Goal: Task Accomplishment & Management: Manage account settings

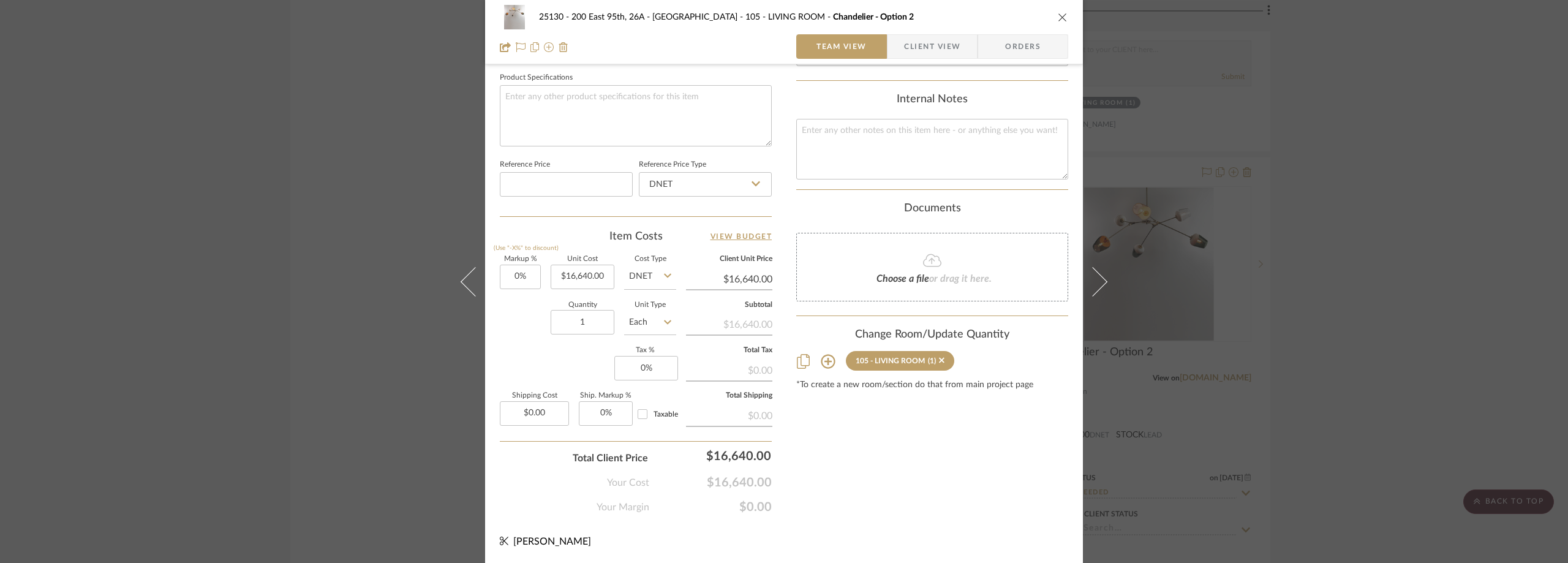
scroll to position [578, 0]
click at [575, 277] on input "16640.00" at bounding box center [583, 276] width 64 height 25
type input "$18,440.00"
click at [563, 251] on div "Item Costs View Budget Markup % (Use "-X%" to discount) 0% Unit Cost $18,440.00…" at bounding box center [635, 371] width 272 height 285
type input "$18,440.00"
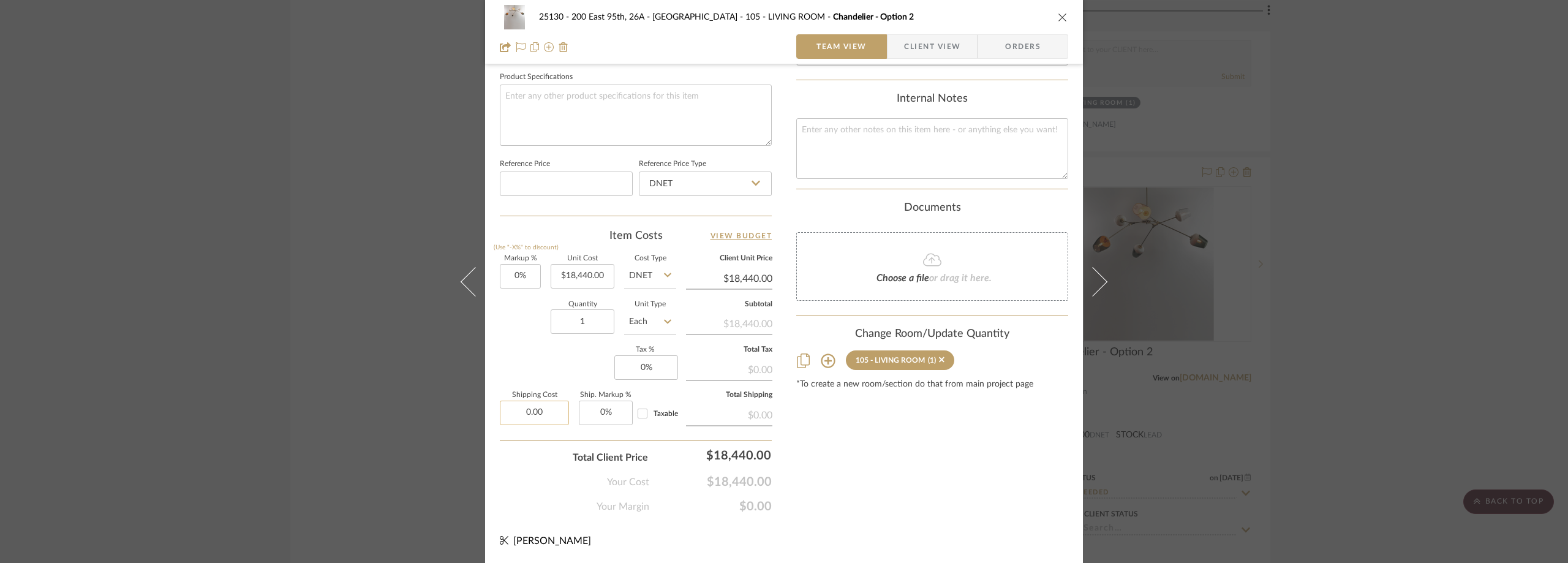
click at [505, 405] on input "0.00" at bounding box center [534, 412] width 70 height 25
type input "$782.00"
click at [511, 376] on div "Markup % (Use "-X%" to discount) 0% Unit Cost $18,440.00 Cost Type DNET Client …" at bounding box center [635, 345] width 272 height 179
click at [641, 373] on input "0" at bounding box center [646, 367] width 64 height 25
type input "8.875%"
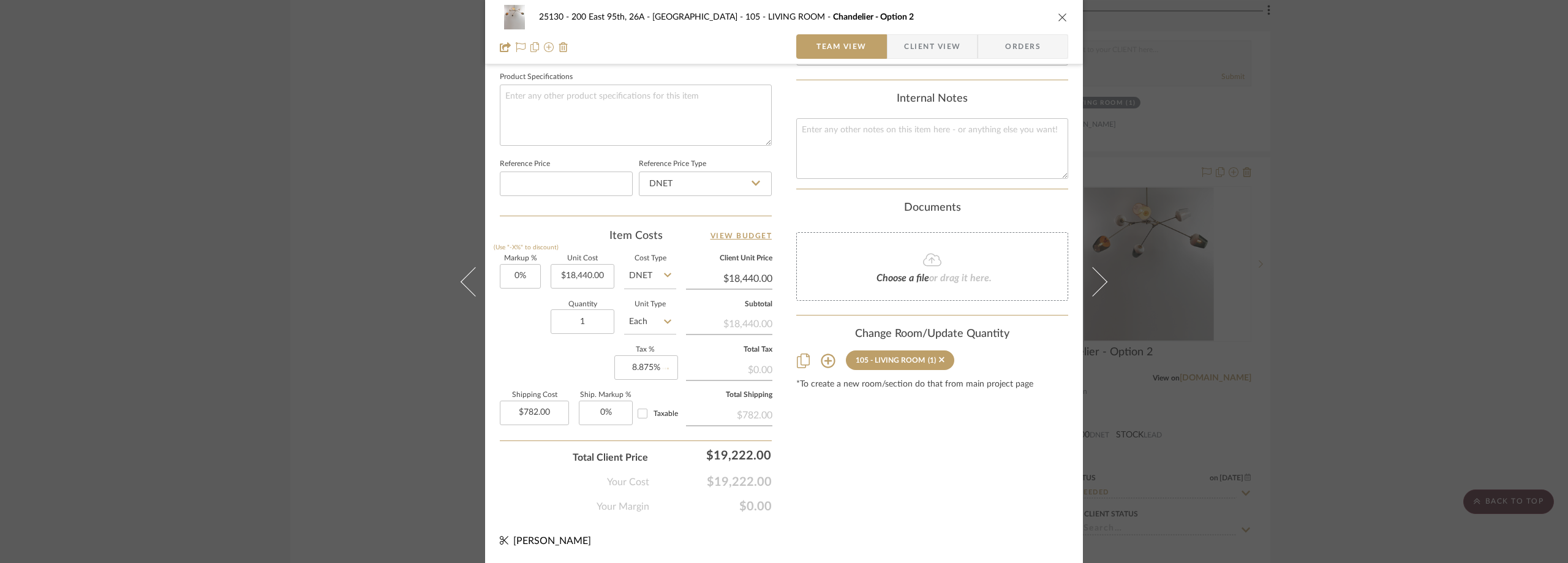
click at [560, 358] on div "Markup % (Use "-X%" to discount) 0% Unit Cost $18,440.00 Cost Type DNET Client …" at bounding box center [635, 345] width 272 height 179
click at [654, 412] on span "Taxable" at bounding box center [666, 413] width 25 height 7
click at [649, 412] on input "Taxable" at bounding box center [642, 414] width 20 height 20
checkbox input "true"
click at [898, 47] on span "button" at bounding box center [895, 46] width 16 height 25
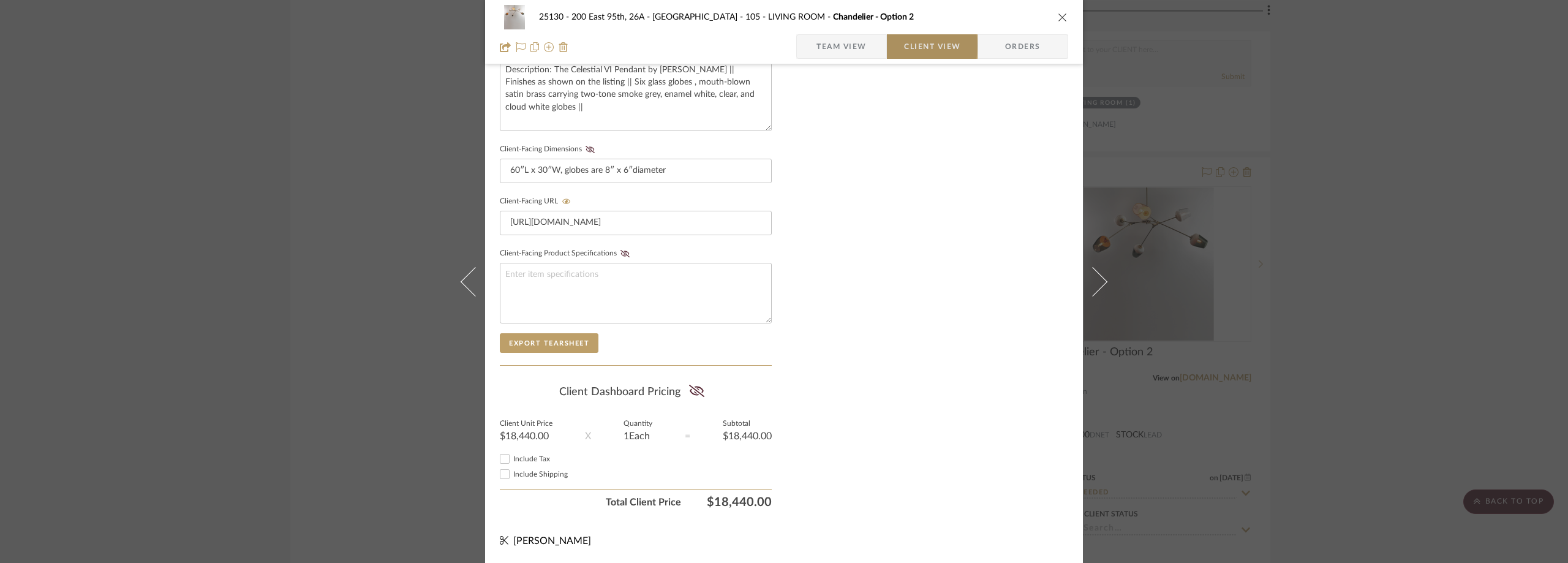
scroll to position [466, 0]
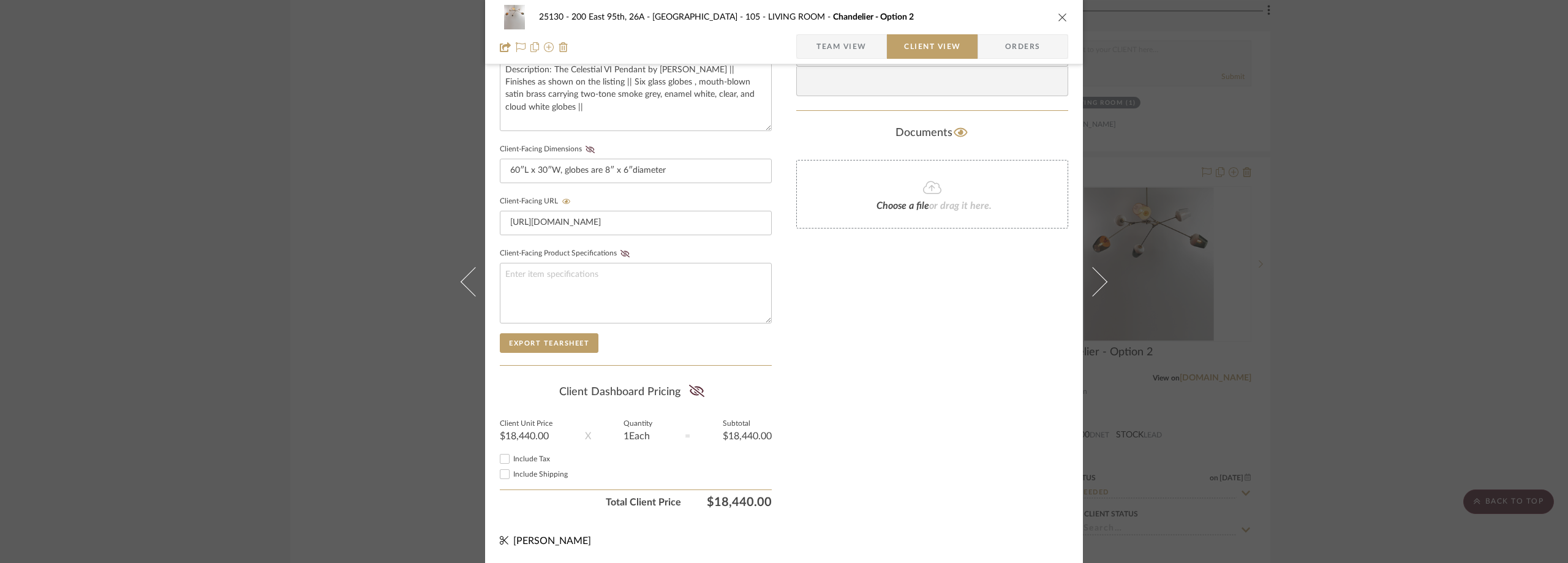
click at [534, 458] on span "Include Tax" at bounding box center [532, 459] width 37 height 7
click at [512, 458] on input "Include Tax" at bounding box center [505, 459] width 15 height 15
checkbox input "true"
click at [534, 476] on span "Include Shipping" at bounding box center [540, 474] width 55 height 7
click at [512, 476] on input "Include Shipping" at bounding box center [505, 474] width 15 height 15
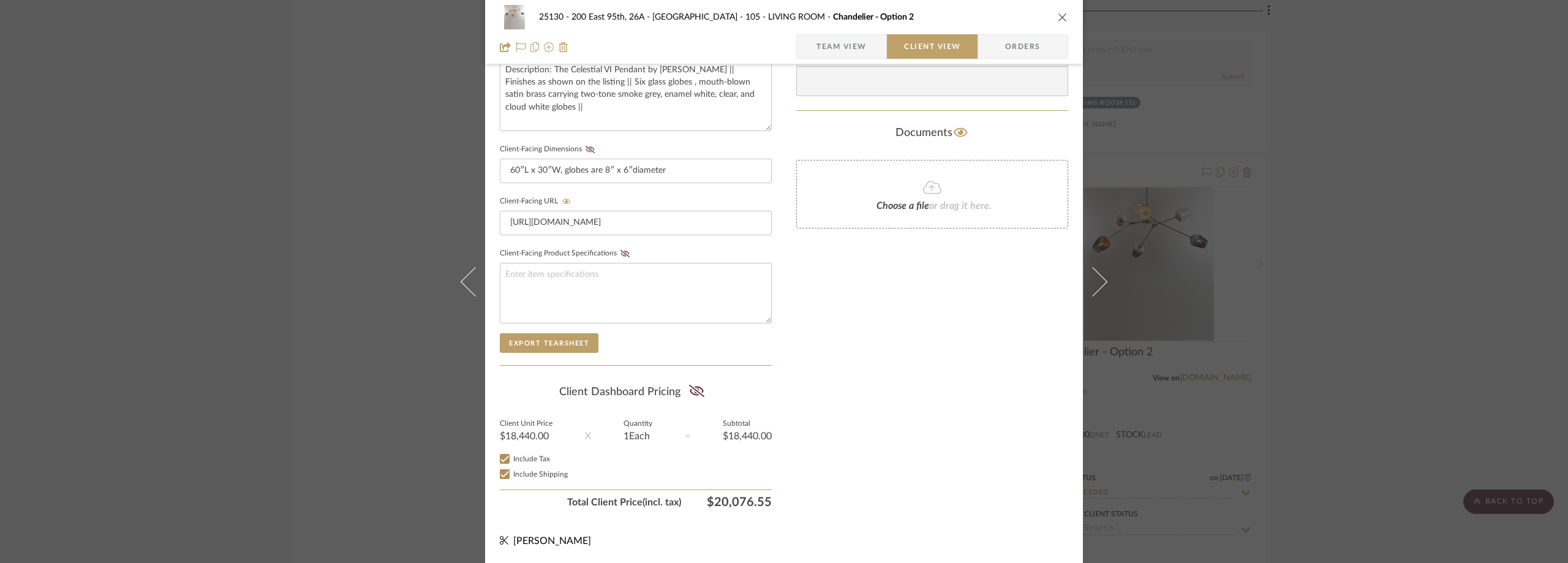
checkbox input "true"
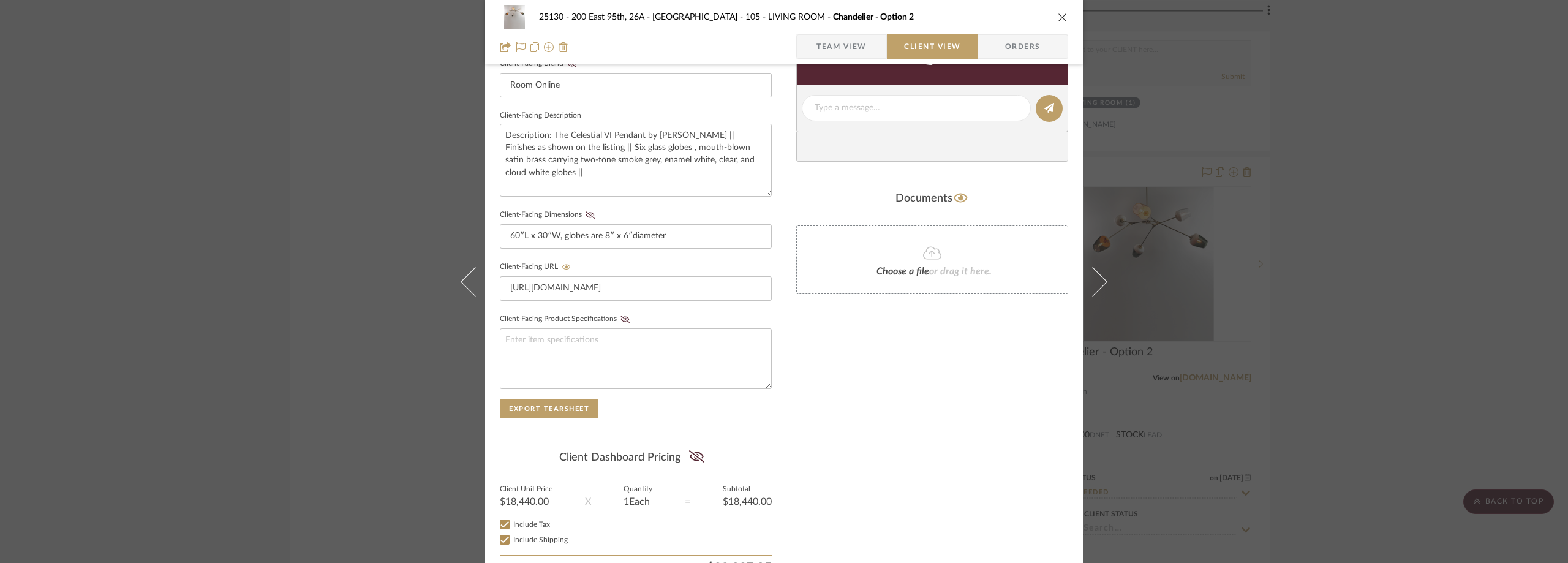
scroll to position [344, 0]
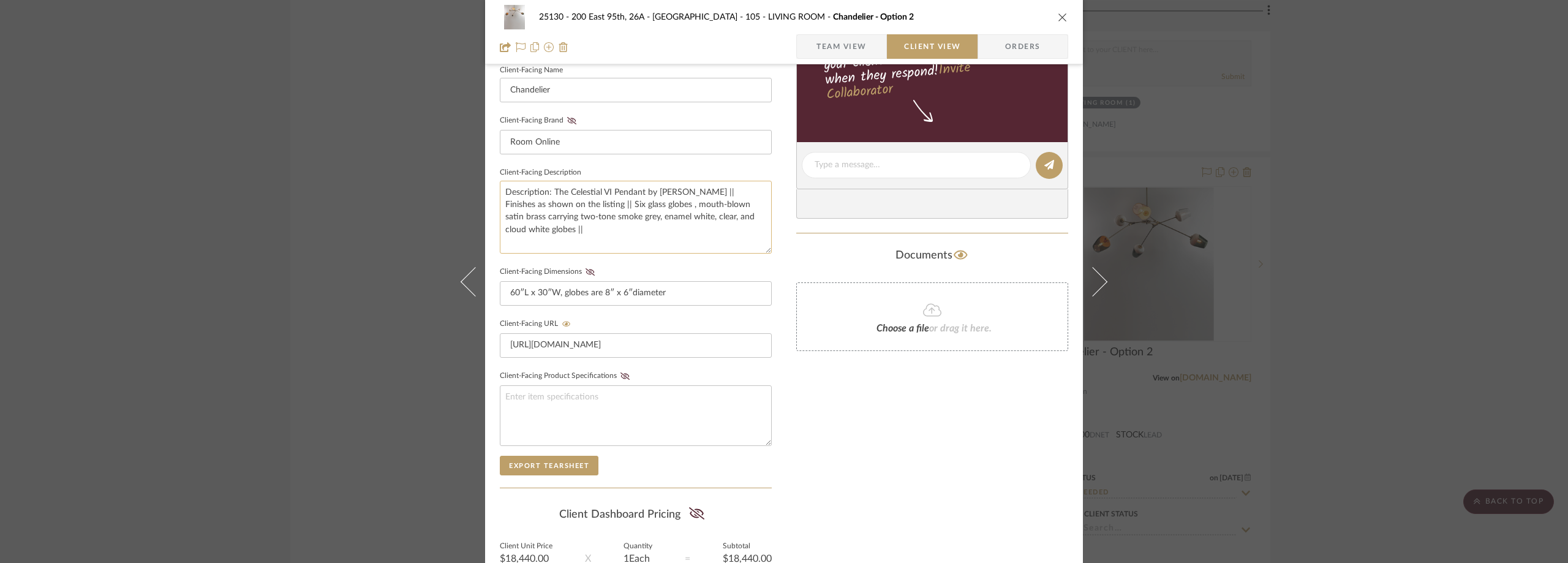
click at [637, 233] on textarea "Description: The Celestial VI Pendant by [PERSON_NAME] || Finishes as shown on …" at bounding box center [635, 217] width 272 height 73
type textarea "Description: The Celestial VI Pendant by [PERSON_NAME] || Finishes as shown on …"
click at [815, 246] on div "Documents" at bounding box center [932, 256] width 272 height 20
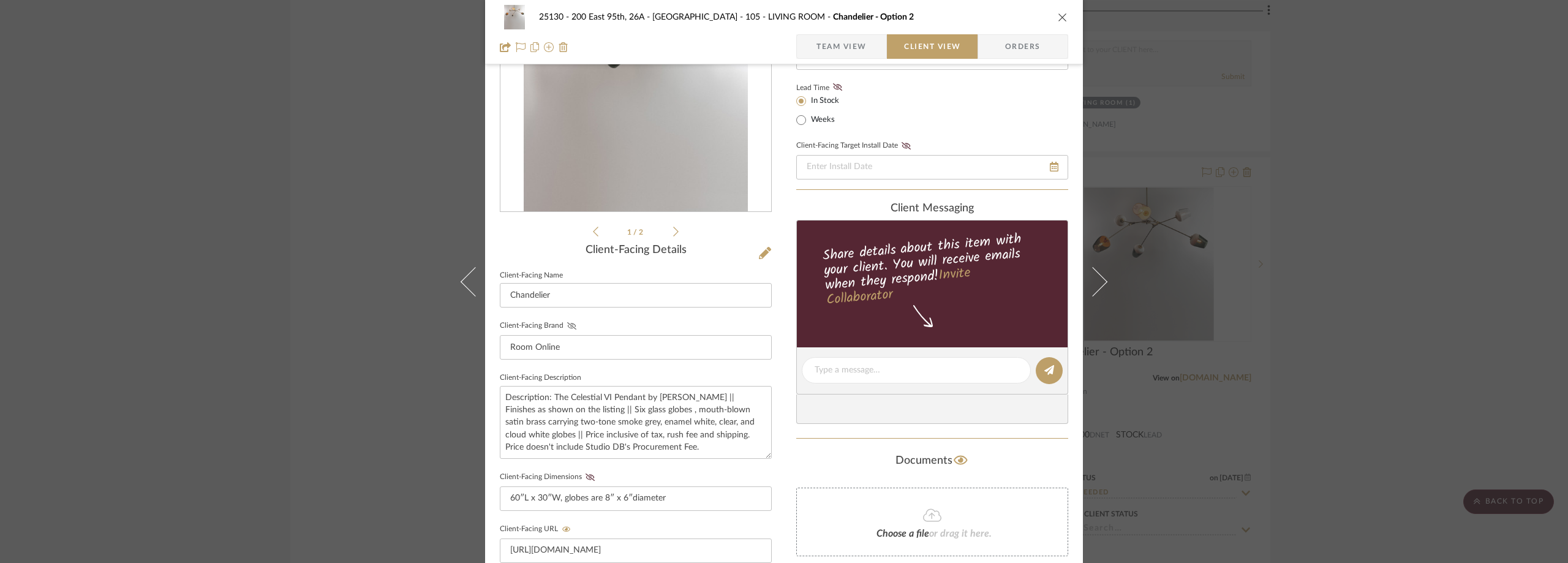
scroll to position [221, 0]
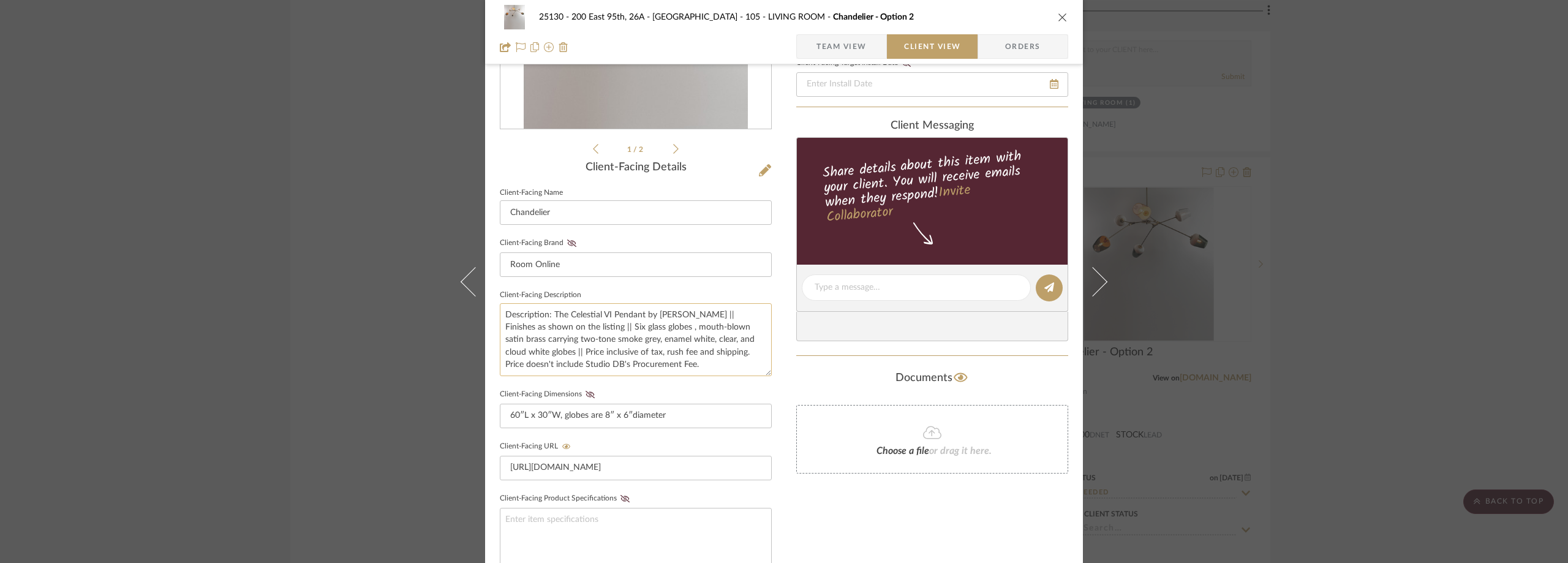
drag, startPoint x: 524, startPoint y: 353, endPoint x: 586, endPoint y: 329, distance: 66.5
click at [586, 329] on textarea "Description: The Celestial VI Pendant by [PERSON_NAME] || Finishes as shown on …" at bounding box center [635, 339] width 272 height 73
paste textarea "GLASS: Three white with clear, three white with greay"
type textarea "Description: The Celestial VI Pendant by [PERSON_NAME] || Finishes as shown on …"
click at [672, 270] on input "Room Online" at bounding box center [635, 264] width 272 height 25
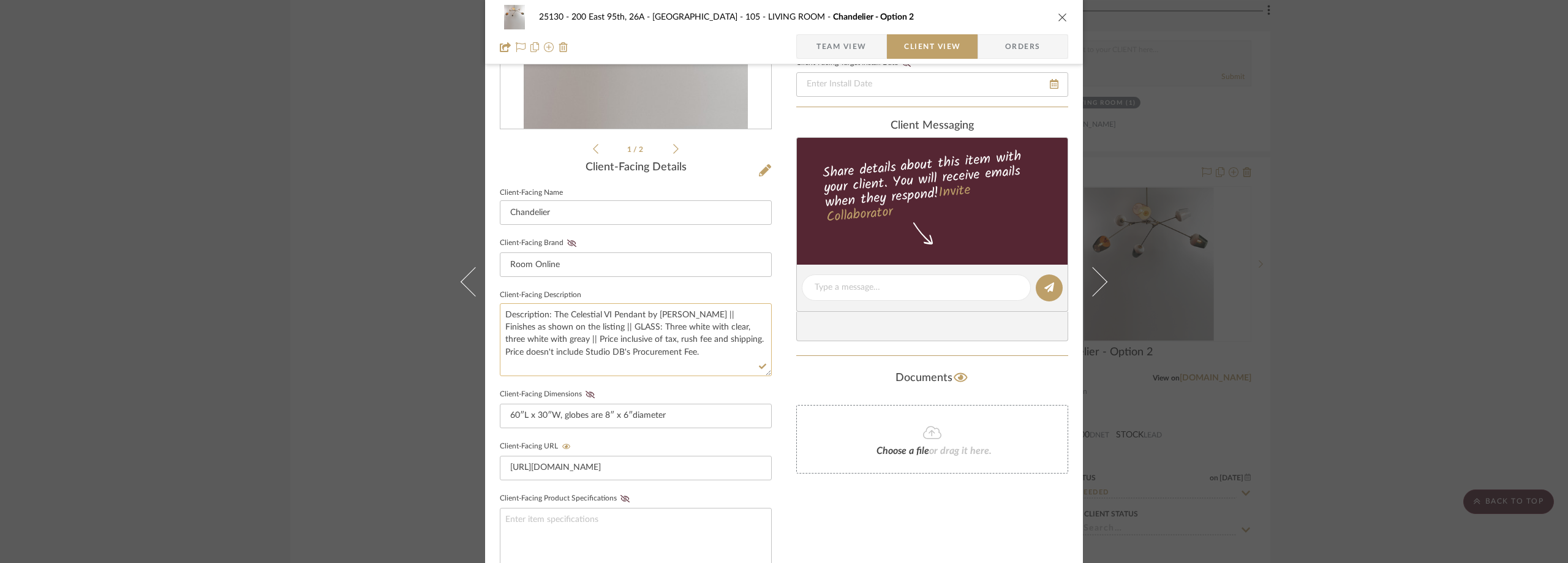
click at [529, 336] on textarea "Description: The Celestial VI Pendant by [PERSON_NAME] || Finishes as shown on …" at bounding box center [635, 339] width 272 height 73
drag, startPoint x: 537, startPoint y: 337, endPoint x: 532, endPoint y: 343, distance: 7.8
click at [532, 343] on textarea "Description: The Celestial VI Pendant by [PERSON_NAME] || Finishes as shown on …" at bounding box center [635, 339] width 272 height 73
click at [536, 338] on textarea "Description: The Celestial VI Pendant by [PERSON_NAME] || Finishes as shown on …" at bounding box center [635, 339] width 272 height 73
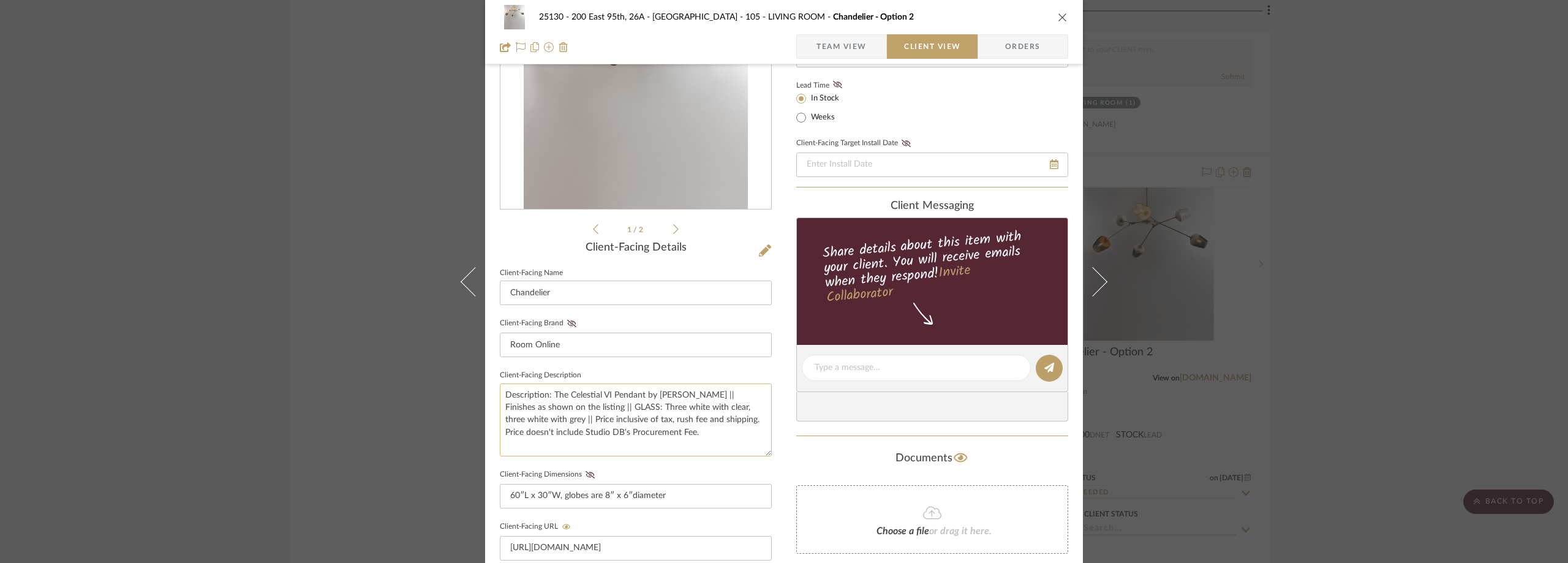
scroll to position [38, 0]
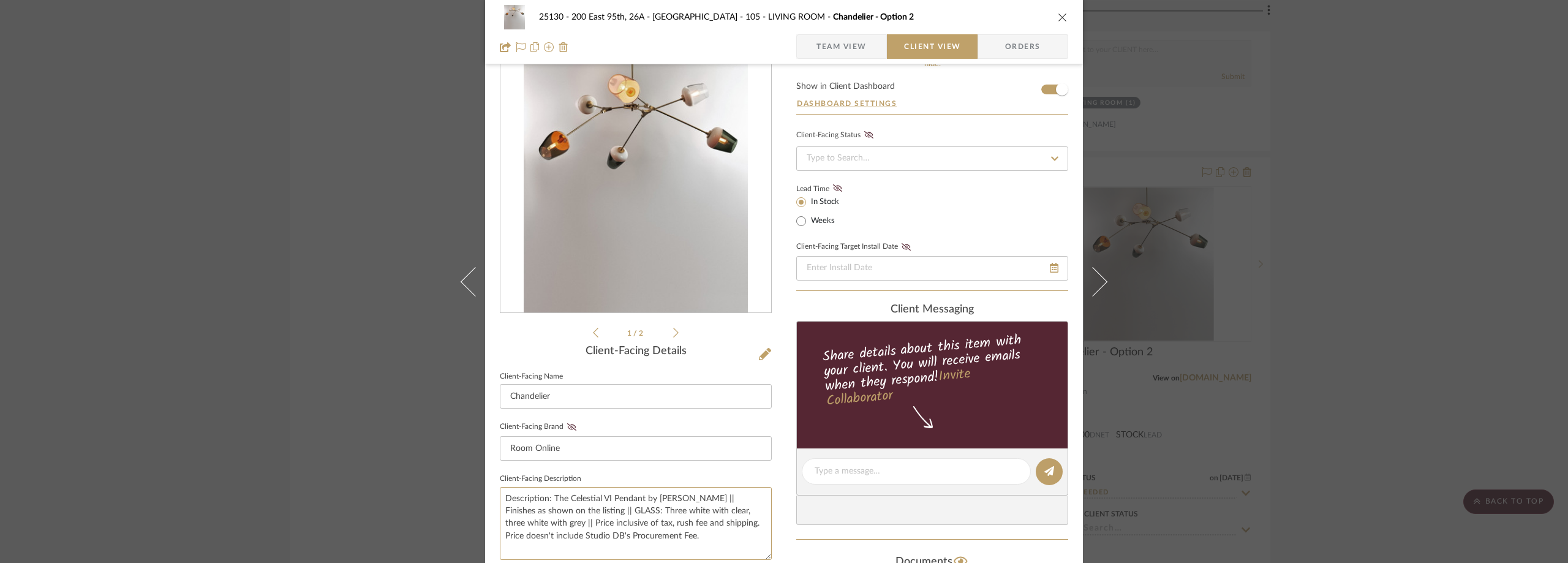
type textarea "Description: The Celestial VI Pendant by [PERSON_NAME] || Finishes as shown on …"
click at [592, 471] on fieldset "Client-Facing Description Description: The Celestial VI Pendant by [PERSON_NAME…" at bounding box center [635, 515] width 272 height 89
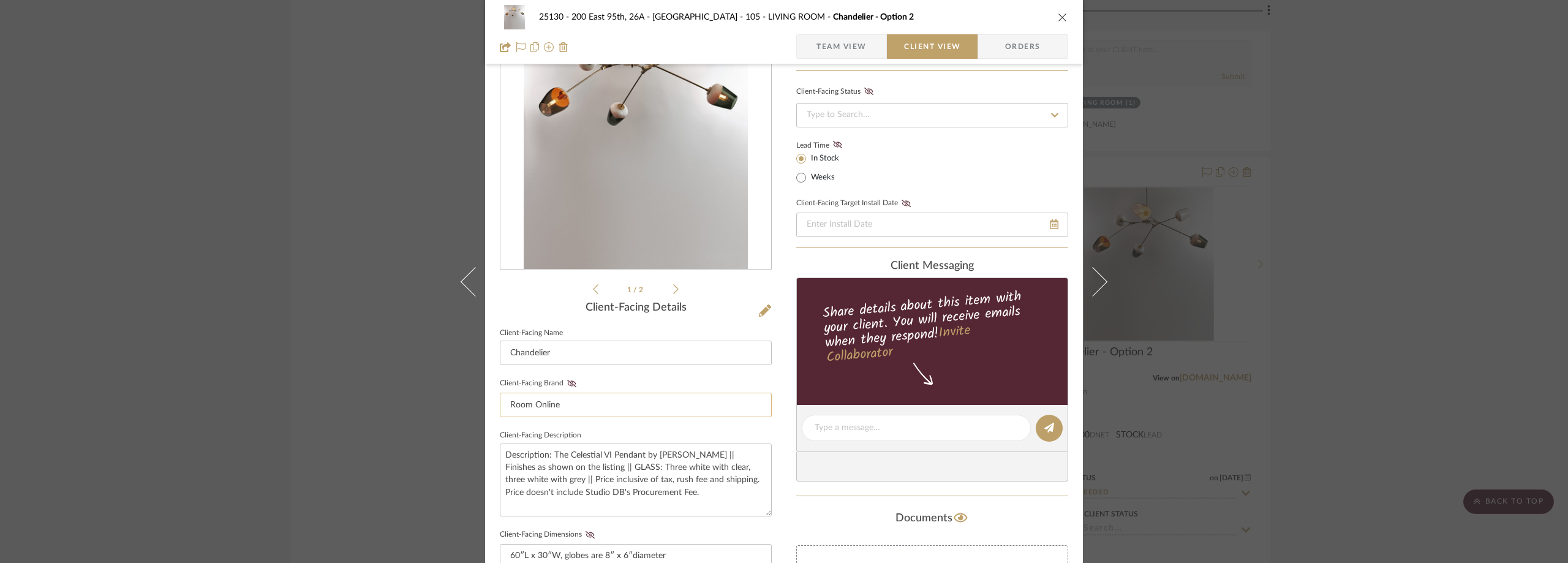
scroll to position [99, 0]
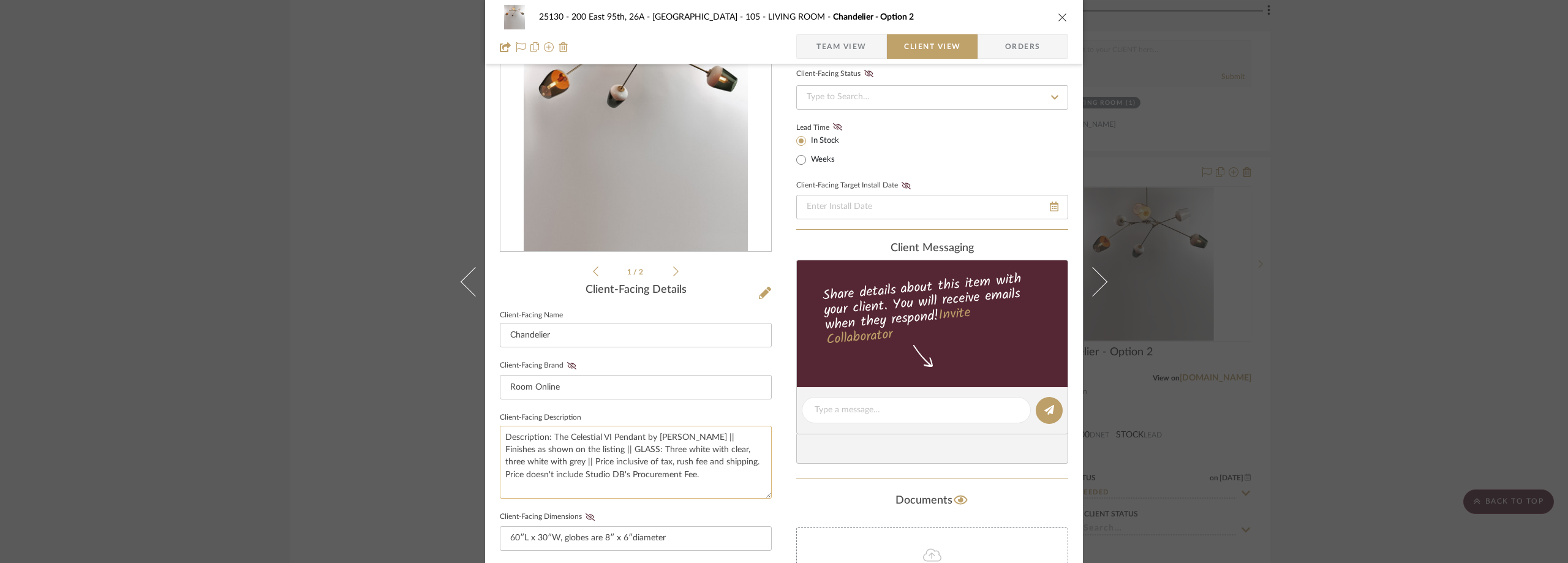
click at [544, 465] on textarea "Description: The Celestial VI Pendant by [PERSON_NAME] || Finishes as shown on …" at bounding box center [635, 462] width 272 height 73
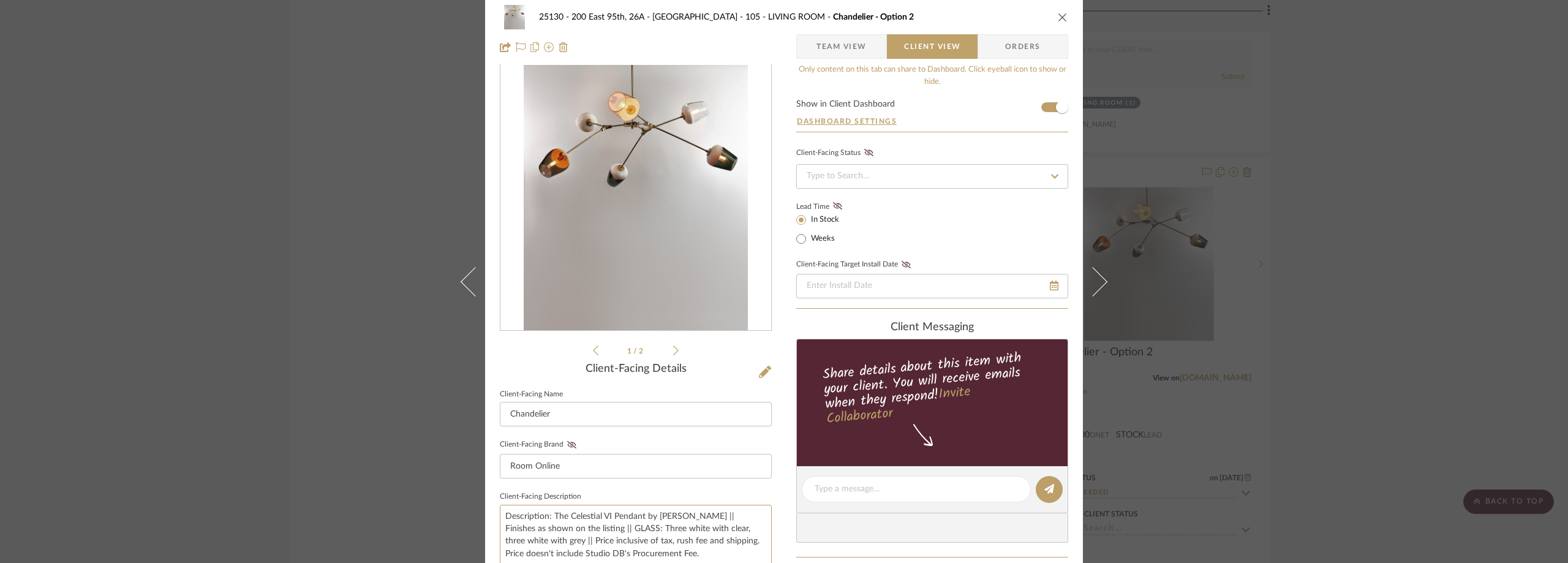
scroll to position [0, 0]
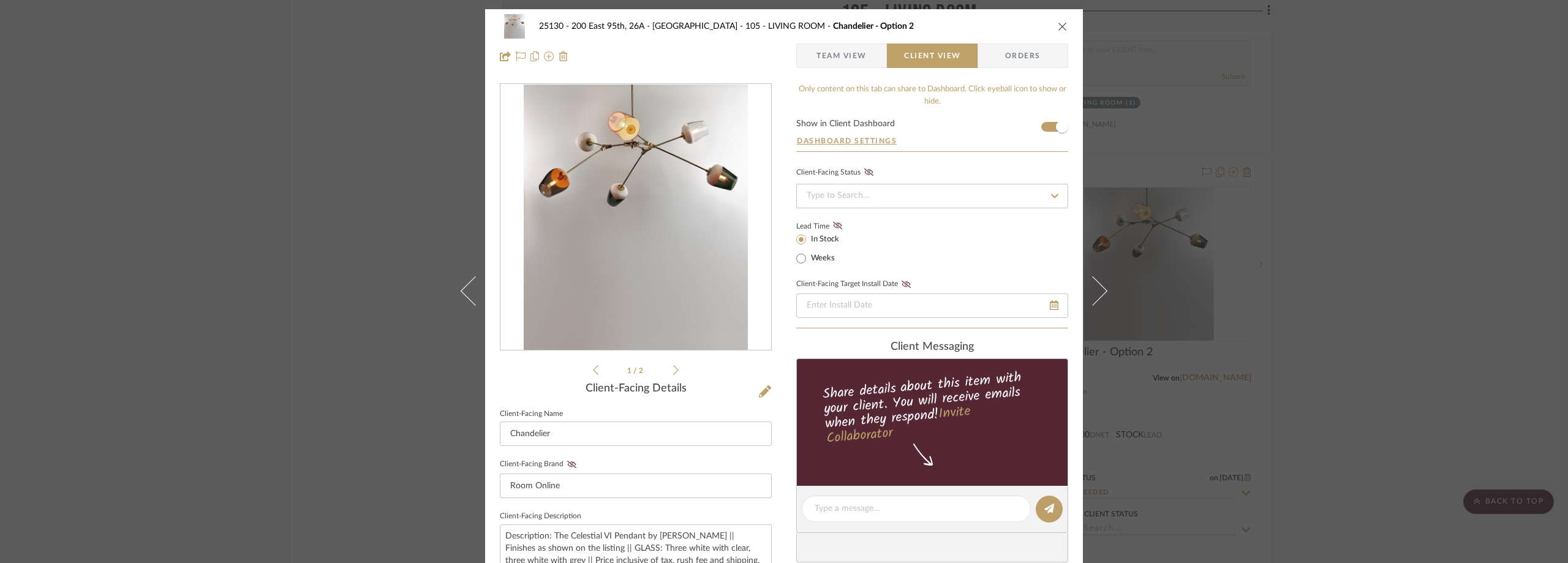
click at [818, 253] on label "Weeks" at bounding box center [821, 258] width 26 height 11
click at [808, 253] on input "Weeks" at bounding box center [801, 258] width 15 height 15
radio input "true"
click at [897, 258] on div "Est. Min Est. Max" at bounding box center [897, 248] width 75 height 34
click at [903, 259] on input at bounding box center [918, 257] width 33 height 17
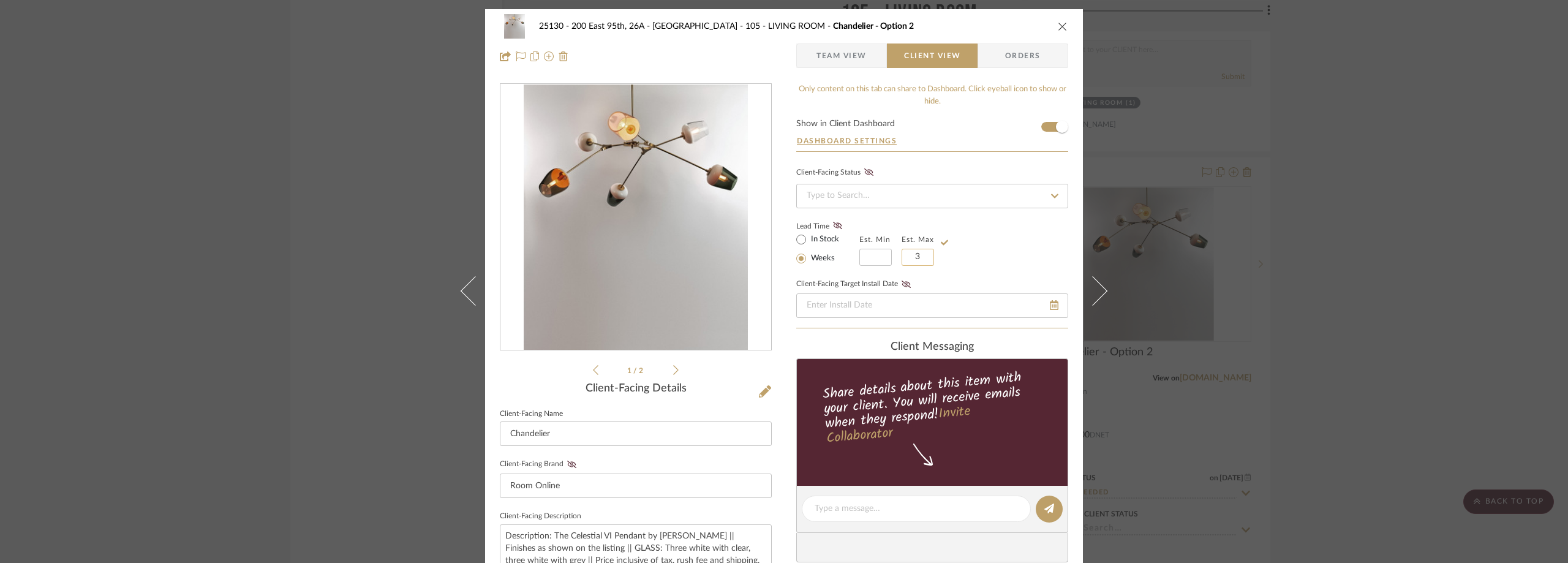
type input "3"
click at [972, 249] on div "Lead Time In Stock Weeks Est. Min Est. Max 3" at bounding box center [932, 241] width 272 height 48
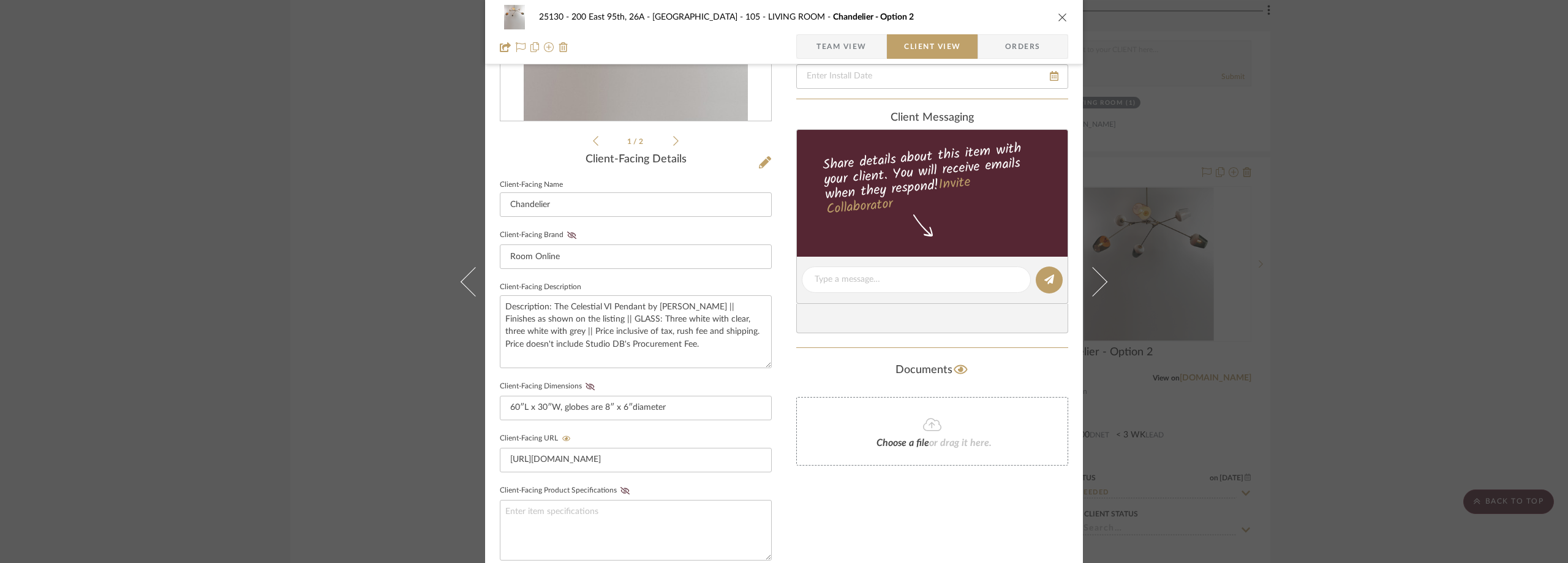
scroll to position [245, 0]
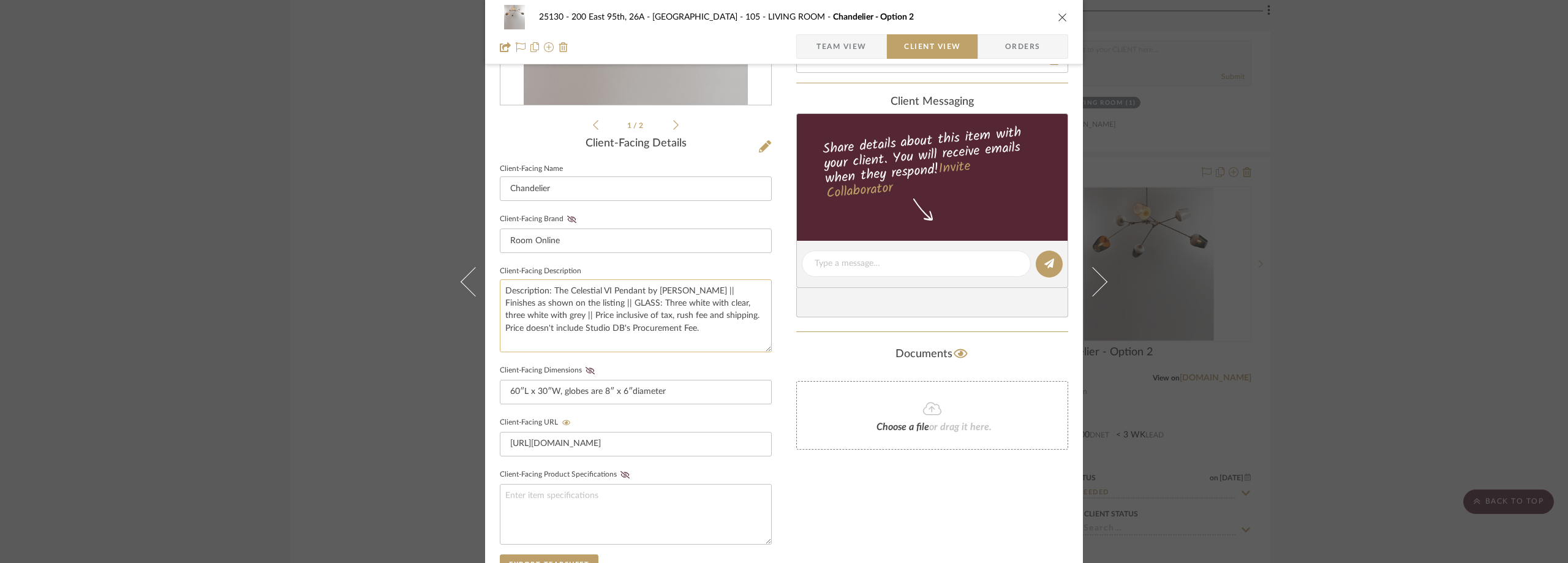
click at [657, 328] on textarea "Description: The Celestial VI Pendant by [PERSON_NAME] || Finishes as shown on …" at bounding box center [635, 315] width 272 height 73
paste textarea "HARDWARE: Satin brass."
drag, startPoint x: 742, startPoint y: 329, endPoint x: 647, endPoint y: 324, distance: 95.1
click at [647, 324] on textarea "Description: The Celestial VI Pendant by [PERSON_NAME] || Finishes as shown on …" at bounding box center [635, 315] width 272 height 73
click at [546, 319] on textarea "Description: The Celestial VI Pendant by [PERSON_NAME] || Finishes as shown on …" at bounding box center [635, 315] width 272 height 73
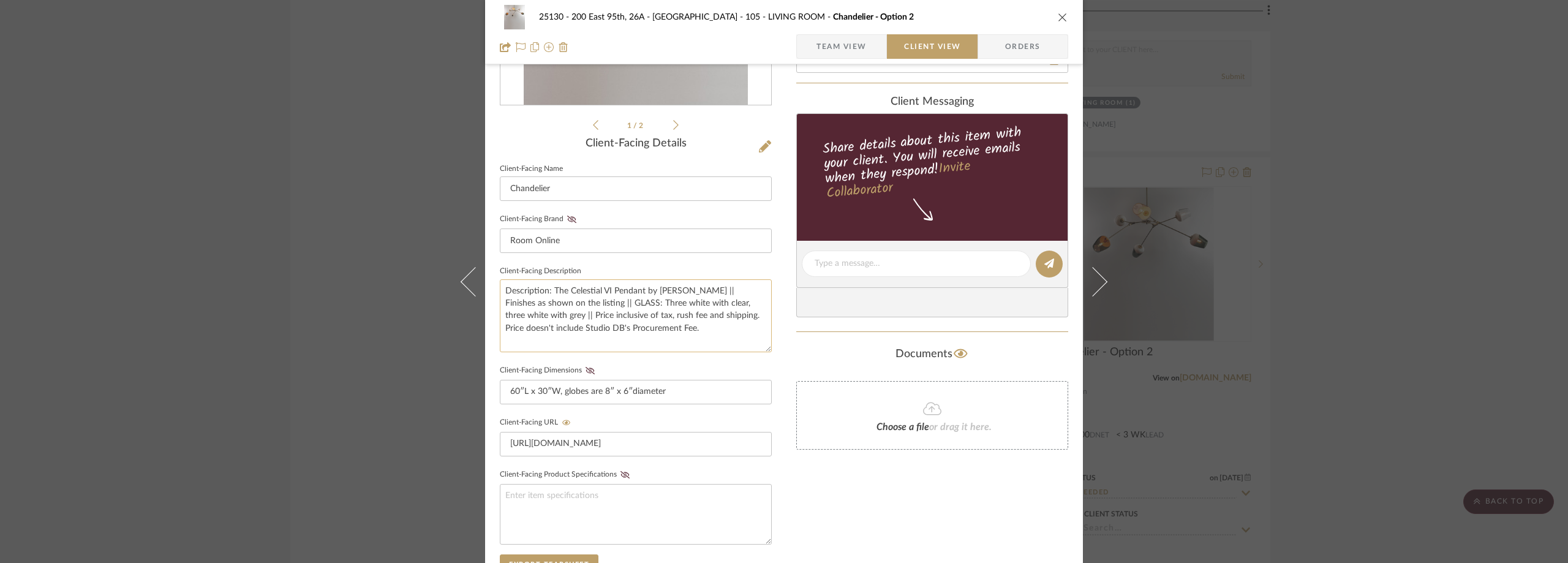
paste textarea "HARDWARE: Satin brass."
type textarea "Description: The Celestial VI Pendant by [PERSON_NAME] || Finishes as shown on …"
click at [582, 269] on fieldset "Client-Facing Description Description: The Celestial VI Pendant by [PERSON_NAME…" at bounding box center [635, 307] width 272 height 89
paste textarea "Overall drop height to order. 5"D canopy is standard."
type textarea "Overall drop height to order. 5"D canopy is standard."
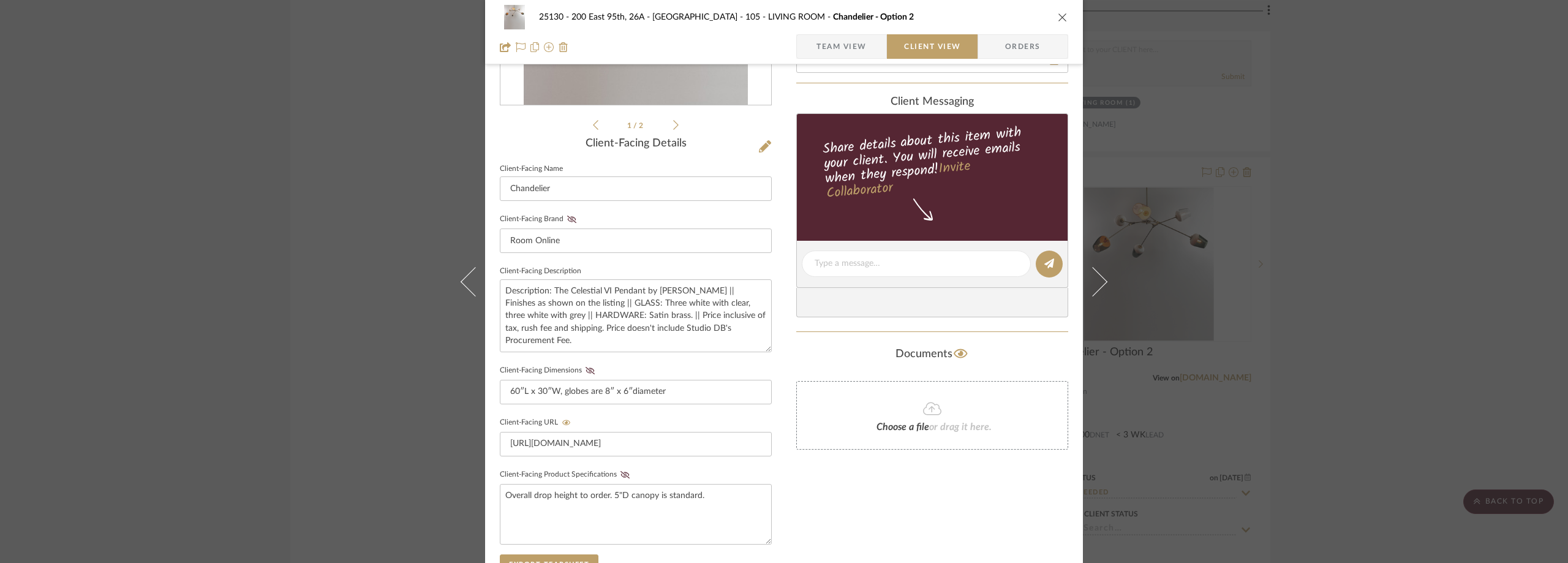
click at [661, 359] on sr-form-field "Client-Facing Description Description: The Celestial VI Pendant by [PERSON_NAME…" at bounding box center [635, 312] width 272 height 99
click at [735, 490] on textarea "Overall drop height to order. 5"D canopy is standard." at bounding box center [635, 514] width 272 height 60
paste textarea "[PERSON_NAME]: 60 watt filament bulb max."
type textarea "Overall drop height to order. 5"D canopy is standard. [PERSON_NAME]: 60 watt fi…"
click at [618, 366] on fieldset "Client-Facing Dimensions 60″L x 30″W, globes are 8″ x 6″diameter" at bounding box center [635, 383] width 272 height 43
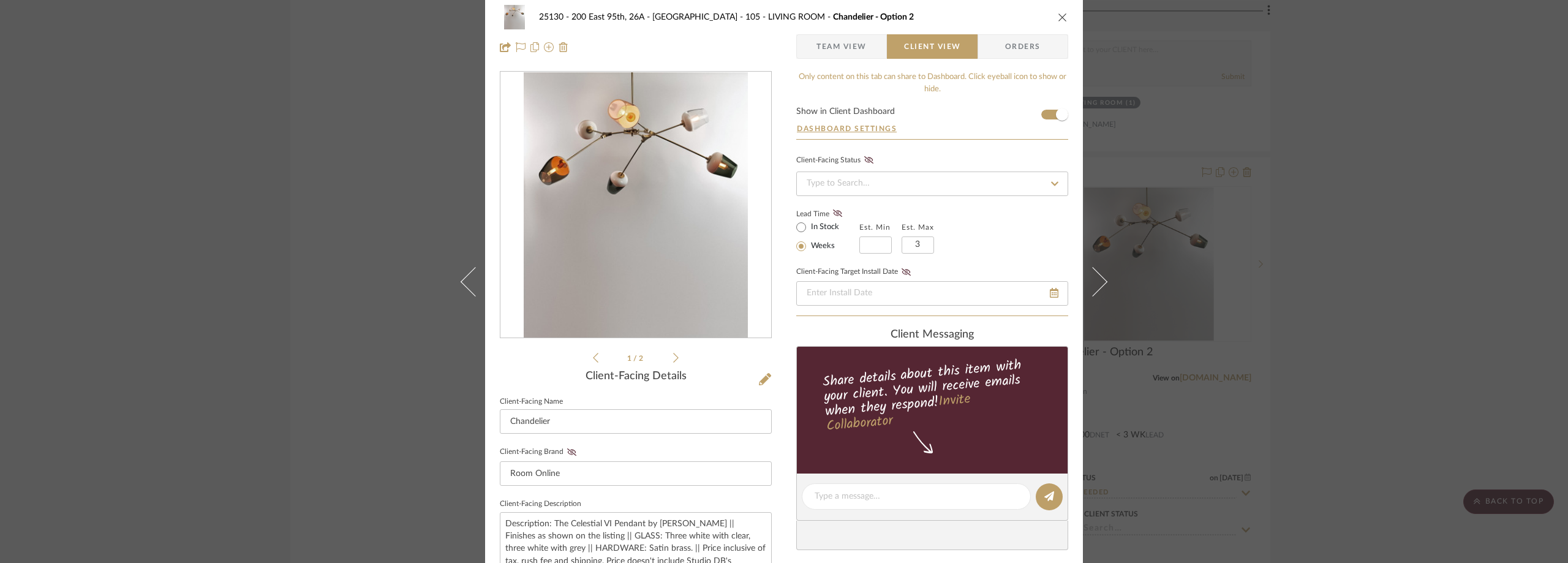
scroll to position [0, 0]
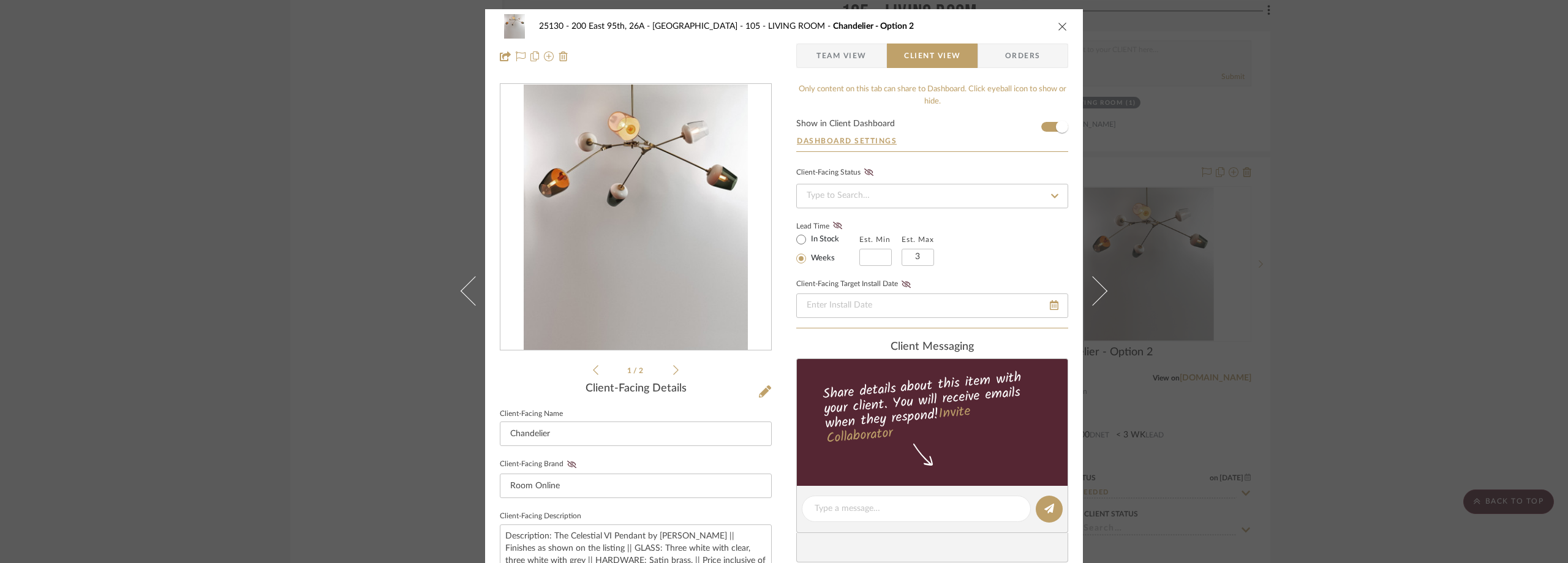
click at [821, 62] on span "Team View" at bounding box center [841, 55] width 50 height 25
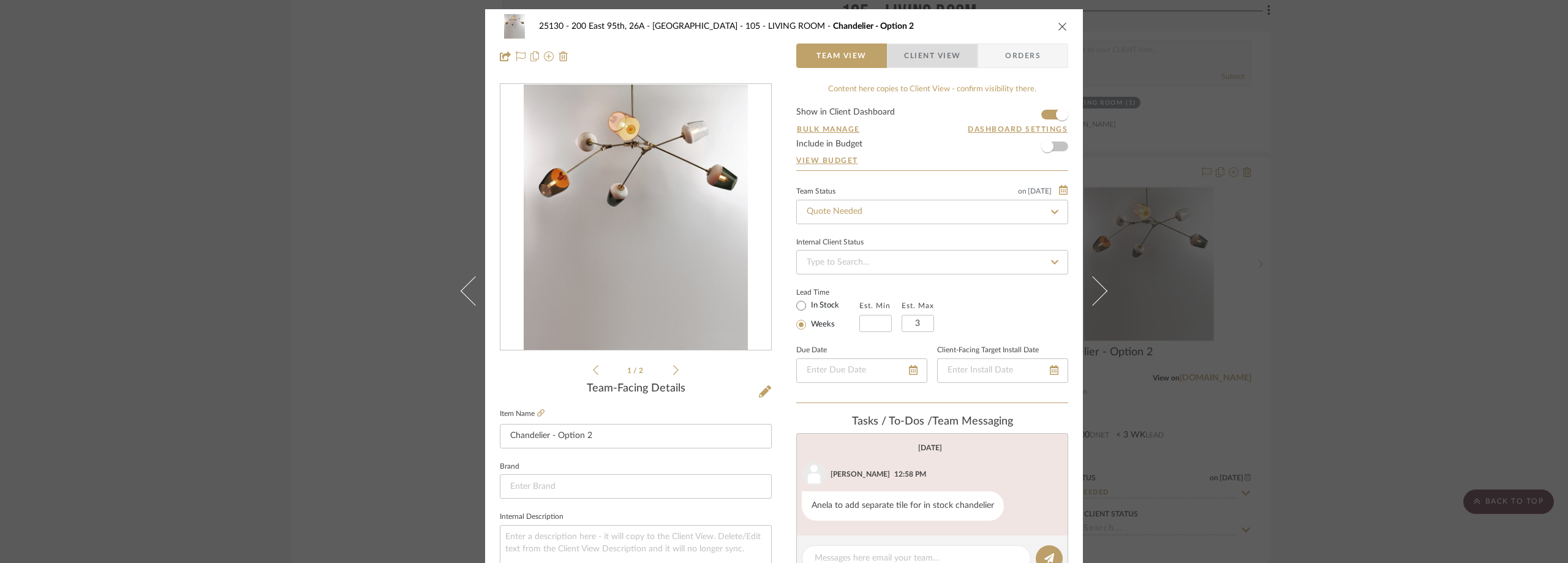
click at [911, 49] on span "Client View" at bounding box center [932, 55] width 56 height 25
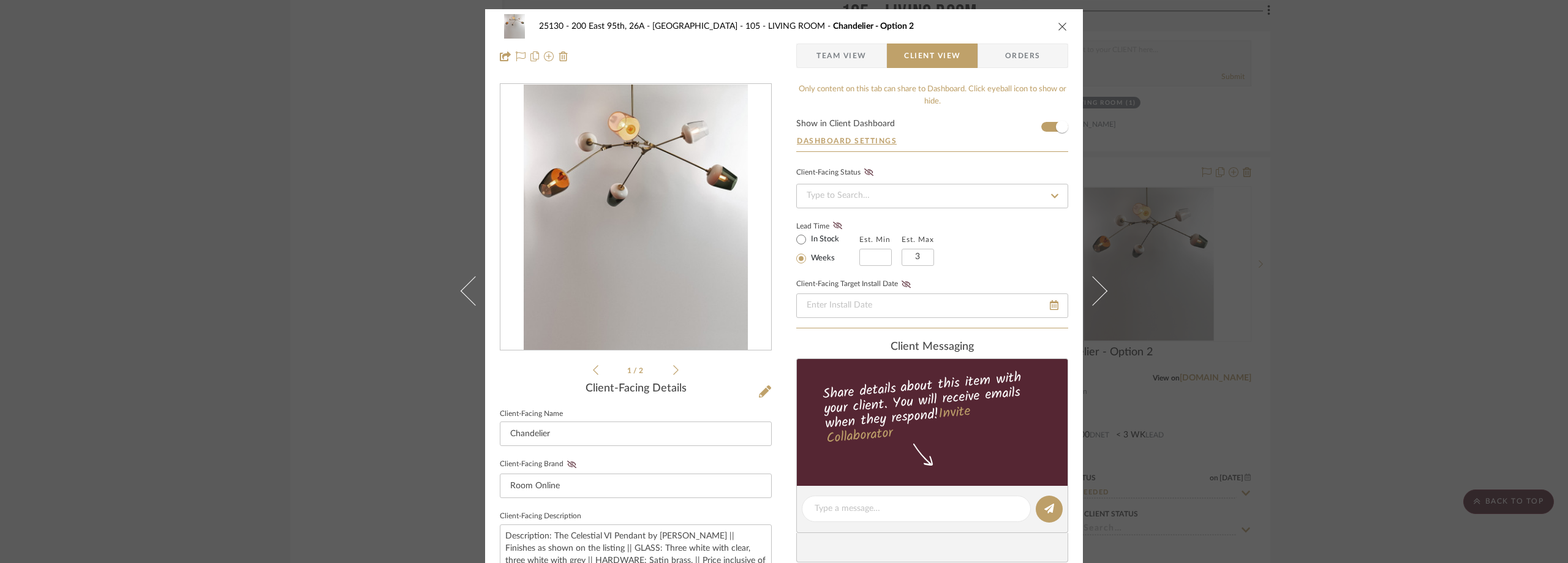
click at [828, 55] on span "Team View" at bounding box center [841, 55] width 50 height 25
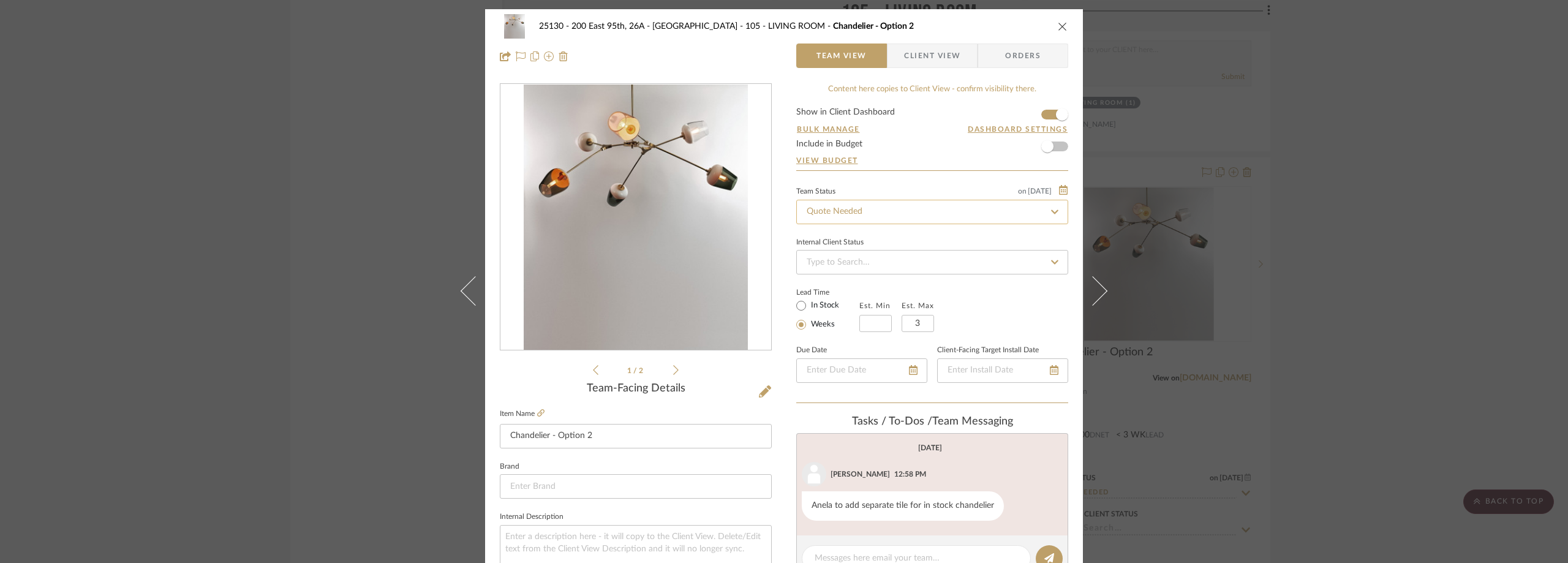
click at [833, 199] on input "Quote Needed" at bounding box center [932, 212] width 272 height 25
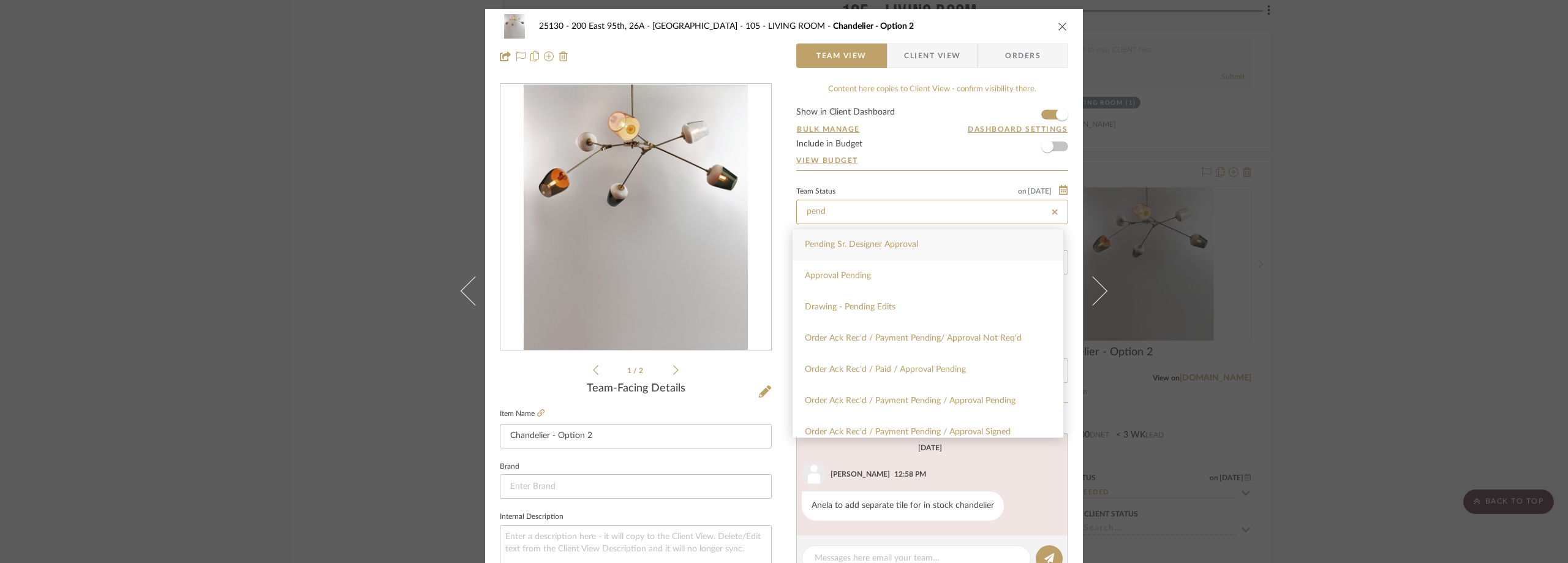
type input "pend"
click at [860, 236] on div "Pending Sr. Designer Approval" at bounding box center [928, 245] width 270 height 31
type input "[DATE]"
type input "Pending Sr. Designer Approval"
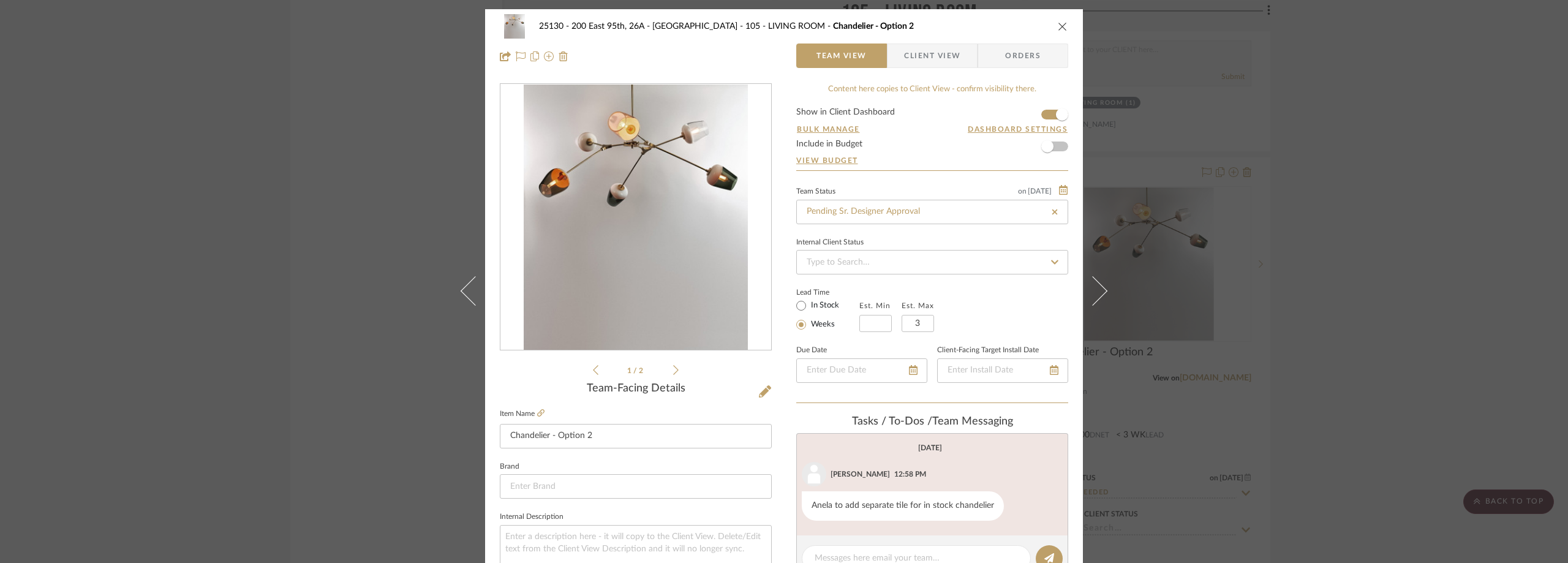
type input "[DATE]"
type input "Pending Sr. Designer Approval"
drag, startPoint x: 601, startPoint y: 437, endPoint x: 548, endPoint y: 430, distance: 53.5
click at [548, 430] on input "Chandelier - Option 2" at bounding box center [635, 436] width 272 height 25
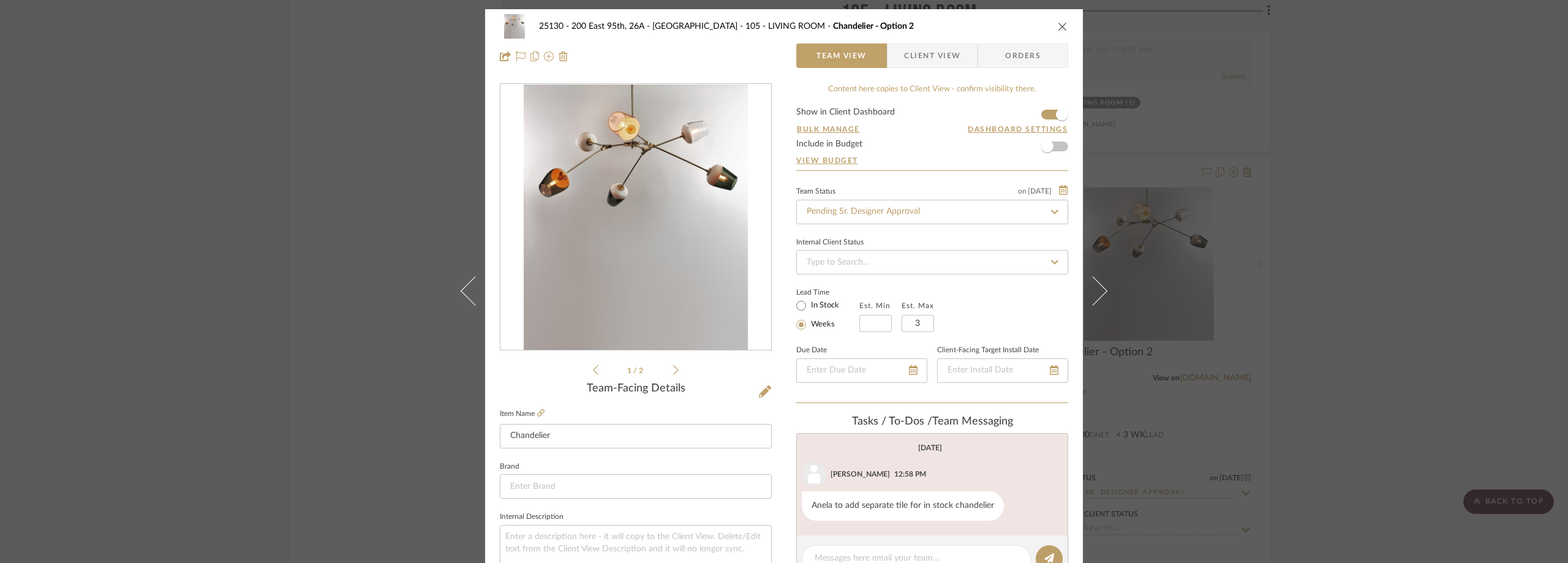
type input "Chandelier"
click at [556, 386] on div "Team-Facing Details" at bounding box center [635, 388] width 272 height 13
click at [894, 62] on span "button" at bounding box center [895, 55] width 16 height 25
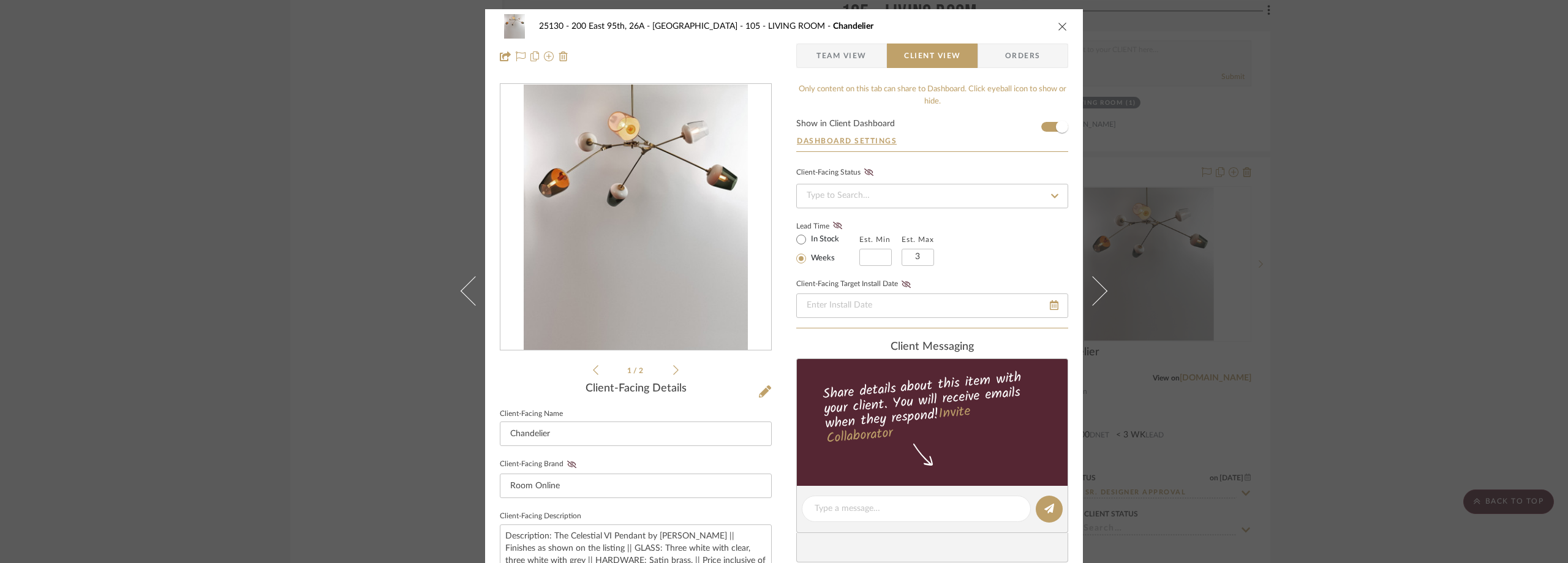
click at [673, 364] on icon at bounding box center [676, 370] width 6 height 11
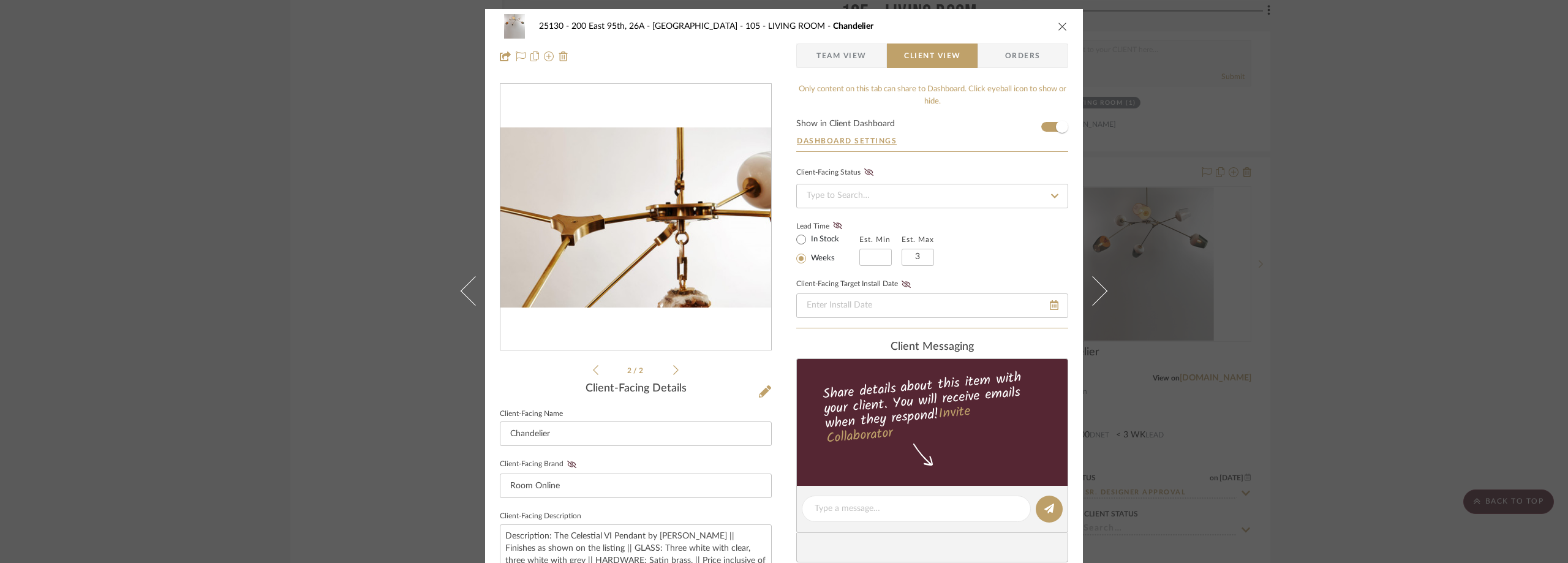
click at [593, 366] on icon at bounding box center [596, 370] width 6 height 11
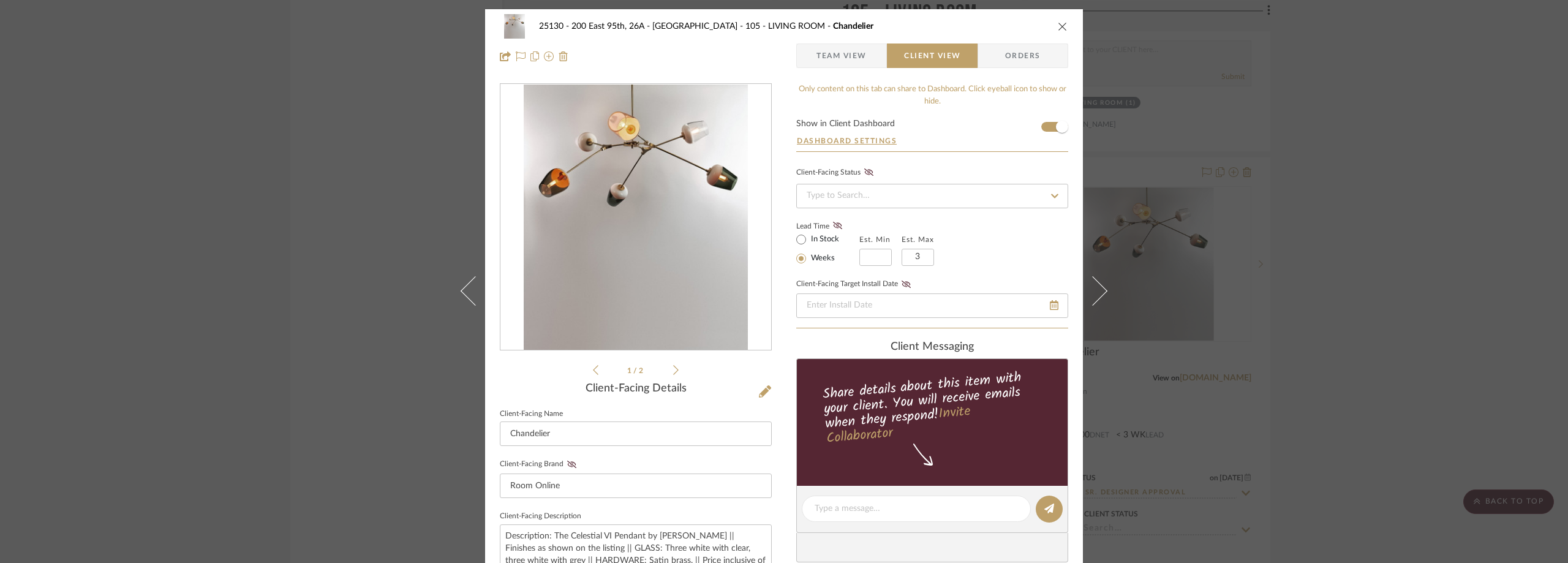
click at [249, 144] on div "25130 - 200 East 95th, 26A - Kosheleva 105 - LIVING ROOM Chandelier Team View C…" at bounding box center [784, 281] width 1568 height 563
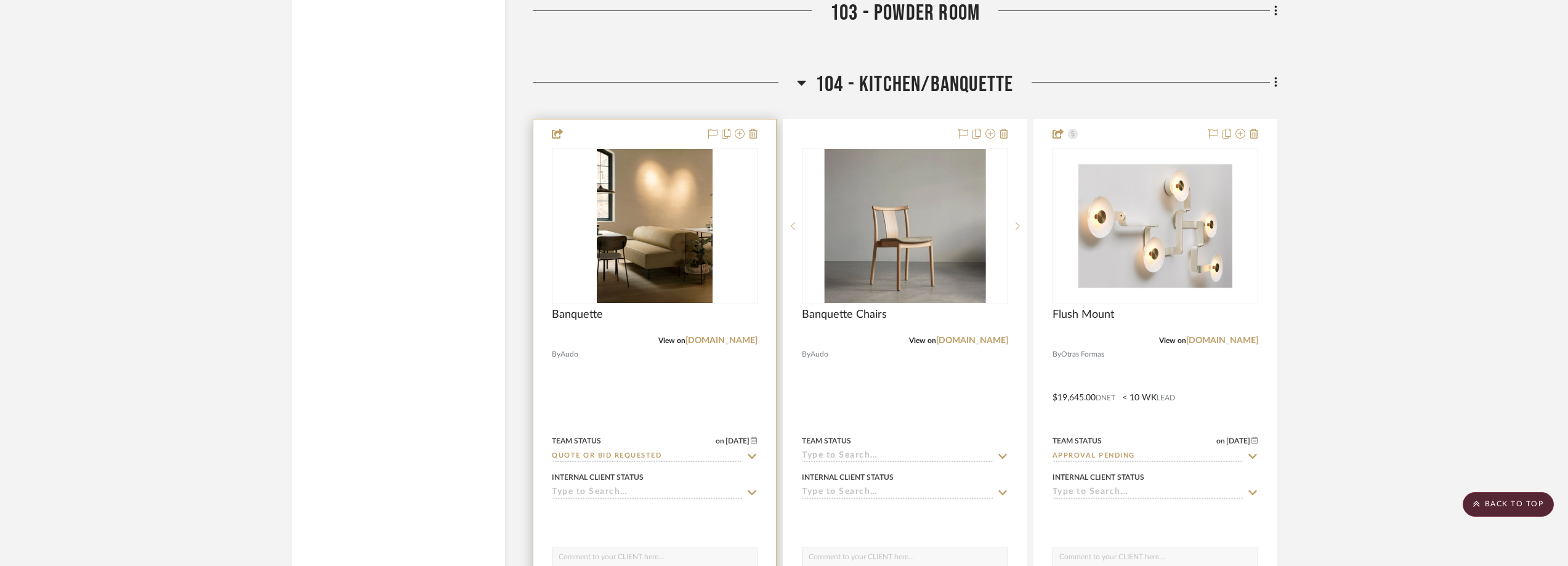
scroll to position [5050, 0]
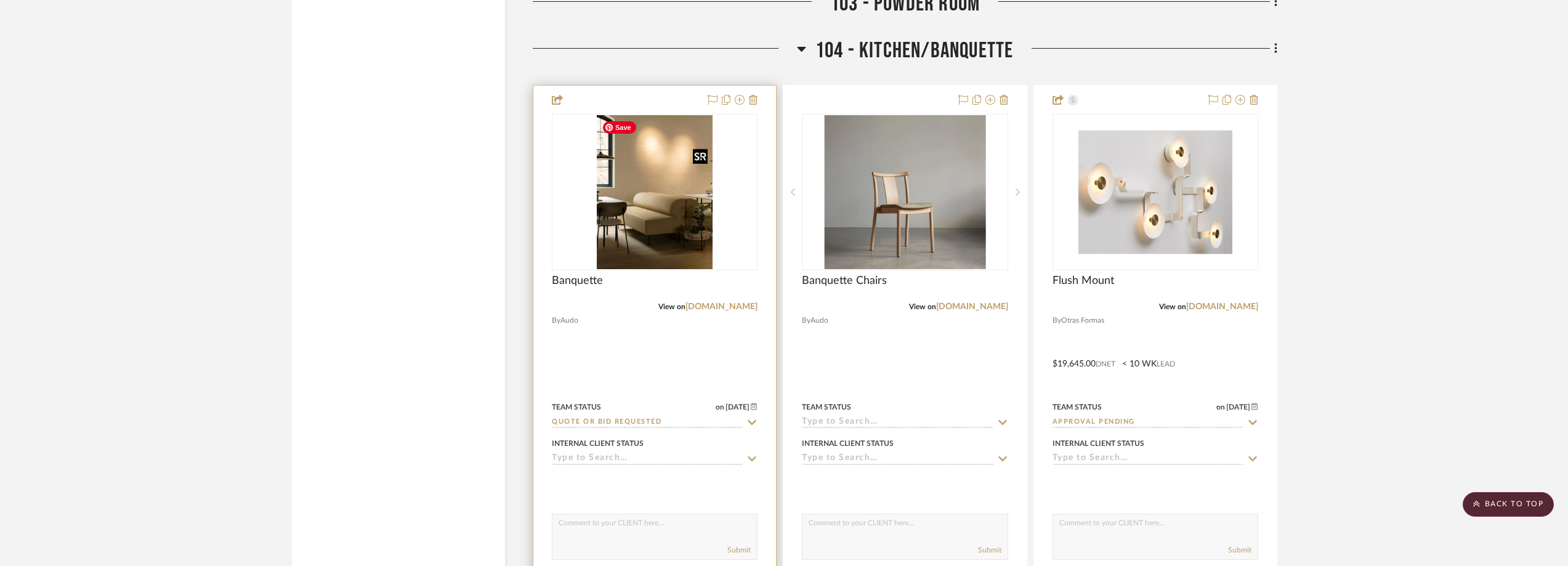
click at [683, 186] on img "0" at bounding box center [654, 192] width 116 height 154
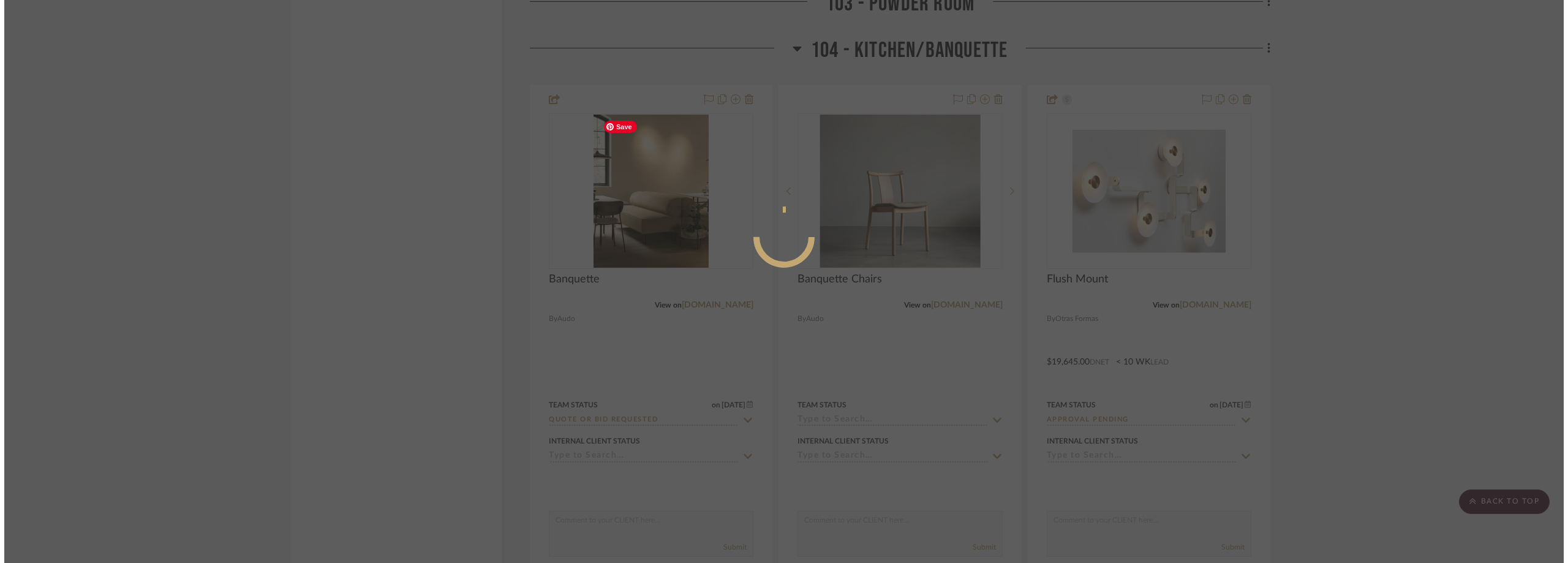
scroll to position [0, 0]
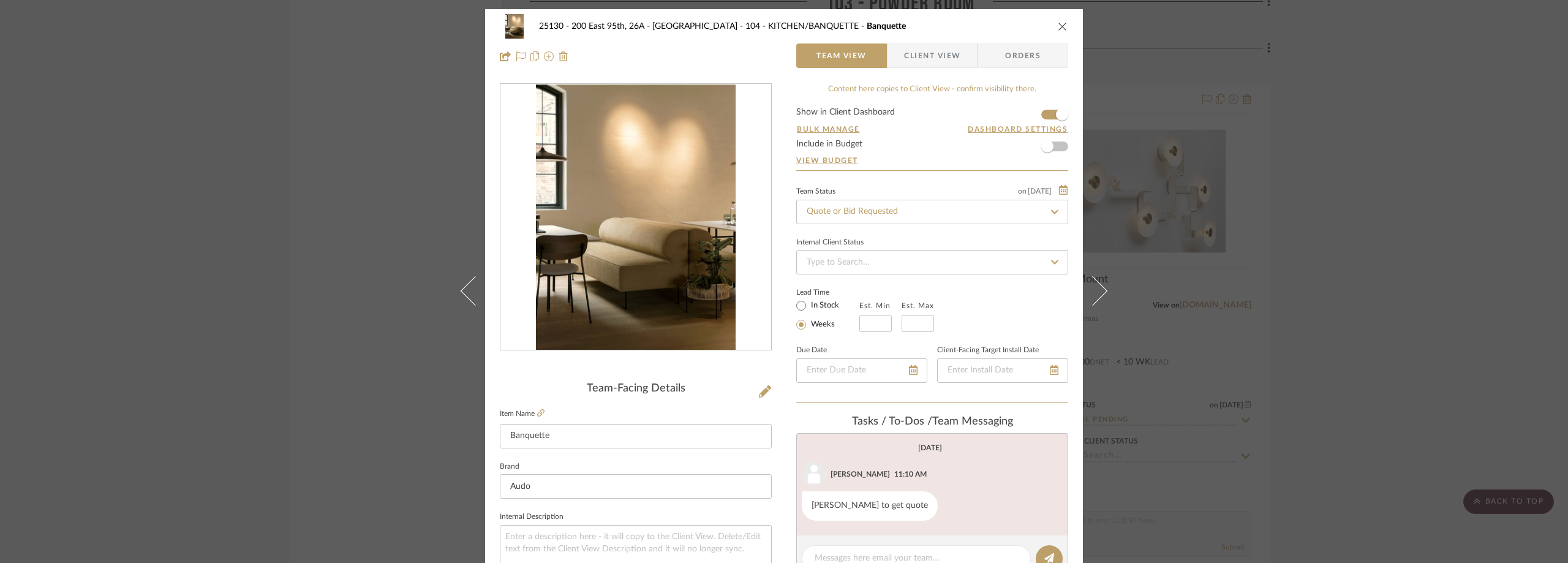
click at [766, 386] on icon at bounding box center [764, 391] width 12 height 12
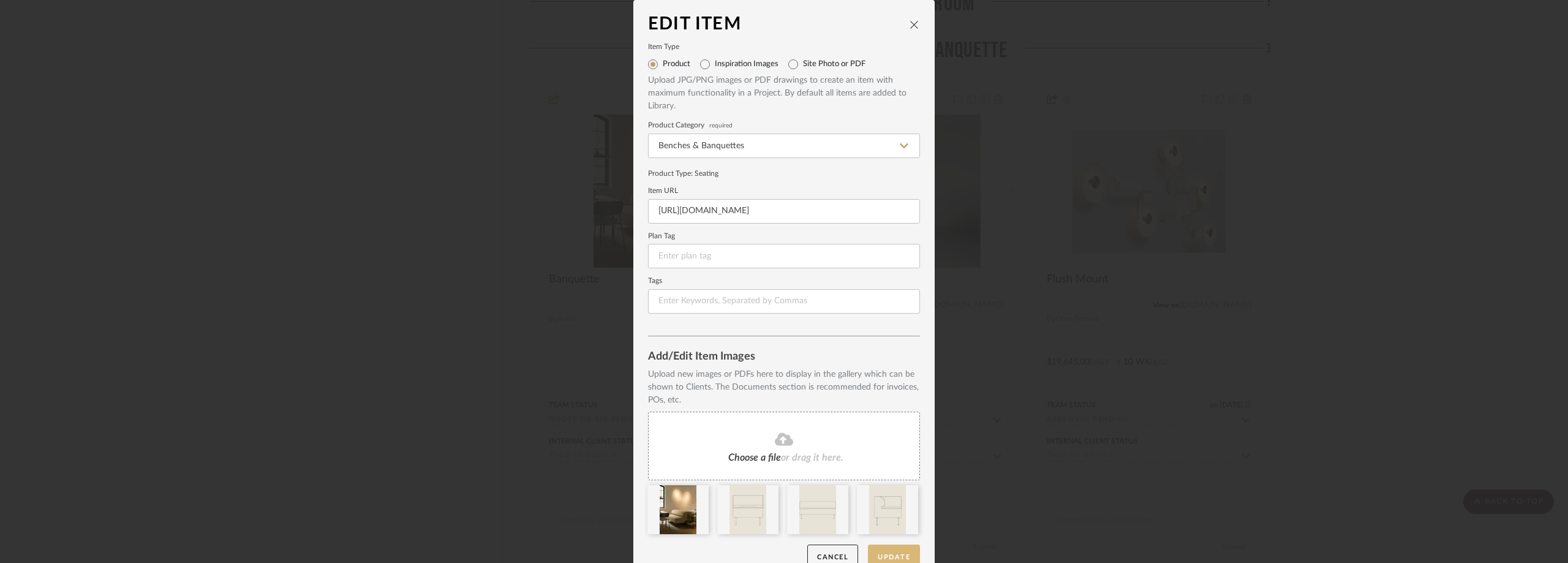
click at [886, 556] on button "Update" at bounding box center [894, 557] width 52 height 25
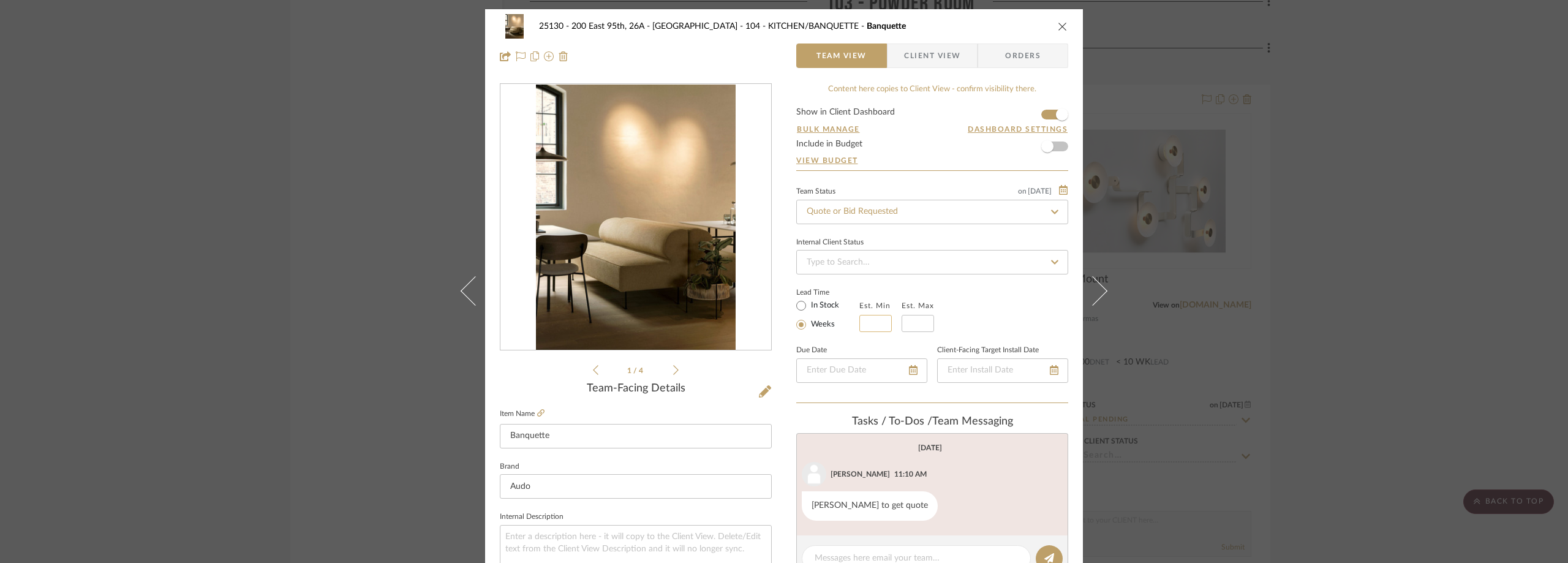
click at [869, 322] on input "text" at bounding box center [876, 324] width 33 height 17
type input "14"
click at [920, 317] on input at bounding box center [918, 324] width 33 height 17
type input "16"
click at [952, 291] on div "Lead Time In Stock Weeks Est. Min 14 Est. Max 16" at bounding box center [932, 307] width 272 height 48
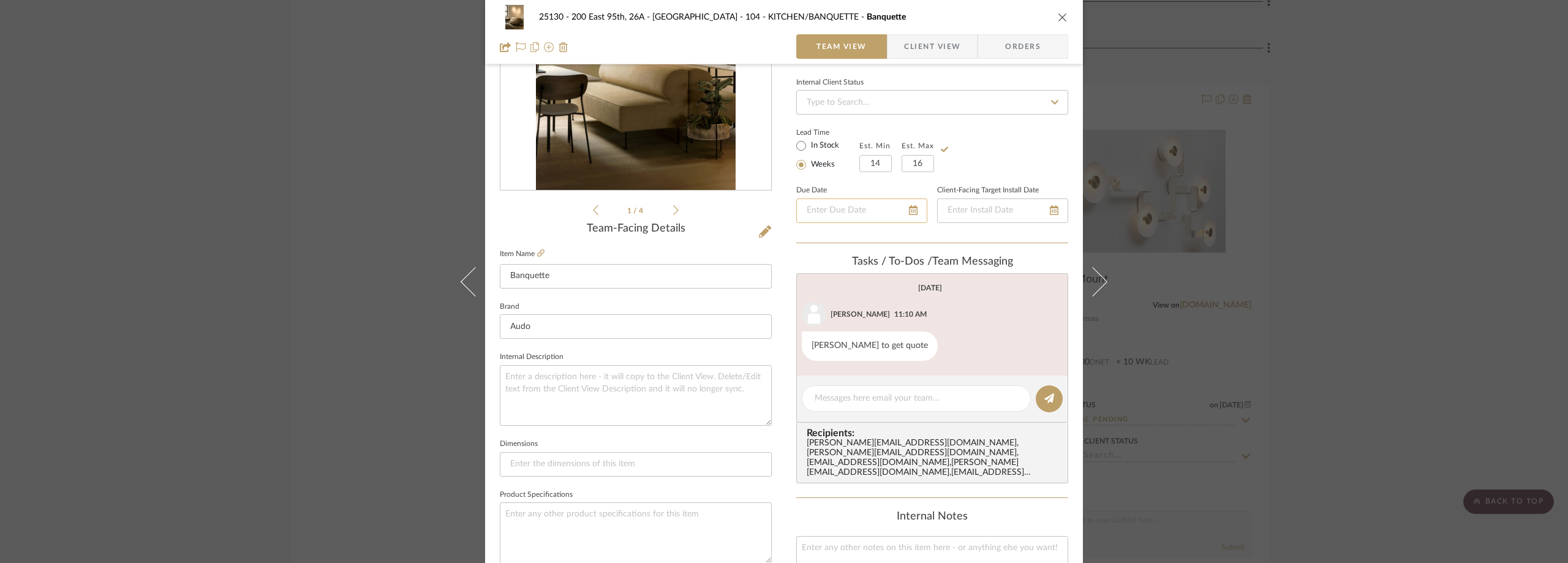
scroll to position [184, 0]
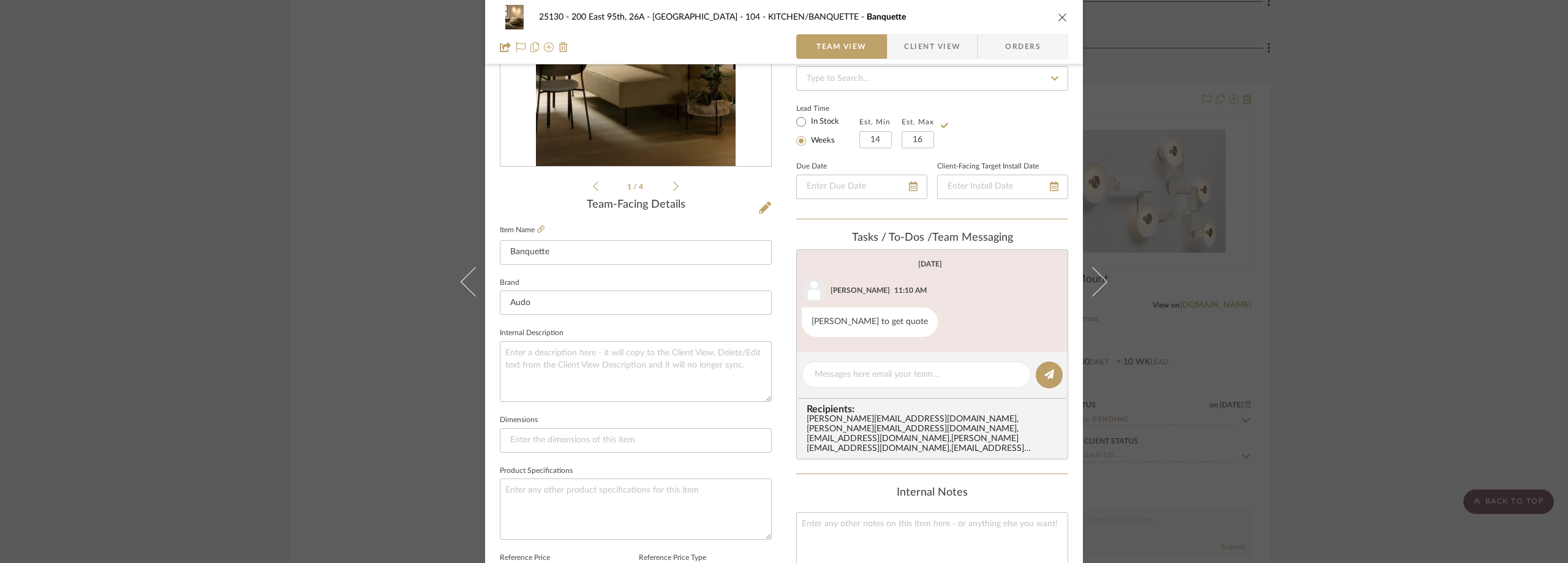
click at [892, 47] on span "button" at bounding box center [895, 46] width 16 height 25
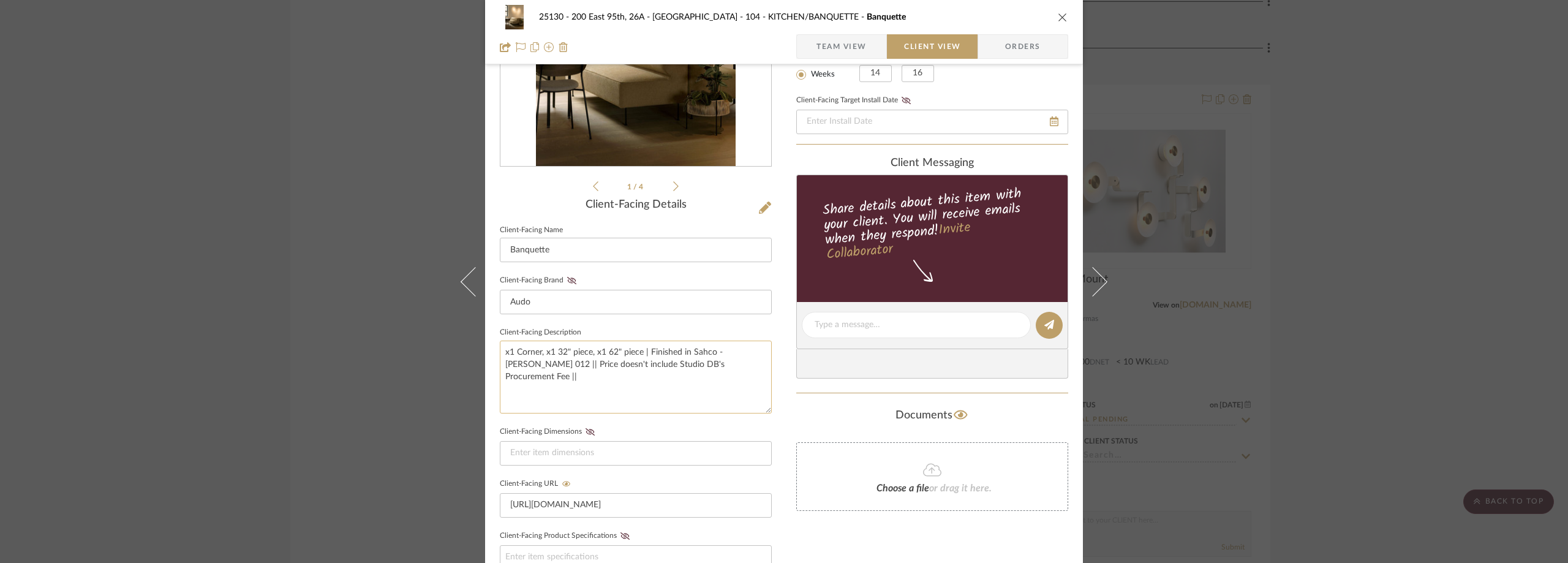
click at [614, 355] on textarea "x1 Corner, x1 32" piece, x1 62" piece | Finished in Sahco - [PERSON_NAME] 012 |…" at bounding box center [635, 377] width 272 height 73
type textarea "x1 Corner, x1 32" piece, x1 65" piece | Finished in Sahco - [PERSON_NAME] 012 |…"
click at [609, 320] on sr-form-field "Client-Facing Brand Audo" at bounding box center [635, 297] width 272 height 52
click at [500, 349] on textarea "x1 Corner, x1 32" piece, x1 65" piece | Finished in Sahco - [PERSON_NAME] 012 |…" at bounding box center [635, 377] width 272 height 73
click at [643, 352] on textarea "x1 Corner, x1 32" piece, x1 65" piece | Finished in Sahco - [PERSON_NAME] 012 |…" at bounding box center [635, 377] width 272 height 73
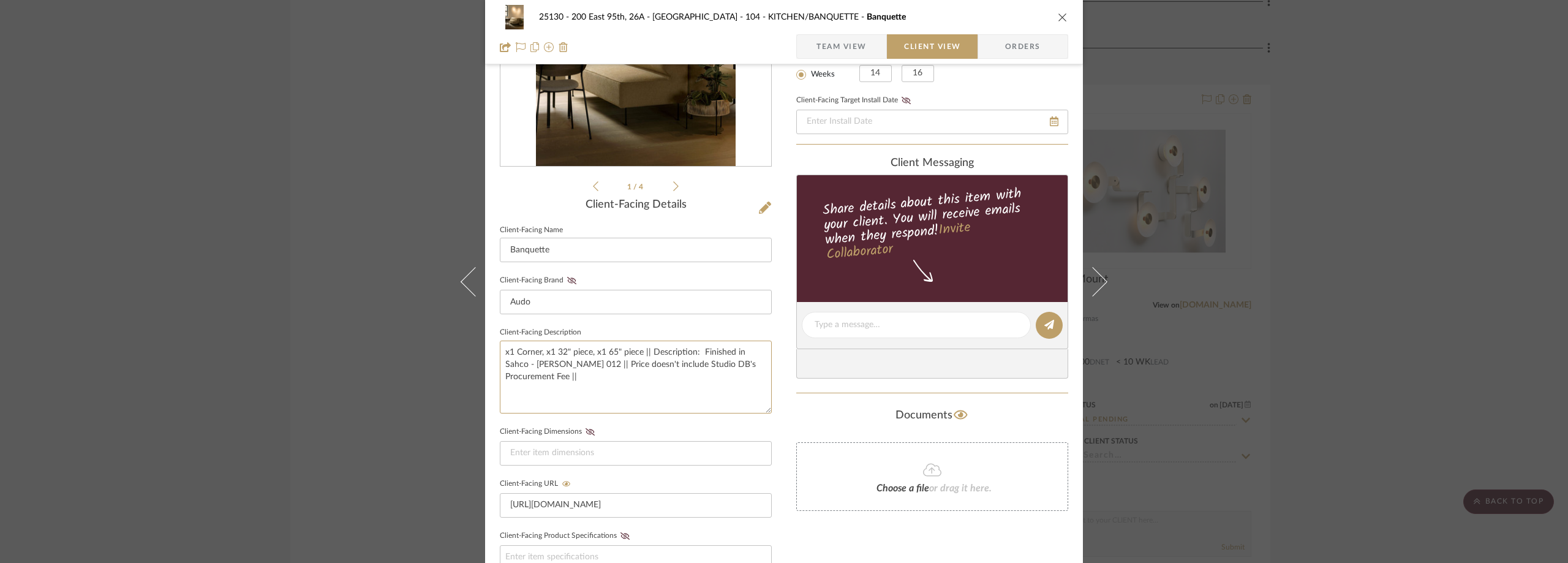
type textarea "x1 Corner, x1 32" piece, x1 65" piece || Description: Finished in Sahco - [PERS…"
click at [678, 324] on fieldset "Client-Facing Description x1 Corner, x1 32" piece, x1 65" piece || Description:…" at bounding box center [635, 368] width 272 height 89
click at [696, 353] on textarea "x1 Corner, x1 32" piece, x1 65" piece || Description: Finished in Sahco - [PERS…" at bounding box center [635, 377] width 272 height 73
type textarea "x1 Corner, x1 32" piece, x1 65" piece || Description: Eave Dining Banquette by …"
click at [686, 326] on fieldset "Client-Facing Description x1 Corner, x1 32" piece, x1 65" piece || Description:…" at bounding box center [635, 368] width 272 height 89
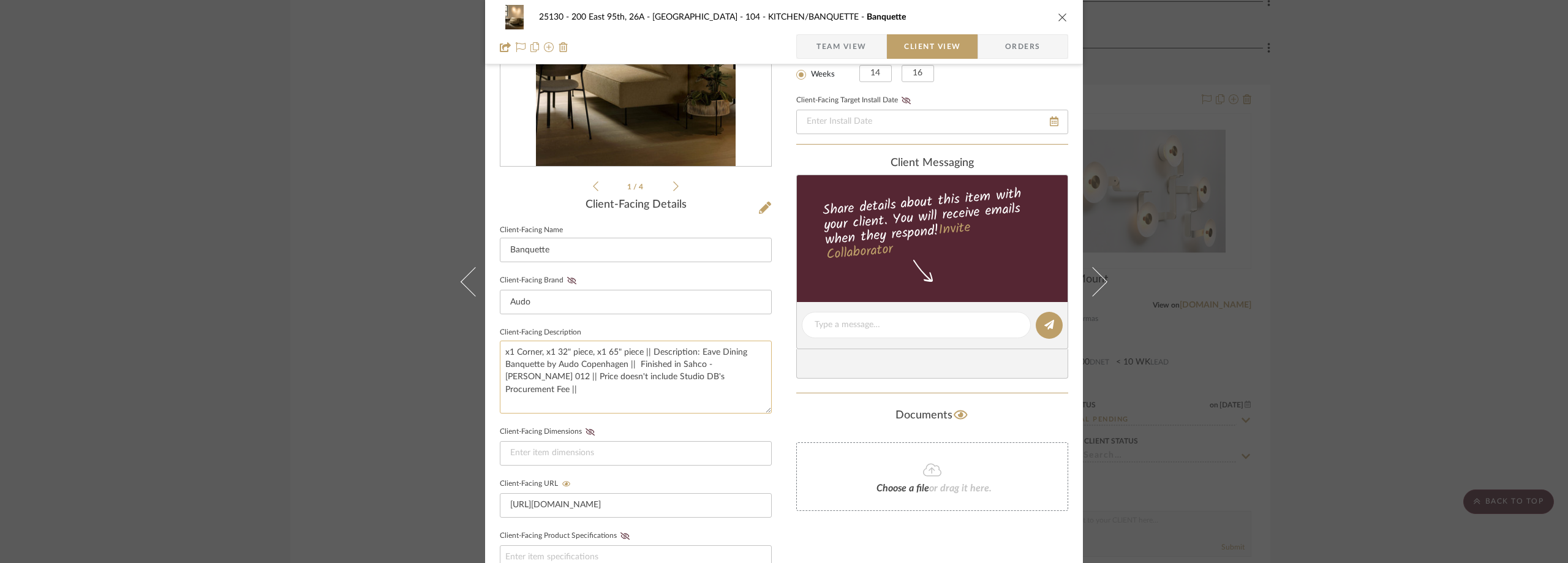
drag, startPoint x: 674, startPoint y: 364, endPoint x: 634, endPoint y: 363, distance: 40.0
click at [634, 363] on textarea "x1 Corner, x1 32" piece, x1 65" piece || Description: Eave Dining Banquette by …" at bounding box center [635, 377] width 272 height 73
type textarea "x1 Corner, x1 32" piece, x1 65" piece || Description: Eave Dining Banquette by …"
click at [640, 324] on fieldset "Client-Facing Description x1 Corner, x1 32" piece, x1 65" piece || Description:…" at bounding box center [635, 368] width 272 height 89
drag, startPoint x: 688, startPoint y: 365, endPoint x: 754, endPoint y: 367, distance: 66.0
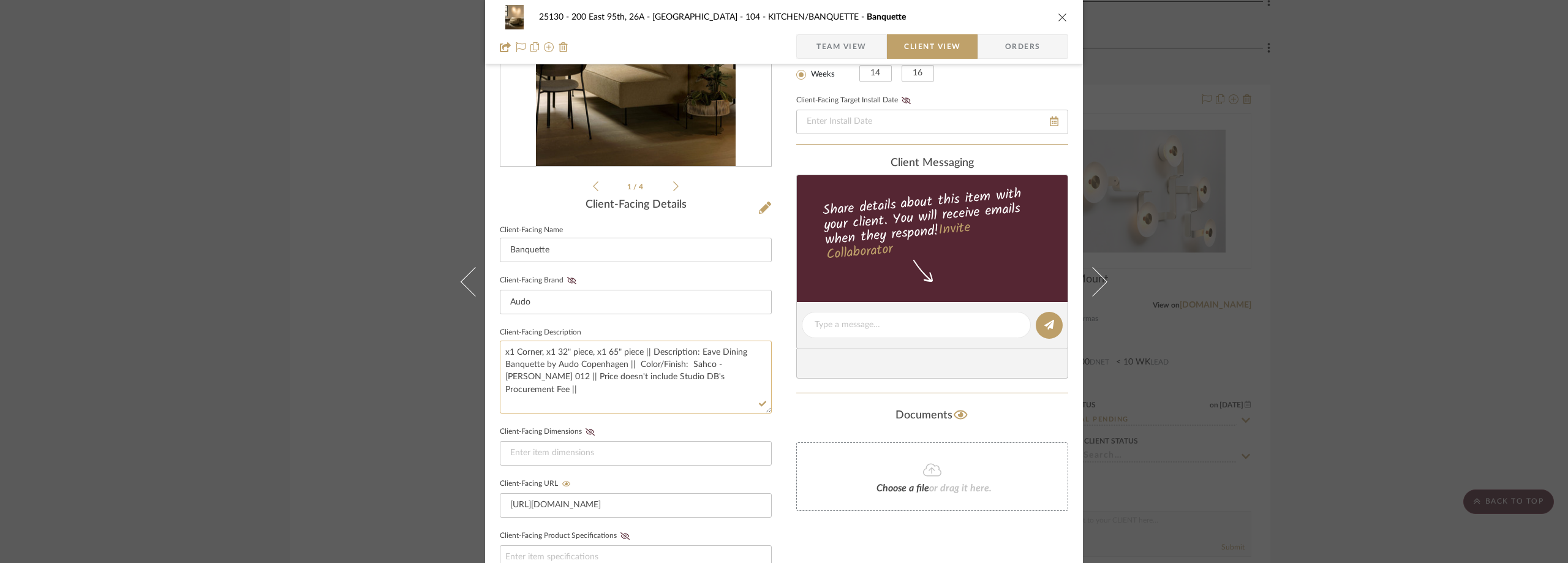
click at [754, 367] on textarea "x1 Corner, x1 32" piece, x1 65" piece || Description: Eave Dining Banquette by …" at bounding box center [635, 377] width 272 height 73
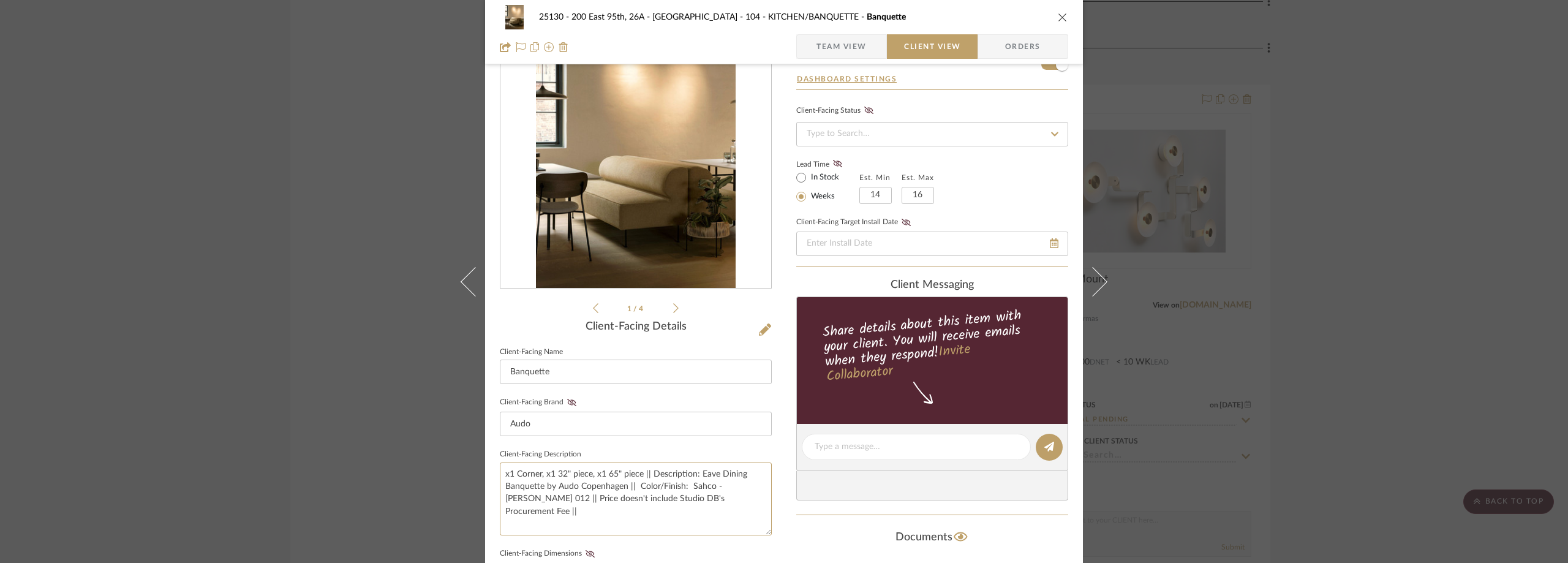
scroll to position [0, 0]
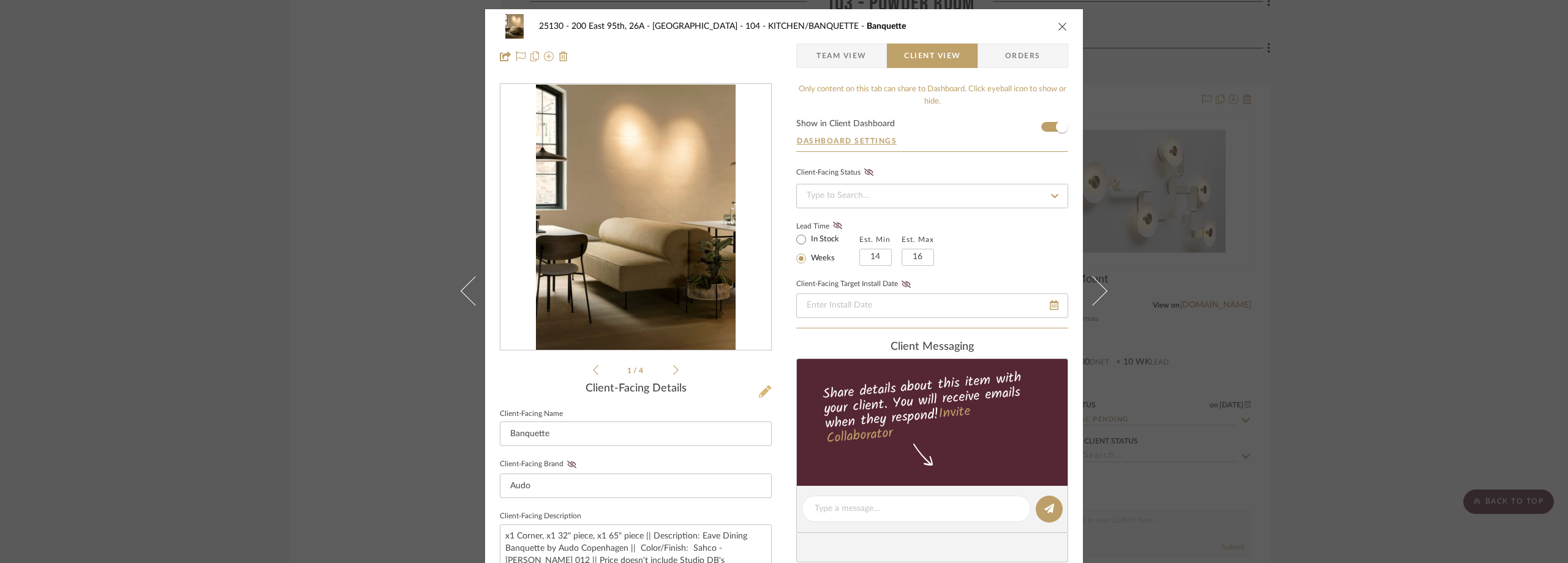
click at [759, 391] on icon at bounding box center [764, 391] width 12 height 12
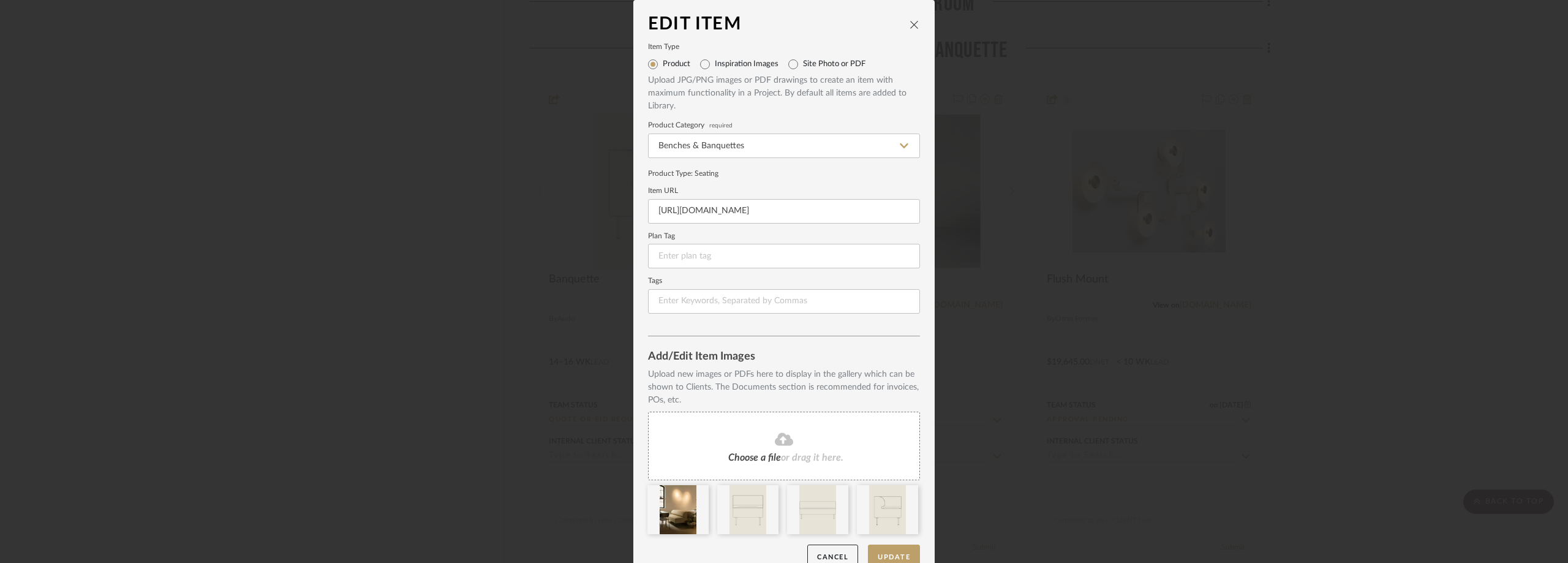
click at [750, 442] on fa-icon at bounding box center [784, 439] width 111 height 16
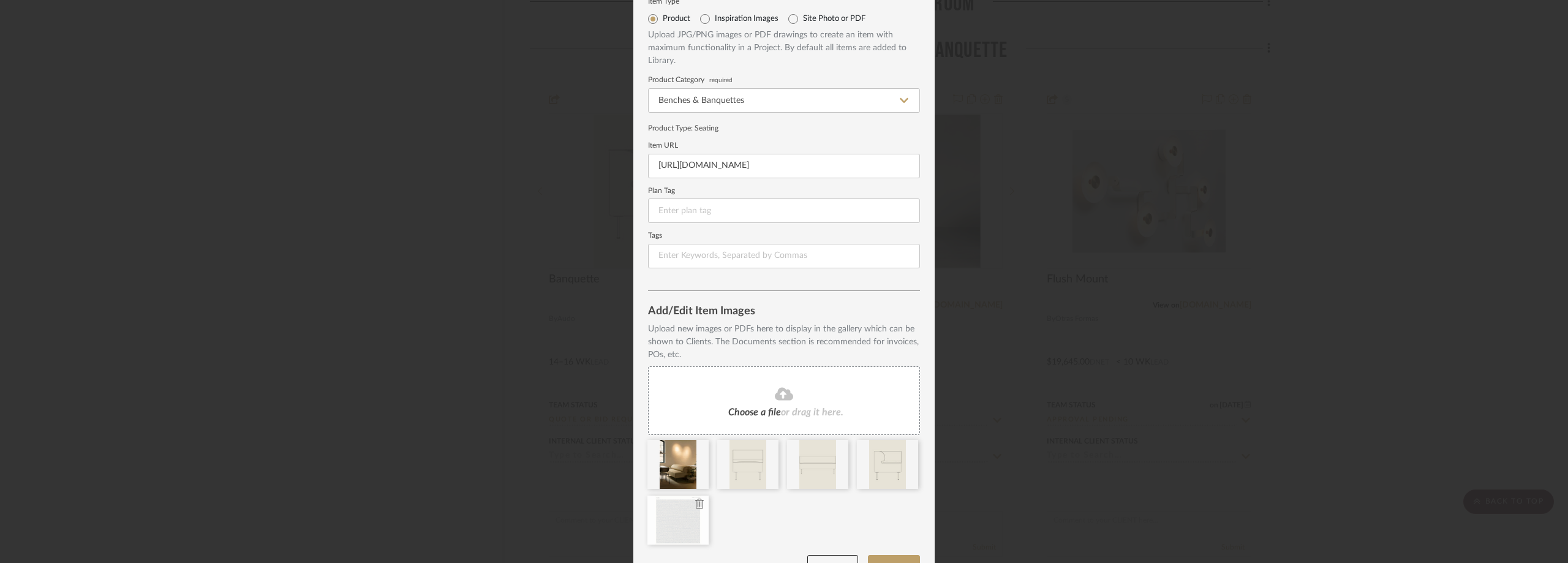
scroll to position [77, 0]
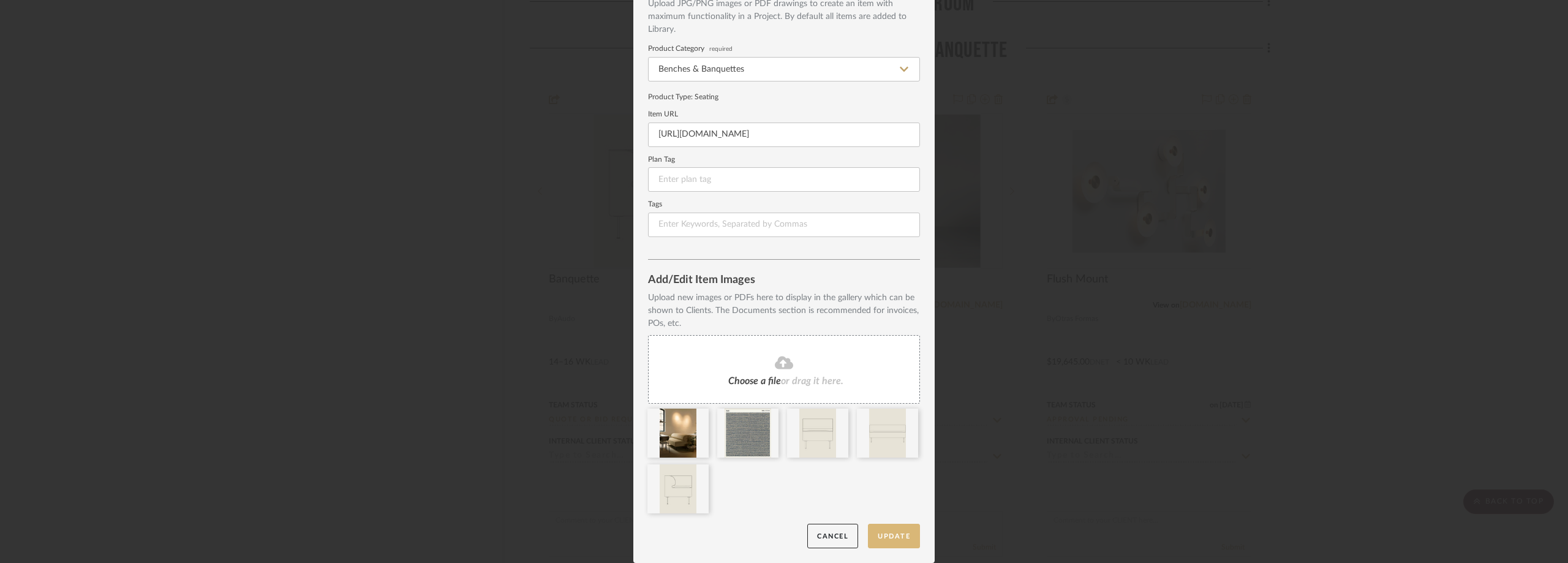
click at [891, 539] on button "Update" at bounding box center [894, 536] width 52 height 25
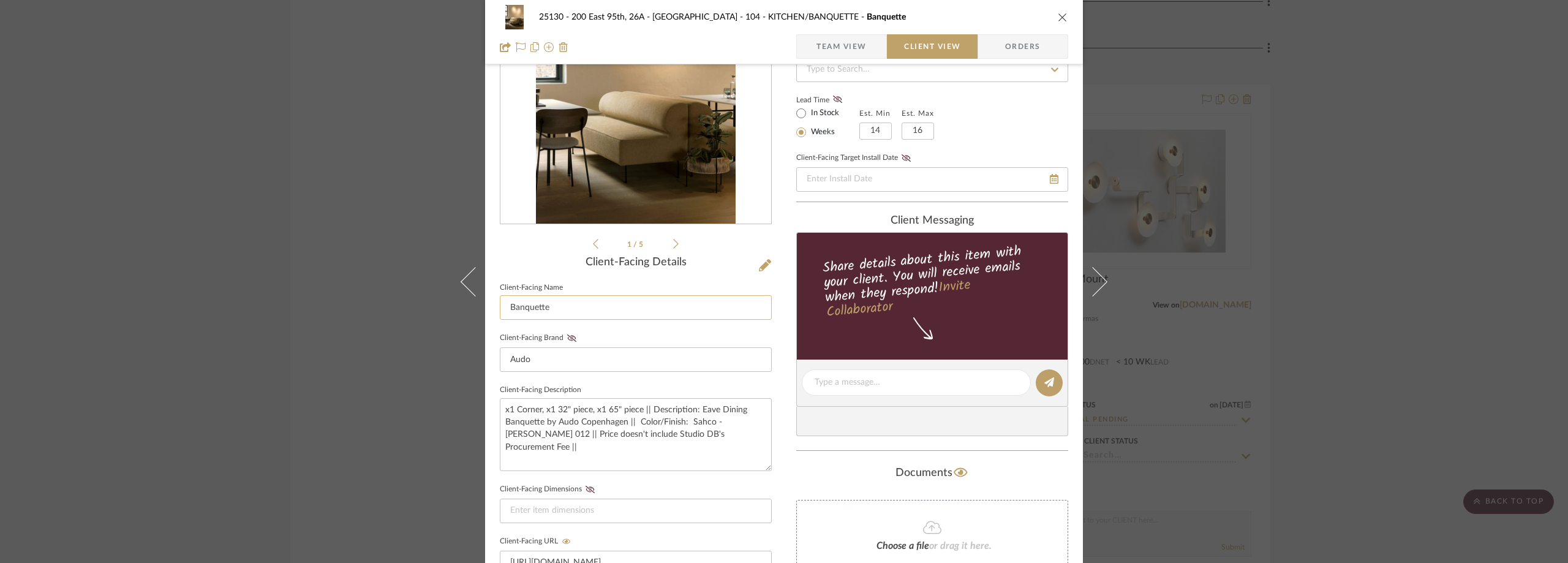
scroll to position [61, 0]
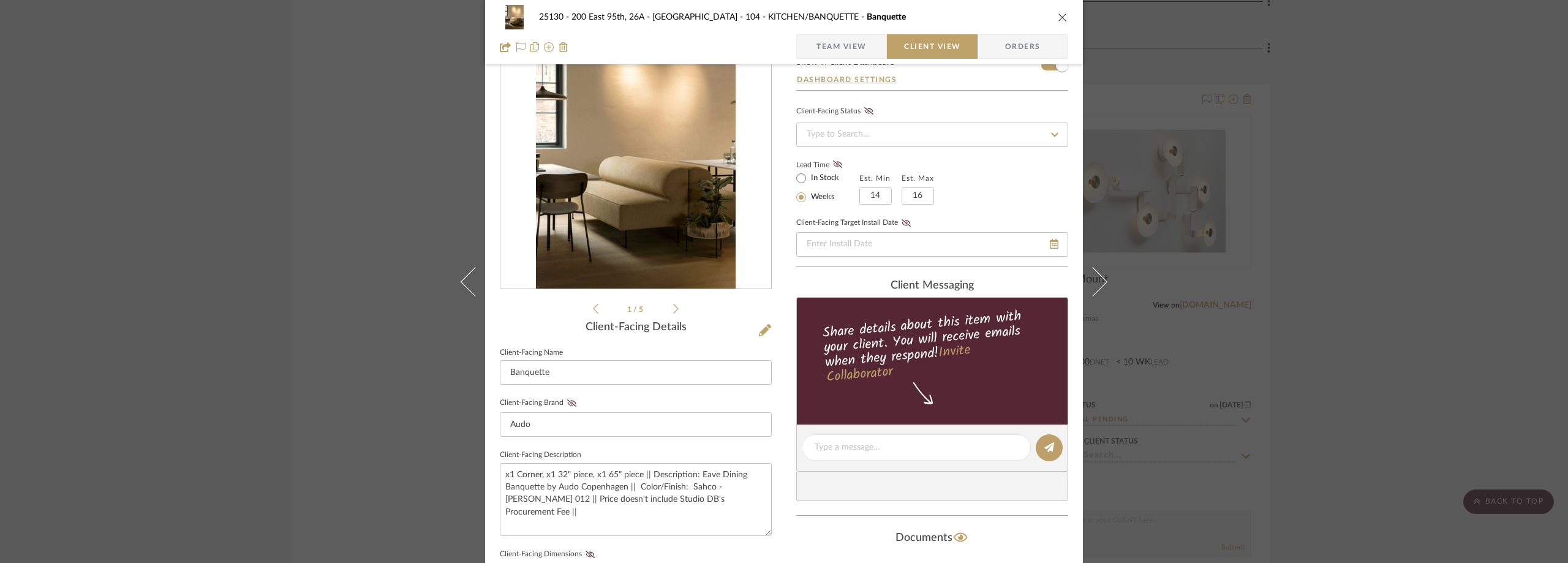
click at [668, 312] on li "1 / 5" at bounding box center [635, 309] width 75 height 15
click at [673, 308] on icon at bounding box center [676, 309] width 6 height 11
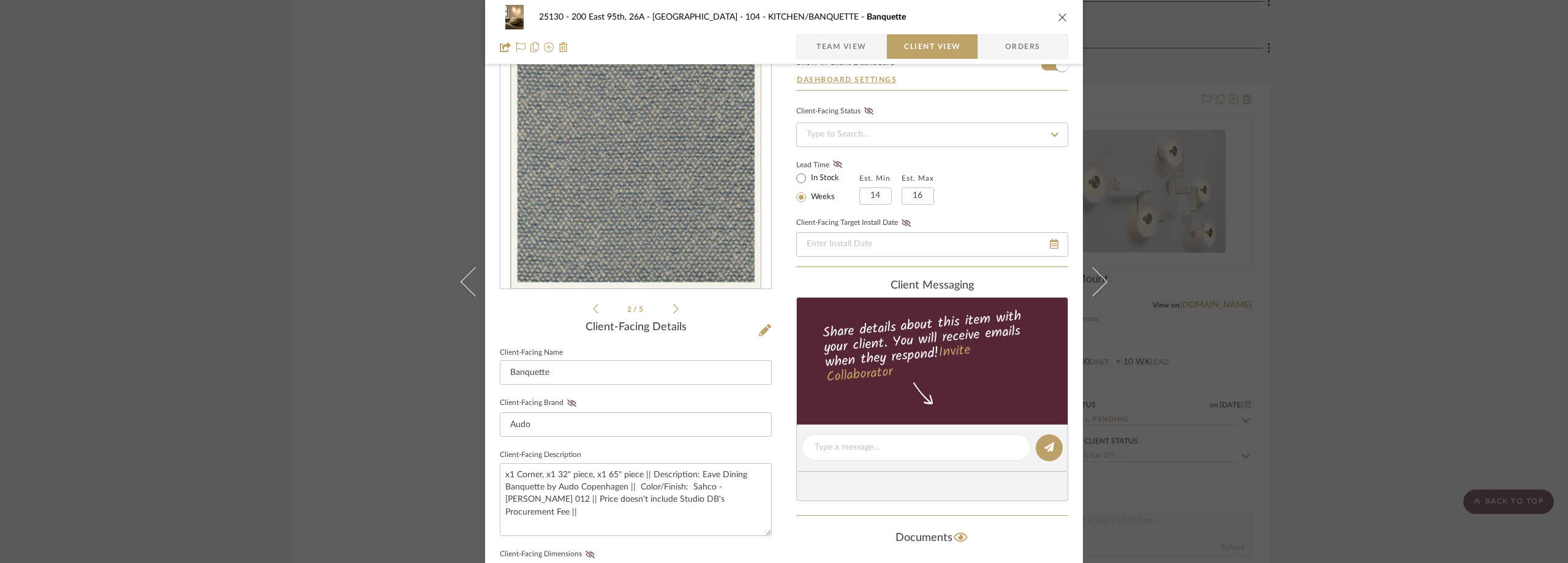
click at [673, 308] on icon at bounding box center [676, 309] width 6 height 11
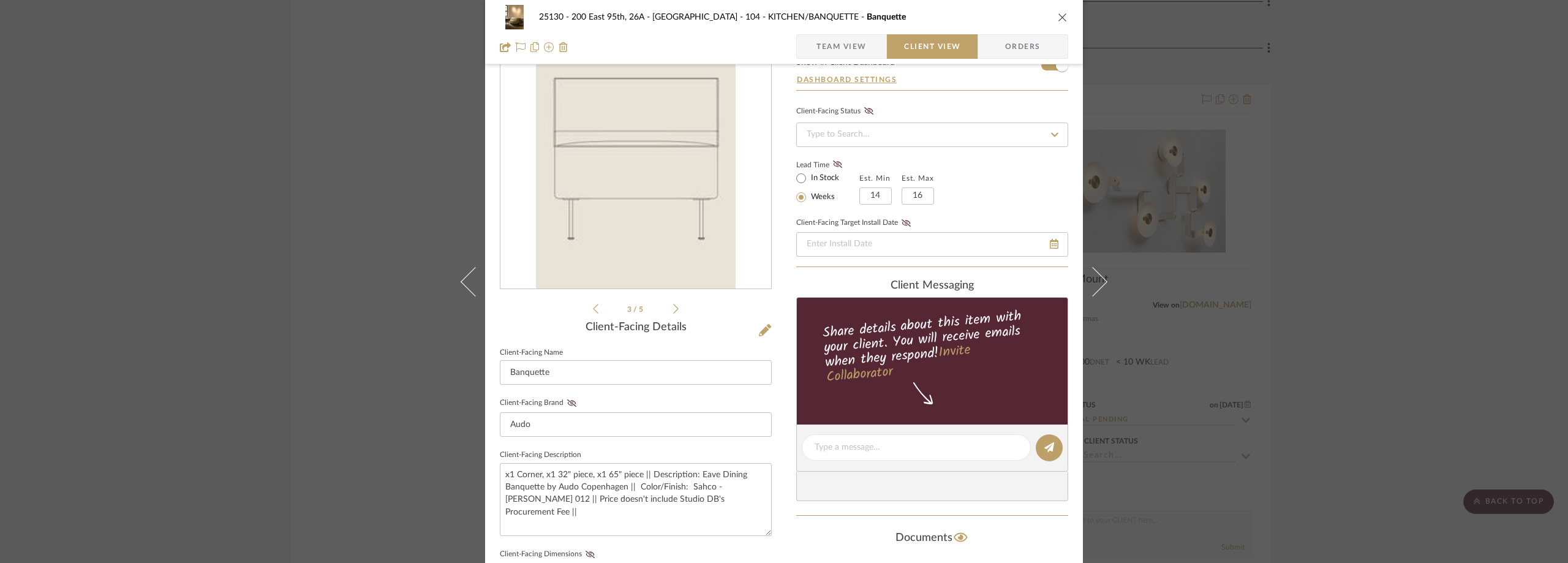
click at [673, 308] on icon at bounding box center [676, 309] width 6 height 11
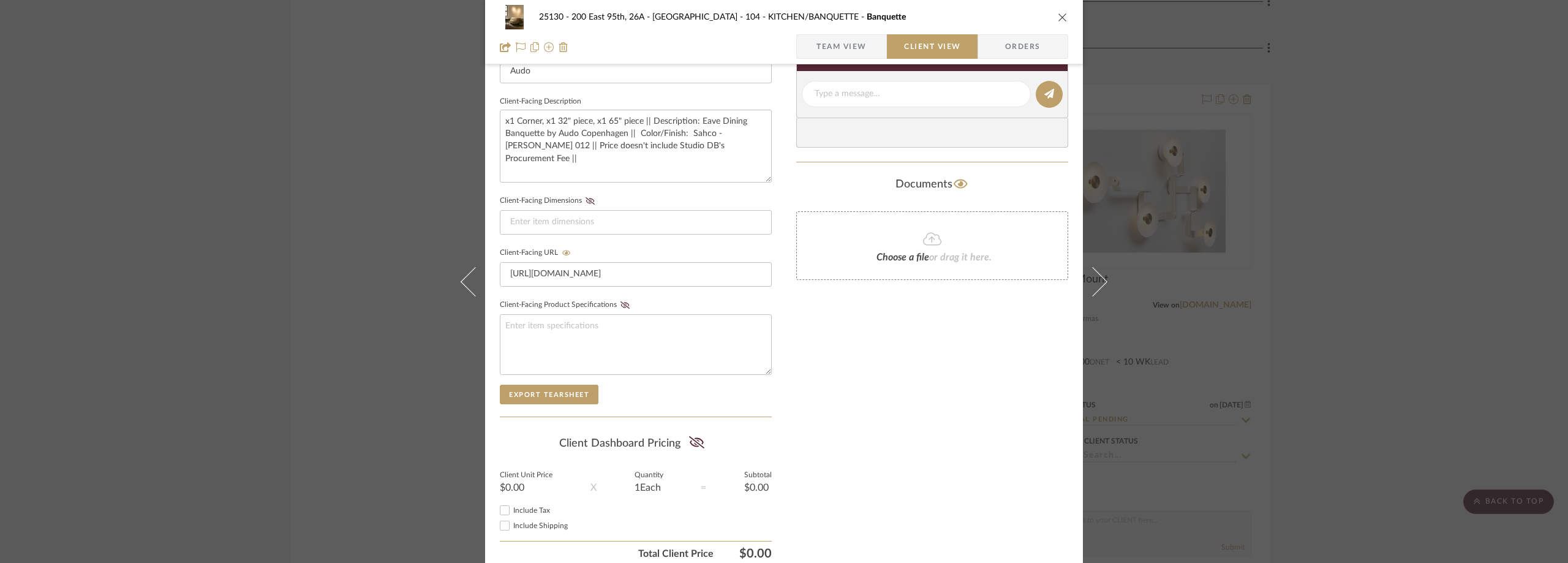
scroll to position [429, 0]
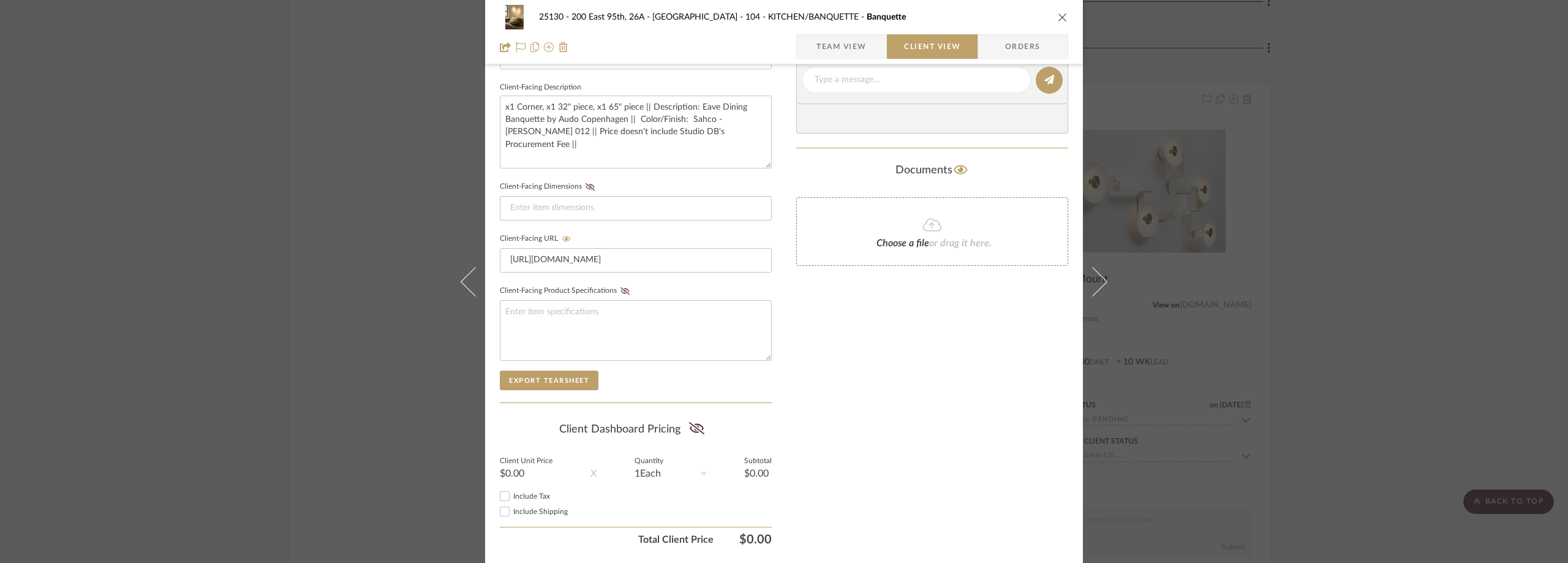
drag, startPoint x: 846, startPoint y: 40, endPoint x: 840, endPoint y: 50, distance: 11.7
click at [846, 40] on span "Team View" at bounding box center [841, 46] width 50 height 25
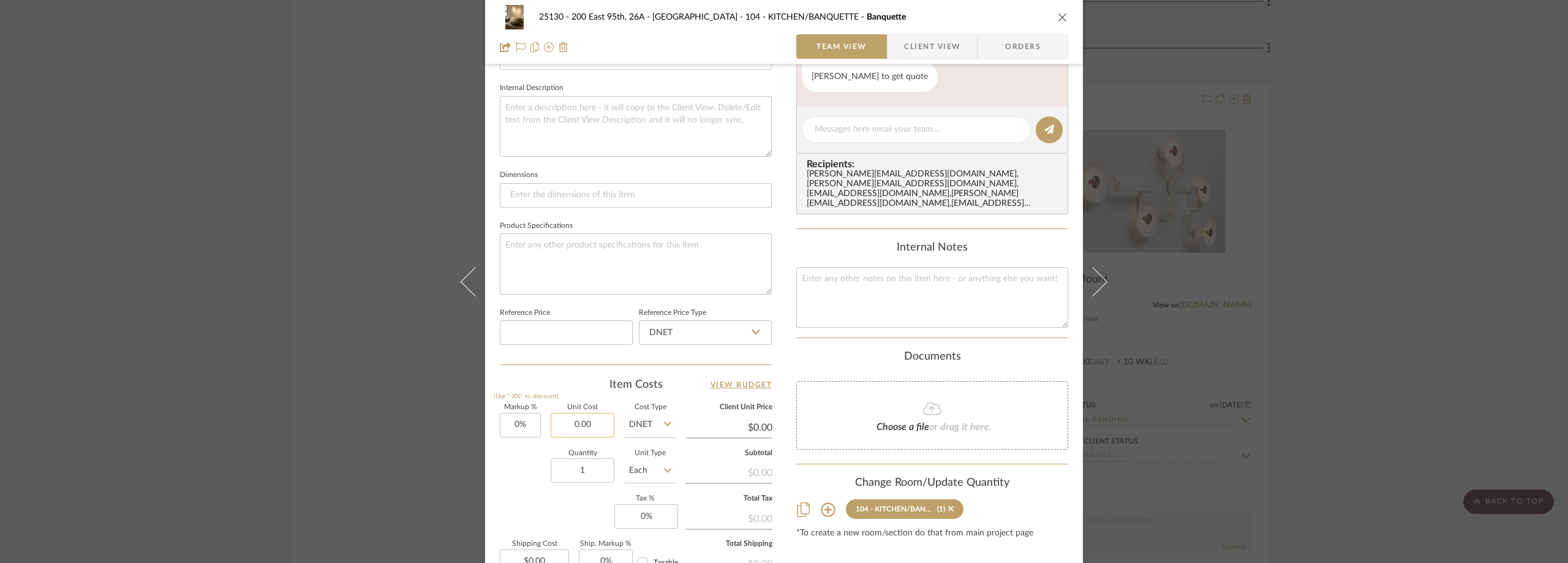
click at [597, 419] on input "0.00" at bounding box center [583, 425] width 64 height 25
type input "$9,592.00"
click at [589, 380] on div "Item Costs View Budget" at bounding box center [635, 385] width 272 height 15
type input "$9,592.00"
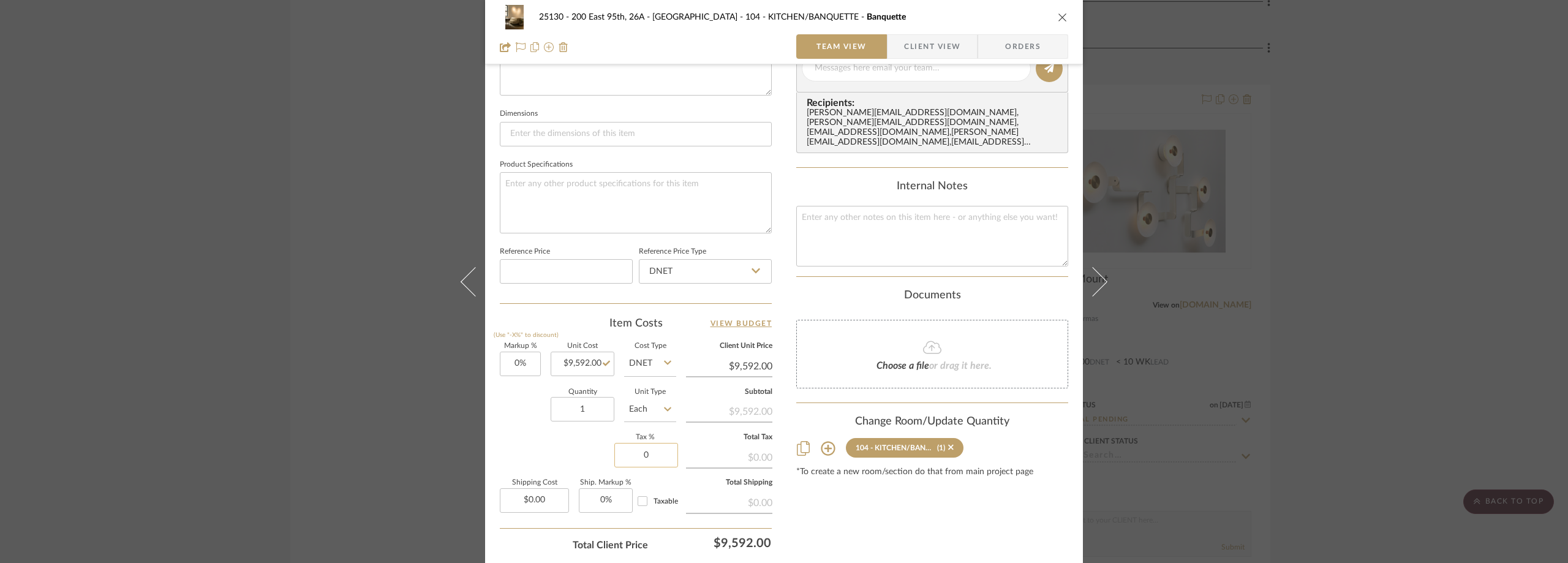
click at [625, 464] on input "0" at bounding box center [646, 455] width 64 height 25
type input "0%"
click at [542, 504] on input "0.00" at bounding box center [534, 501] width 70 height 25
type input "$249.00"
click at [570, 405] on input "1" at bounding box center [583, 409] width 64 height 25
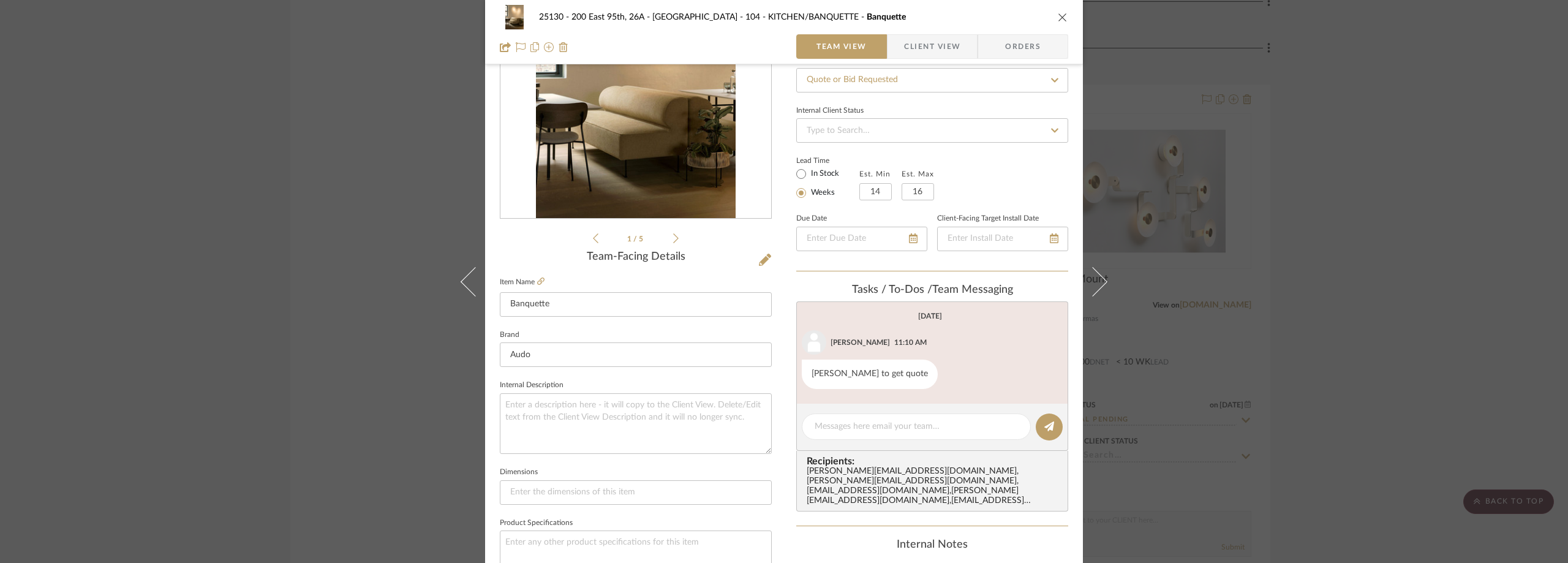
scroll to position [123, 0]
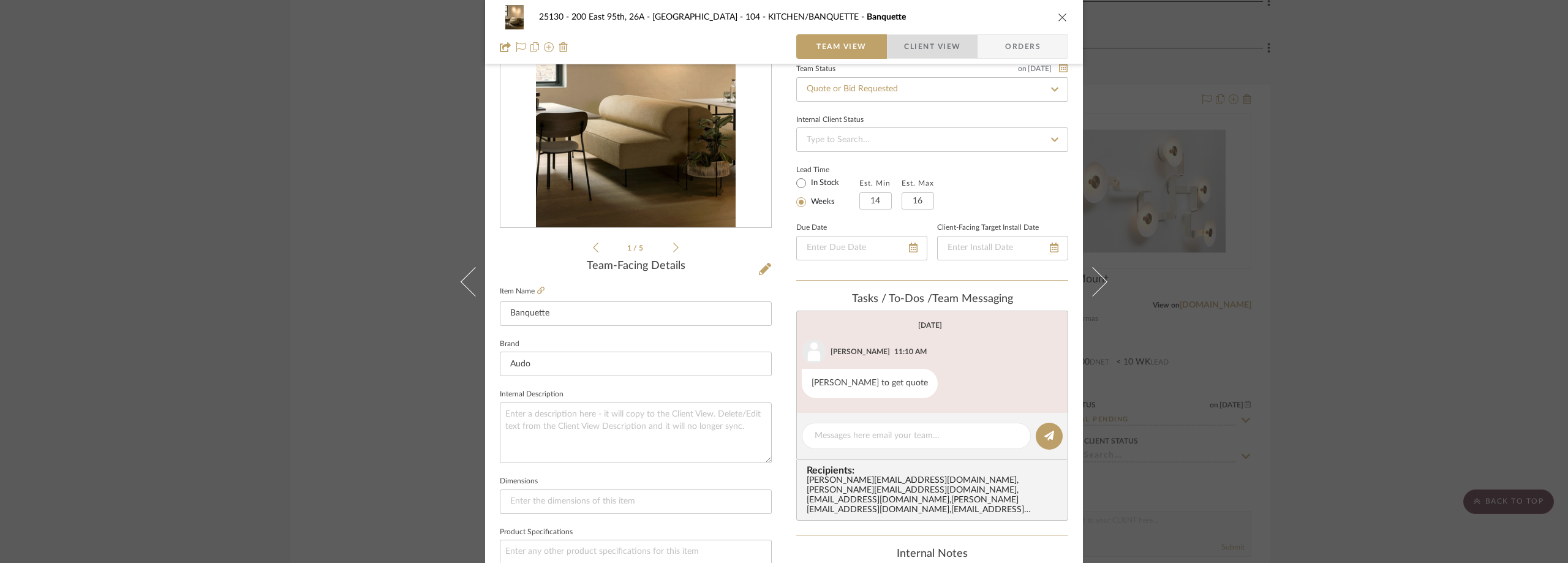
click at [897, 55] on span "button" at bounding box center [895, 46] width 16 height 25
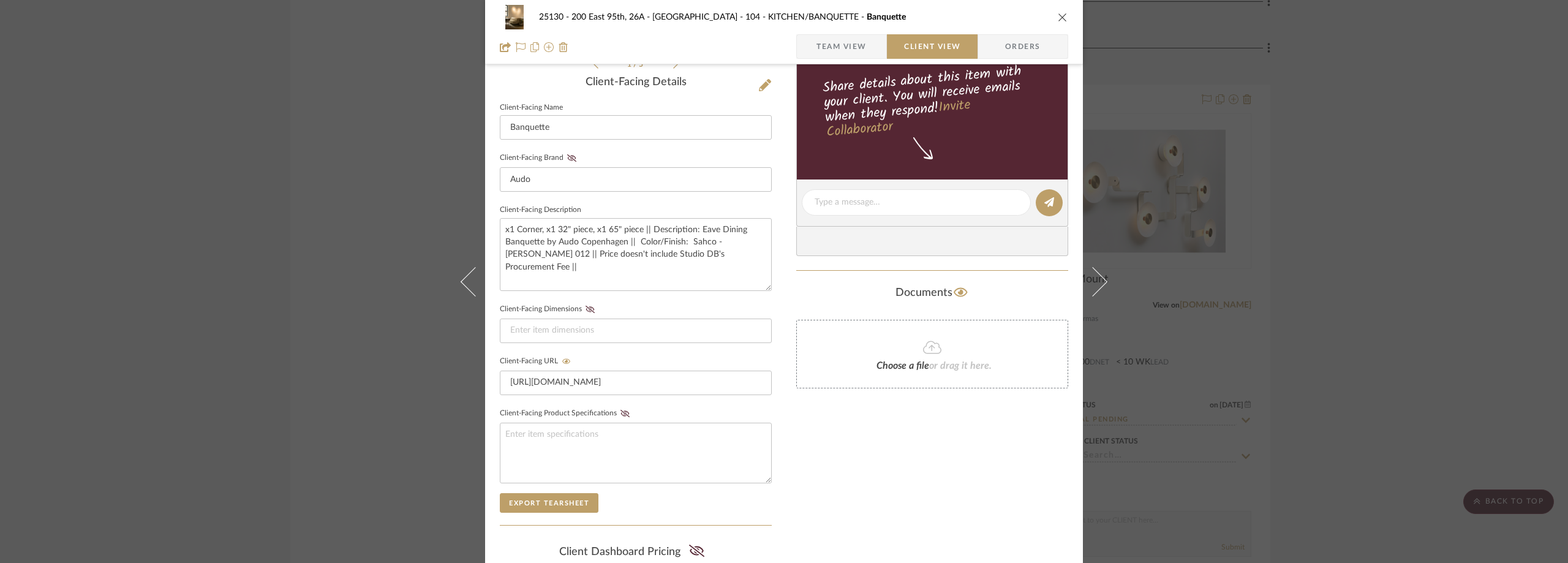
scroll to position [466, 0]
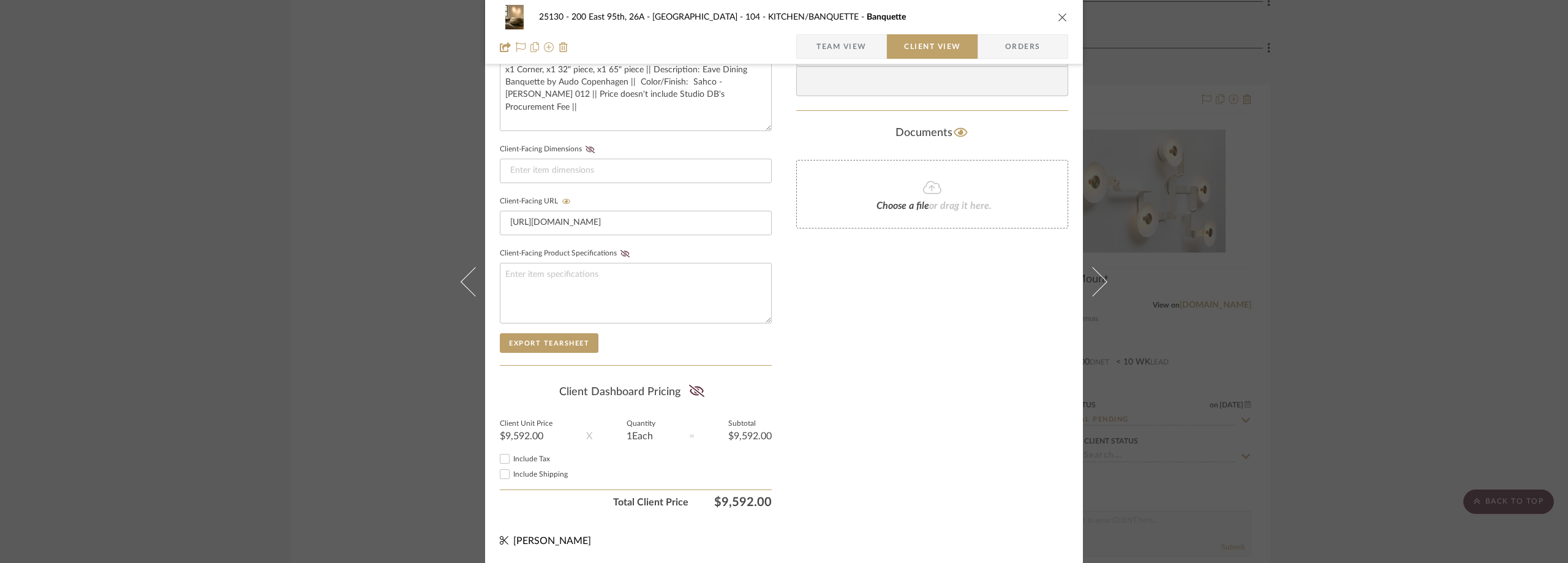
click at [521, 472] on span "Include Shipping" at bounding box center [540, 474] width 55 height 7
click at [512, 472] on input "Include Shipping" at bounding box center [505, 474] width 15 height 15
checkbox input "true"
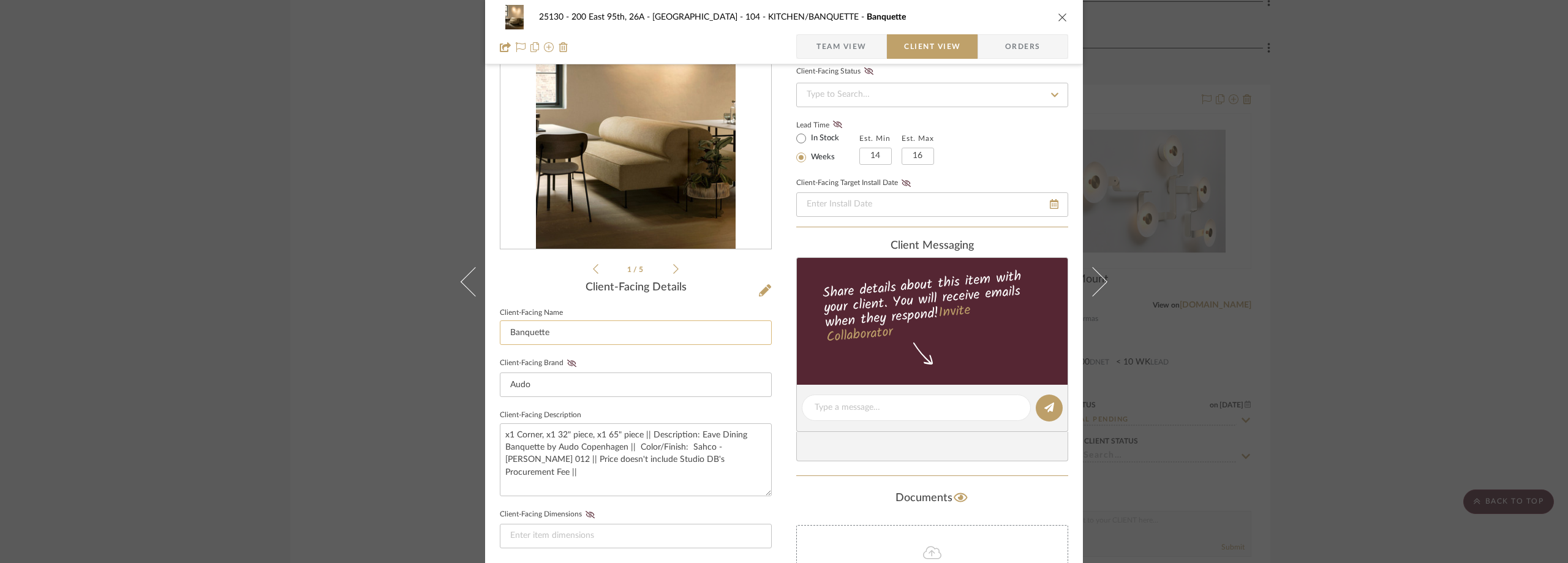
scroll to position [99, 0]
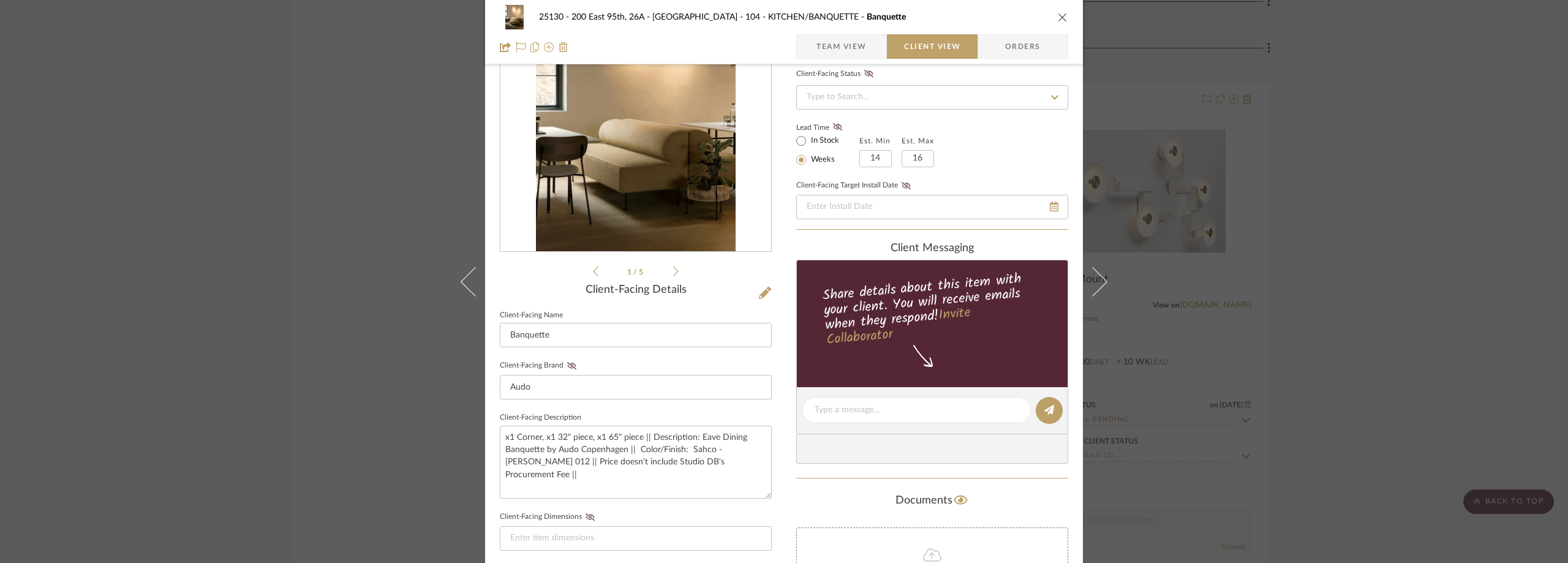
drag, startPoint x: 1223, startPoint y: 124, endPoint x: 1202, endPoint y: 122, distance: 21.1
click at [1215, 124] on div "25130 - 200 East 95th, 26A - Kosheleva 104 - KITCHEN/BANQUETTE Banquette Team V…" at bounding box center [784, 281] width 1568 height 563
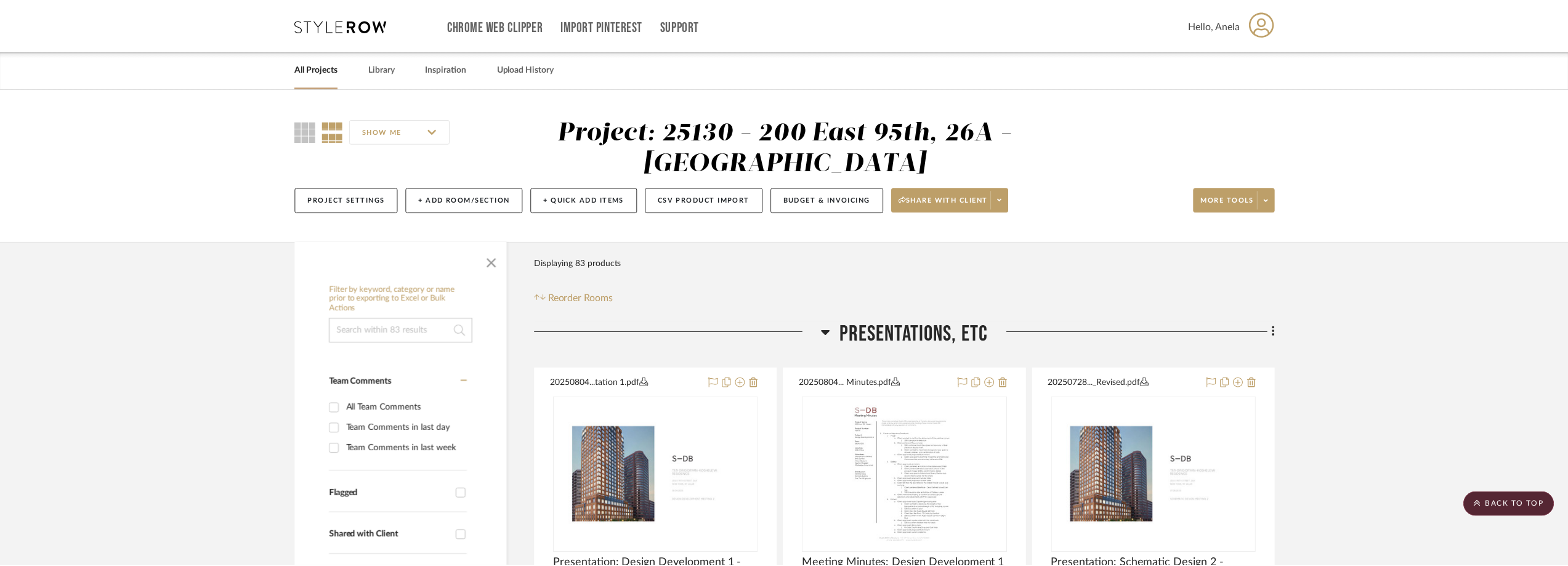
scroll to position [5050, 0]
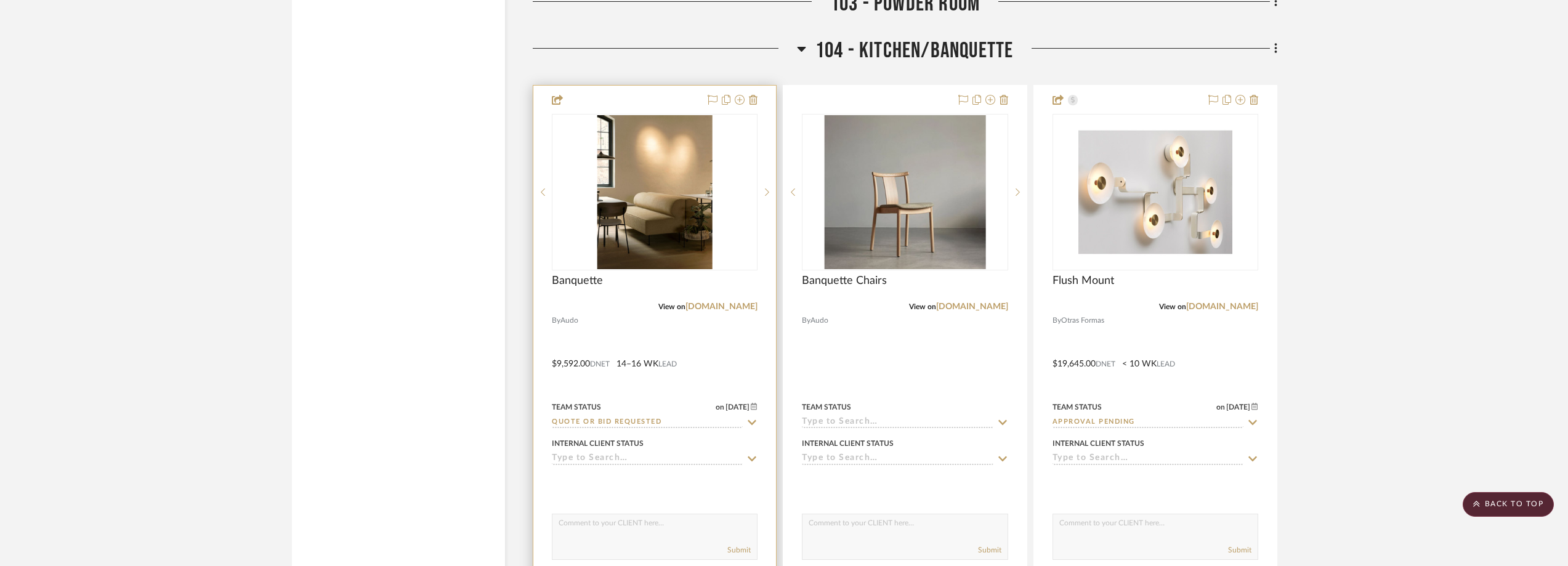
click at [726, 313] on div at bounding box center [654, 355] width 243 height 539
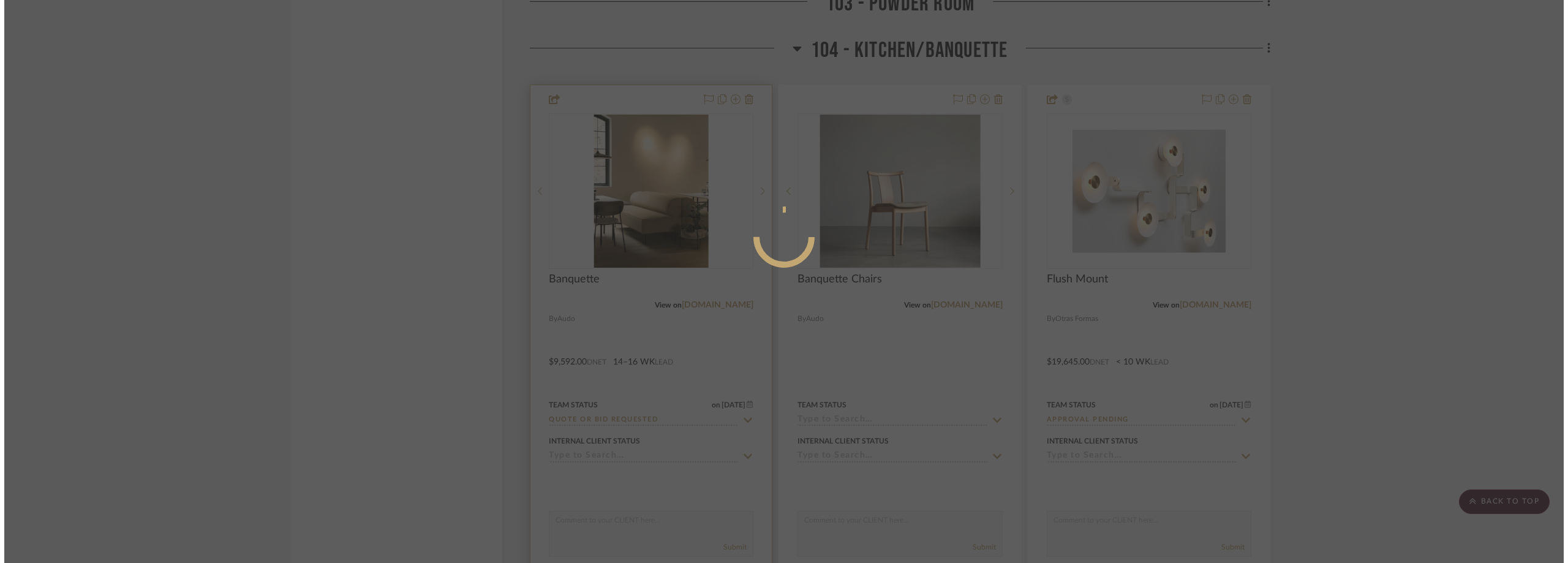
scroll to position [0, 0]
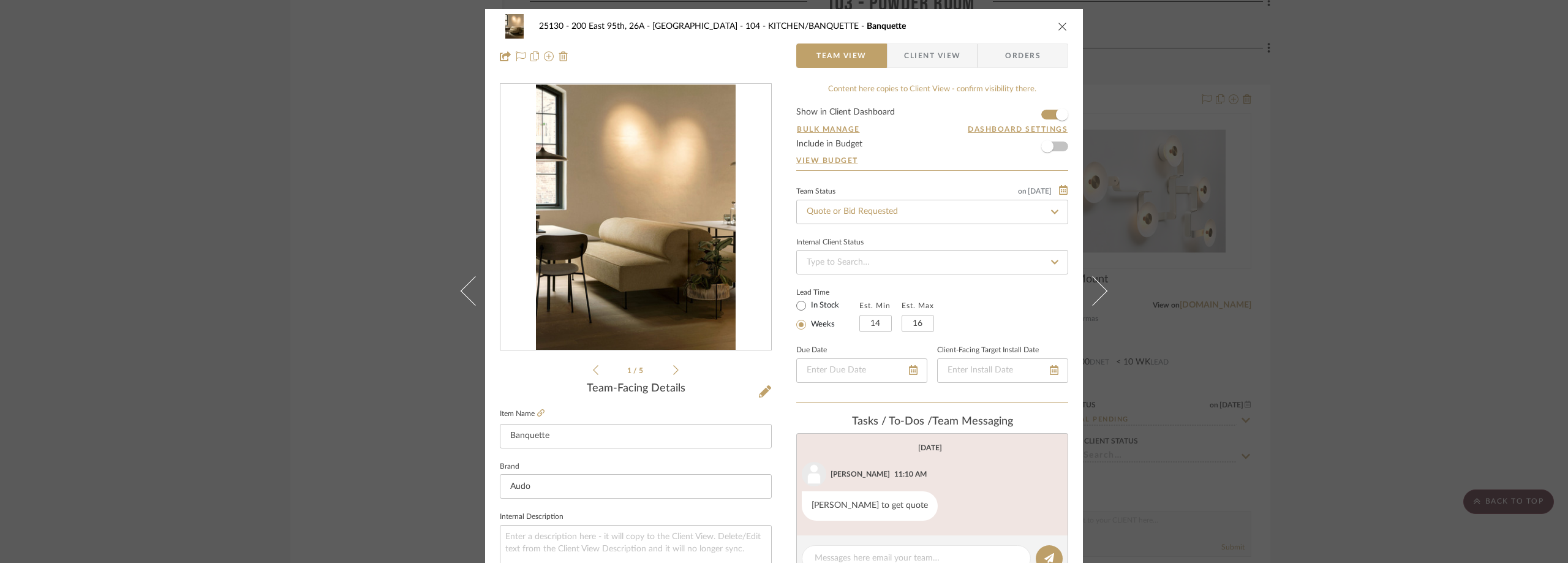
drag, startPoint x: 1306, startPoint y: 199, endPoint x: 1285, endPoint y: 202, distance: 21.2
click at [1304, 199] on div "25130 - 200 East 95th, 26A - Kosheleva 104 - KITCHEN/BANQUETTE Banquette Team V…" at bounding box center [784, 281] width 1568 height 563
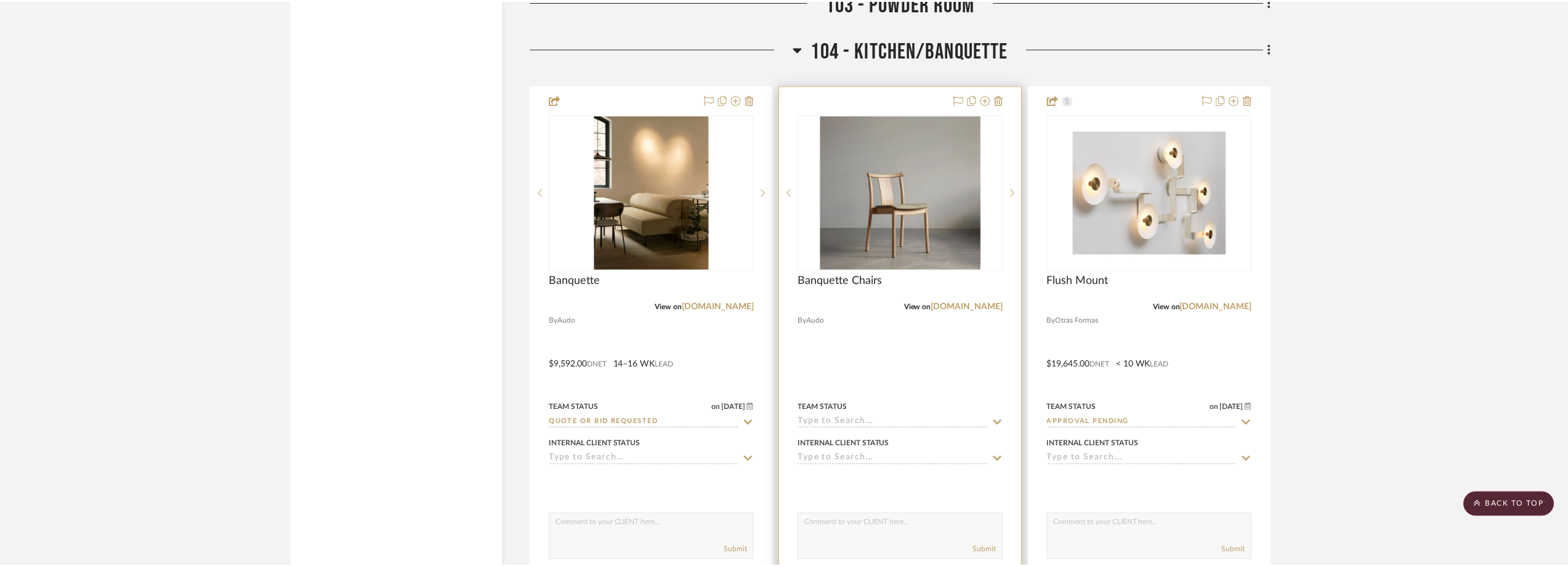
scroll to position [5050, 0]
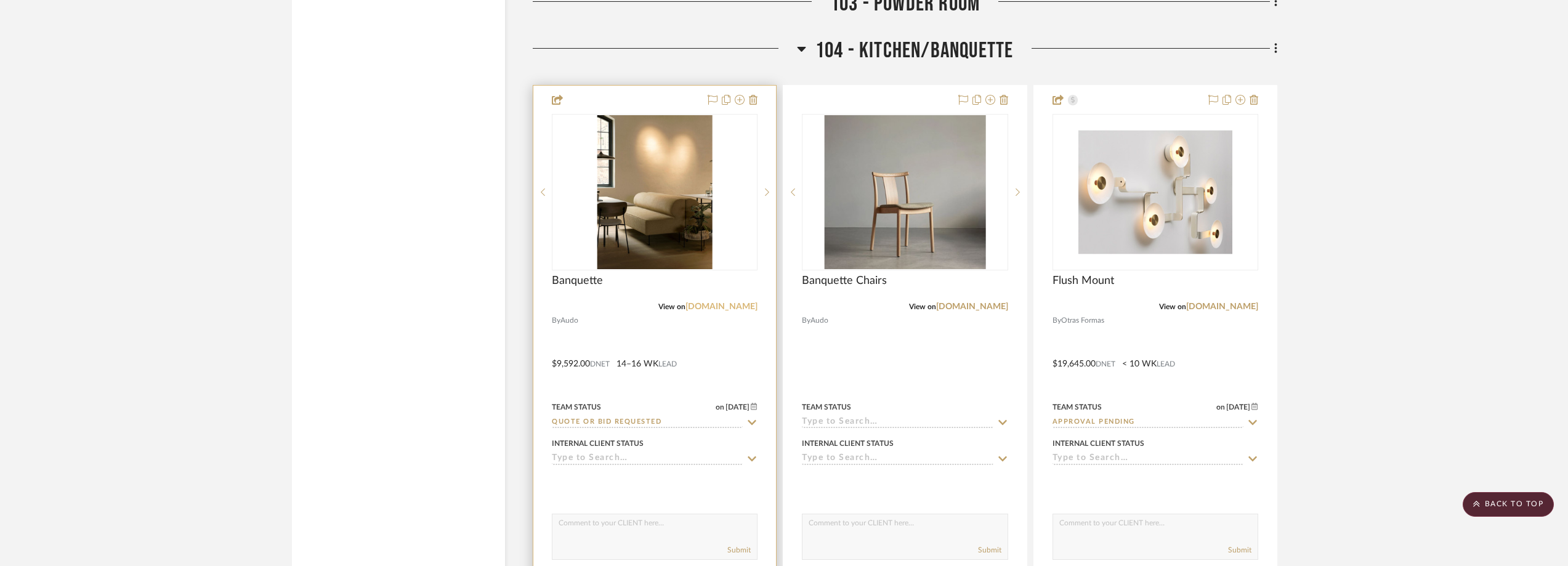
click at [722, 308] on link "[DOMAIN_NAME]" at bounding box center [721, 307] width 72 height 9
click at [889, 238] on img "0" at bounding box center [905, 192] width 161 height 154
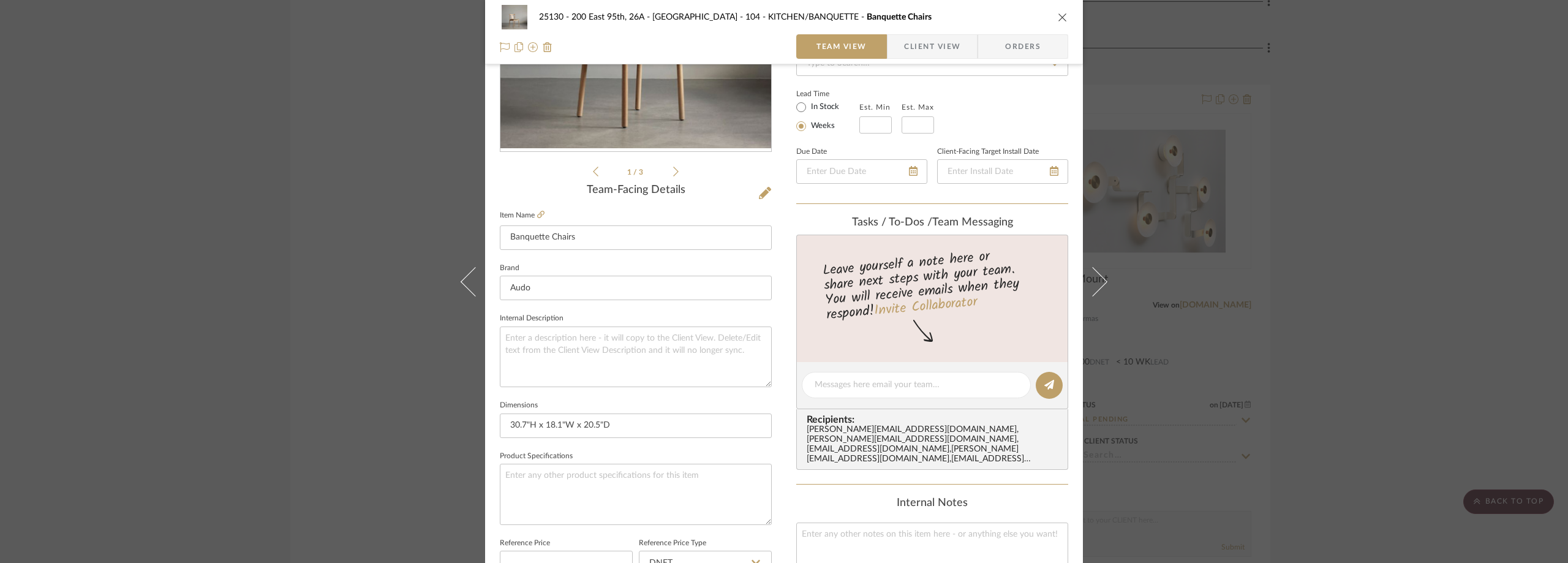
scroll to position [306, 0]
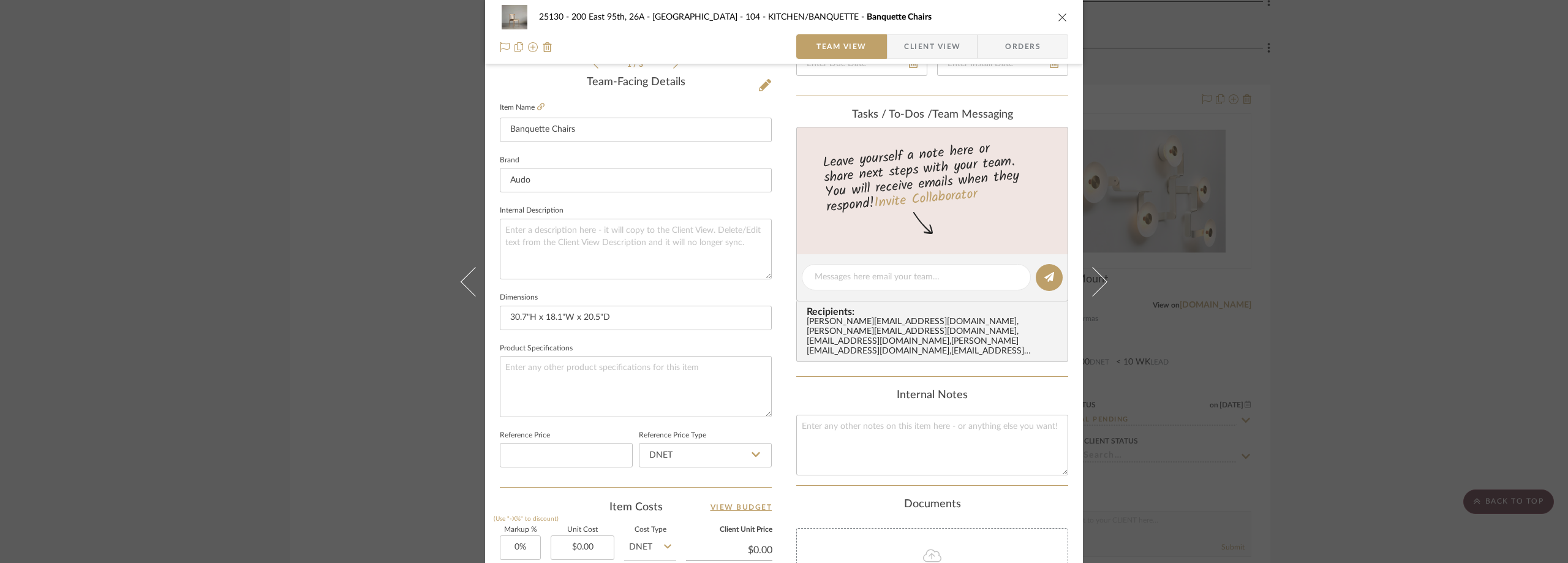
click at [906, 57] on span "Client View" at bounding box center [932, 46] width 56 height 25
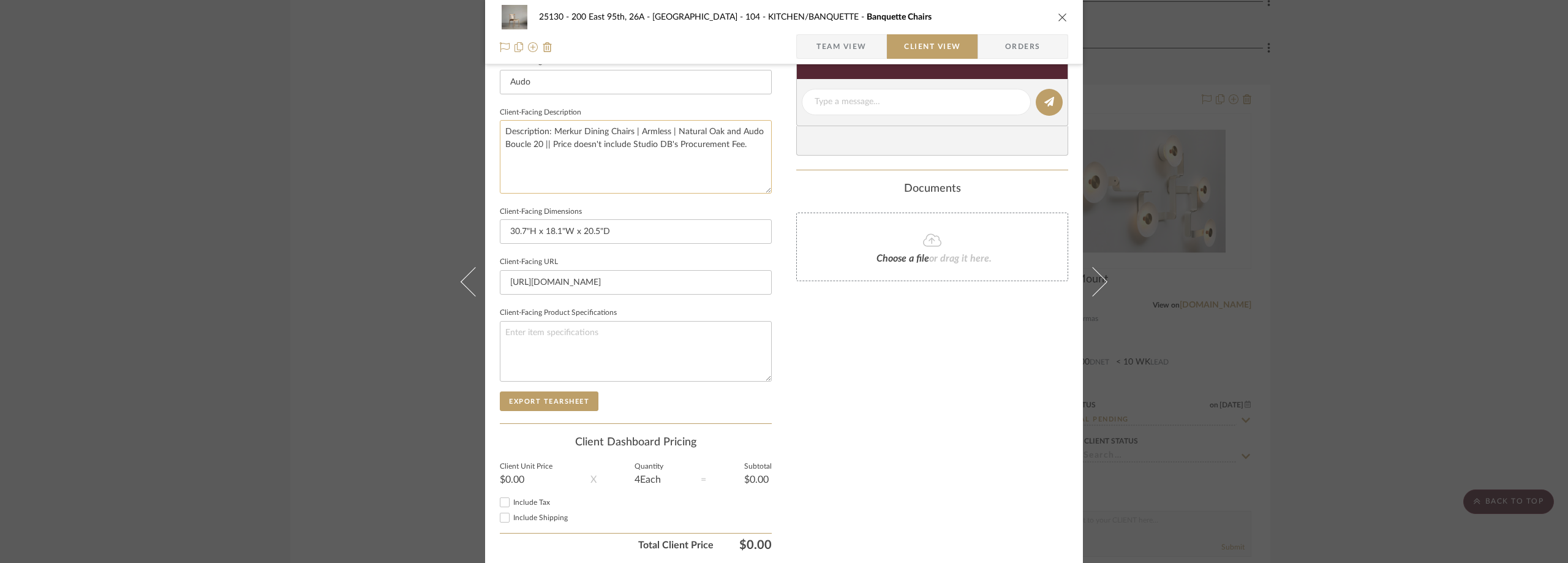
scroll to position [385, 0]
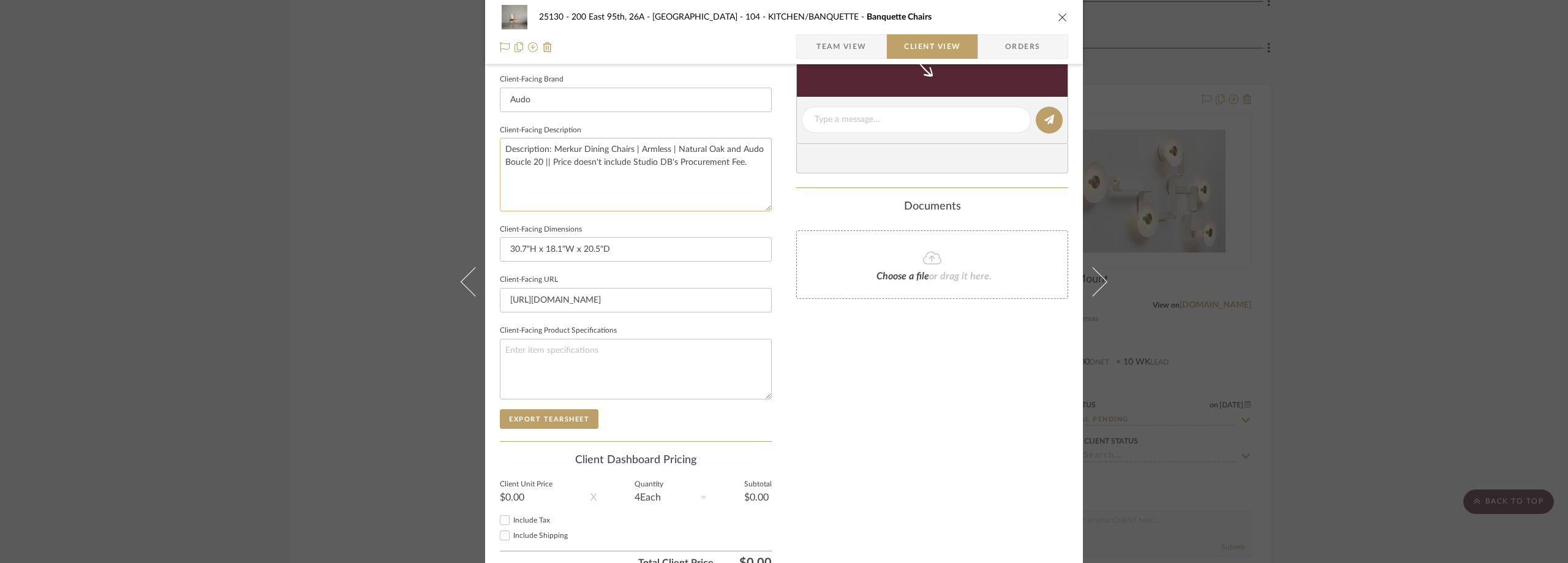
click at [547, 165] on textarea "Description: Merkur Dining Chairs | Armless | Natural Oak and Audo Boucle 20 ||…" at bounding box center [635, 174] width 272 height 73
drag, startPoint x: 1275, startPoint y: 173, endPoint x: 943, endPoint y: 191, distance: 332.5
click at [1273, 173] on div "25130 - 200 East 95th, 26A - Kosheleva 104 - KITCHEN/BANQUETTE Banquette Chairs…" at bounding box center [784, 281] width 1568 height 563
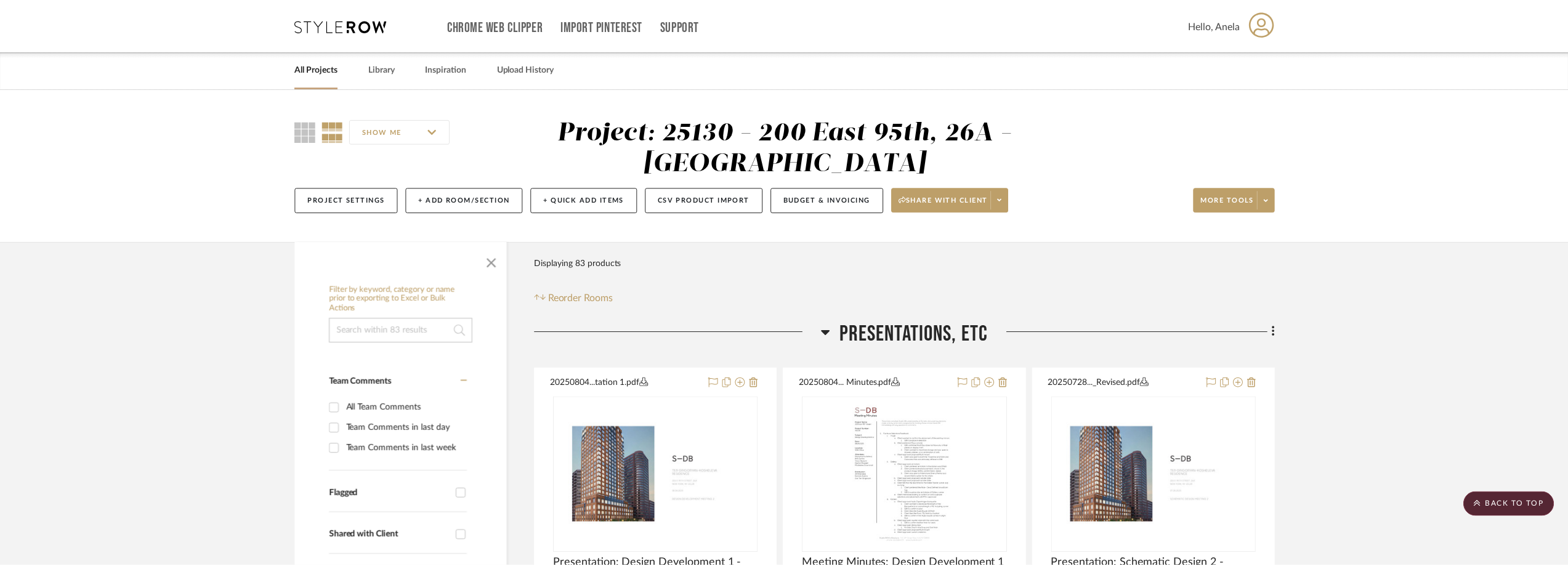
scroll to position [5050, 0]
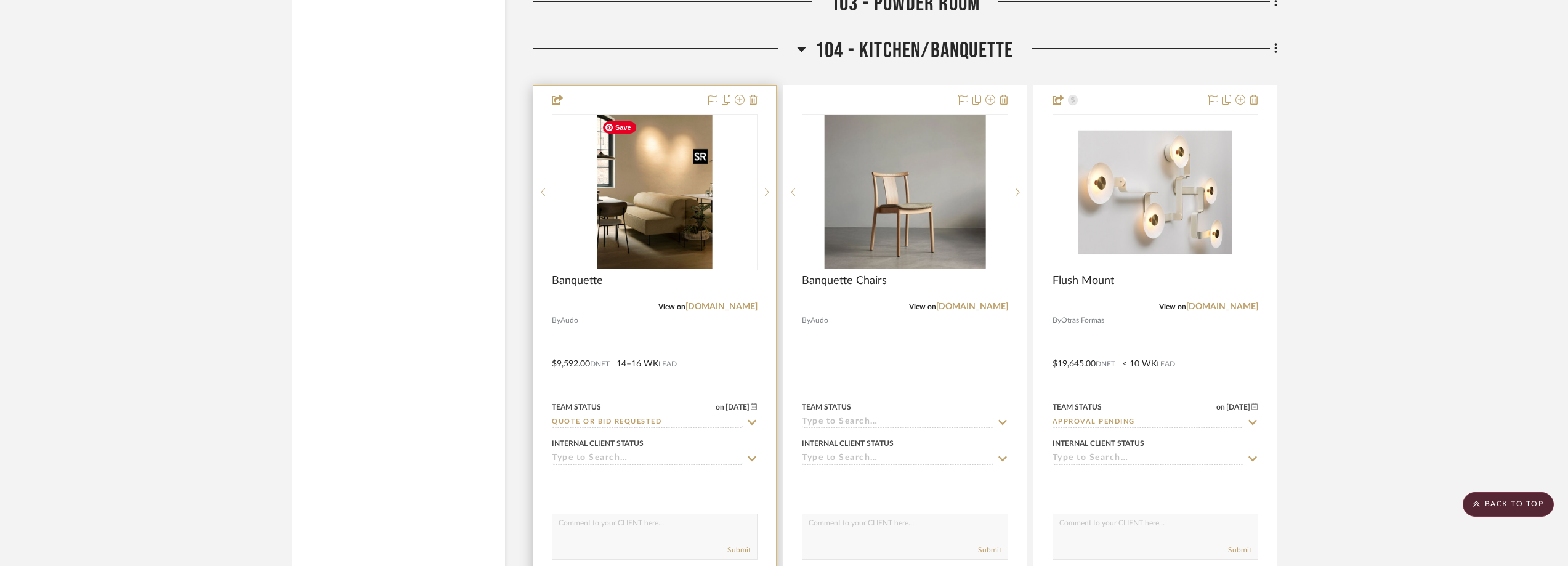
click at [616, 195] on img "0" at bounding box center [654, 192] width 116 height 154
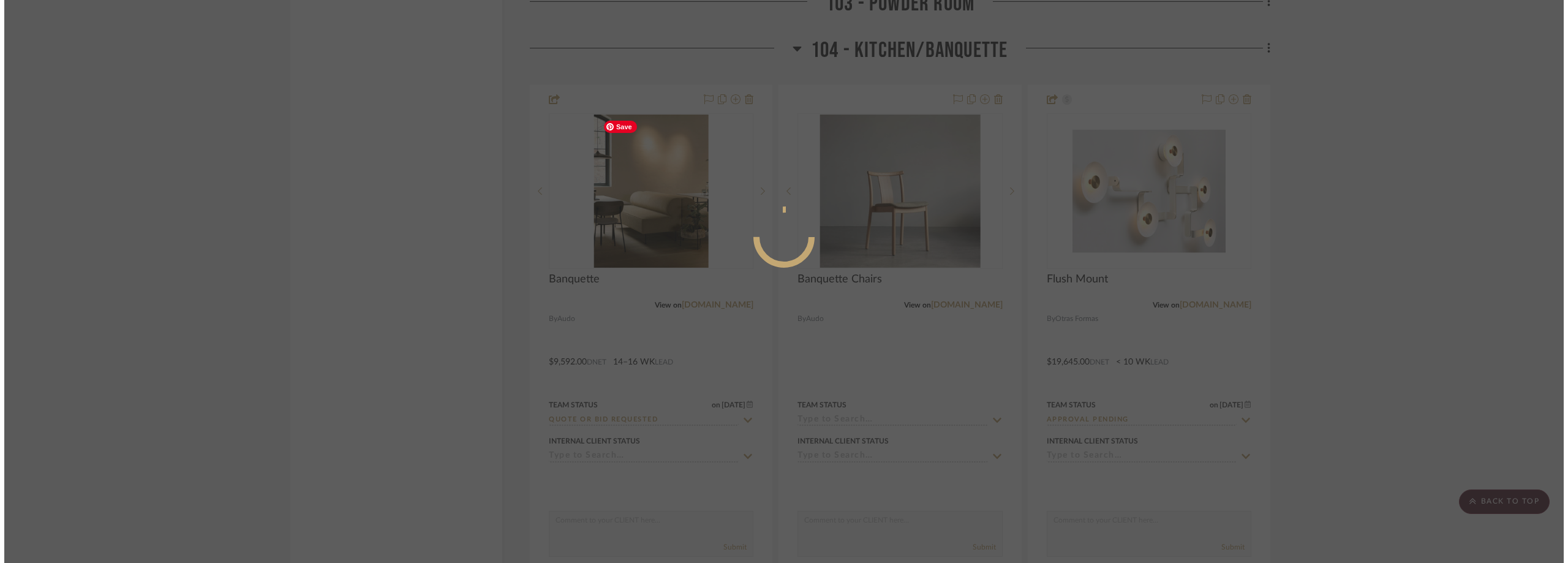
scroll to position [0, 0]
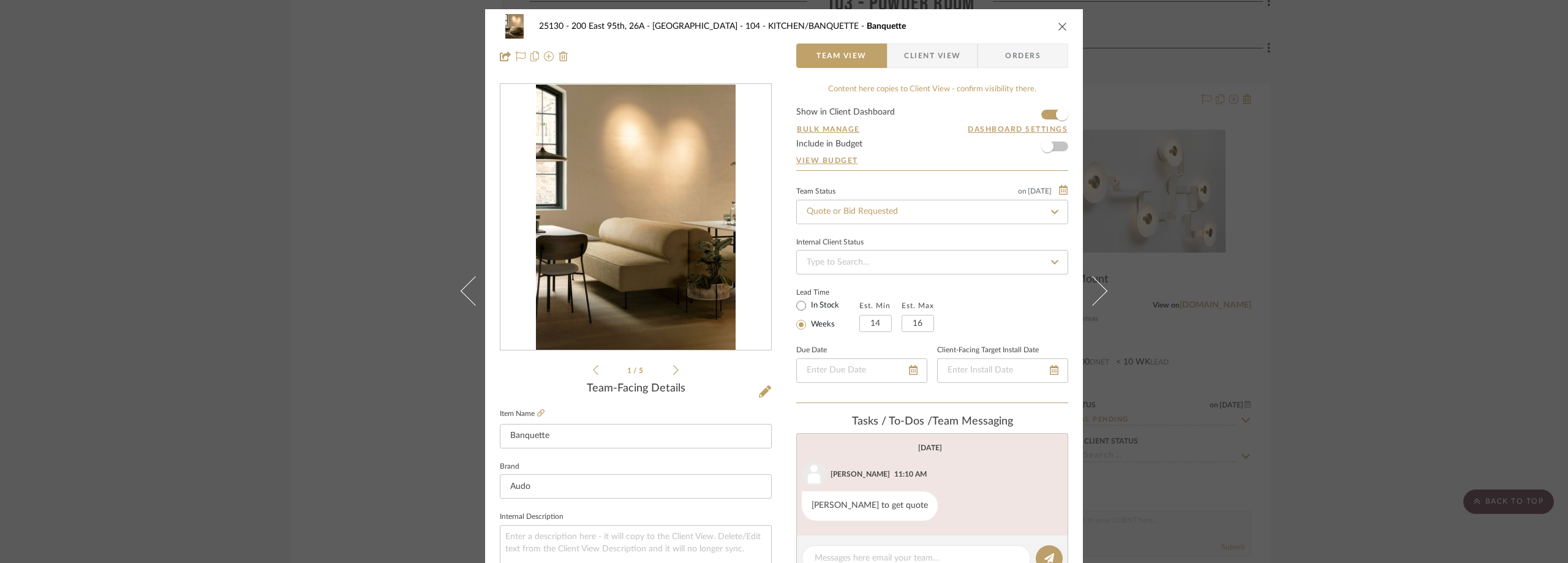
click at [904, 61] on span "Client View" at bounding box center [932, 55] width 56 height 25
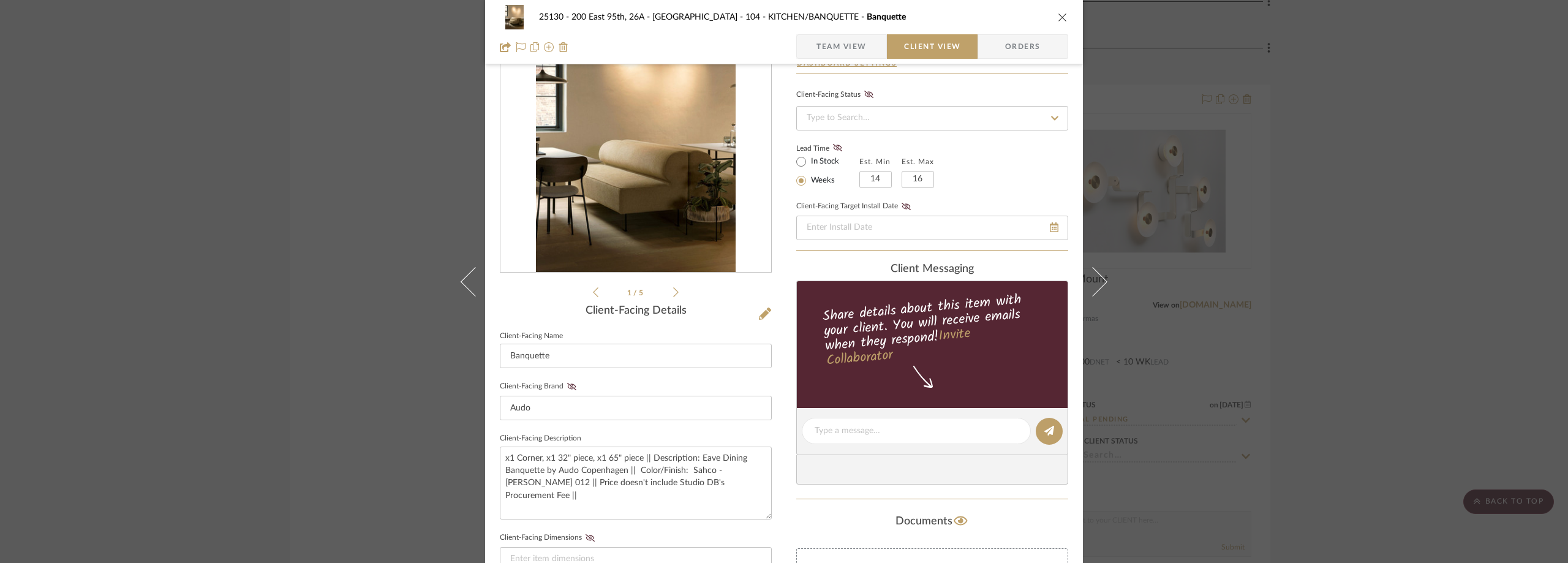
scroll to position [123, 0]
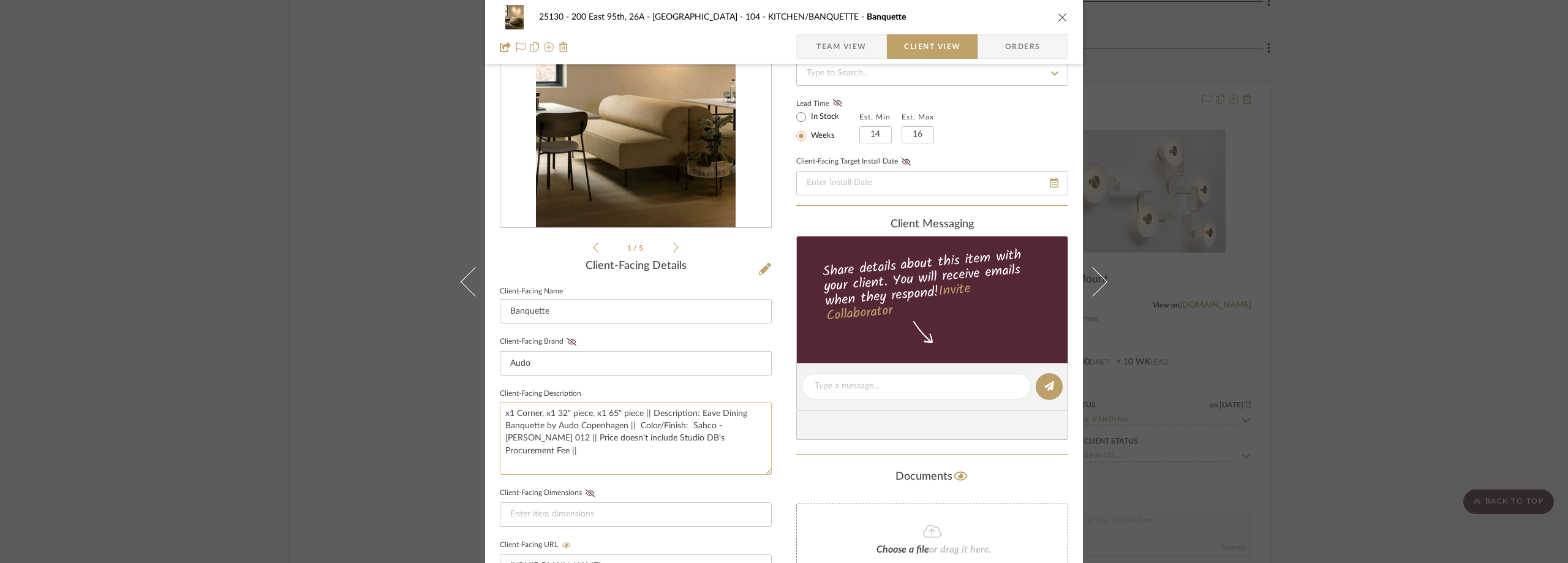
click at [735, 445] on textarea "x1 Corner, x1 32" piece, x1 65" piece || Description: Eave Dining Banquette by …" at bounding box center [635, 438] width 272 height 73
type textarea "x1 Corner, x1 32" piece, x1 65" piece || Description: Eave Dining Banquette by …"
click at [763, 425] on textarea "x1 Corner, x1 32" piece, x1 65" piece || Description: Eave Dining Banquette by …" at bounding box center [635, 438] width 272 height 73
type textarea "x1 Corner, x1 32" piece, x1 65" piece || Description: Eave Dining Banquette by …"
click at [798, 471] on div "Documents" at bounding box center [932, 476] width 272 height 20
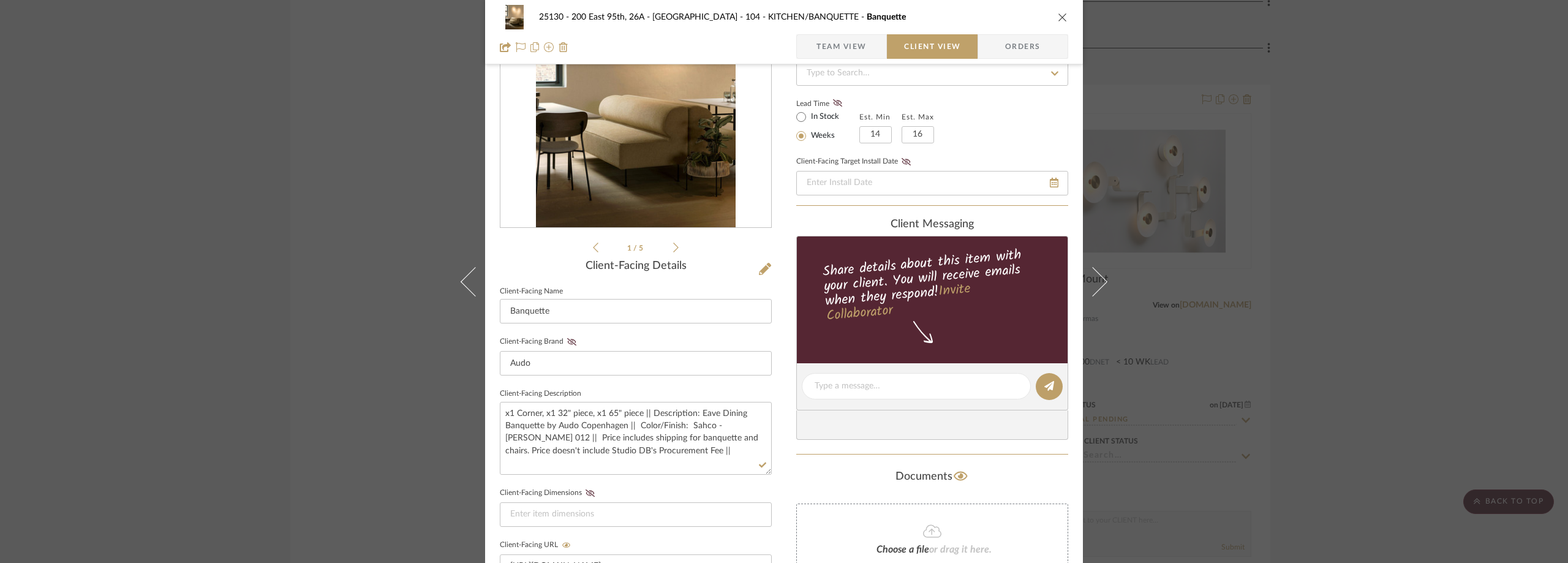
click at [1253, 354] on div "25130 - 200 East 95th, 26A - Kosheleva 104 - KITCHEN/BANQUETTE Banquette Team V…" at bounding box center [784, 281] width 1568 height 563
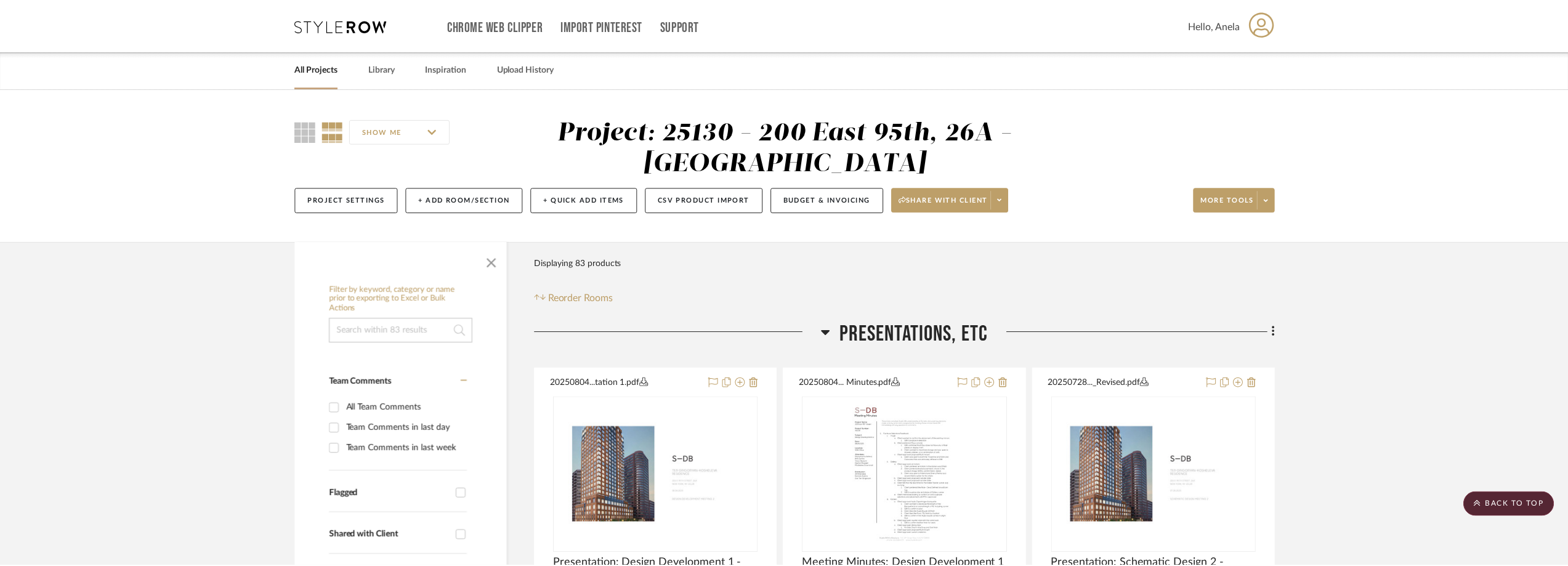
scroll to position [5050, 0]
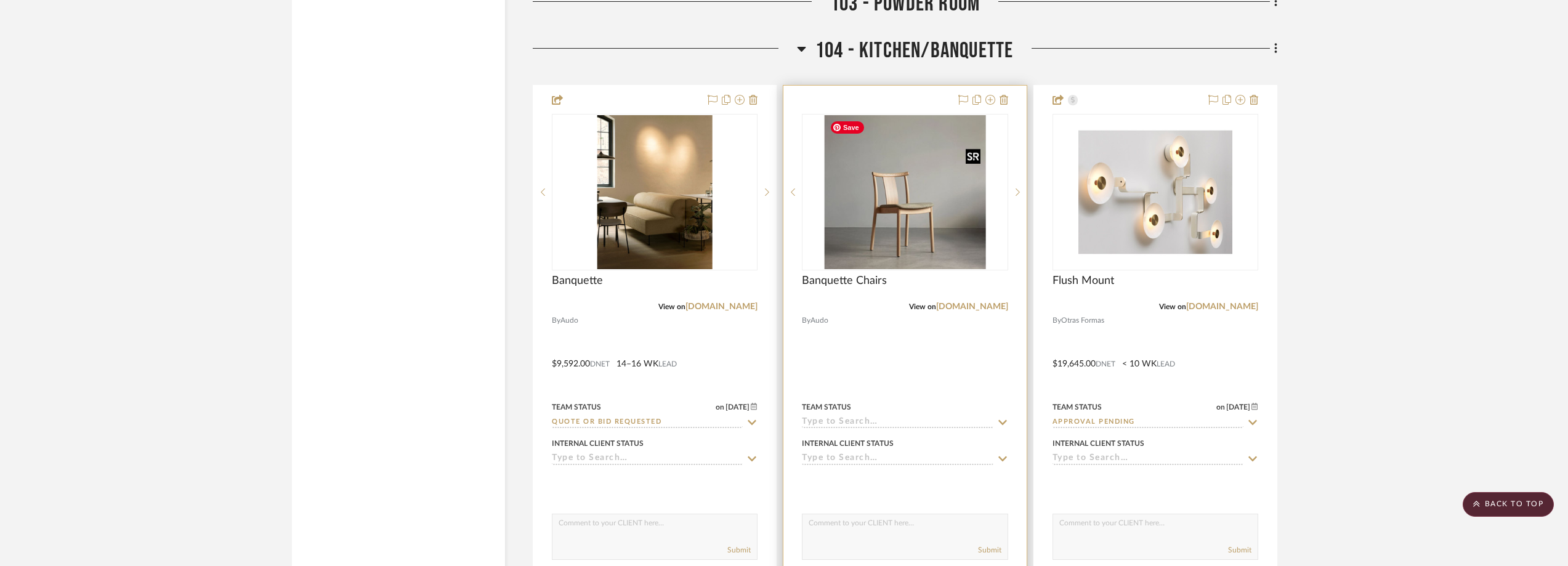
click at [943, 230] on img "0" at bounding box center [905, 192] width 161 height 154
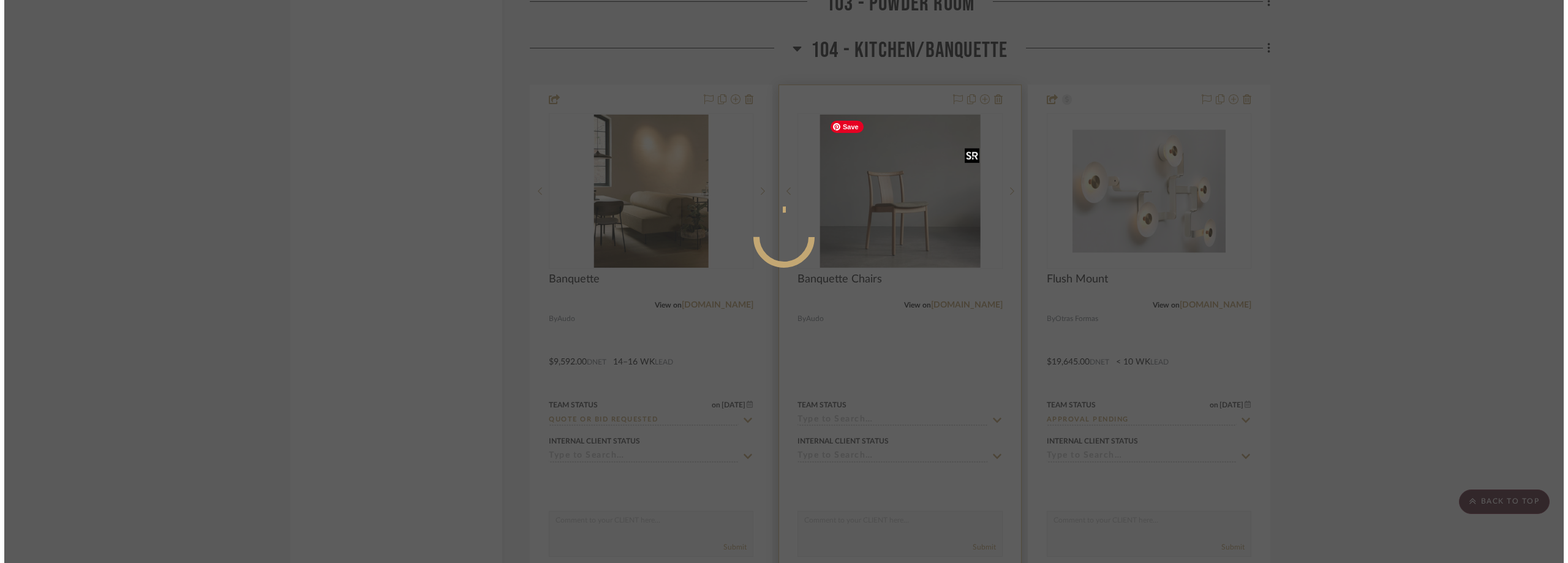
scroll to position [0, 0]
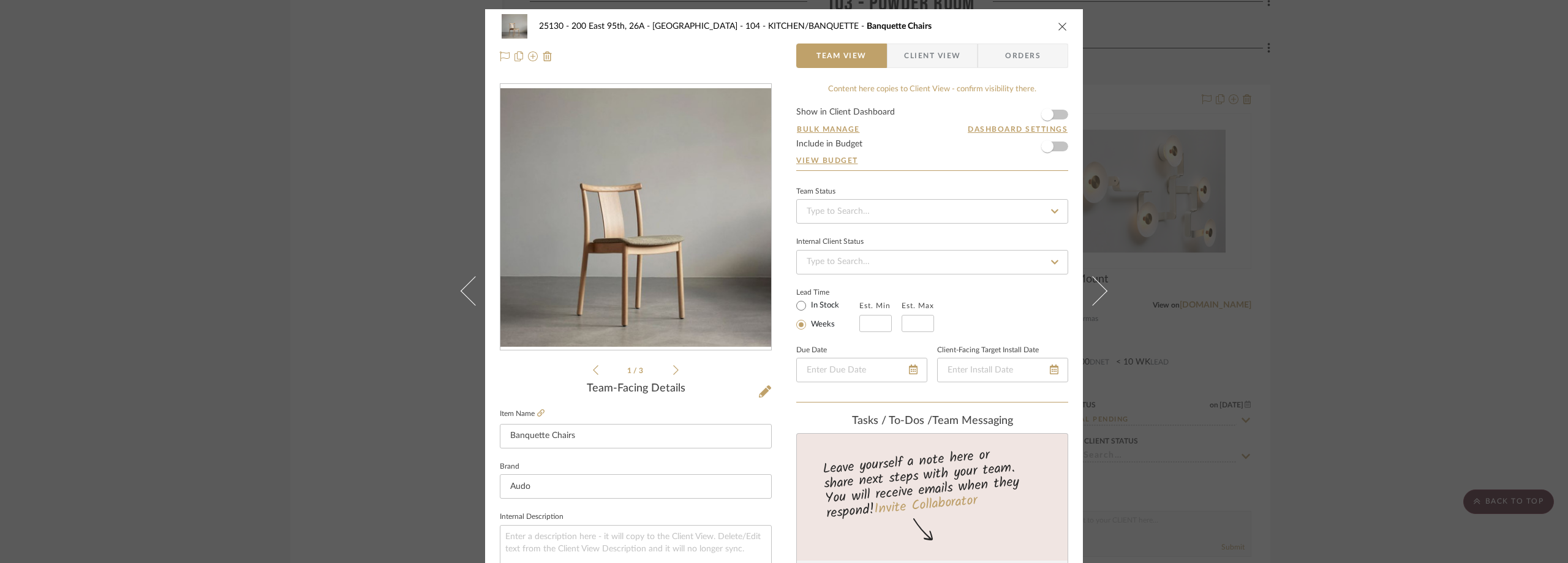
click at [916, 59] on span "Client View" at bounding box center [932, 55] width 56 height 25
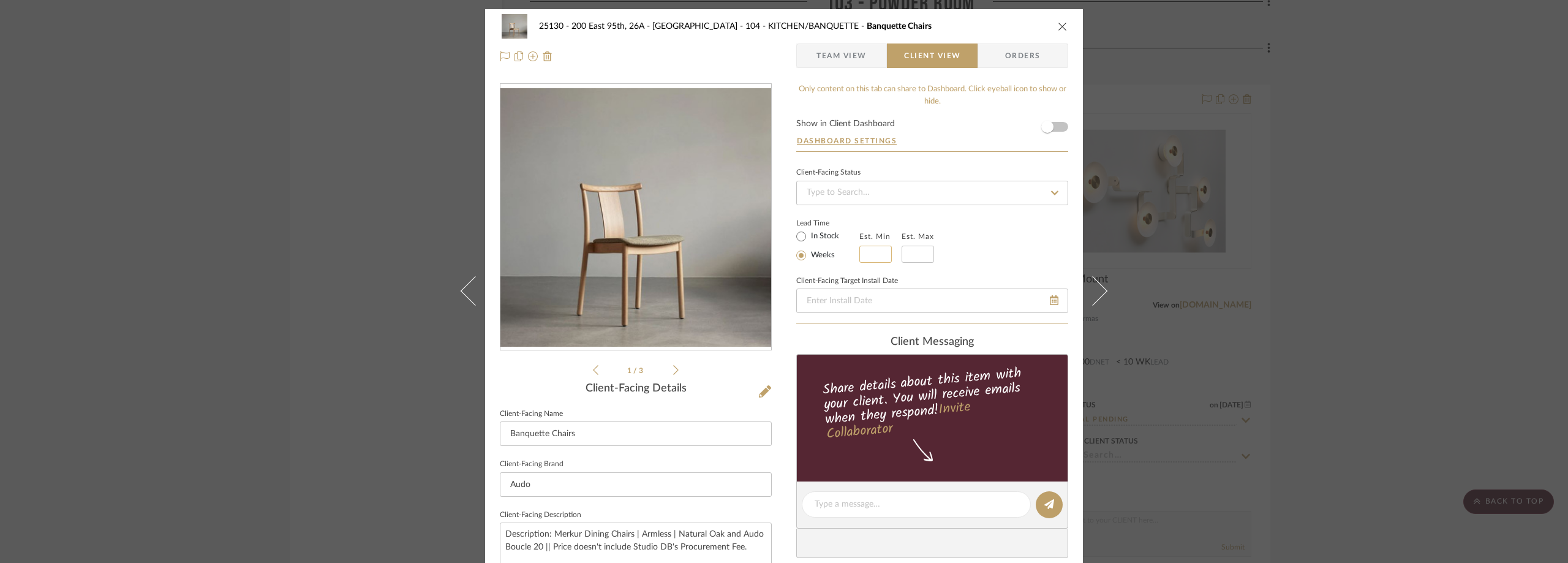
click at [879, 253] on input "text" at bounding box center [876, 254] width 33 height 17
type input "14"
click at [918, 252] on input at bounding box center [918, 254] width 33 height 17
type input "16"
click at [948, 229] on sr-operation-status-container "Lead Time In Stock Weeks Est. Min 14 Est. Max 16" at bounding box center [875, 240] width 156 height 45
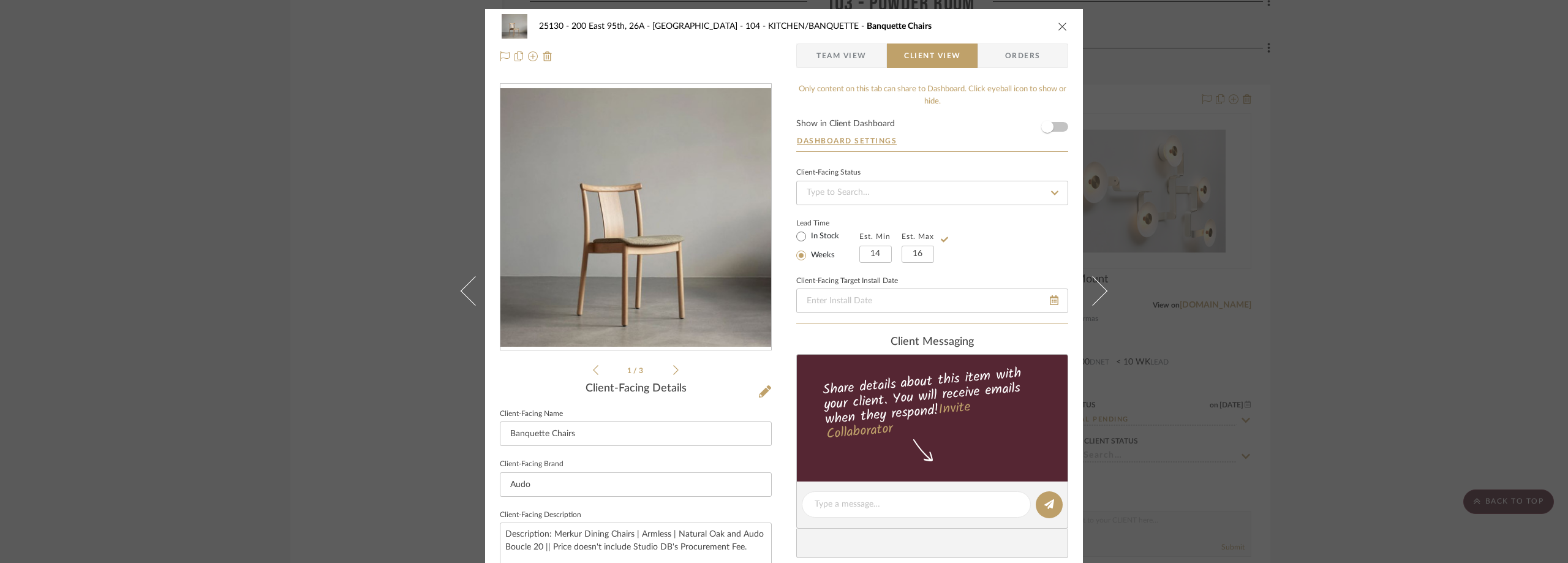
scroll to position [123, 0]
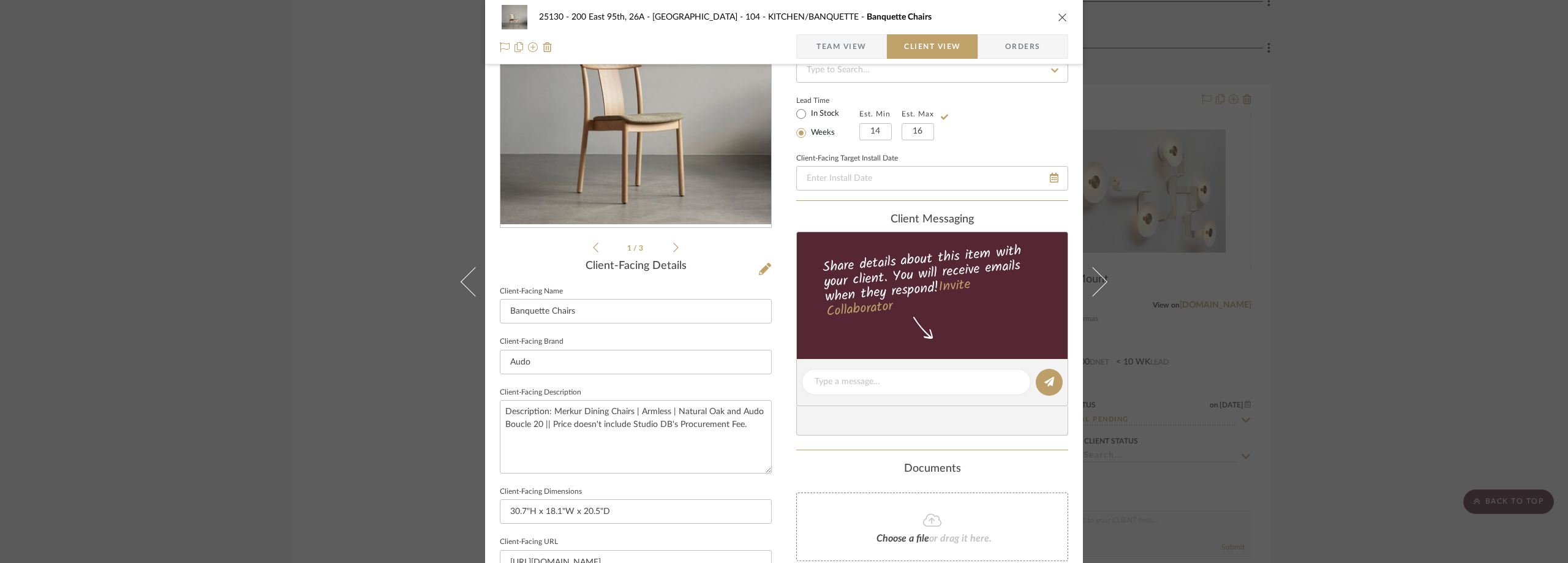
click at [1210, 164] on div "25130 - 200 East 95th, 26A - Kosheleva 104 - KITCHEN/BANQUETTE Banquette Chairs…" at bounding box center [784, 281] width 1568 height 563
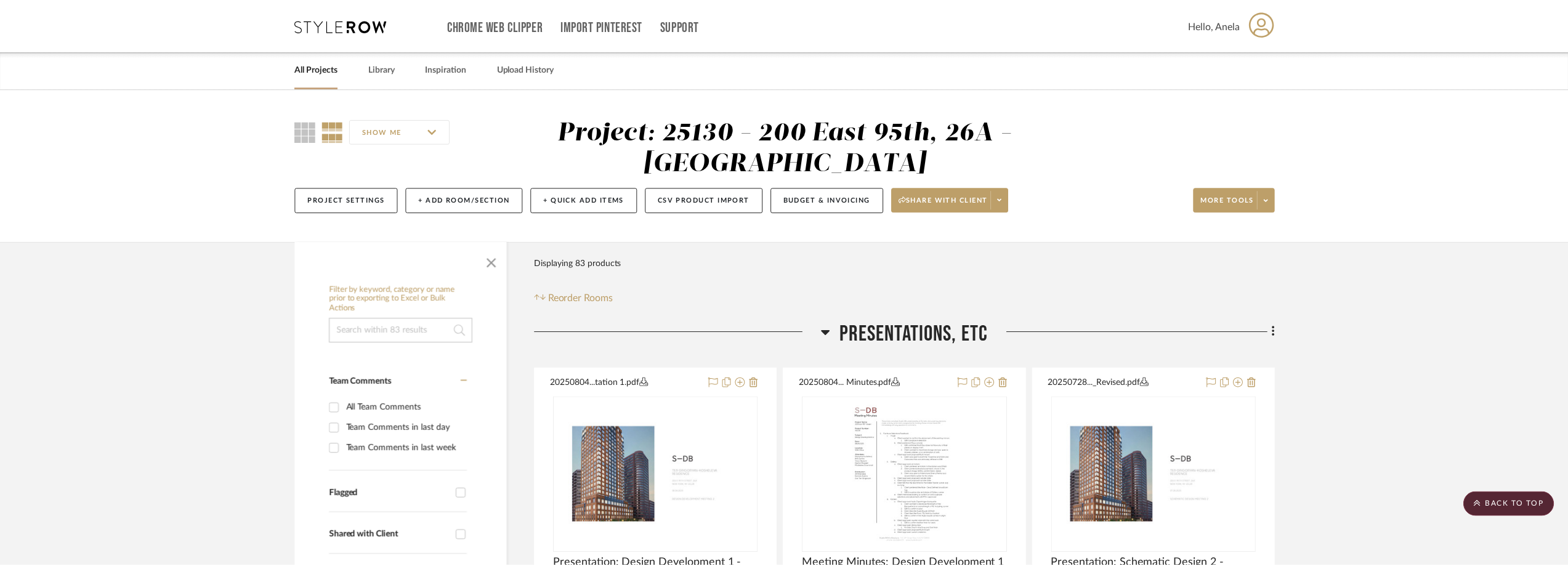
scroll to position [5050, 0]
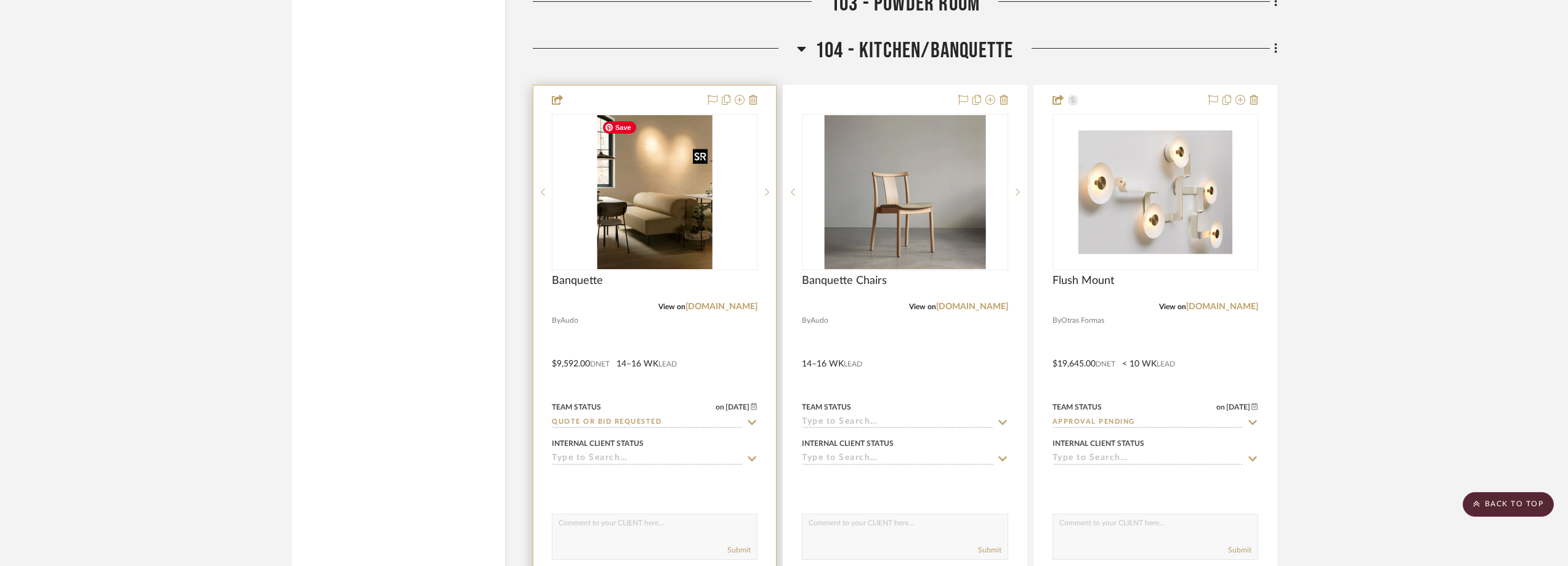
click at [654, 209] on img "0" at bounding box center [654, 192] width 116 height 154
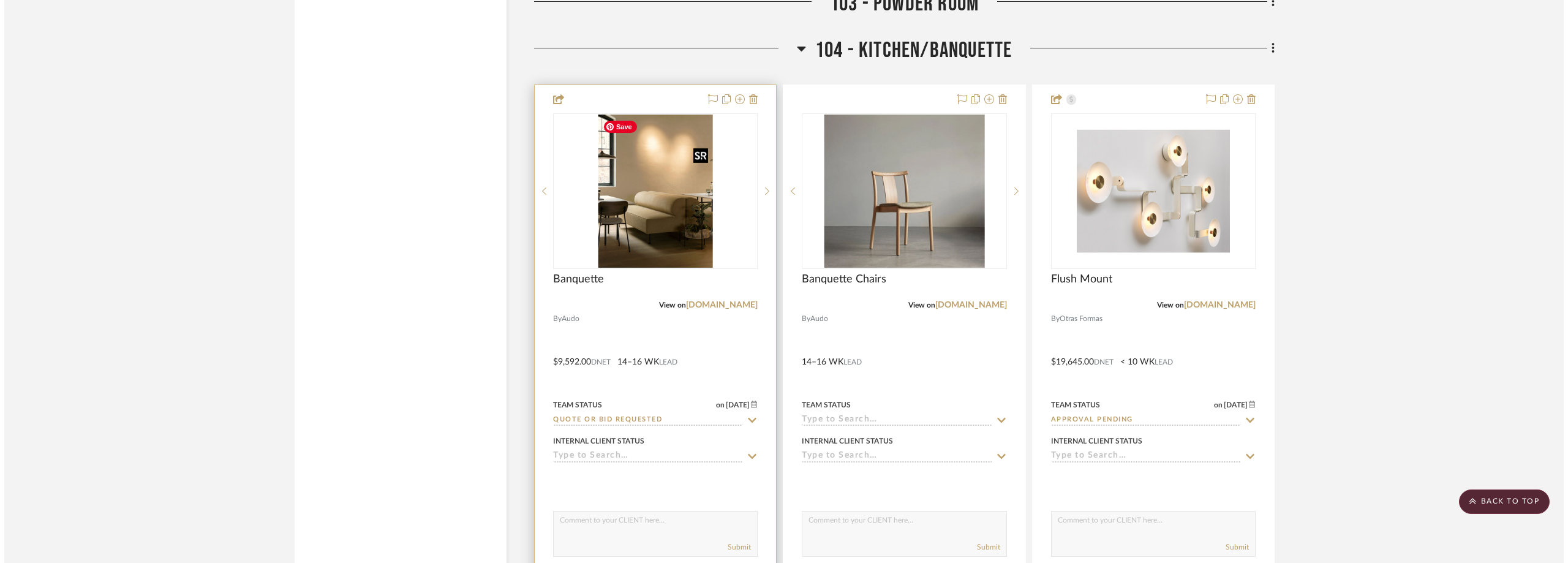
scroll to position [0, 0]
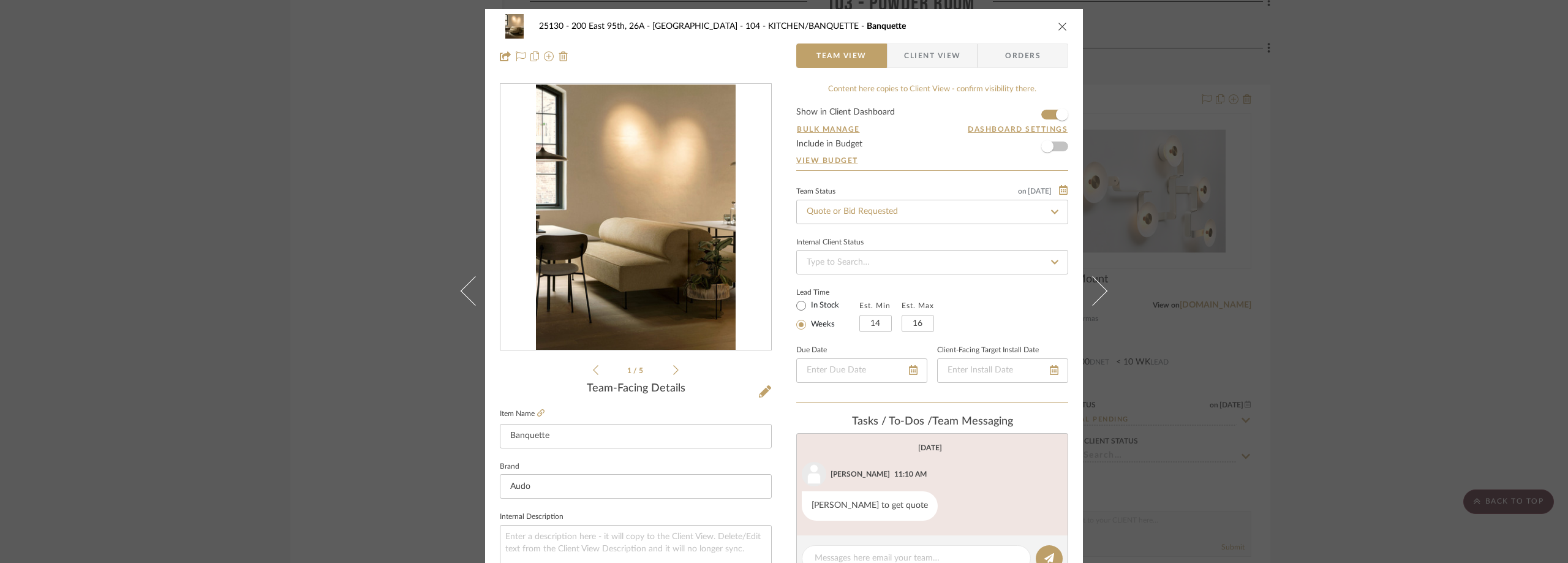
click at [908, 49] on span "Client View" at bounding box center [932, 55] width 56 height 25
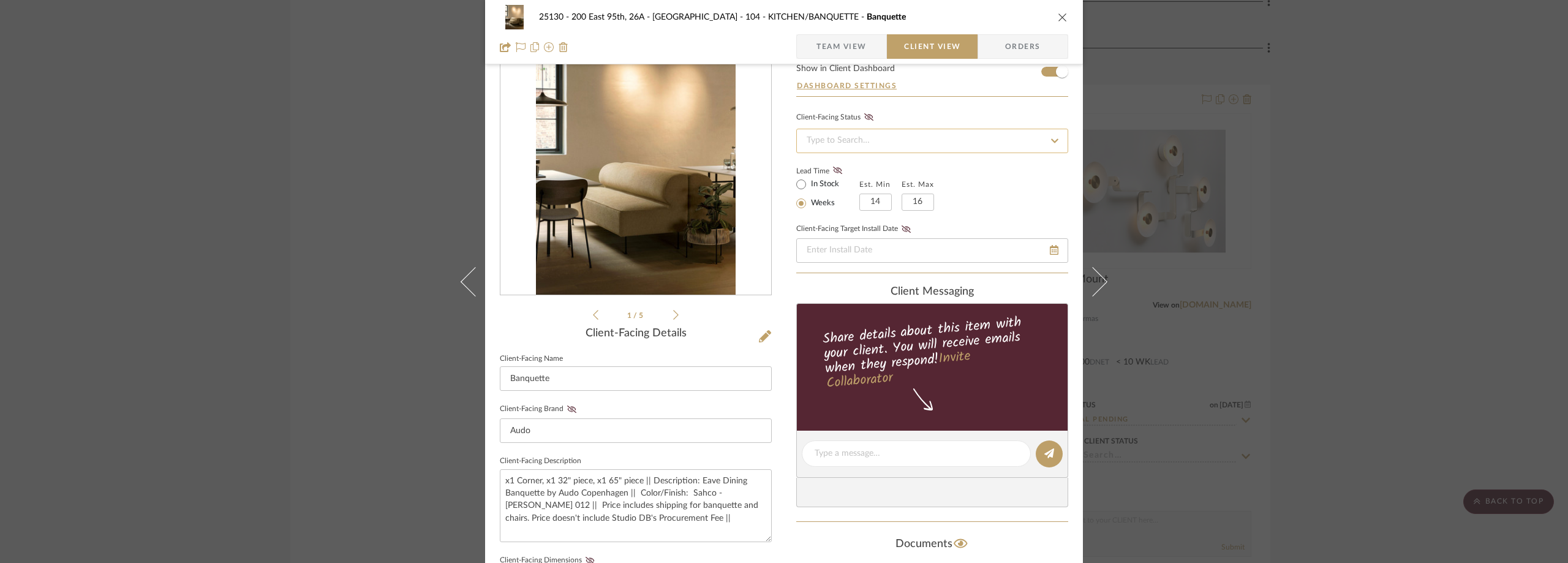
scroll to position [123, 0]
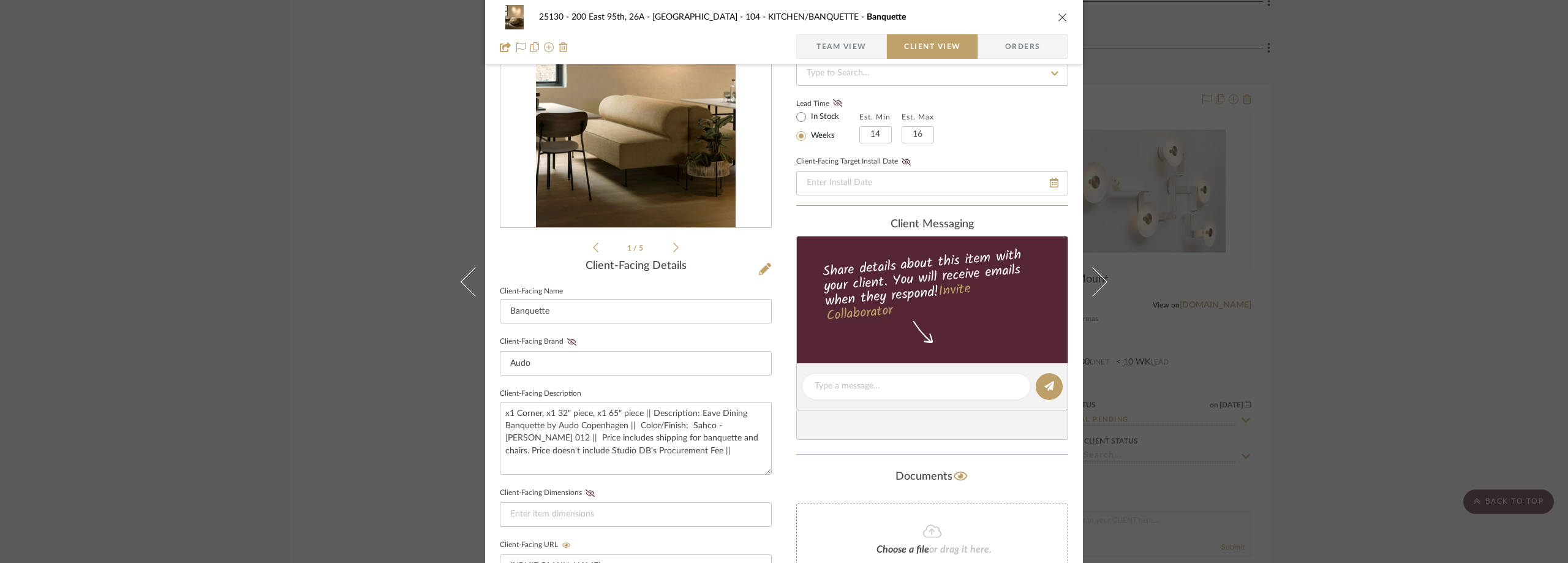
click at [1281, 227] on div "25130 - 200 East 95th, 26A - Kosheleva 104 - KITCHEN/BANQUETTE Banquette Team V…" at bounding box center [784, 281] width 1568 height 563
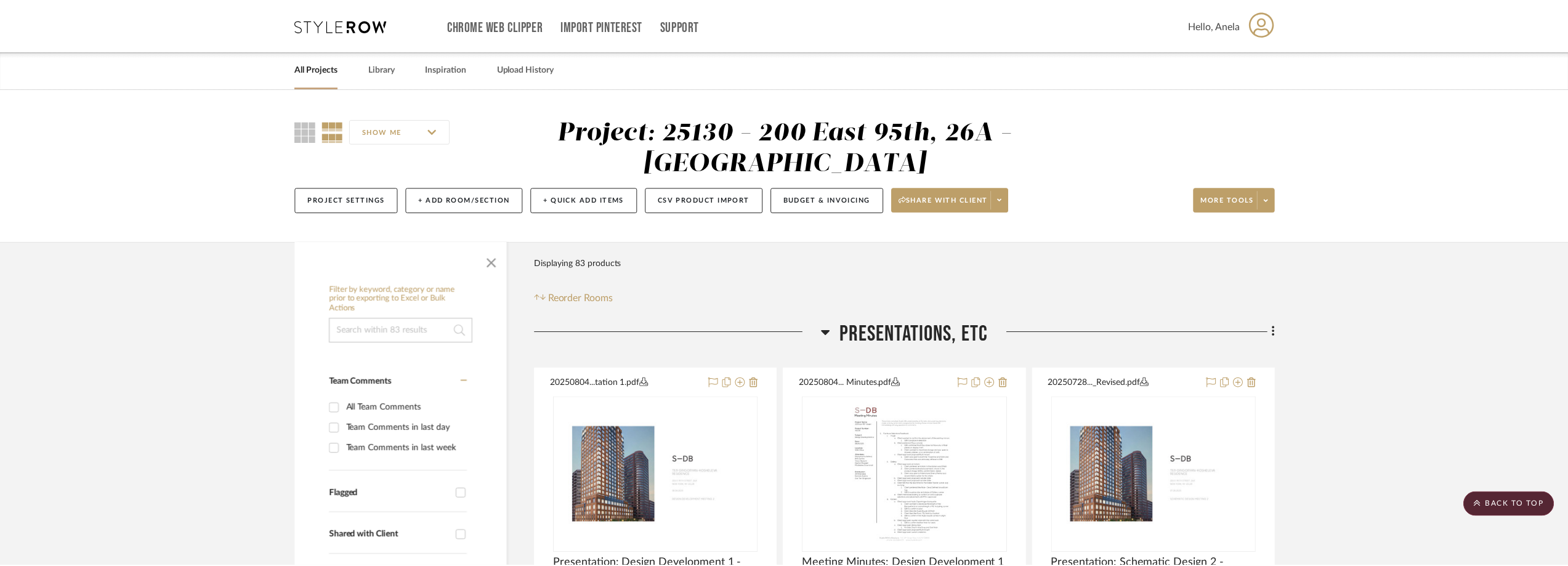
scroll to position [5050, 0]
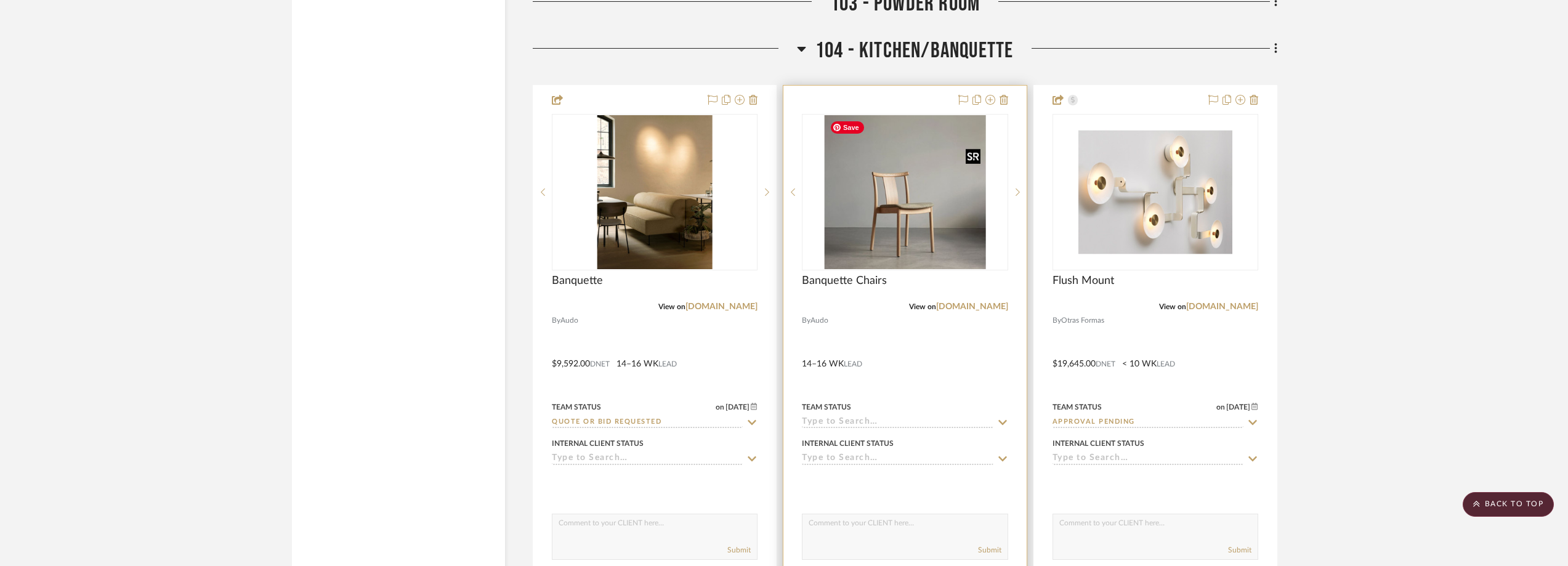
click at [930, 188] on img "0" at bounding box center [905, 192] width 161 height 154
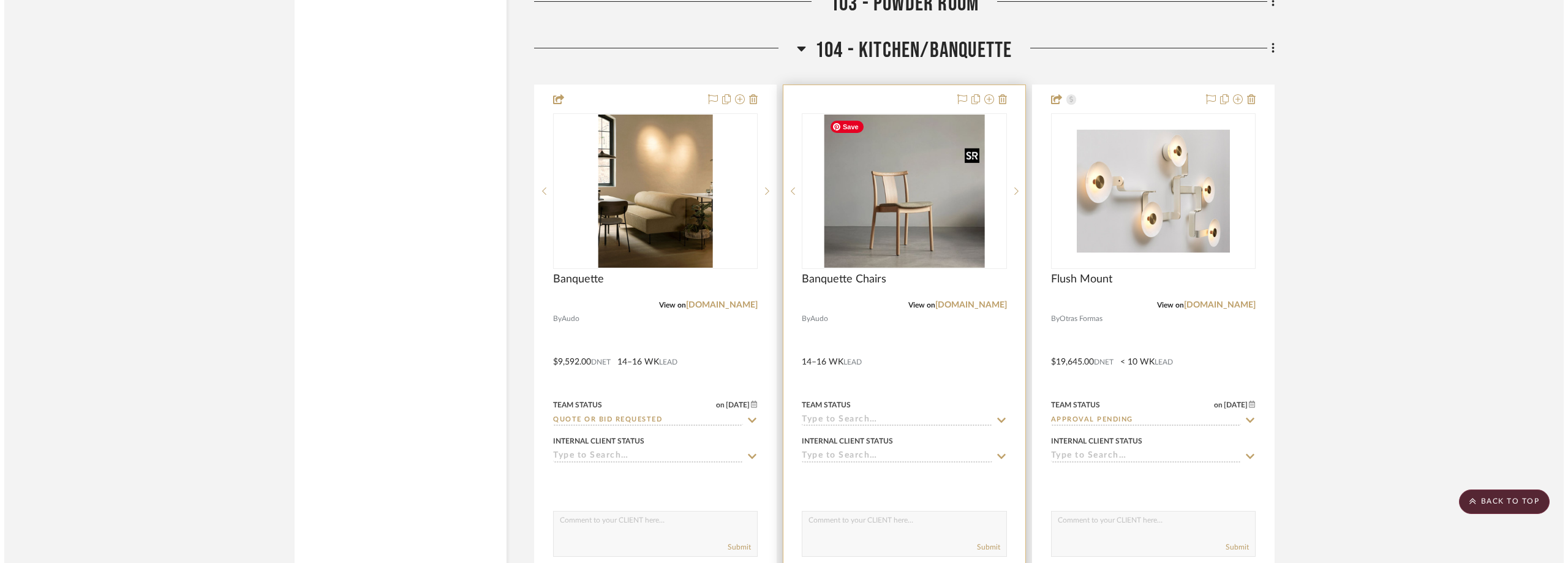
scroll to position [0, 0]
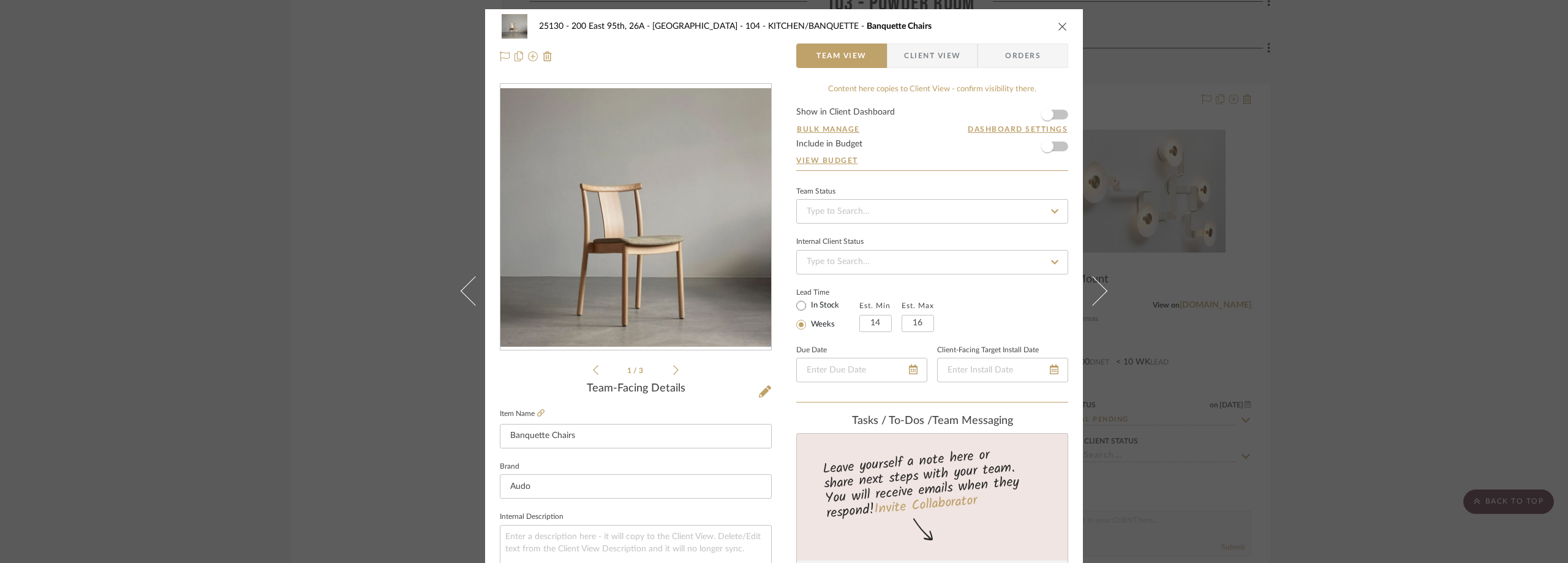
click at [898, 55] on span "button" at bounding box center [895, 55] width 16 height 25
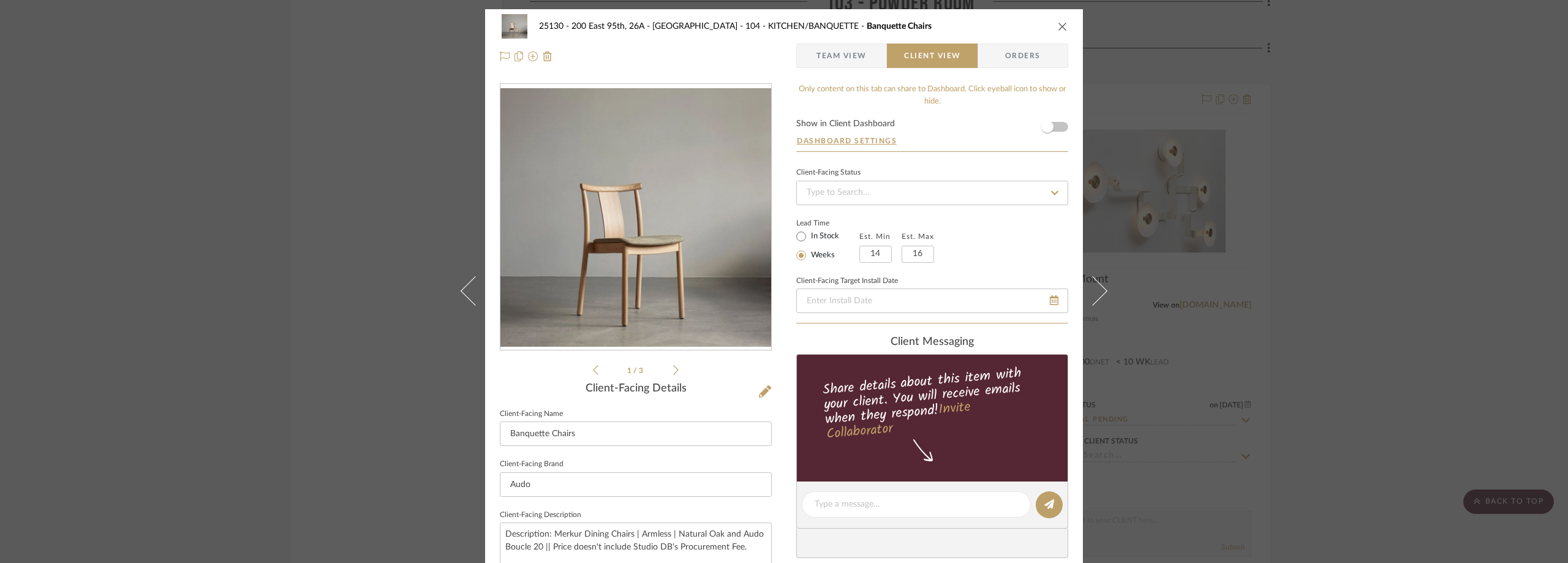
scroll to position [123, 0]
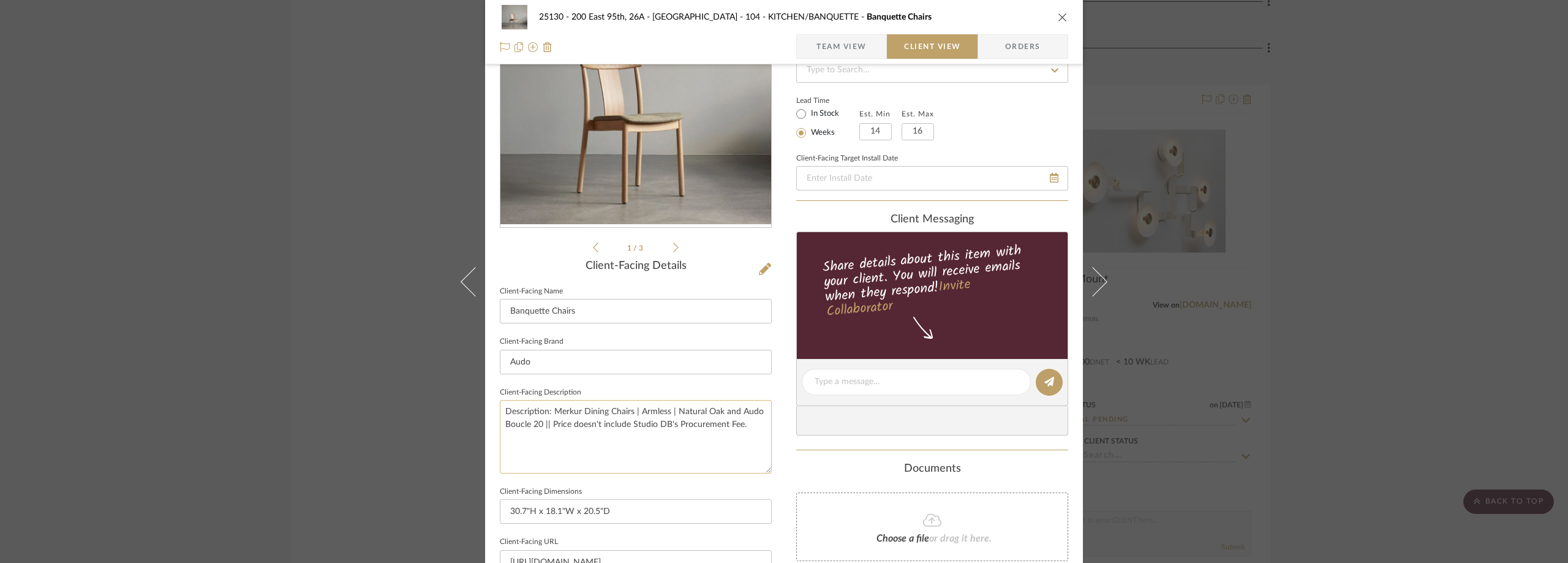
click at [548, 429] on textarea "Description: Merkur Dining Chairs | Armless | Natural Oak and Audo Boucle 20 ||…" at bounding box center [635, 436] width 272 height 73
type textarea "Description: Merkur Dining Chairs | Armless | Natural Oak and Audo Boucle 20 ||…"
click at [679, 361] on input "Audo" at bounding box center [635, 362] width 272 height 25
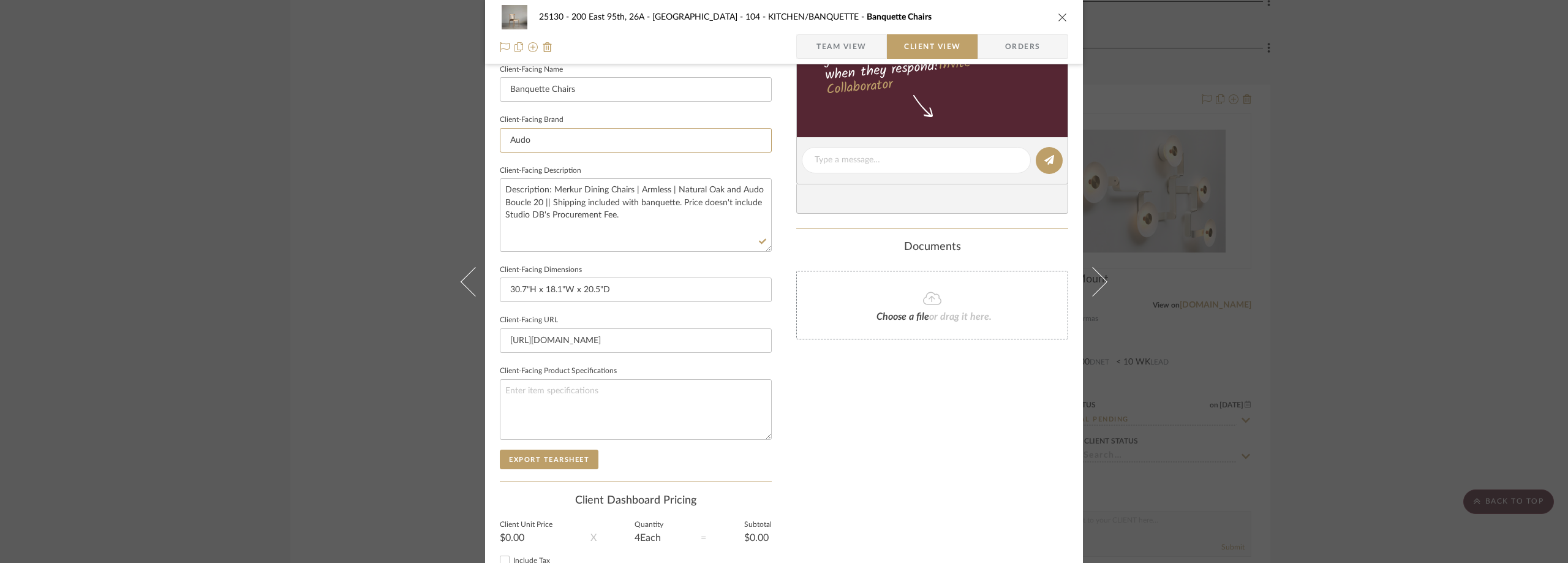
scroll to position [446, 0]
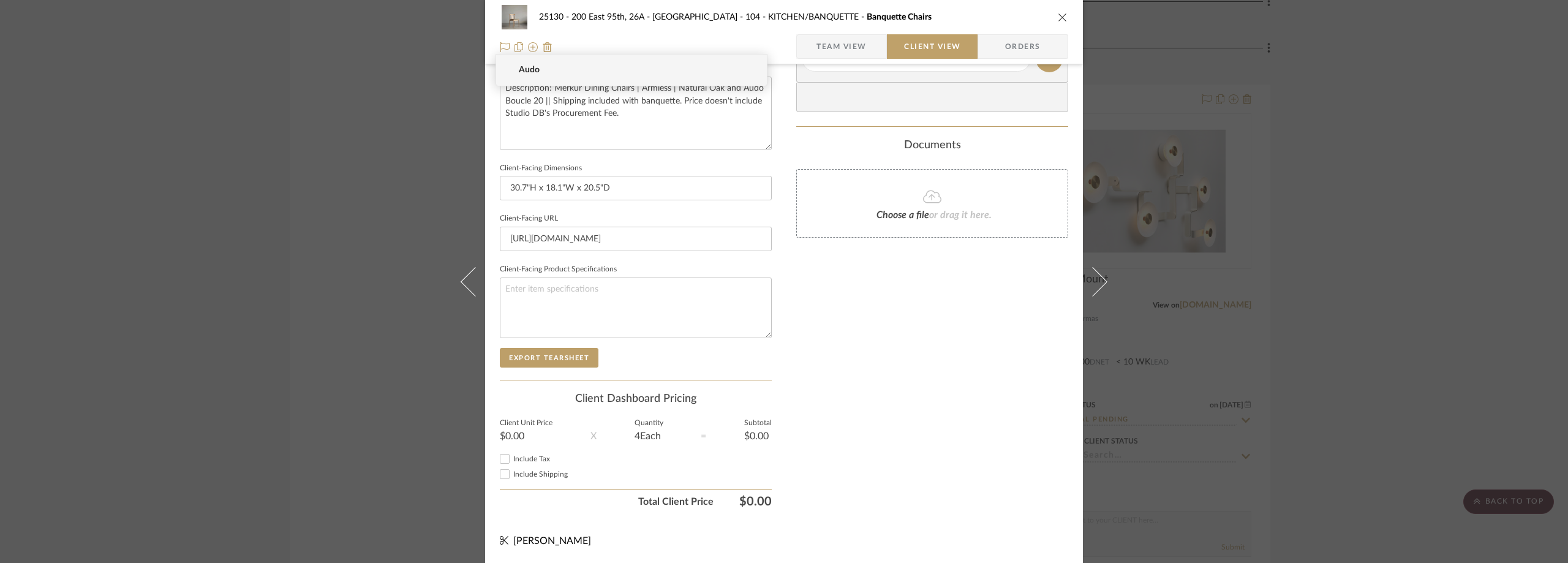
click at [862, 47] on span "Team View" at bounding box center [841, 46] width 50 height 25
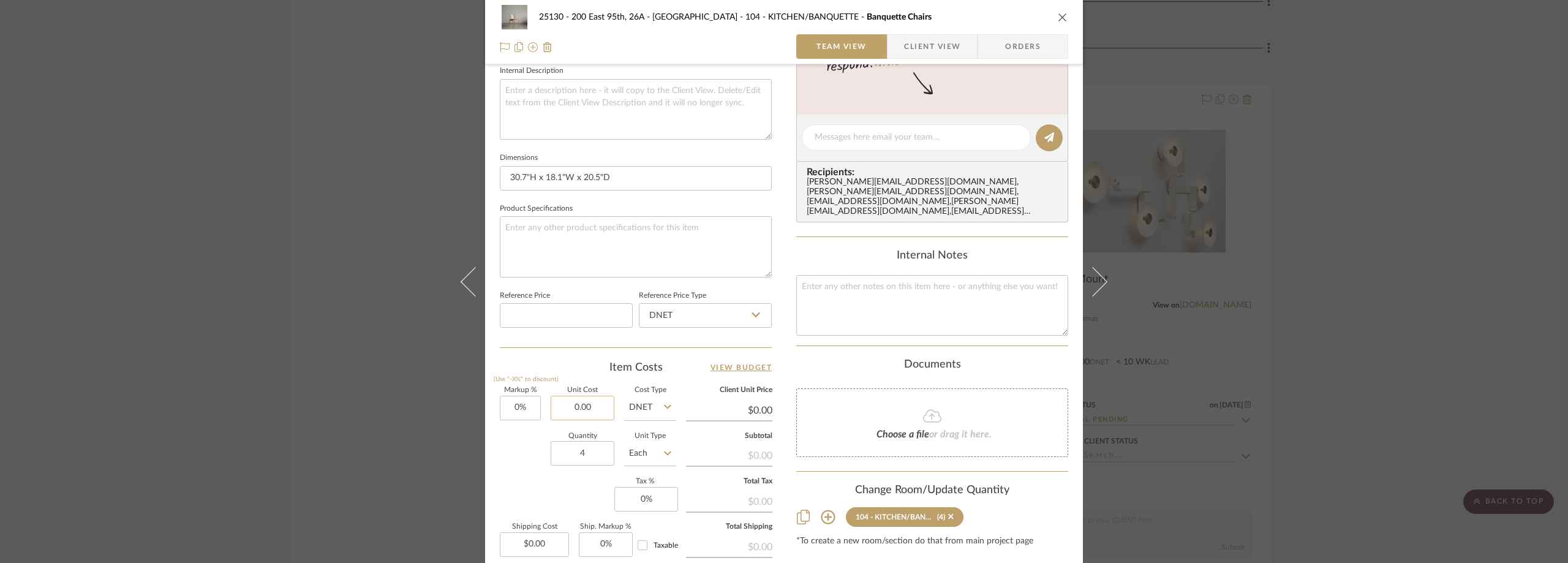
click at [579, 412] on input "0.00" at bounding box center [583, 408] width 64 height 25
type input "$764.00"
click at [566, 359] on div "1 / 3 Team-Facing Details Item Name Banquette Chairs Brand Audo Internal Descri…" at bounding box center [635, 141] width 272 height 1008
type input "$764.00"
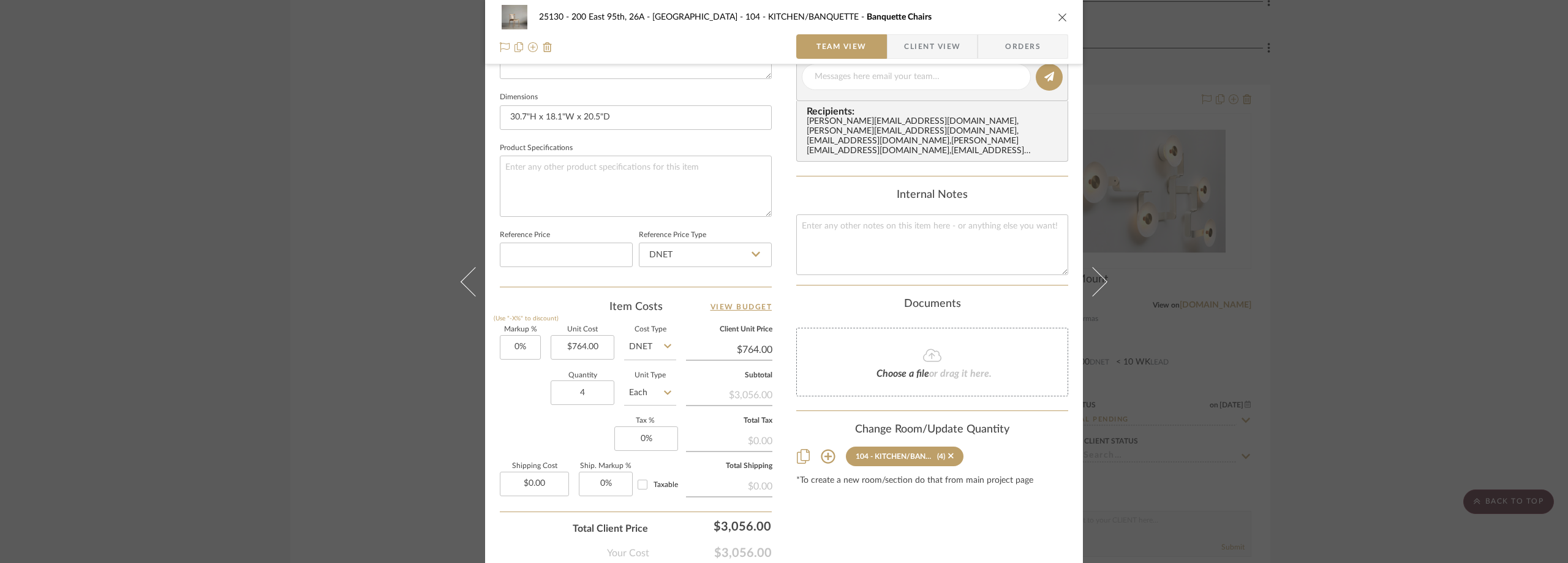
scroll to position [578, 0]
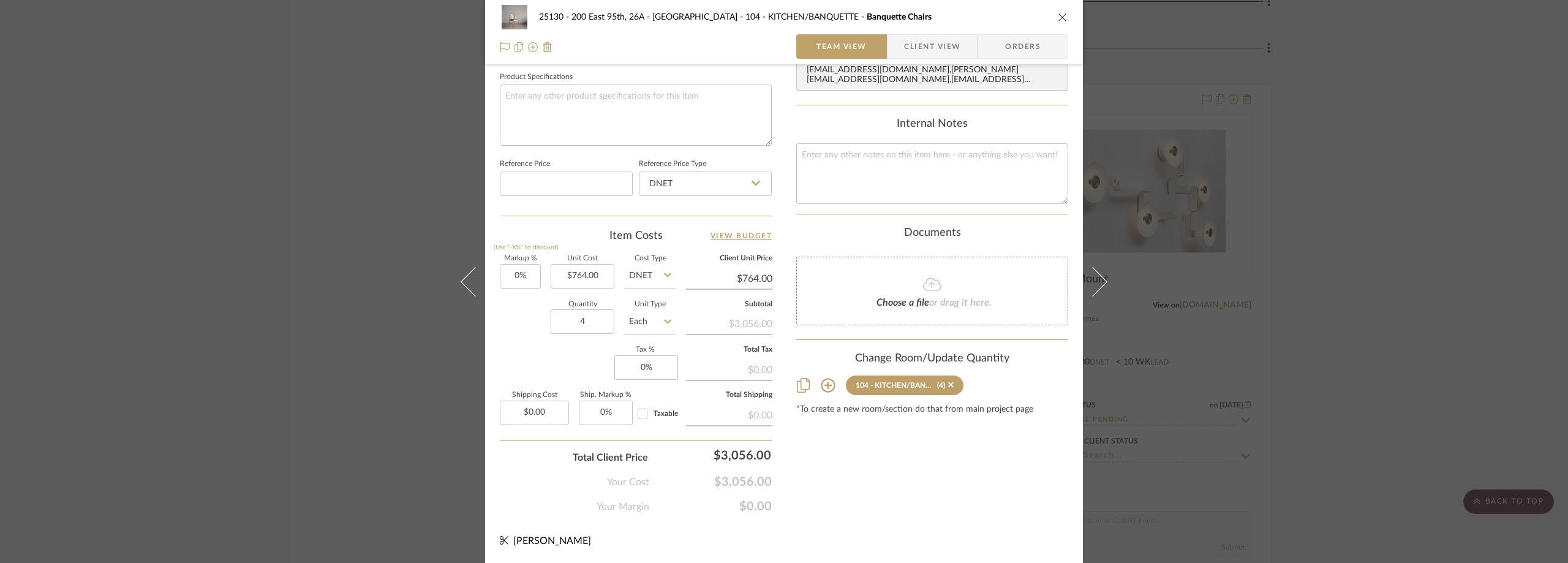
click at [919, 53] on span "Client View" at bounding box center [932, 46] width 56 height 25
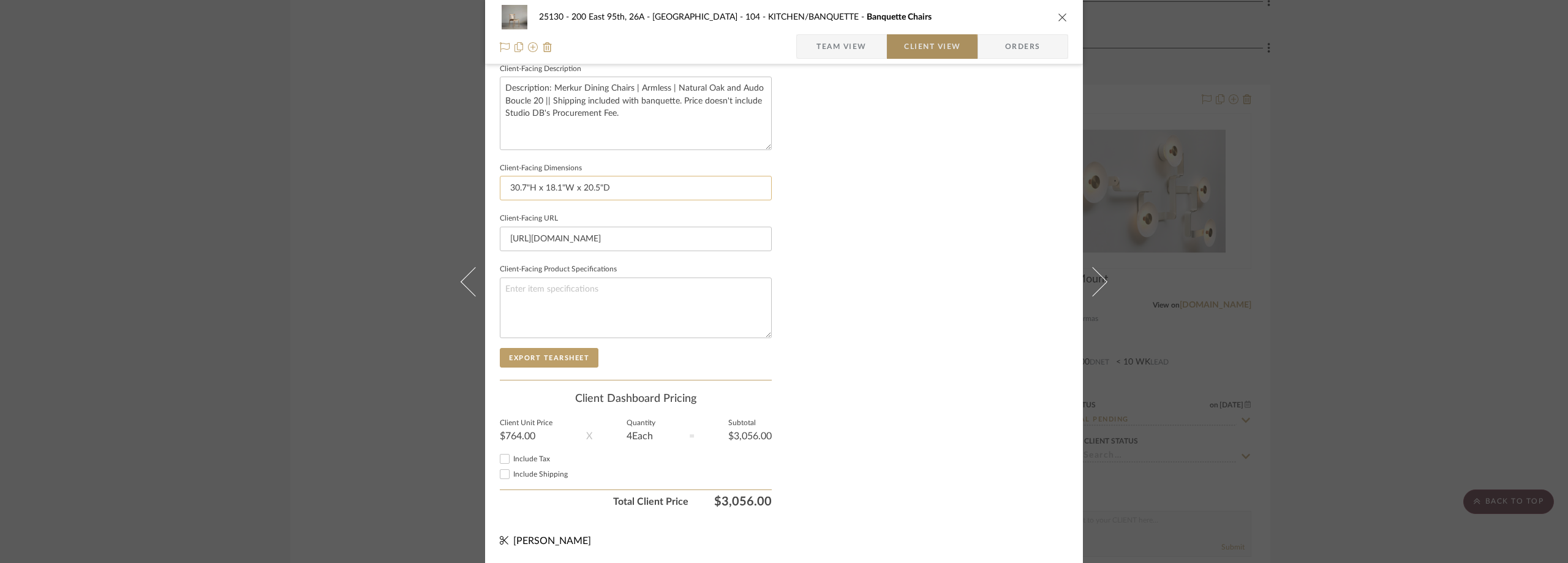
scroll to position [446, 0]
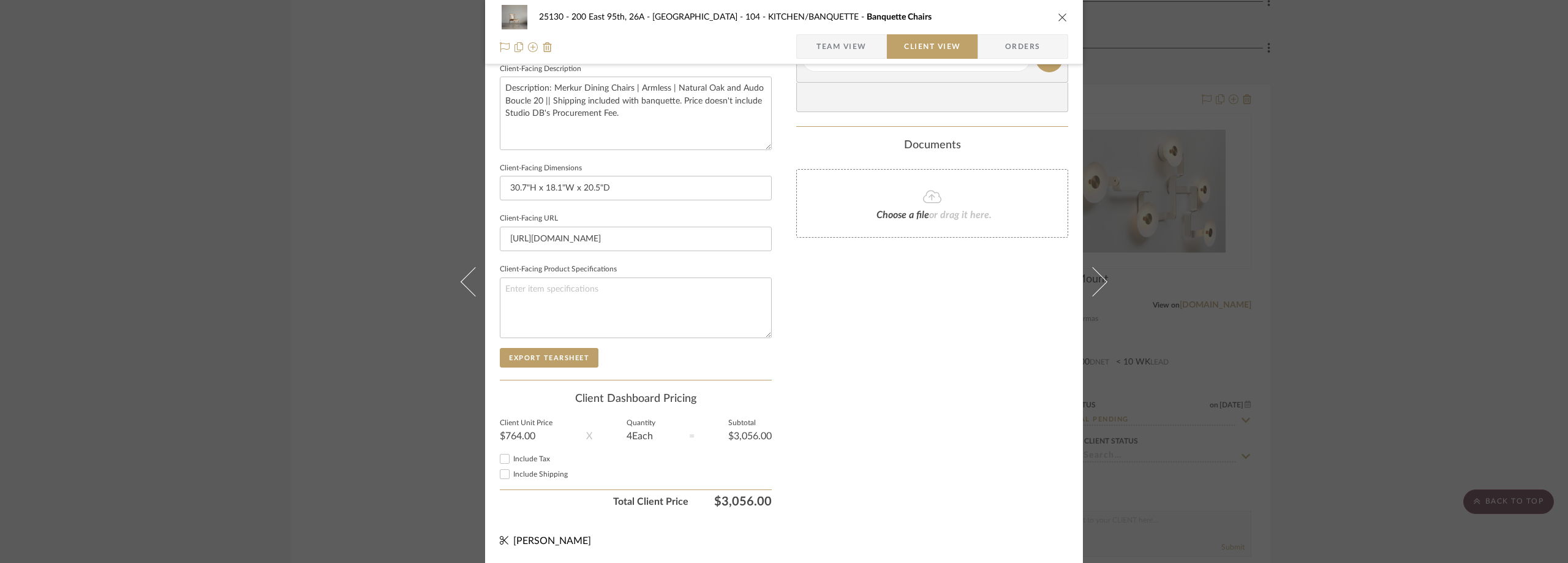
click at [538, 471] on span "Include Shipping" at bounding box center [540, 474] width 55 height 7
click at [512, 470] on input "Include Shipping" at bounding box center [505, 474] width 15 height 15
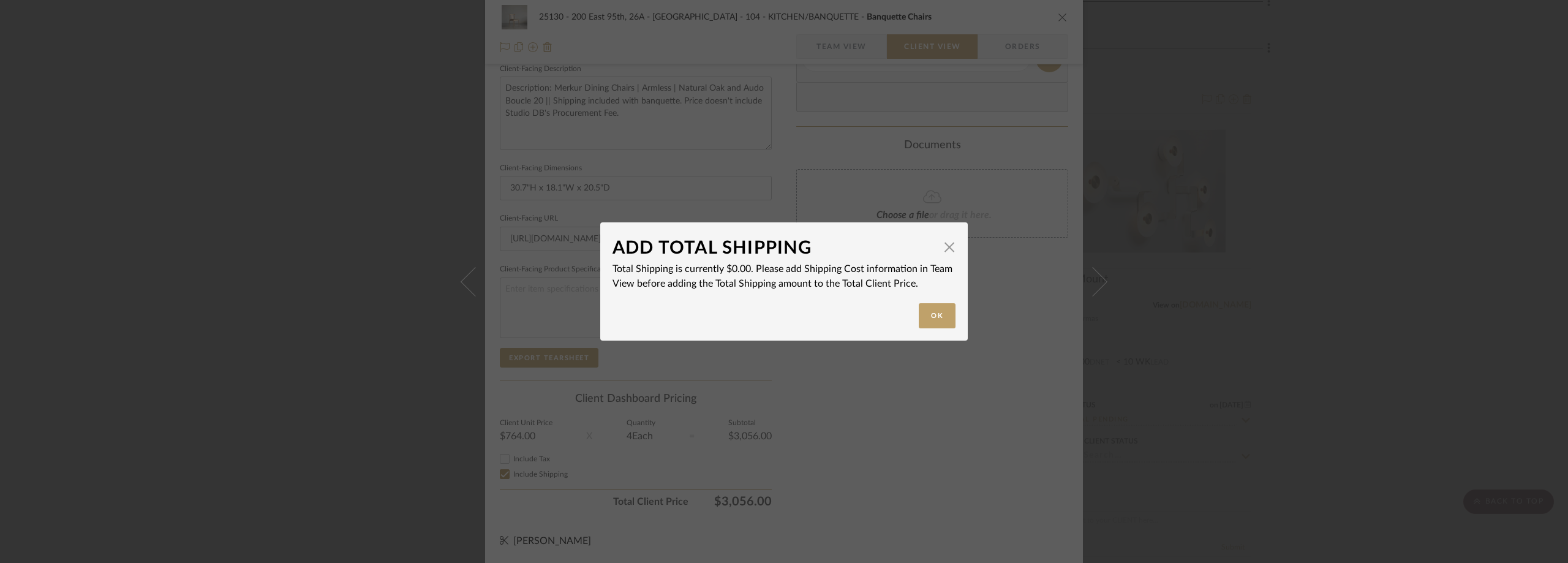
checkbox input "false"
click at [529, 462] on div "ADD TOTAL SHIPPING × Total Shipping is currently $0.00. Please add Shipping Cos…" at bounding box center [784, 281] width 1568 height 563
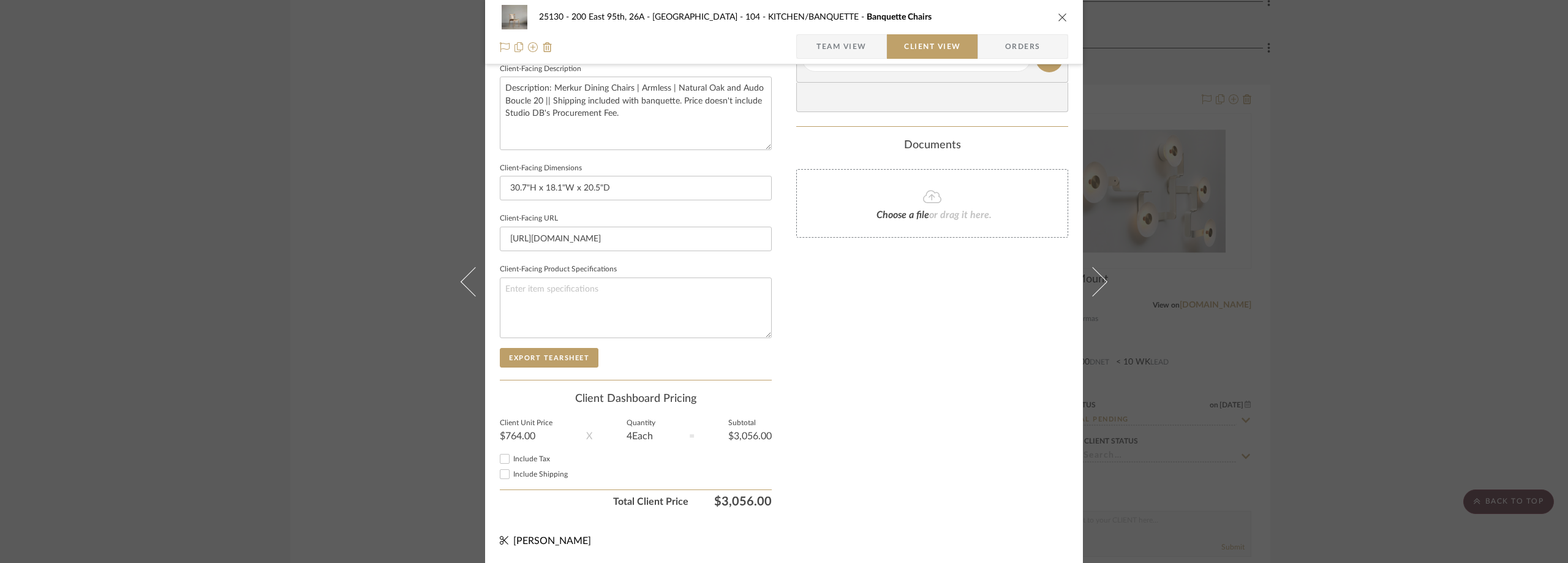
click at [1293, 212] on div "25130 - 200 East 95th, 26A - Kosheleva 104 - KITCHEN/BANQUETTE Banquette Chairs…" at bounding box center [784, 281] width 1568 height 563
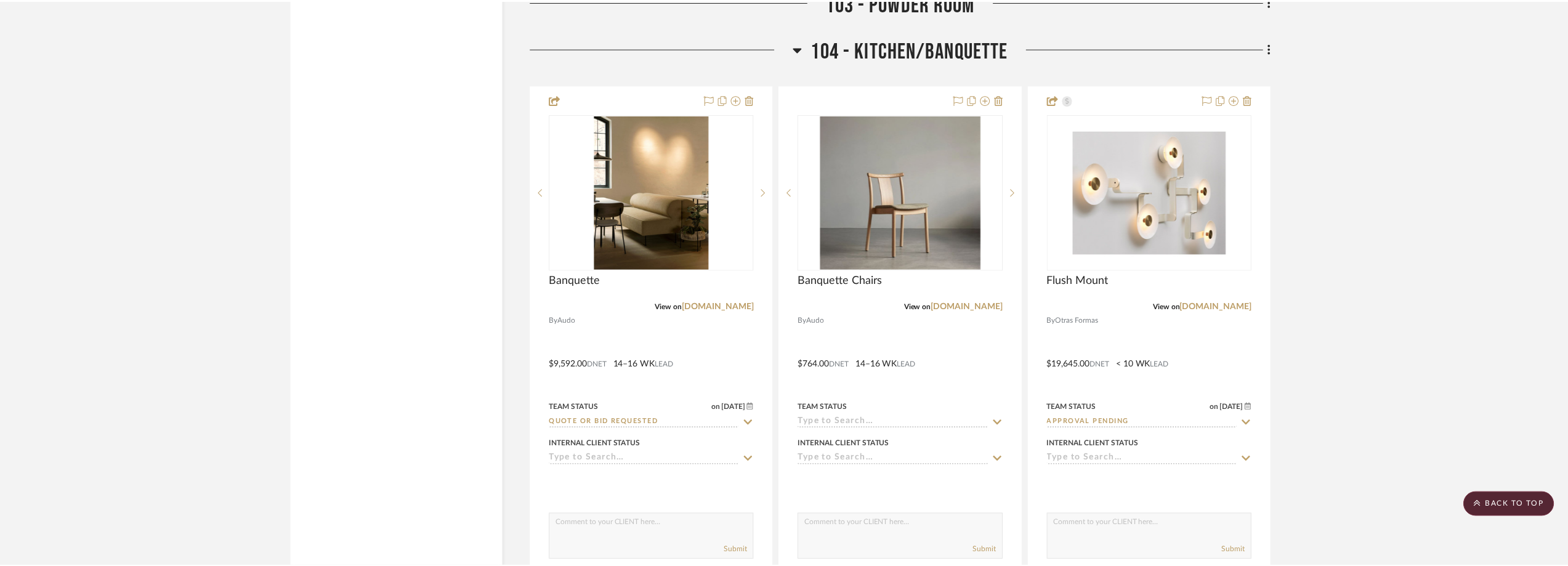
scroll to position [5050, 0]
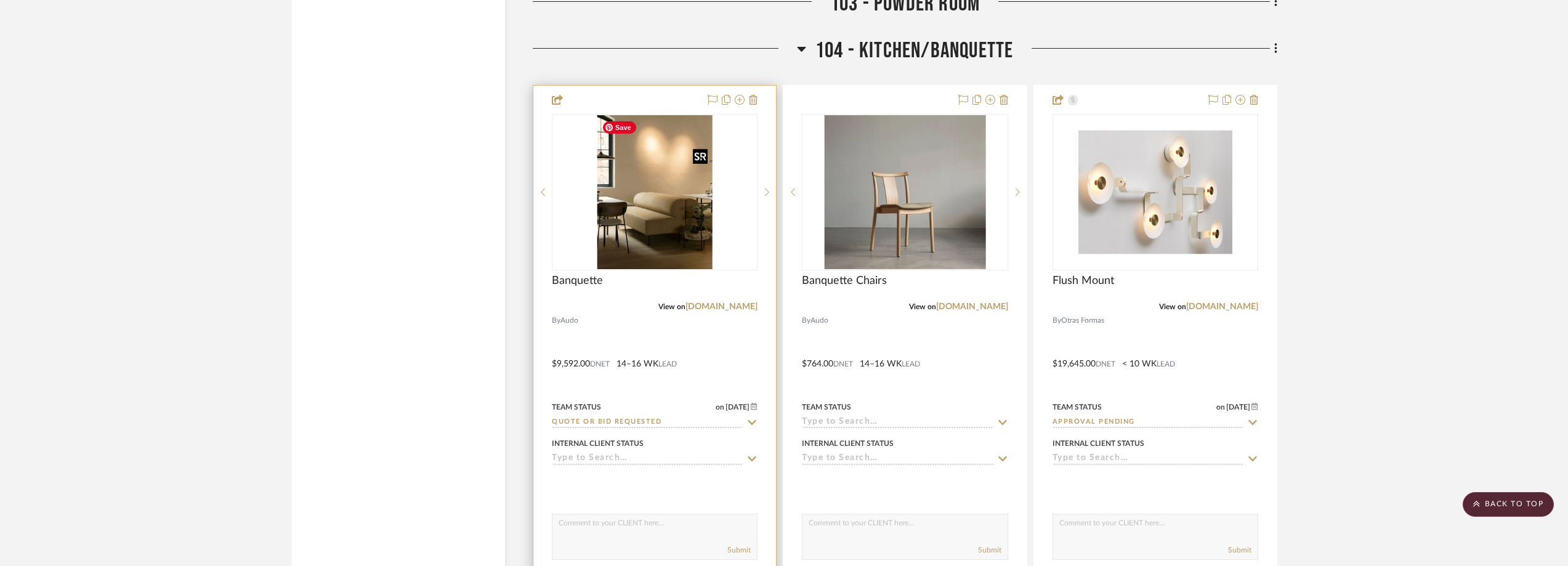
click at [653, 221] on img "0" at bounding box center [654, 192] width 116 height 154
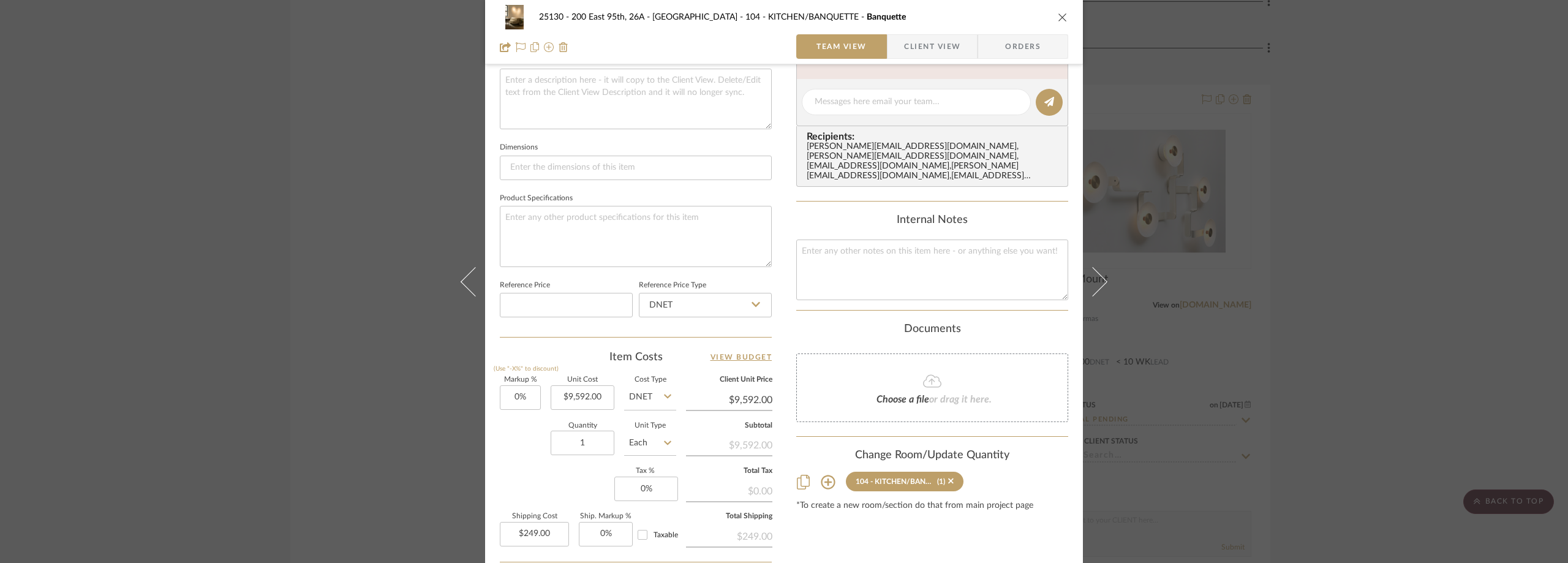
scroll to position [578, 0]
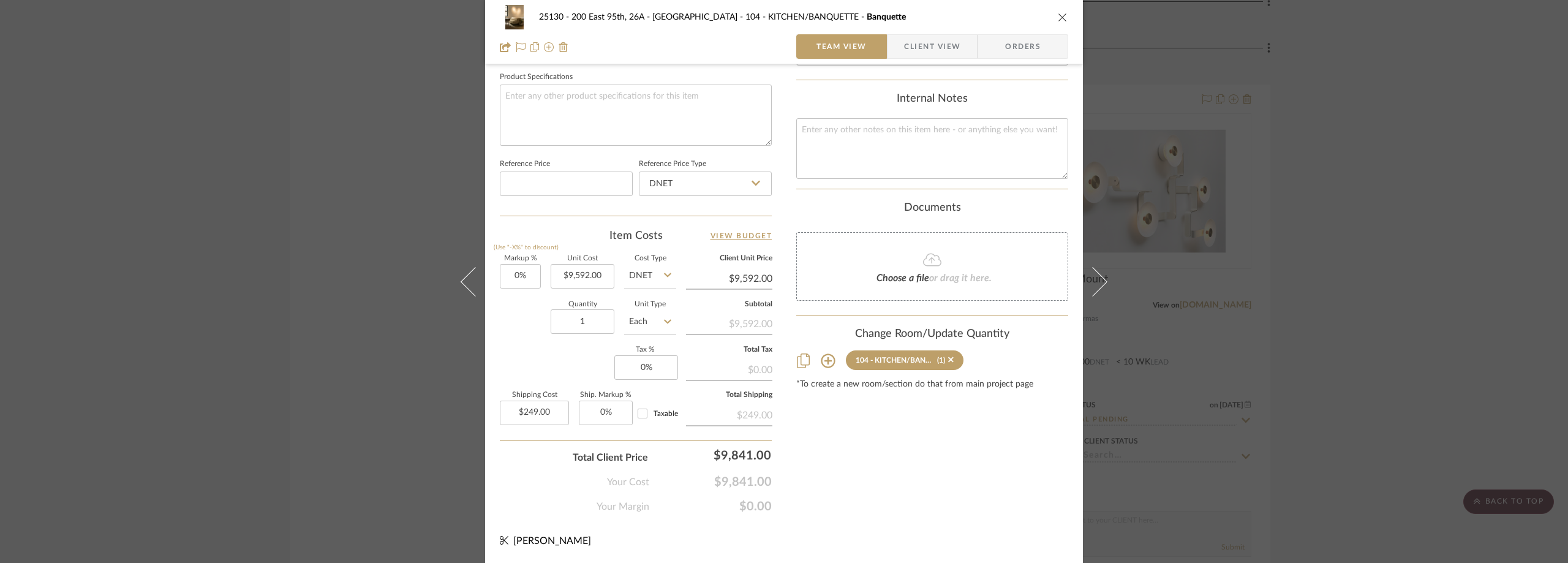
click at [914, 43] on span "Client View" at bounding box center [932, 46] width 56 height 25
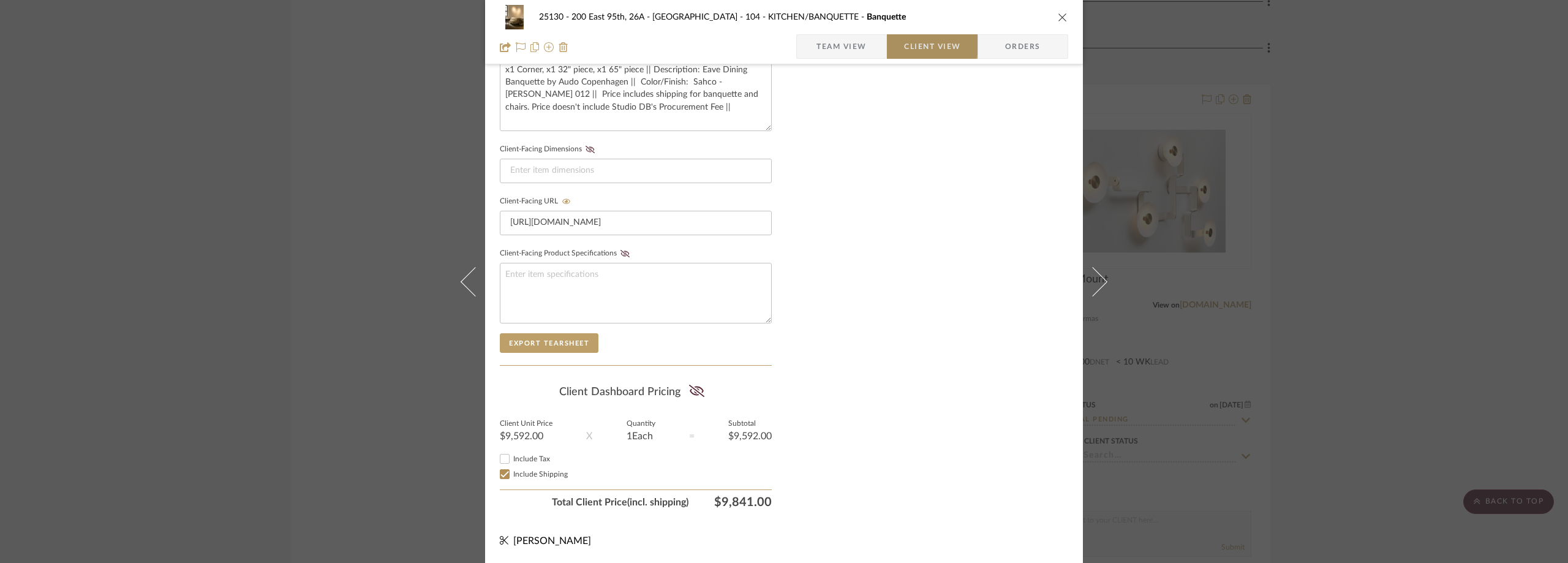
scroll to position [466, 0]
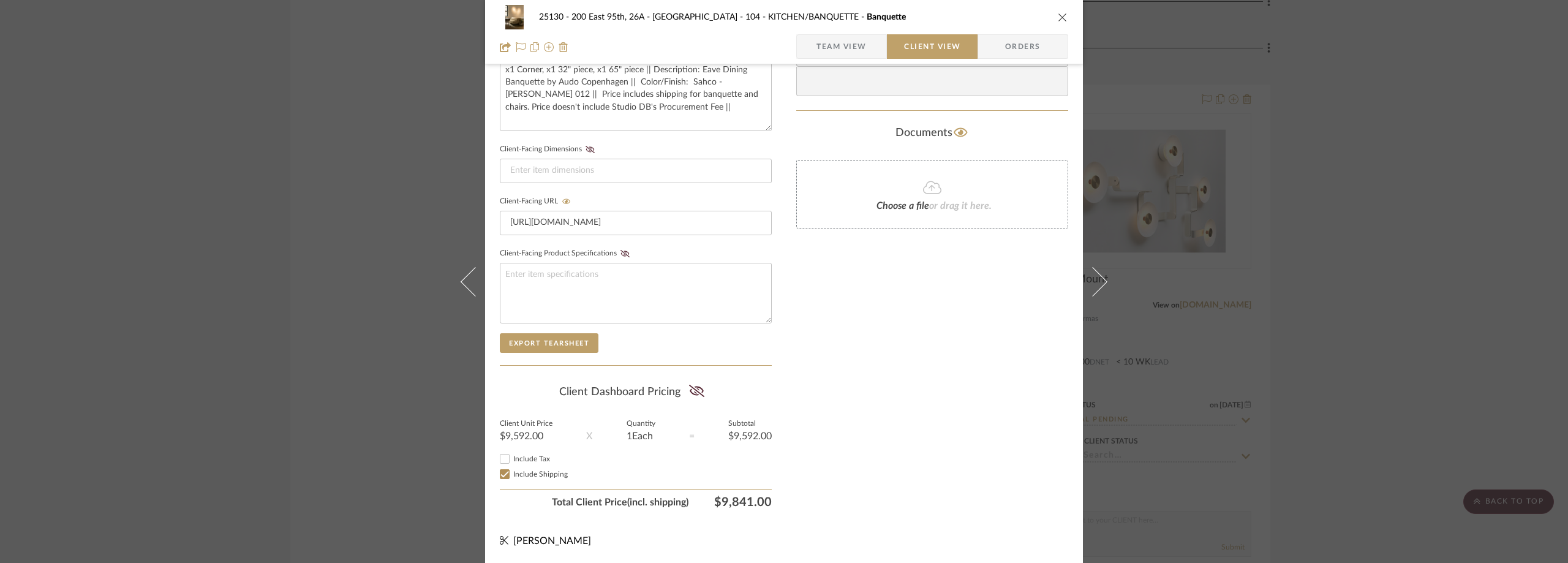
click at [852, 34] on span "Team View" at bounding box center [841, 46] width 50 height 25
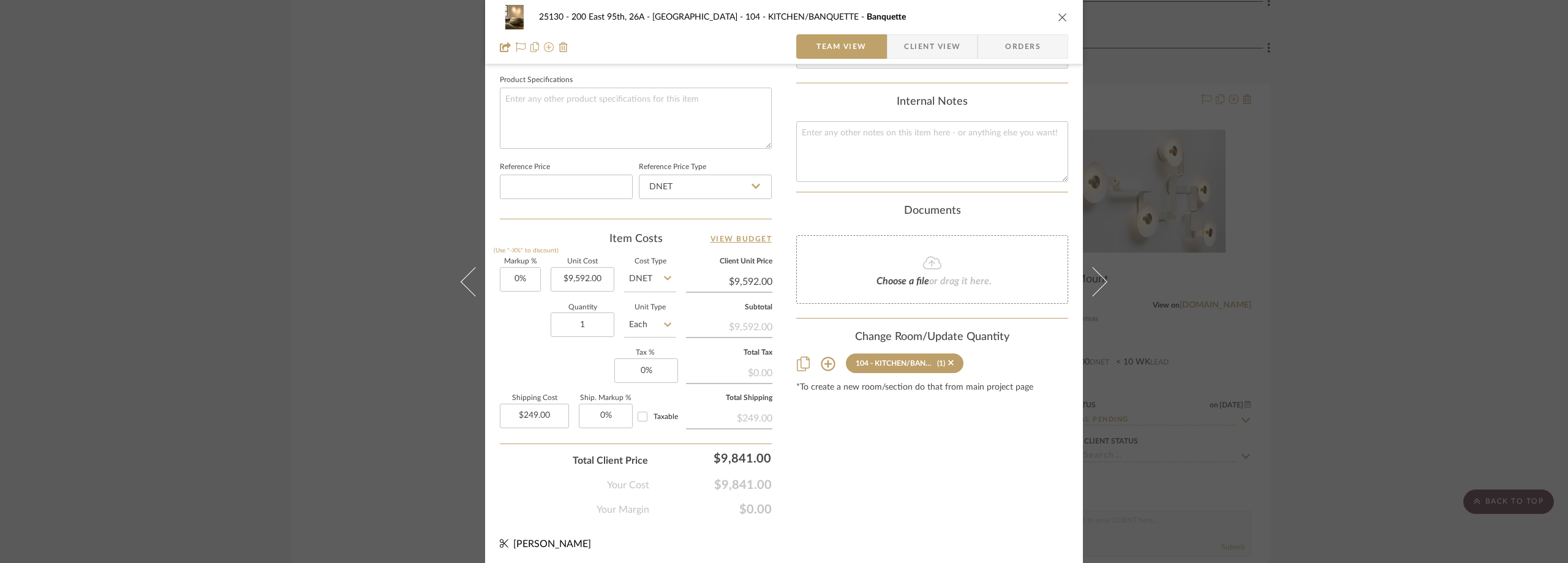
scroll to position [578, 0]
click at [651, 373] on input "0" at bounding box center [646, 367] width 64 height 25
type input "8.875%"
click at [604, 364] on div "Markup % (Use "-X%" to discount) 0% Unit Cost $9,592.00 Cost Type DNET Client U…" at bounding box center [635, 345] width 272 height 179
click at [1166, 253] on div "25130 - 200 East 95th, 26A - Kosheleva 104 - KITCHEN/BANQUETTE Banquette Team V…" at bounding box center [784, 281] width 1568 height 563
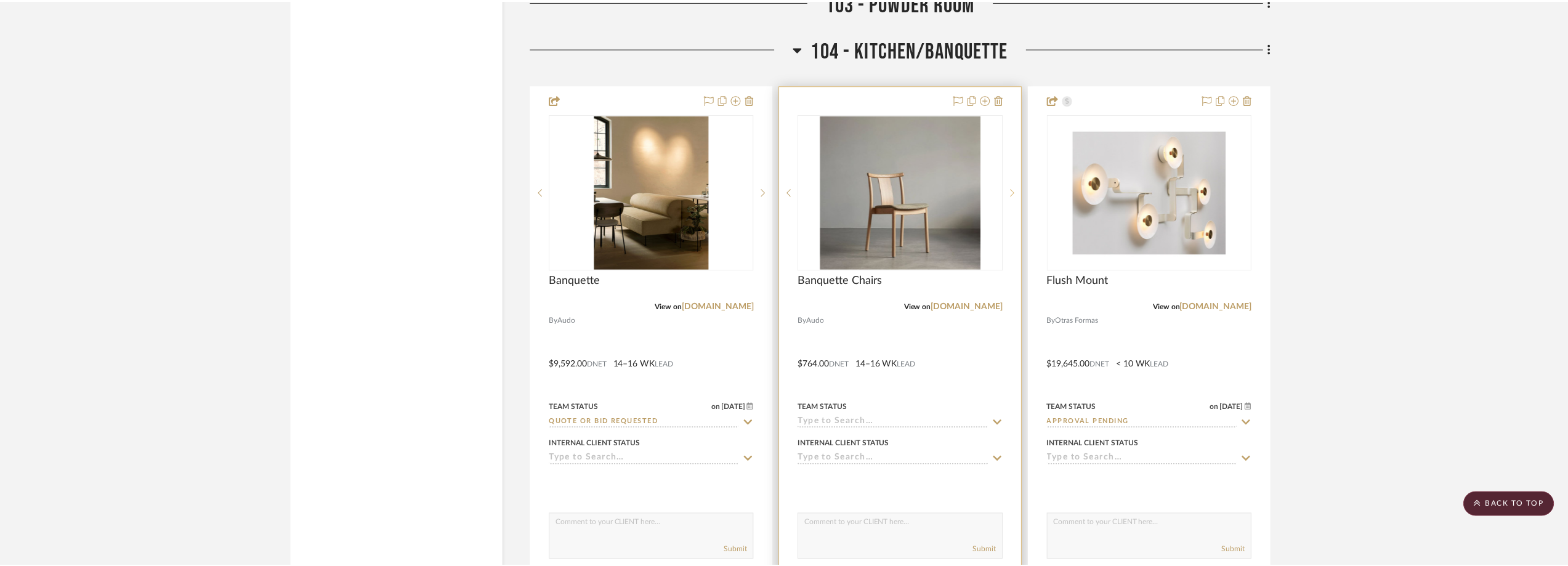
scroll to position [5050, 0]
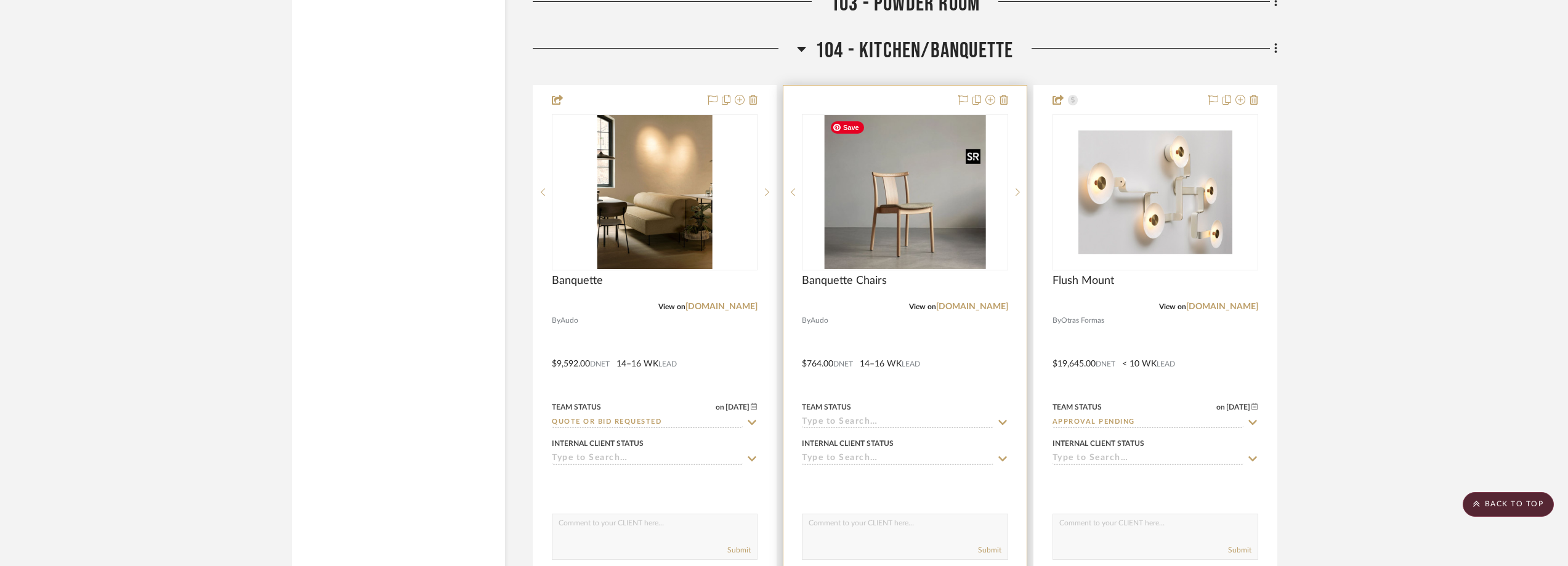
click at [924, 226] on img "0" at bounding box center [905, 192] width 161 height 154
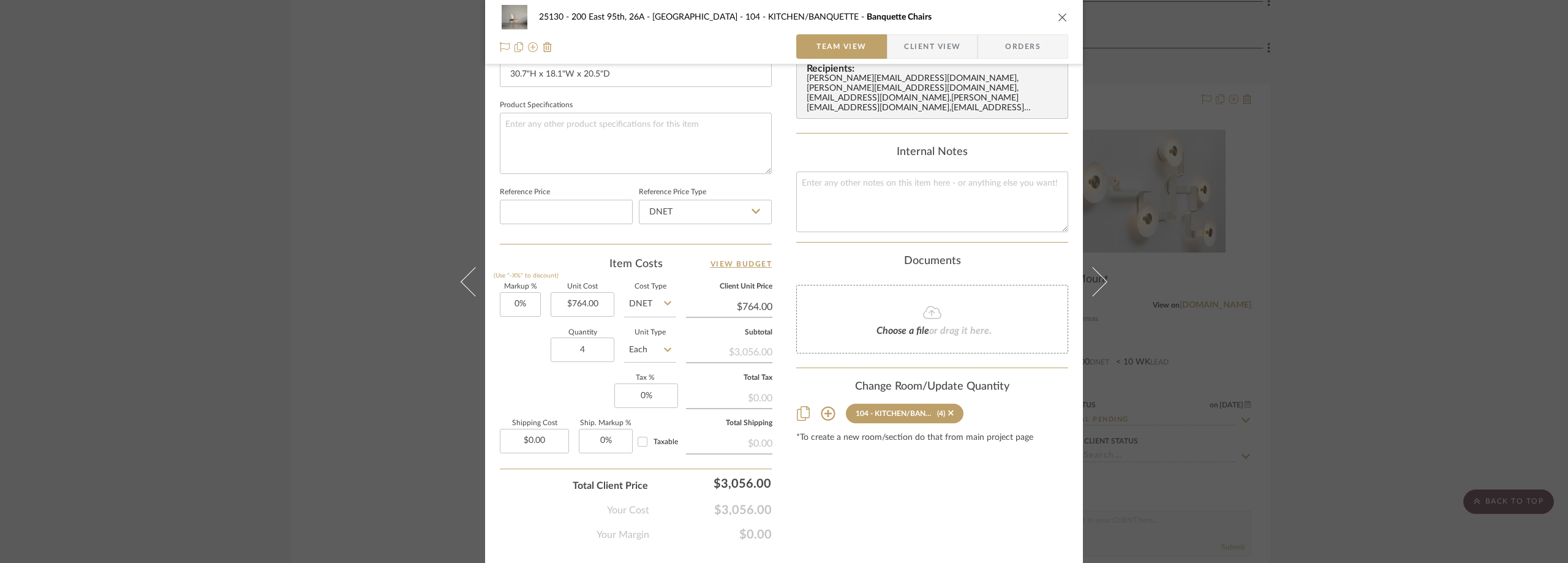
scroll to position [578, 0]
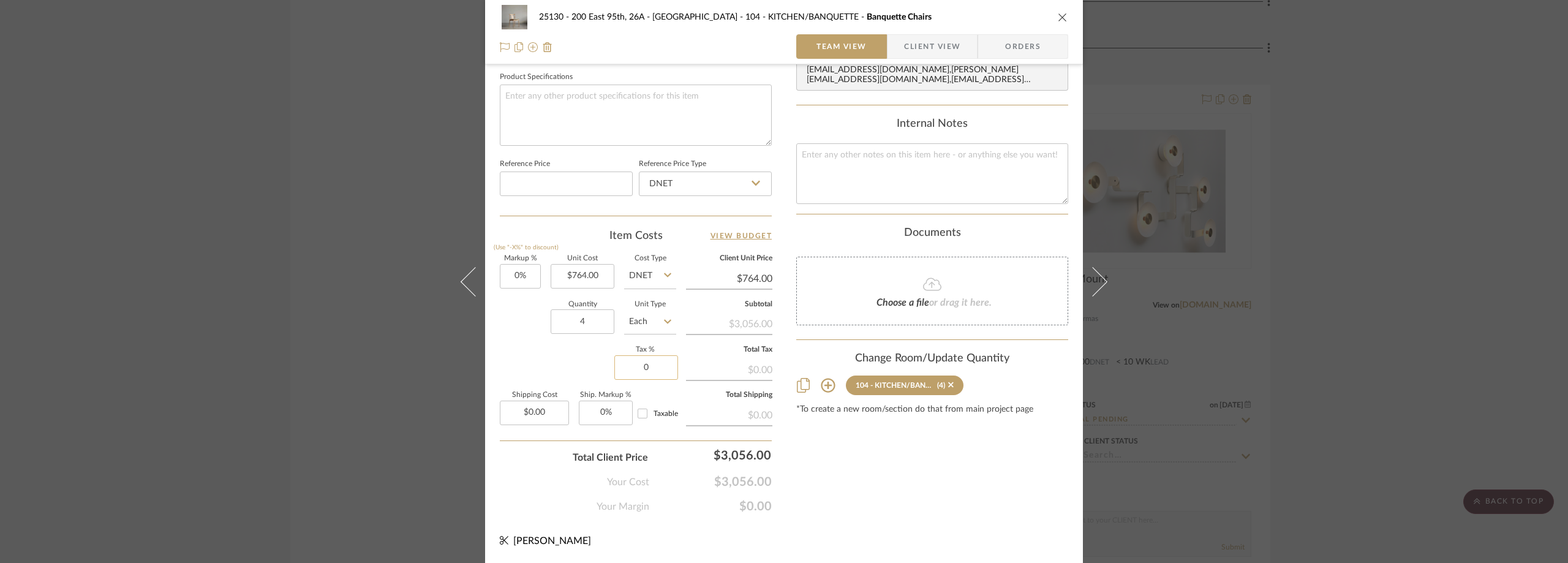
click at [667, 359] on input "0" at bounding box center [646, 367] width 64 height 25
type input "8.875%"
click at [534, 355] on div "Markup % (Use "-X%" to discount) 0% Unit Cost $764.00 Cost Type DNET Client Uni…" at bounding box center [635, 345] width 272 height 179
click at [317, 278] on div "25130 - 200 East 95th, 26A - Kosheleva 104 - KITCHEN/BANQUETTE Banquette Chairs…" at bounding box center [784, 281] width 1568 height 563
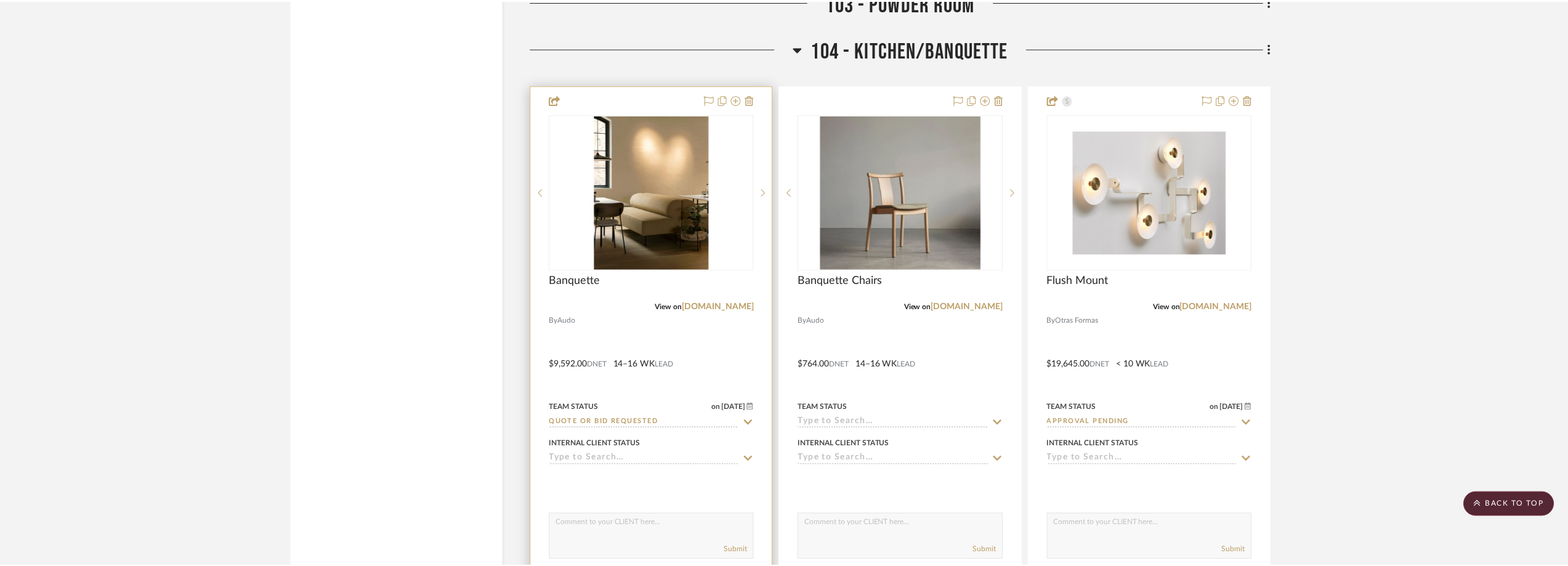
scroll to position [5050, 0]
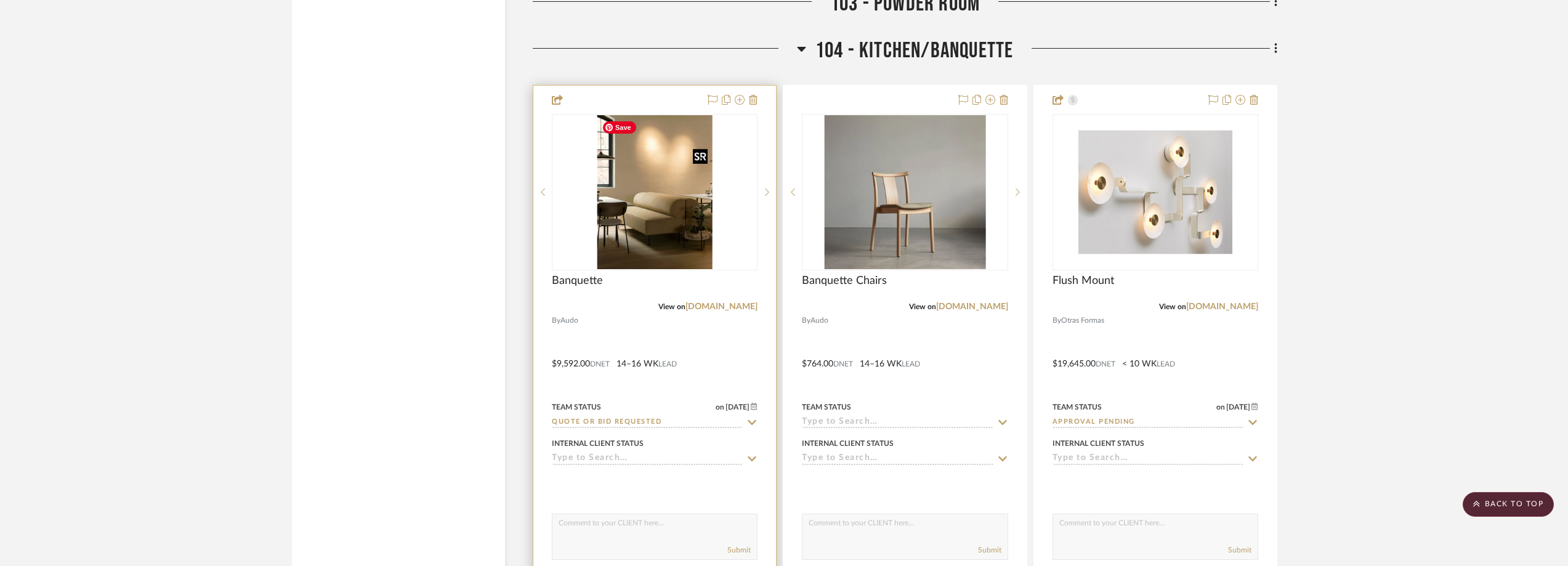
click at [613, 206] on img "0" at bounding box center [654, 192] width 116 height 154
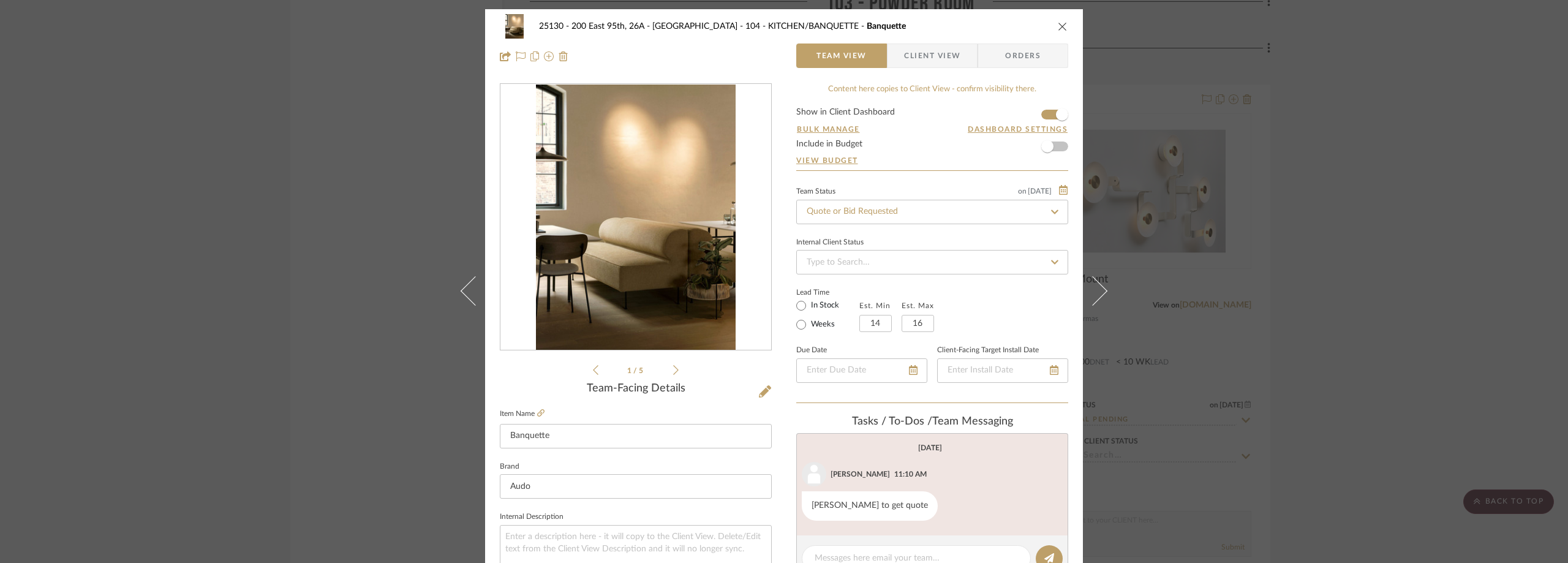
scroll to position [578, 0]
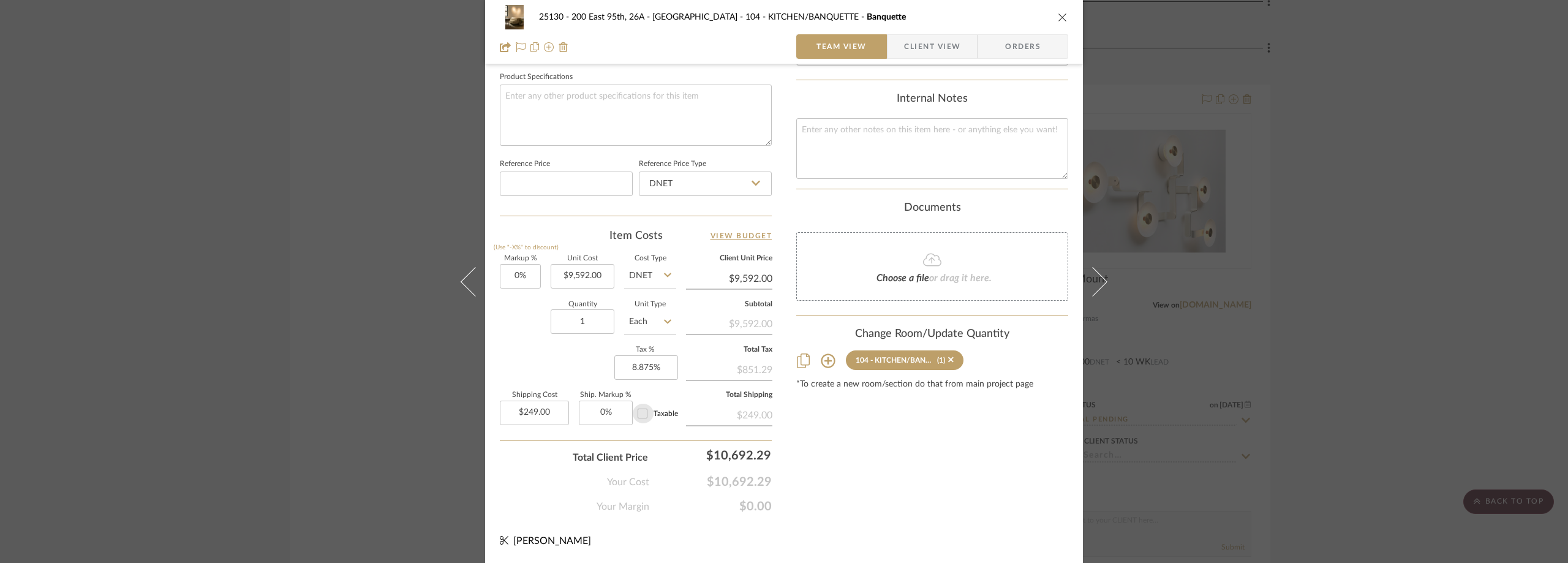
click at [645, 409] on input "Taxable" at bounding box center [642, 414] width 20 height 20
checkbox input "true"
click at [654, 406] on div "Taxable" at bounding box center [654, 414] width 44 height 20
click at [654, 411] on span "Taxable" at bounding box center [666, 413] width 25 height 7
click at [652, 411] on input "Taxable" at bounding box center [642, 414] width 20 height 20
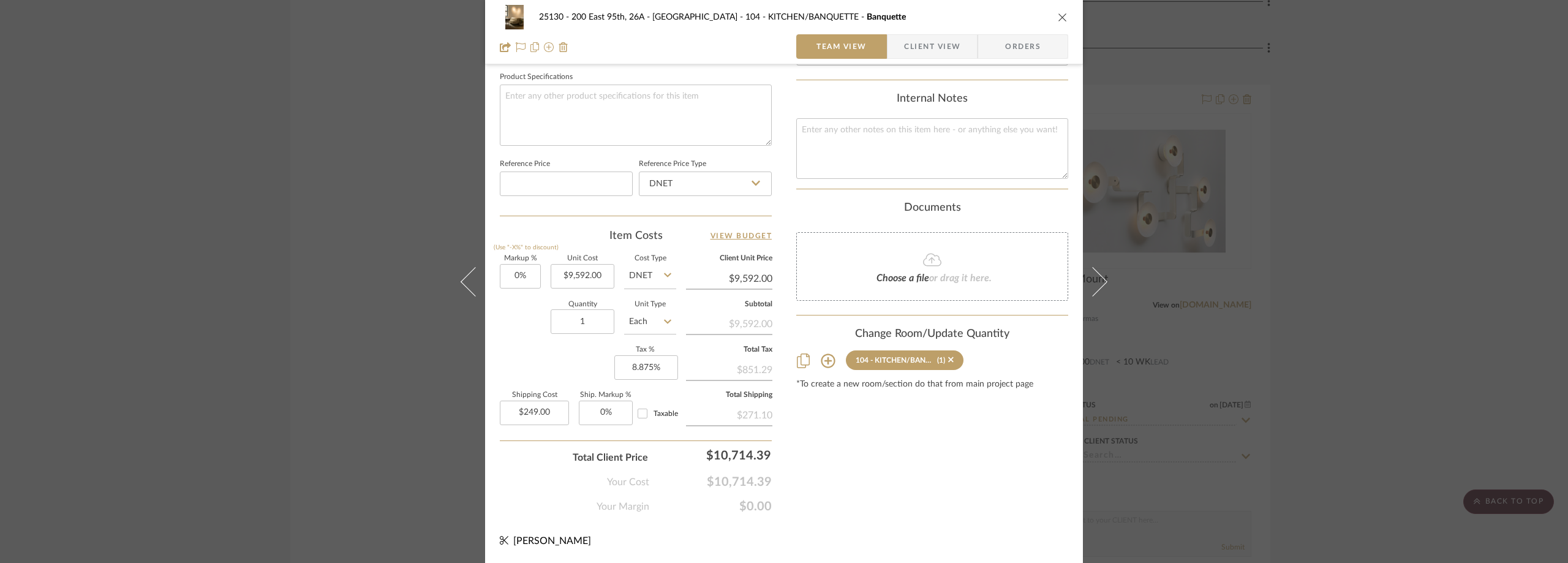
checkbox input "false"
click at [654, 411] on span "Taxable" at bounding box center [666, 413] width 25 height 7
click at [652, 411] on input "Taxable" at bounding box center [642, 414] width 20 height 20
checkbox input "true"
click at [1273, 221] on div "25130 - 200 East 95th, 26A - Kosheleva 104 - KITCHEN/BANQUETTE Banquette Team V…" at bounding box center [784, 281] width 1568 height 563
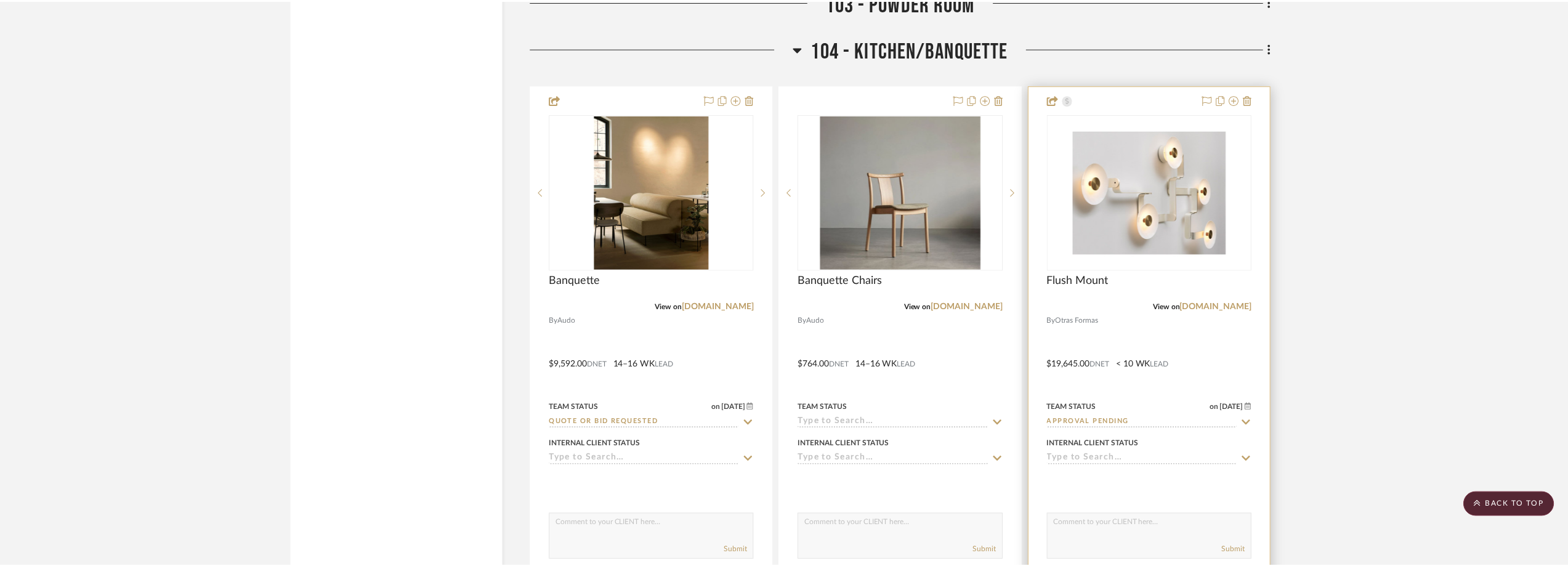
scroll to position [5050, 0]
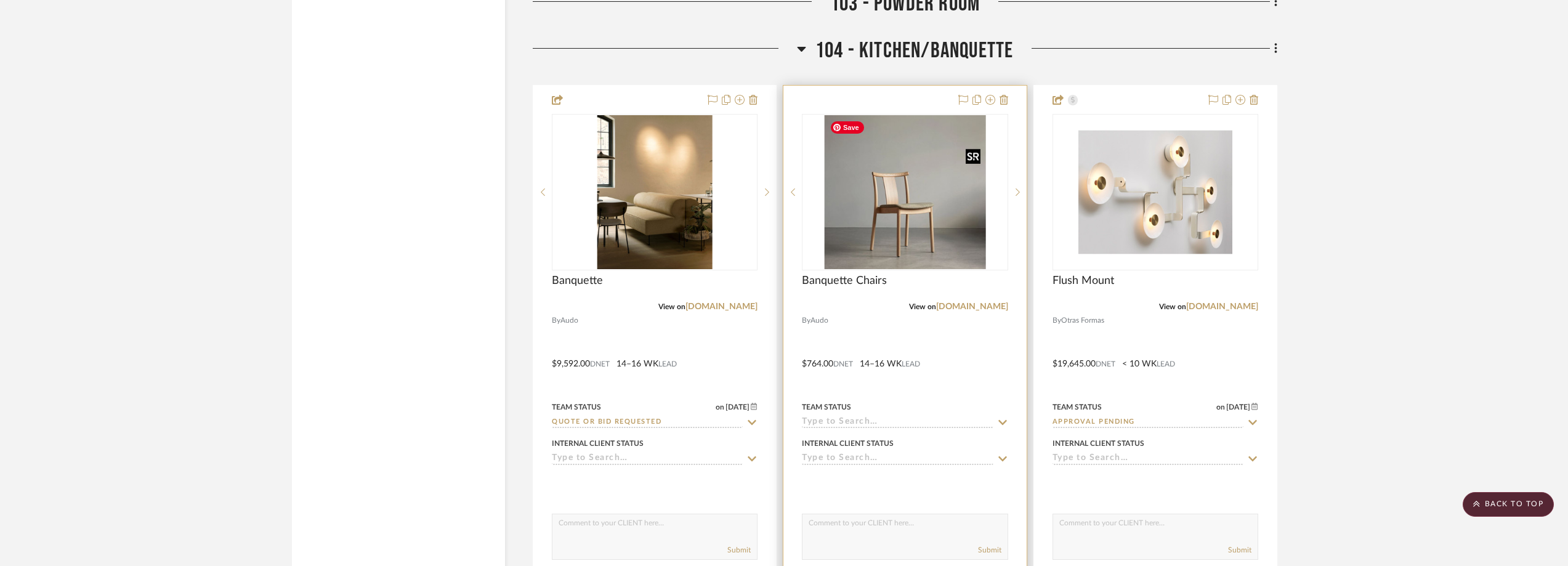
click at [873, 213] on img "0" at bounding box center [905, 192] width 161 height 154
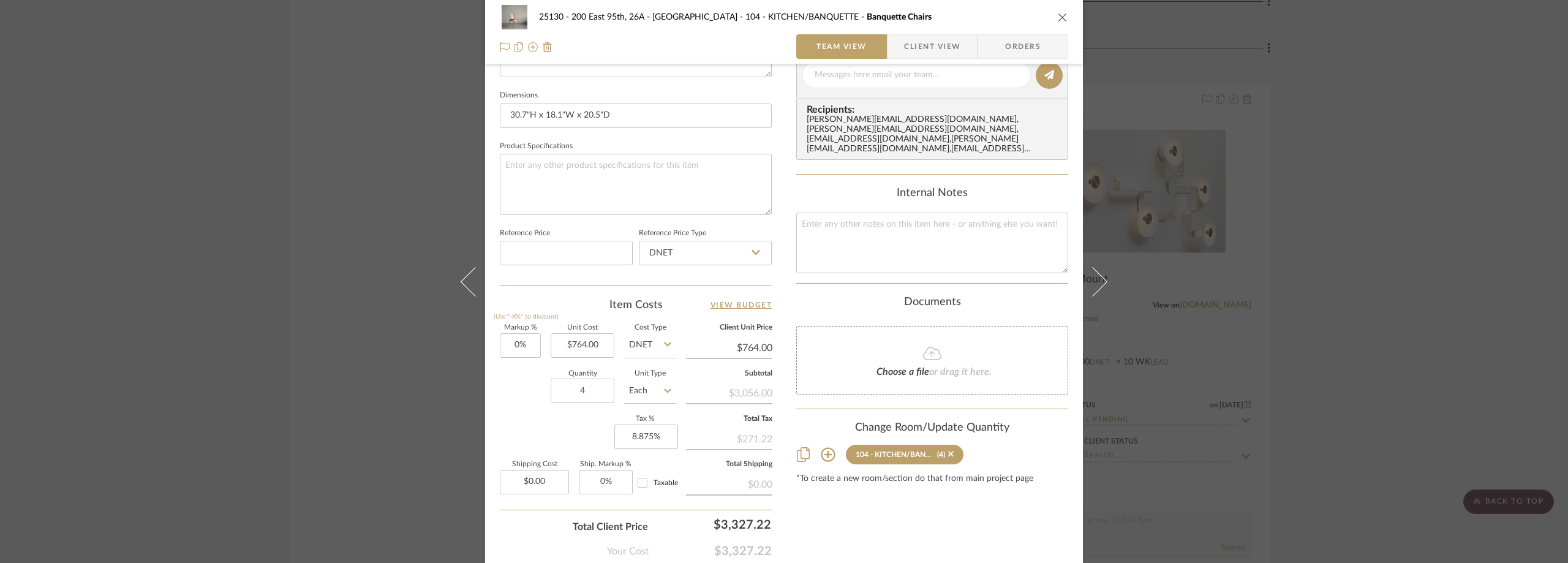
scroll to position [578, 0]
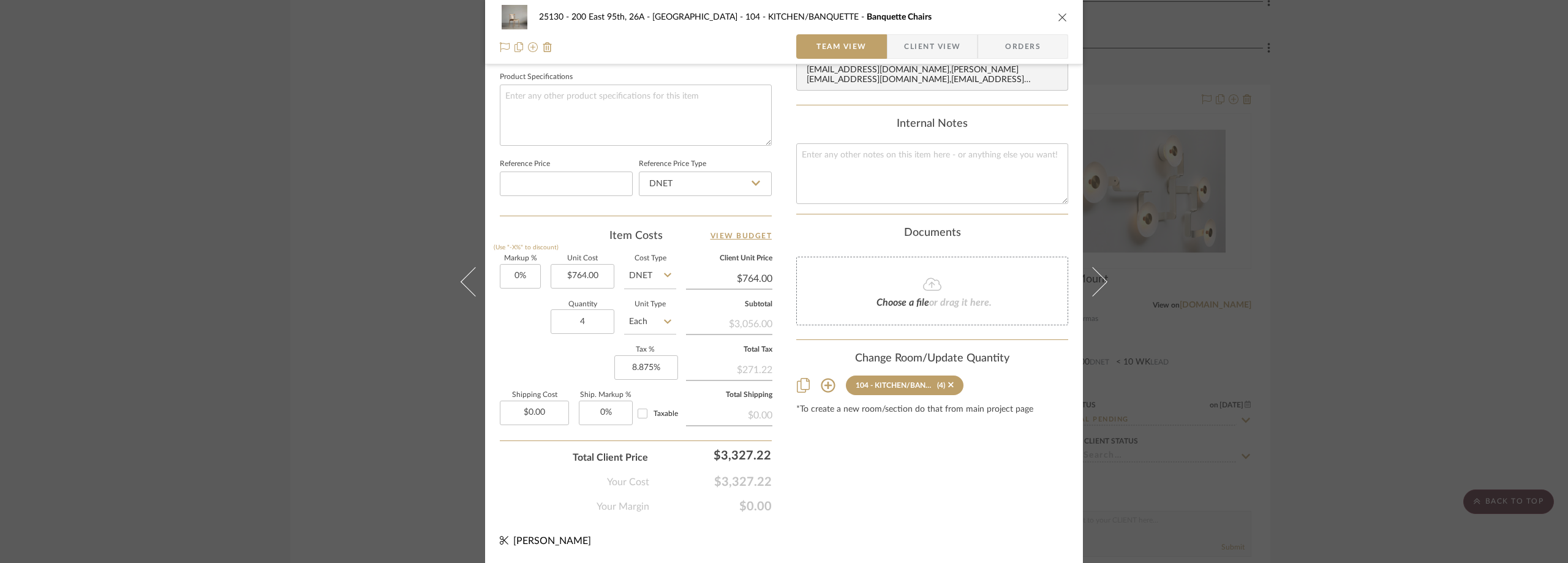
click at [654, 417] on label "Taxable" at bounding box center [666, 413] width 25 height 9
click at [652, 417] on input "Taxable" at bounding box center [642, 414] width 20 height 20
checkbox input "true"
click at [209, 174] on div "25130 - 200 East 95th, 26A - Kosheleva 104 - KITCHEN/BANQUETTE Banquette Chairs…" at bounding box center [784, 281] width 1568 height 563
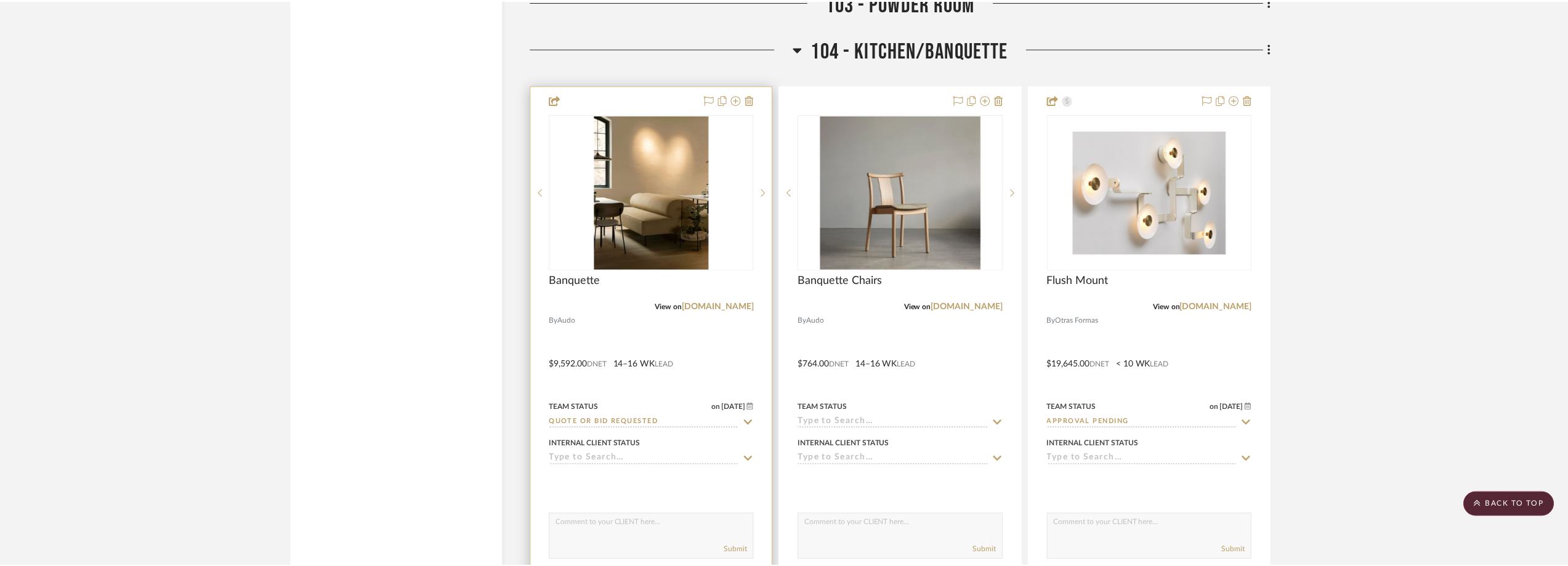
scroll to position [5050, 0]
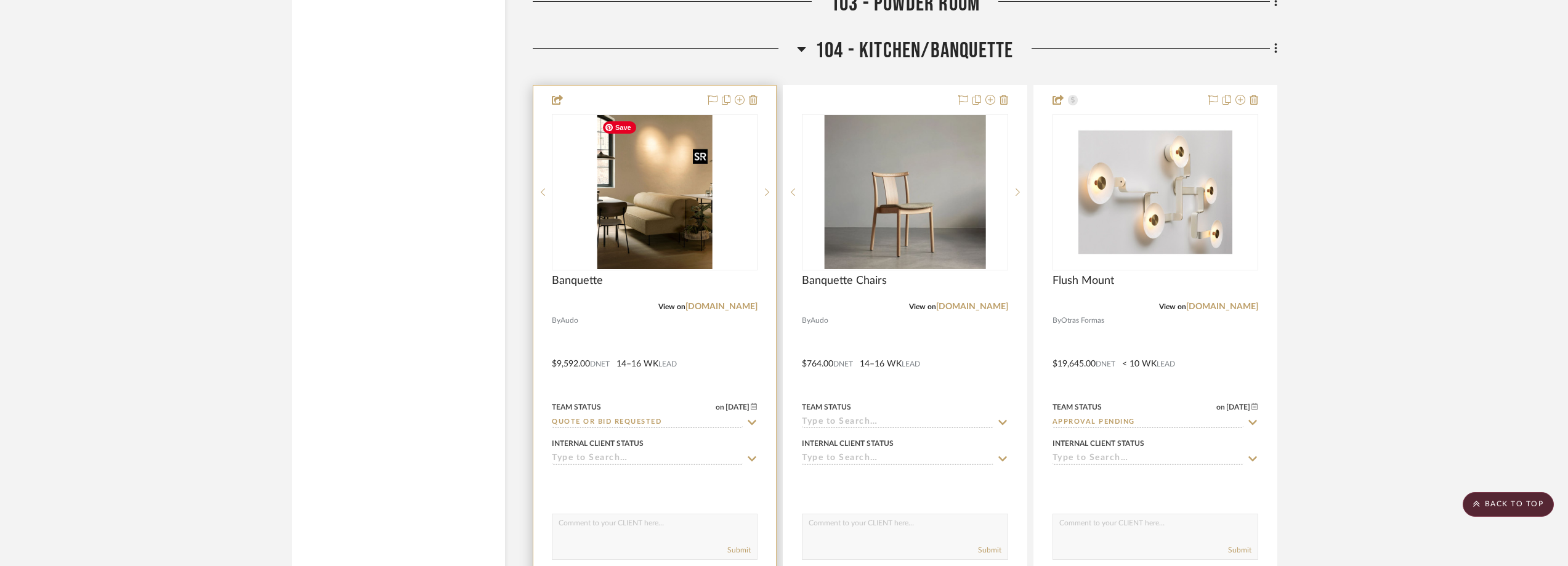
click at [631, 141] on img "0" at bounding box center [654, 192] width 116 height 154
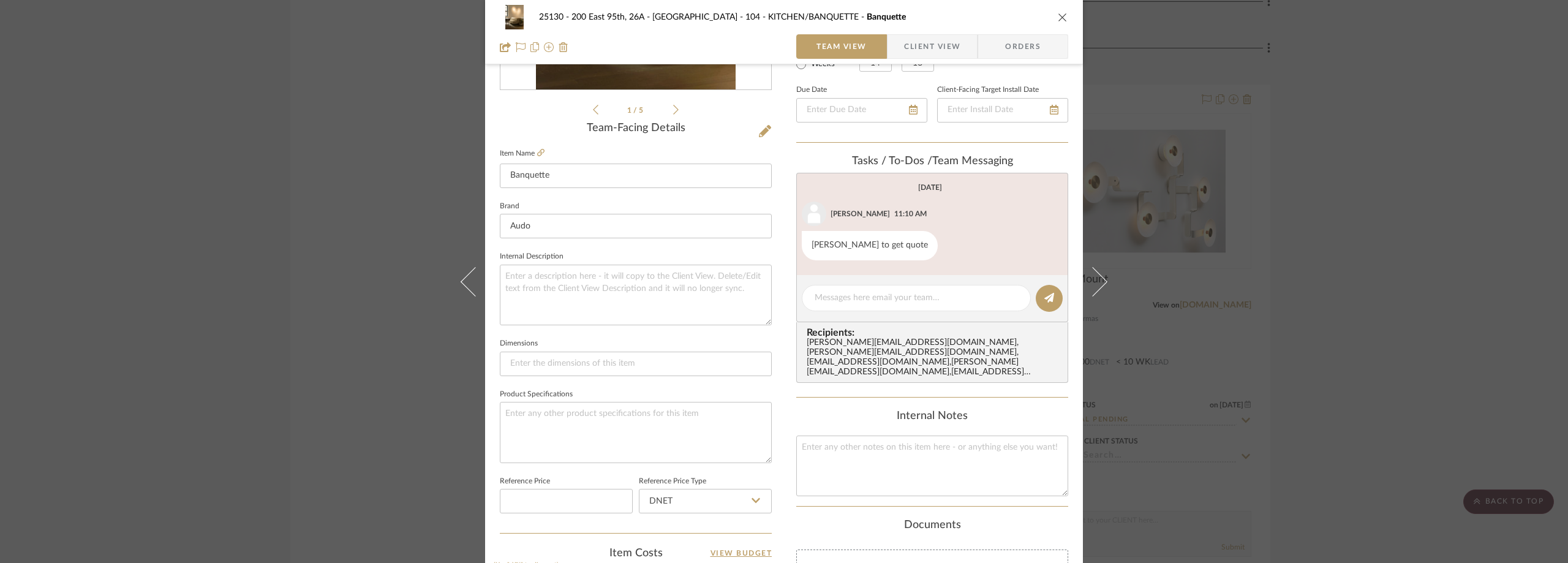
scroll to position [578, 0]
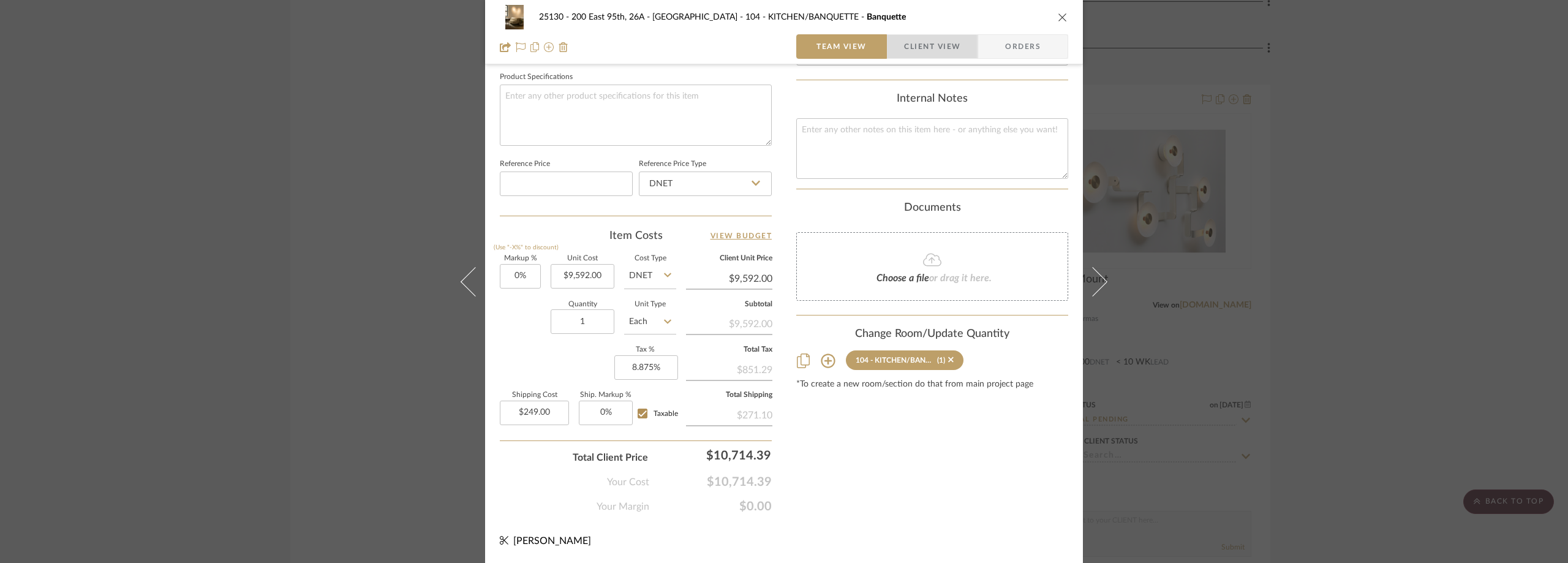
click at [911, 48] on span "Client View" at bounding box center [932, 46] width 56 height 25
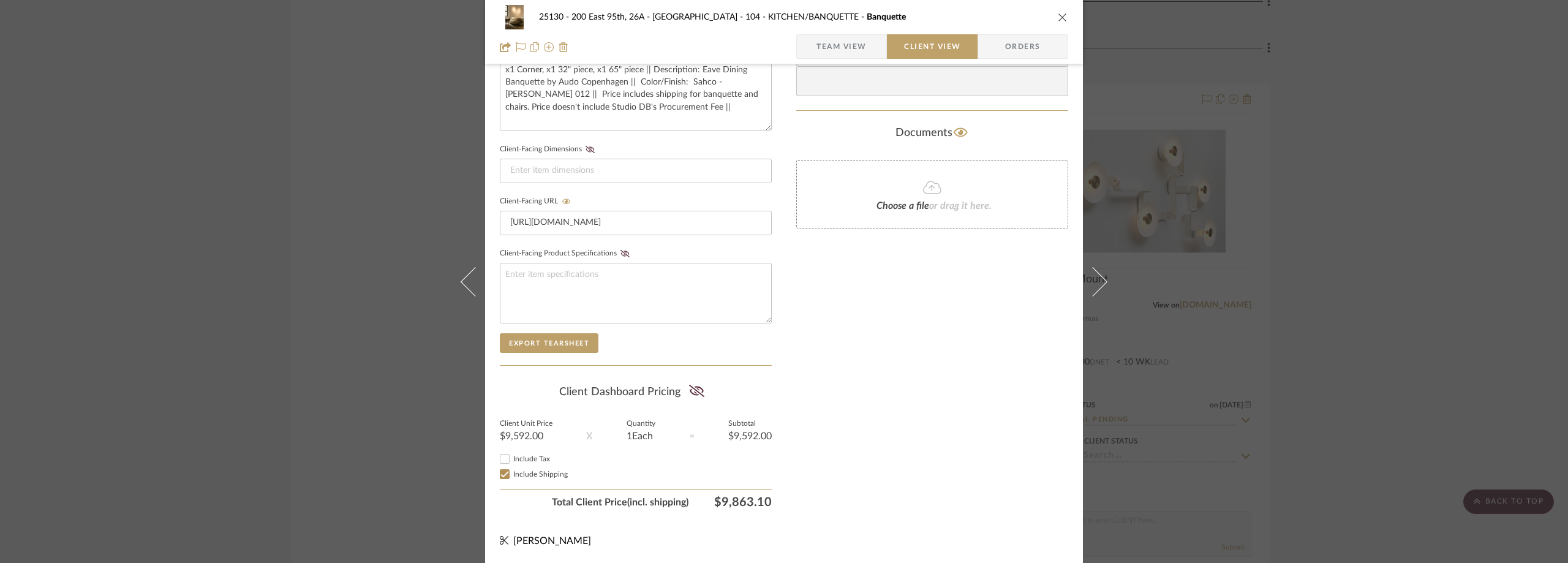
click at [542, 458] on span "Include Tax" at bounding box center [532, 459] width 37 height 7
click at [512, 458] on input "Include Tax" at bounding box center [505, 459] width 15 height 15
checkbox input "true"
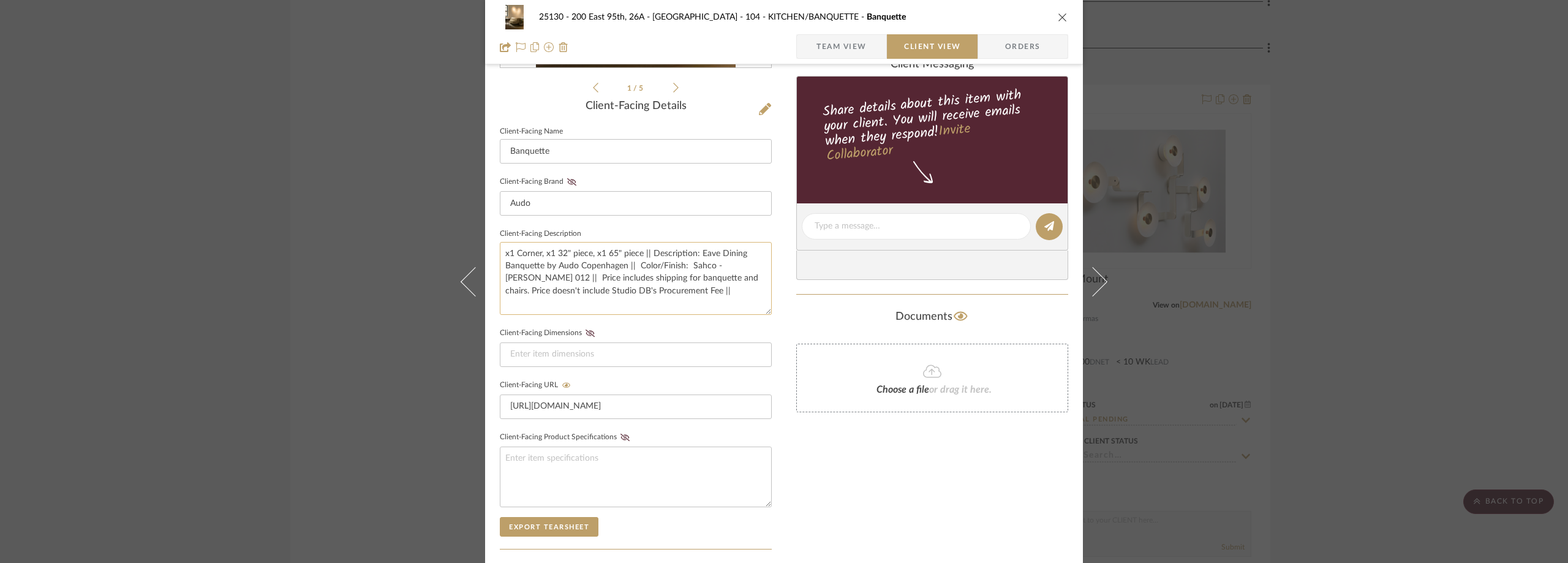
drag, startPoint x: 503, startPoint y: 252, endPoint x: 640, endPoint y: 255, distance: 137.0
click at [640, 255] on textarea "x1 Corner, x1 32" piece, x1 65" piece || Description: Eave Dining Banquette by …" at bounding box center [635, 278] width 272 height 73
click at [646, 355] on input at bounding box center [635, 354] width 272 height 25
paste input "Eave Dining 32" - Custom - PC3T"
type input "Eave Dining 32" - Custom - PC3T"
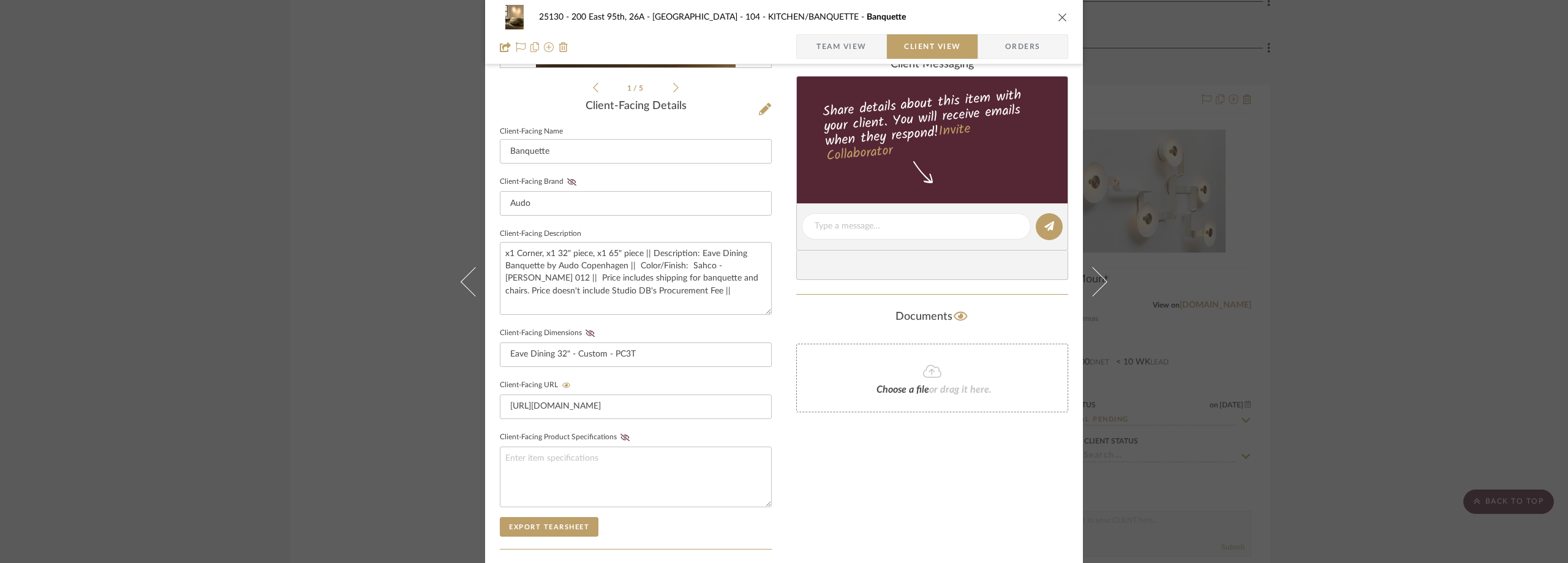
click at [689, 325] on fieldset "Client-Facing Dimensions Eave Dining 32" - Custom - PC3T" at bounding box center [635, 346] width 272 height 43
drag, startPoint x: 427, startPoint y: 371, endPoint x: 400, endPoint y: 372, distance: 27.0
click at [400, 372] on div "25130 - 200 East 95th, 26A - Kosheleva 104 - KITCHEN/BANQUETTE Banquette Team V…" at bounding box center [784, 281] width 1568 height 563
click at [380, 197] on div "25130 - 200 East 95th, 26A - Kosheleva 104 - KITCHEN/BANQUETTE Banquette Team V…" at bounding box center [784, 281] width 1568 height 563
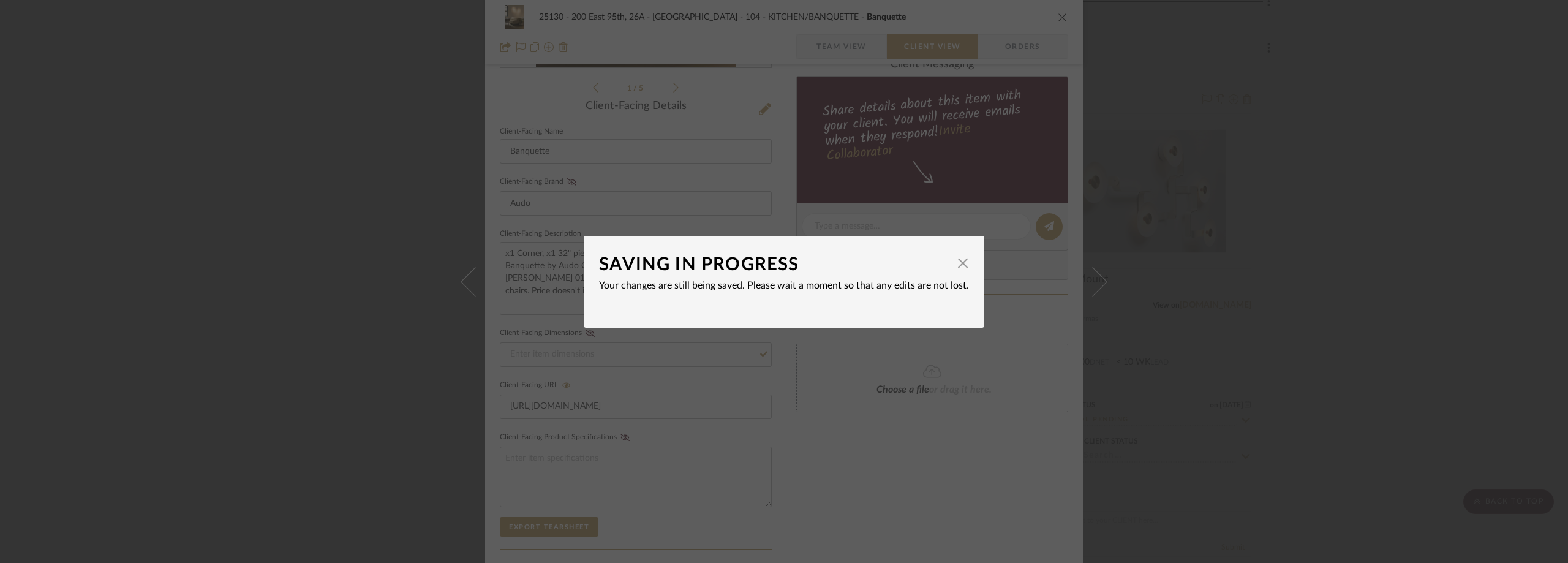
click at [964, 261] on dialog-content "SAVING IN PROGRESS × Your changes are still being saved. Please wait a moment s…" at bounding box center [784, 281] width 400 height 92
click at [956, 261] on span "button" at bounding box center [963, 263] width 25 height 25
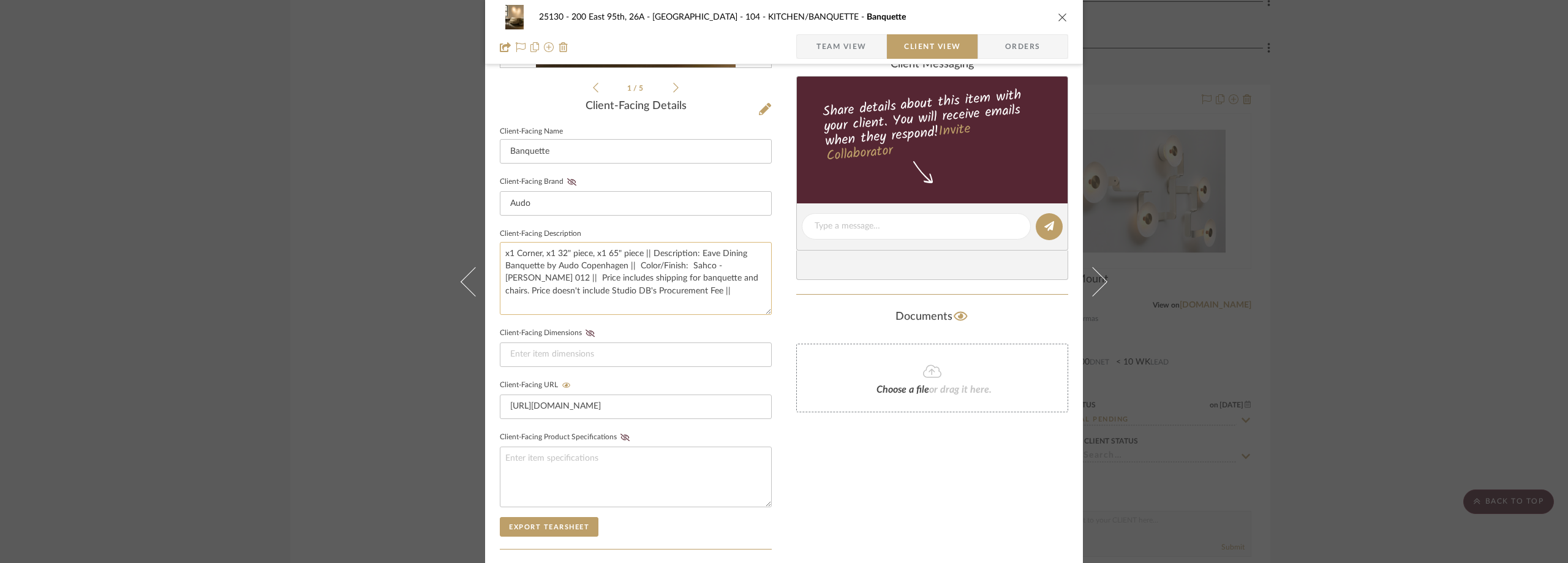
drag, startPoint x: 640, startPoint y: 253, endPoint x: 500, endPoint y: 245, distance: 140.2
click at [500, 245] on textarea "x1 Corner, x1 32" piece, x1 65" piece || Description: Eave Dining Banquette by …" at bounding box center [635, 278] width 272 height 73
paste input "x1 Corner, x1 32" piece, x1 65" piece"
type input "x1 Corner, x1 32" piece, x1 65" piece"
click at [654, 312] on textarea "x1 Corner, x1 32" piece, x1 65" piece || Description: Eave Dining Banquette by …" at bounding box center [635, 278] width 272 height 73
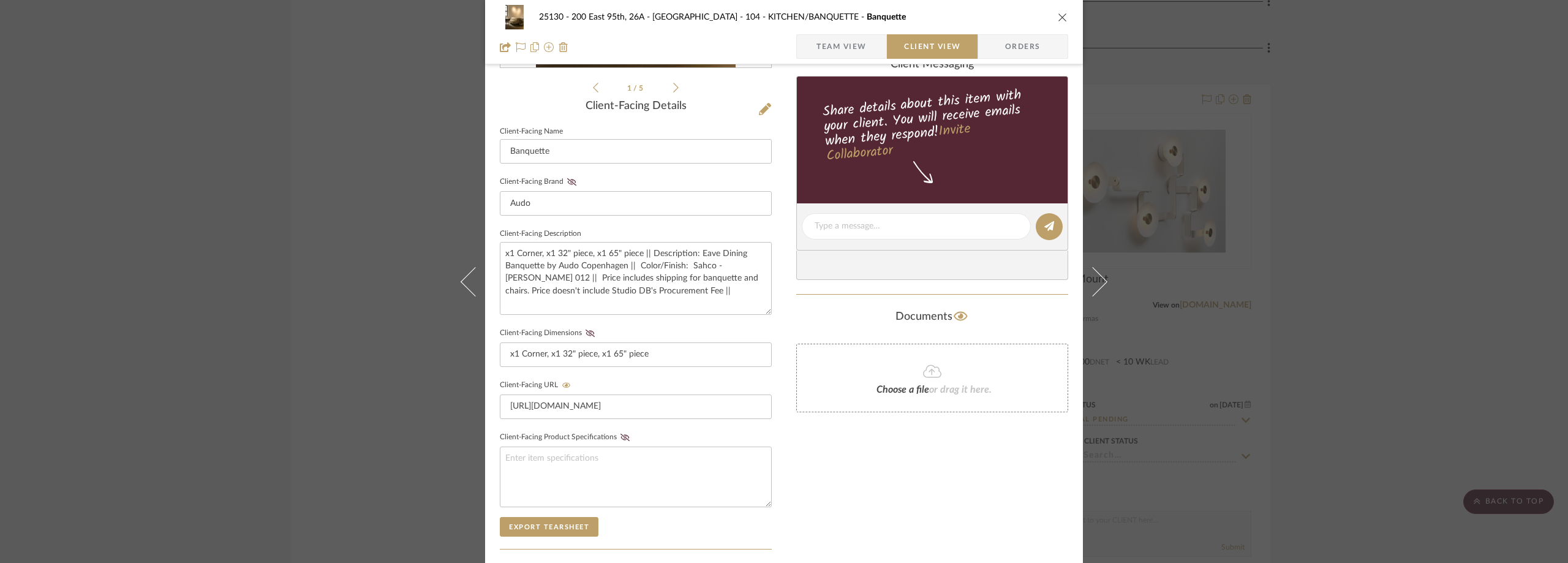
click at [803, 316] on div "Documents" at bounding box center [932, 317] width 272 height 20
click at [1270, 290] on div "25130 - 200 East 95th, 26A - Kosheleva 104 - KITCHEN/BANQUETTE Banquette Team V…" at bounding box center [784, 281] width 1568 height 563
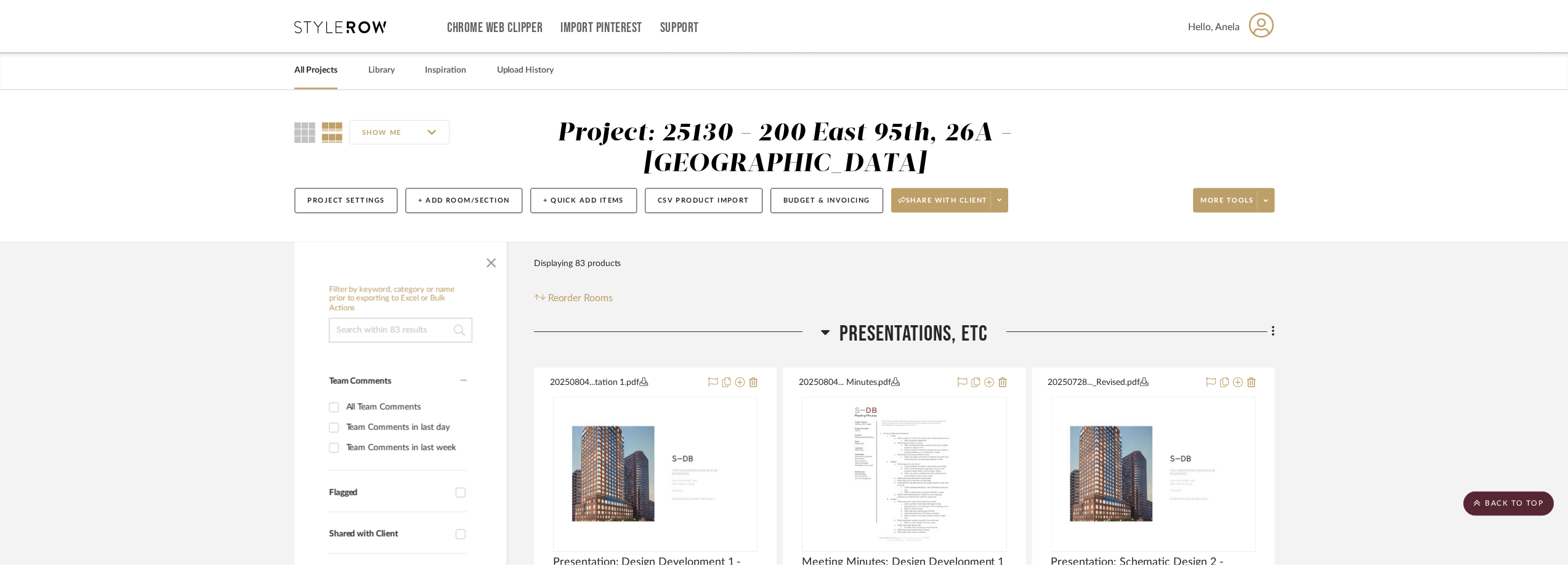
scroll to position [5050, 0]
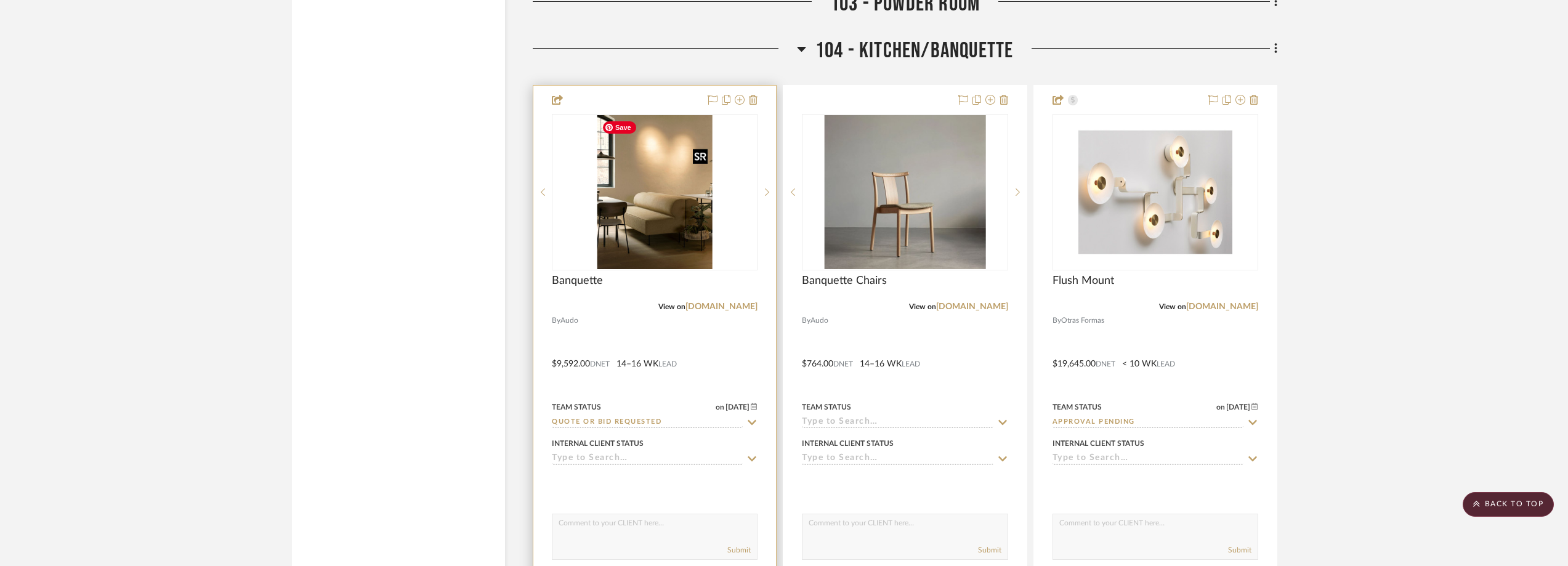
click at [620, 196] on img "0" at bounding box center [654, 192] width 116 height 154
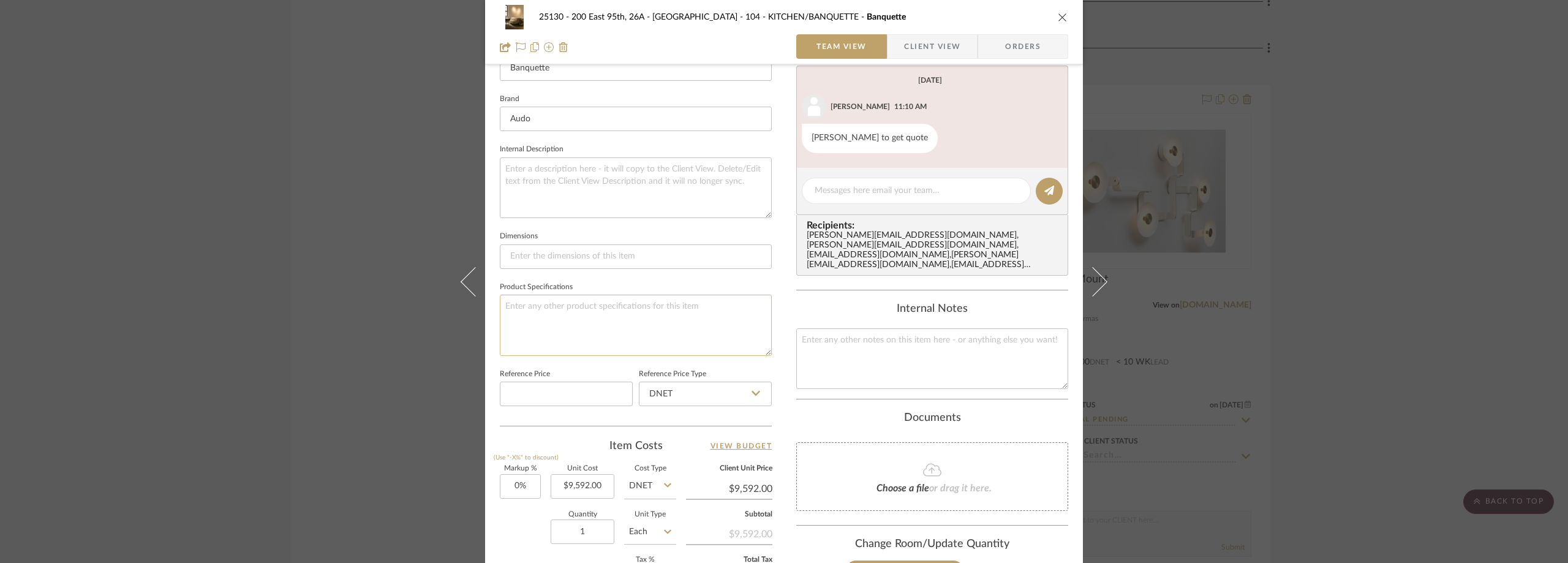
scroll to position [578, 0]
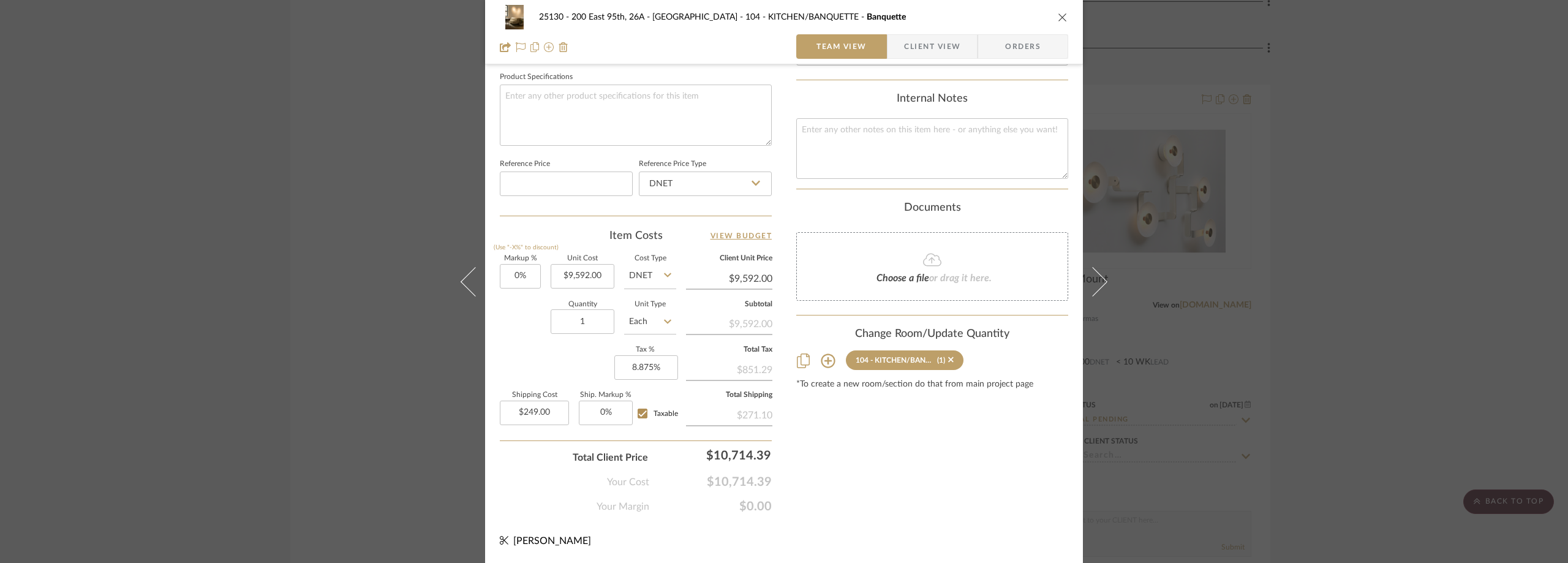
click at [936, 38] on span "Client View" at bounding box center [932, 46] width 56 height 25
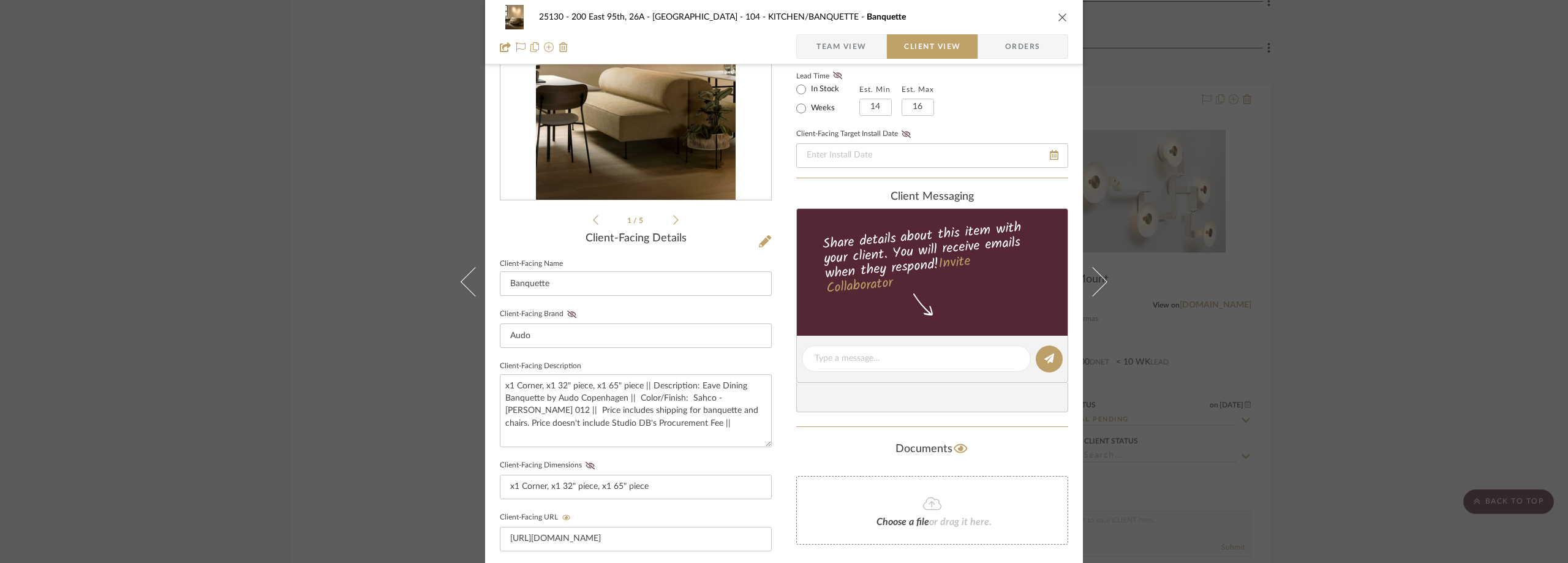
scroll to position [0, 0]
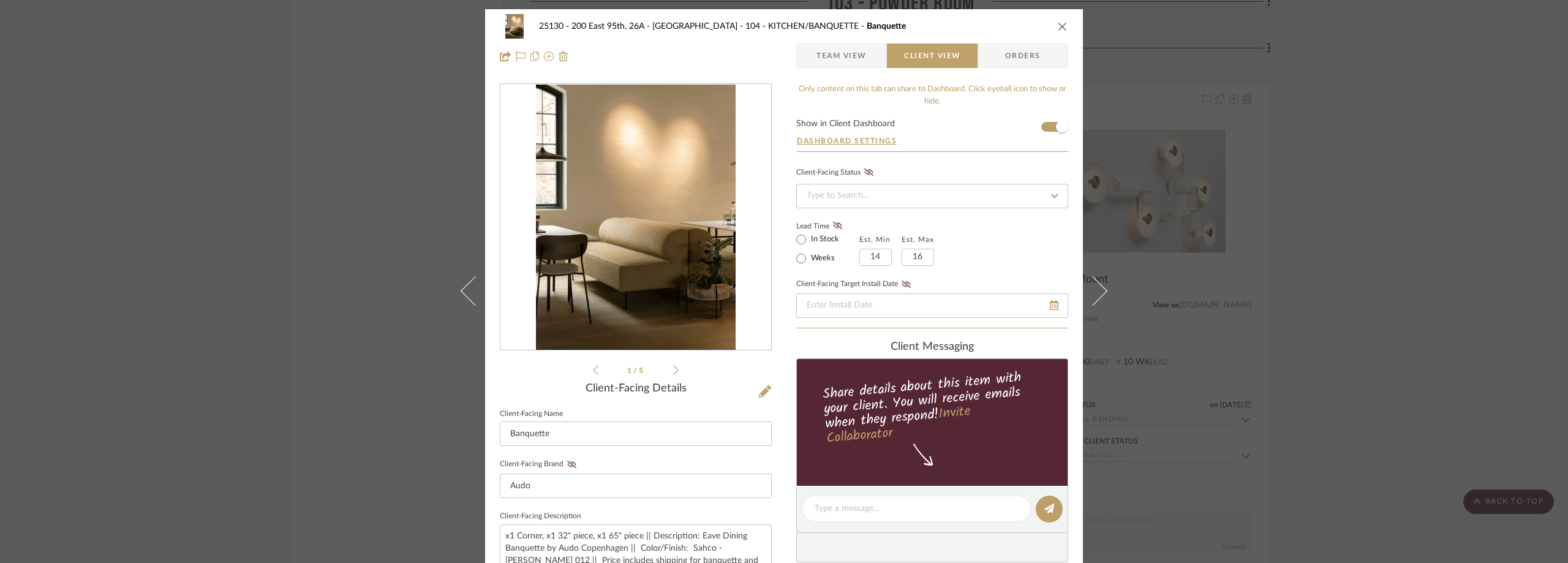
click at [1280, 151] on div "25130 - 200 East 95th, 26A - Kosheleva 104 - KITCHEN/BANQUETTE Banquette Team V…" at bounding box center [784, 281] width 1568 height 563
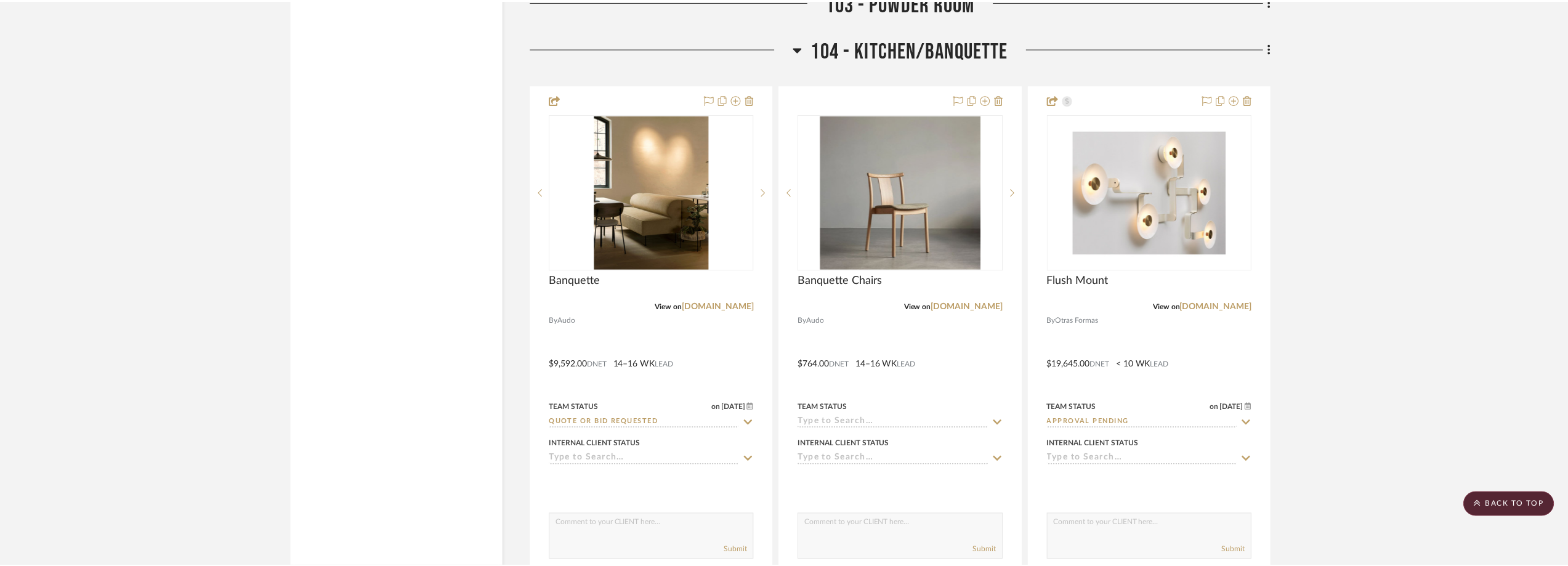
scroll to position [5050, 0]
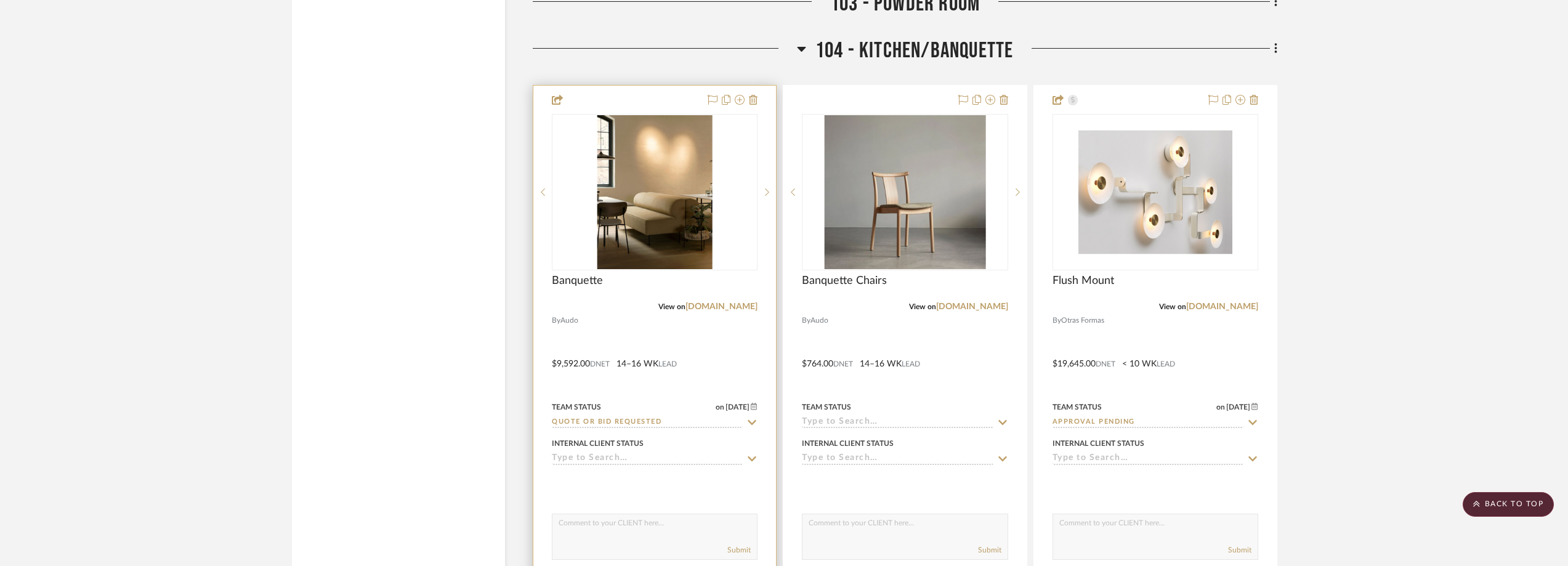
click at [752, 418] on icon at bounding box center [752, 423] width 11 height 10
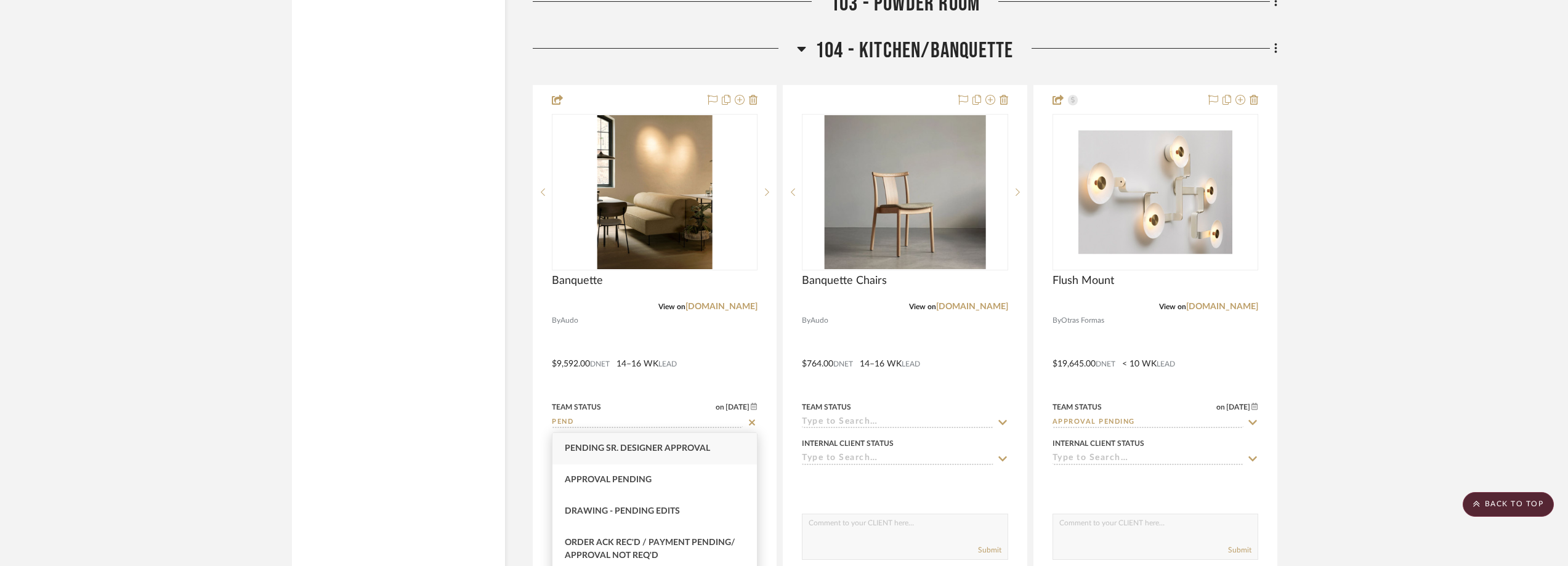
type input "PEND"
click at [724, 447] on div "Pending Sr. Designer Approval" at bounding box center [654, 449] width 204 height 31
type input "[DATE]"
type input "Pending Sr. Designer Approval"
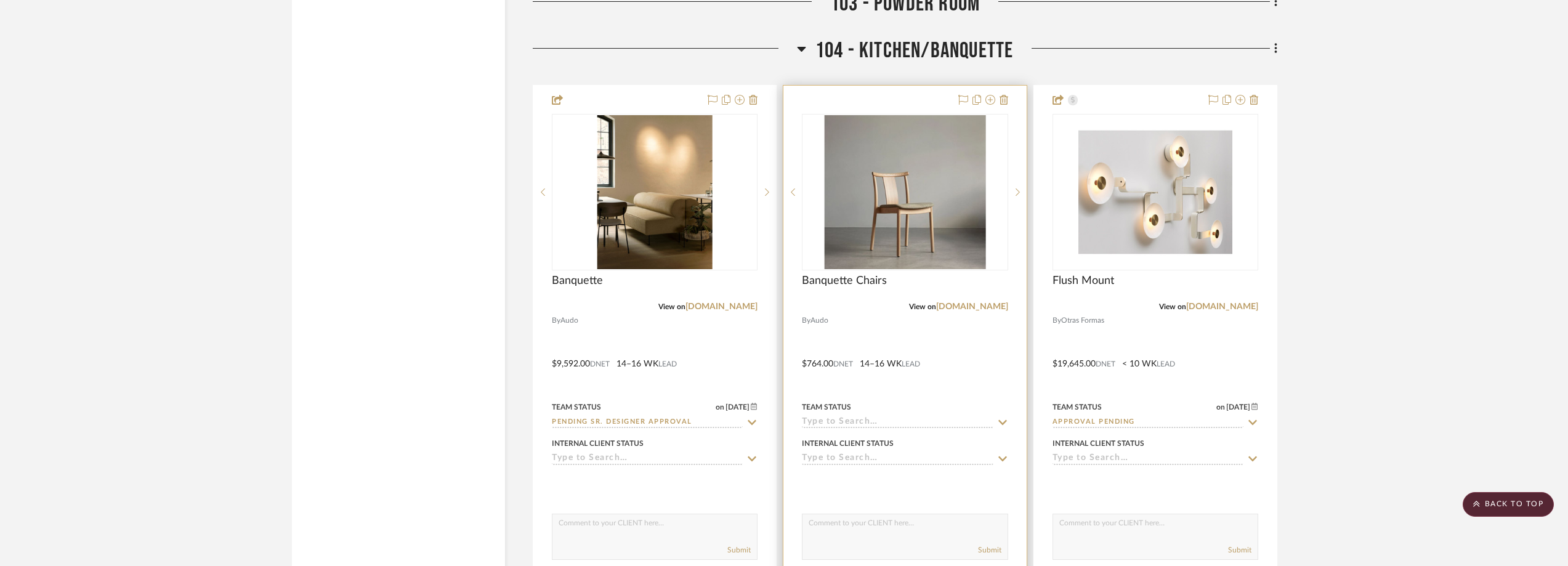
click at [1003, 423] on icon at bounding box center [1003, 423] width 11 height 10
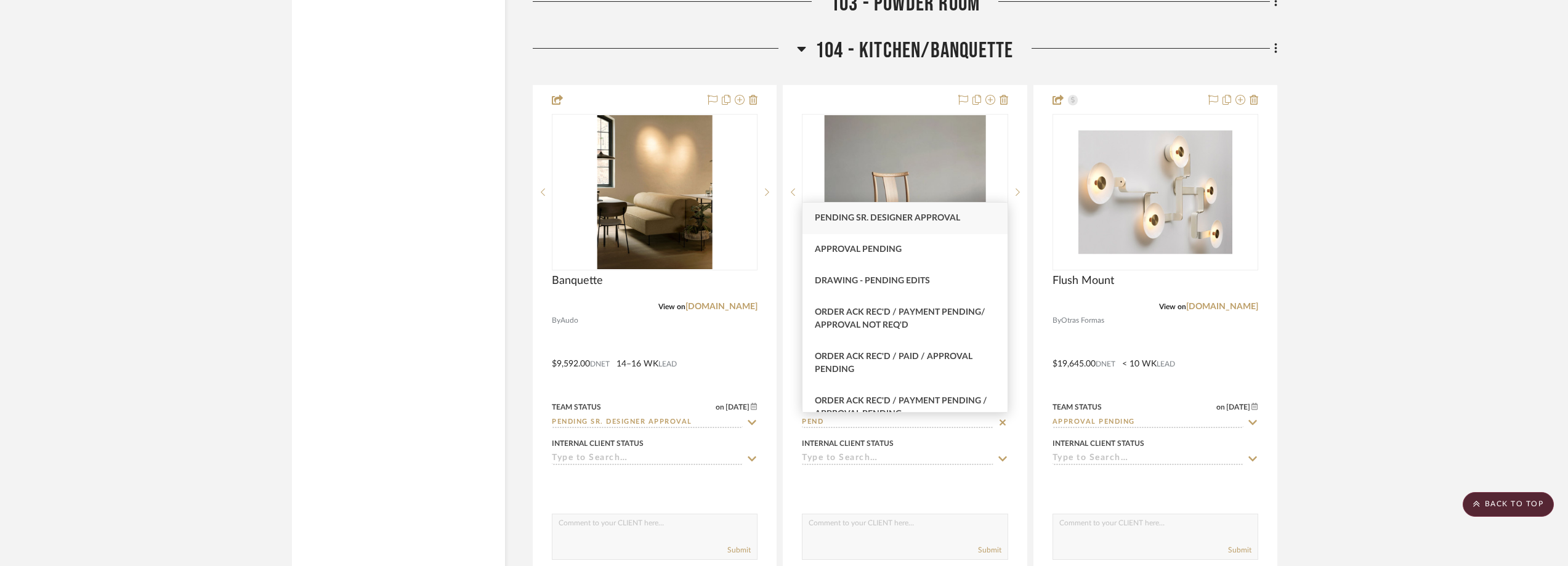
type input "PEND"
click at [948, 220] on span "Pending Sr. Designer Approval" at bounding box center [888, 218] width 146 height 9
type input "[DATE]"
type input "Pending Sr. Designer Approval"
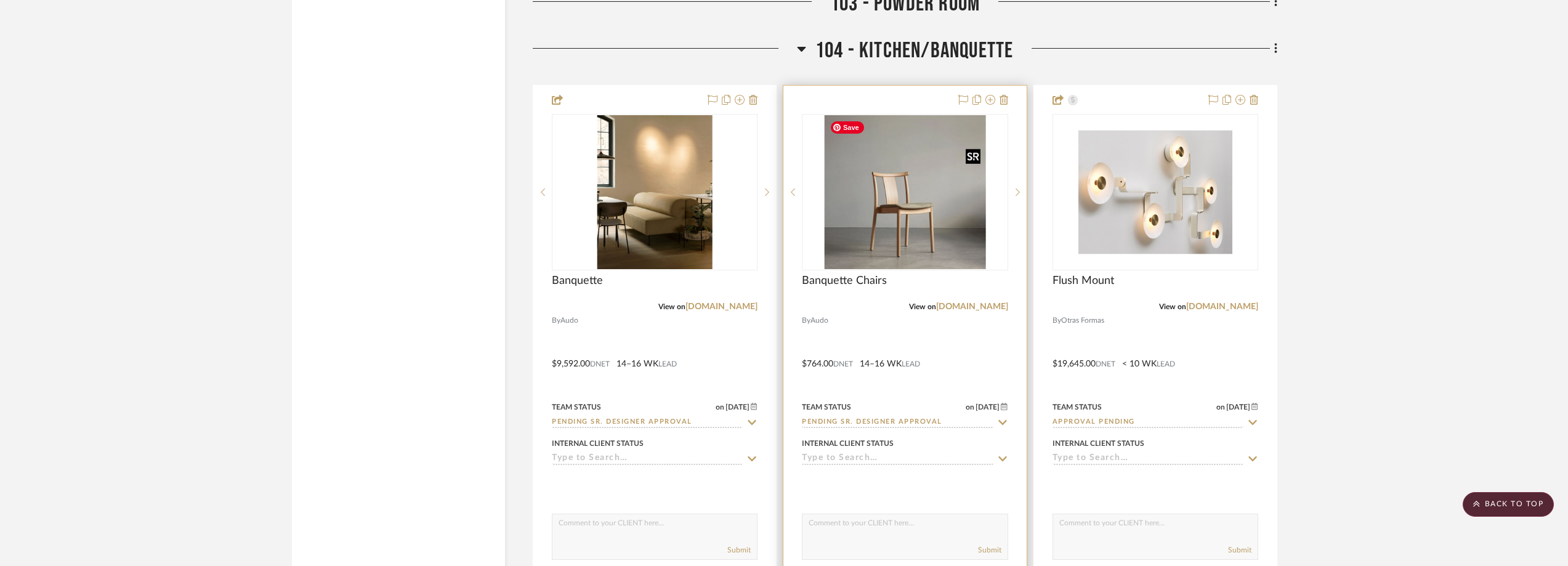
click at [891, 183] on img "0" at bounding box center [905, 192] width 161 height 154
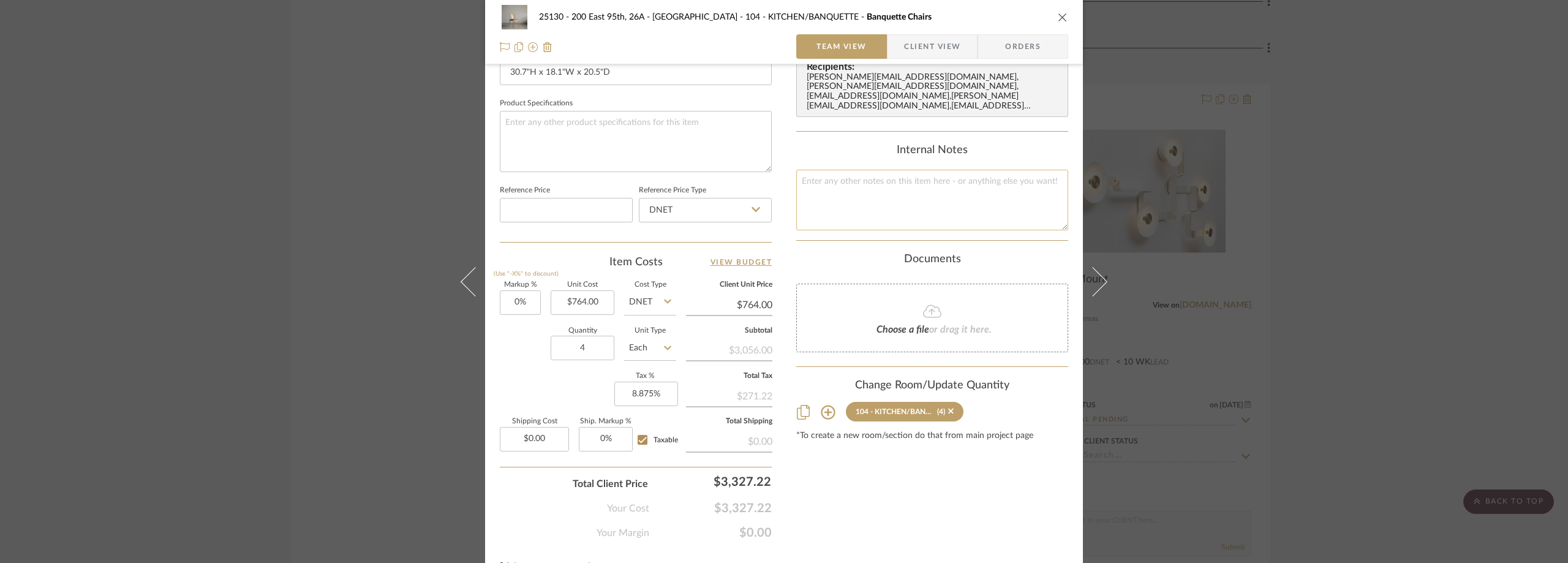
scroll to position [184, 0]
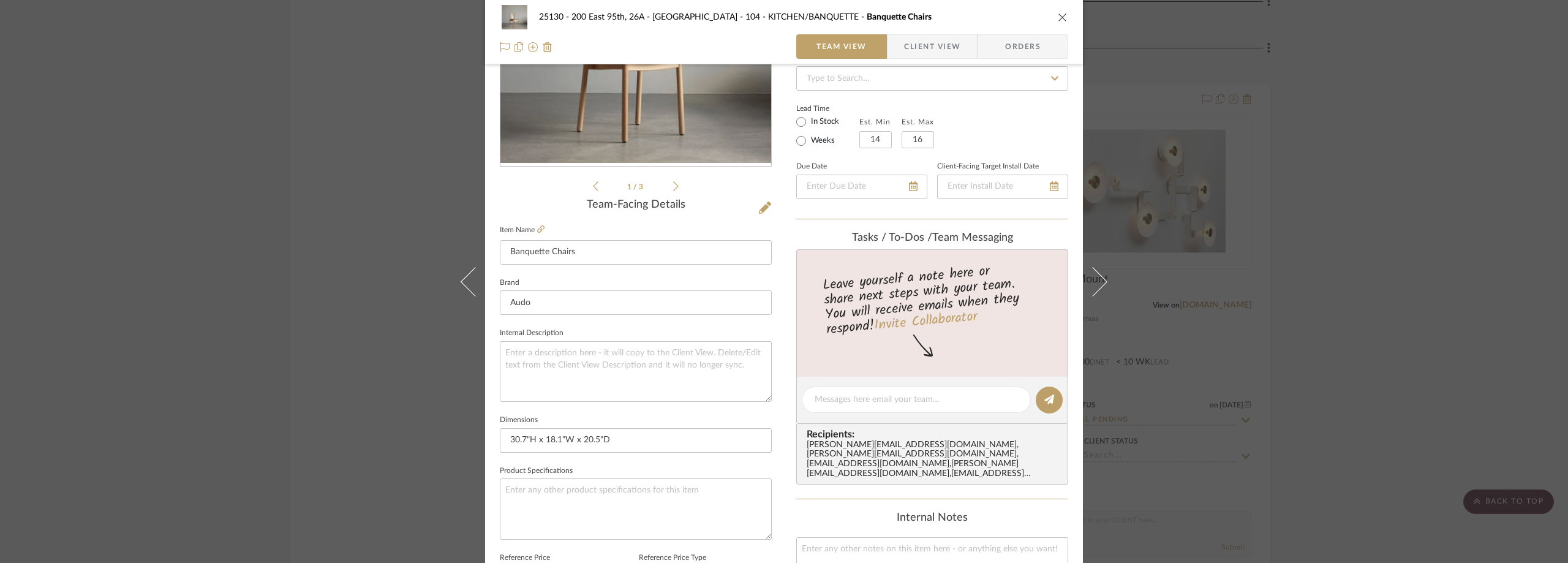
click at [896, 45] on span "button" at bounding box center [895, 46] width 16 height 25
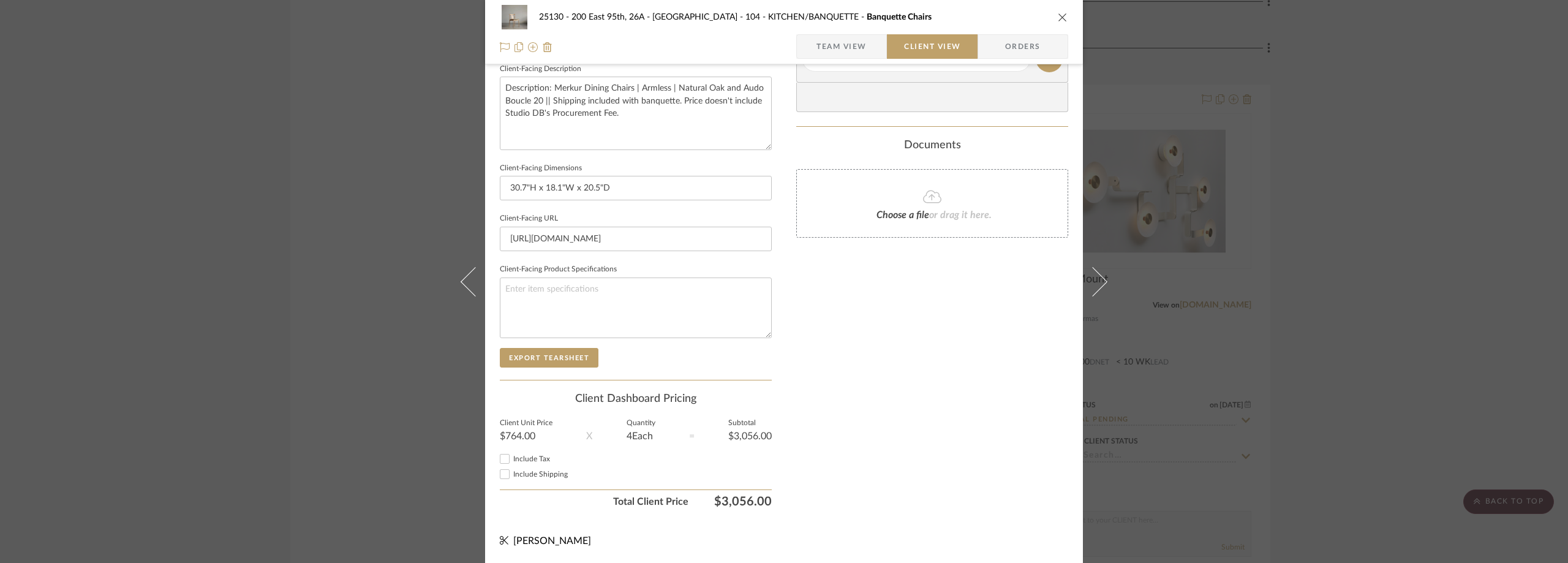
scroll to position [385, 0]
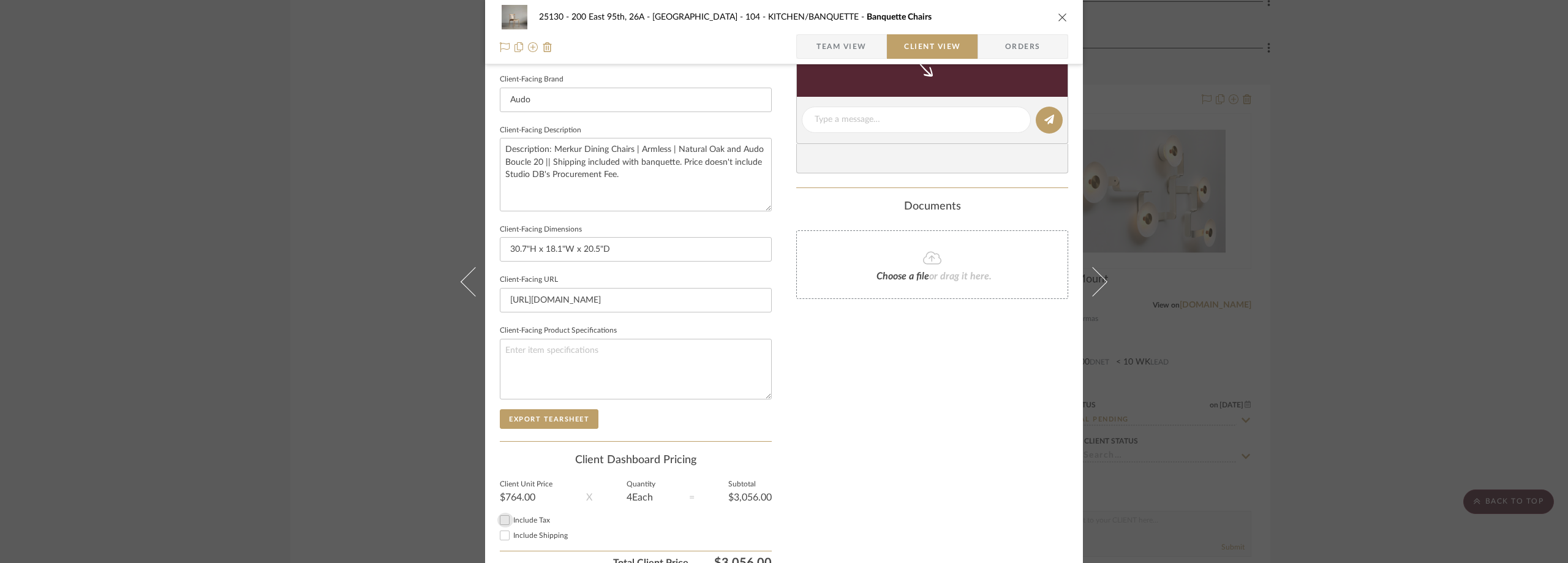
click at [504, 523] on input "Include Tax" at bounding box center [505, 520] width 15 height 15
checkbox input "true"
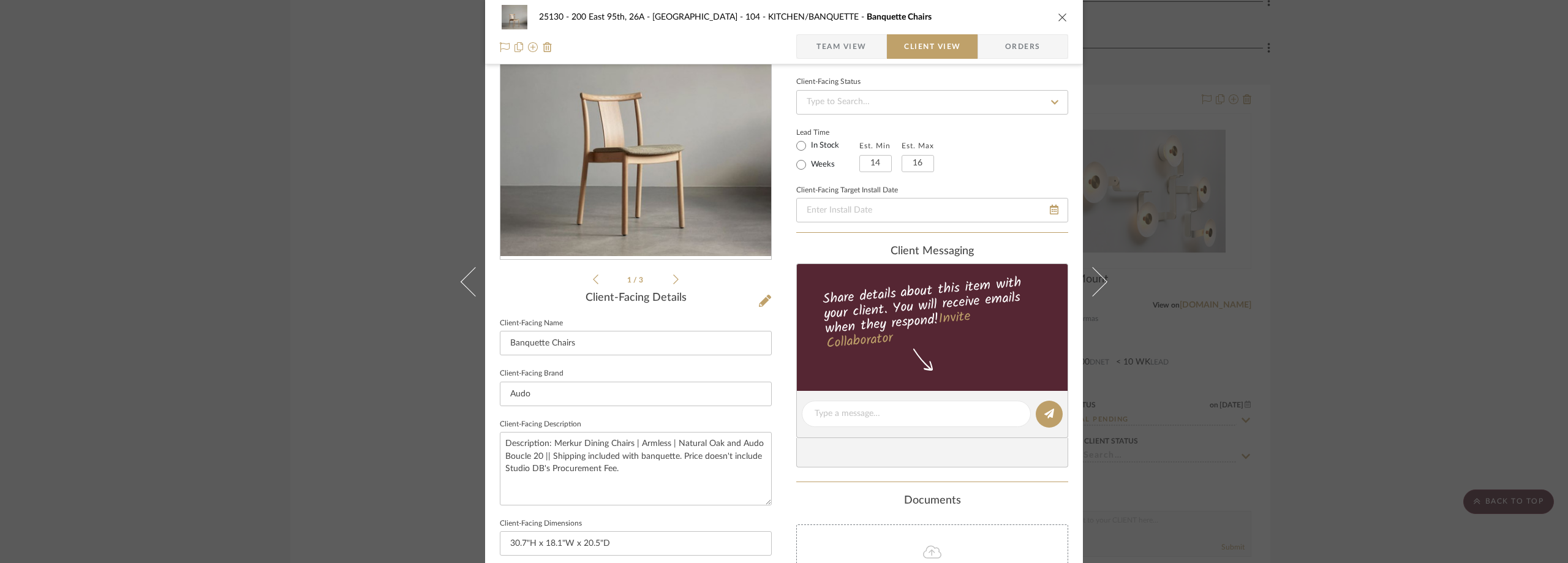
scroll to position [78, 0]
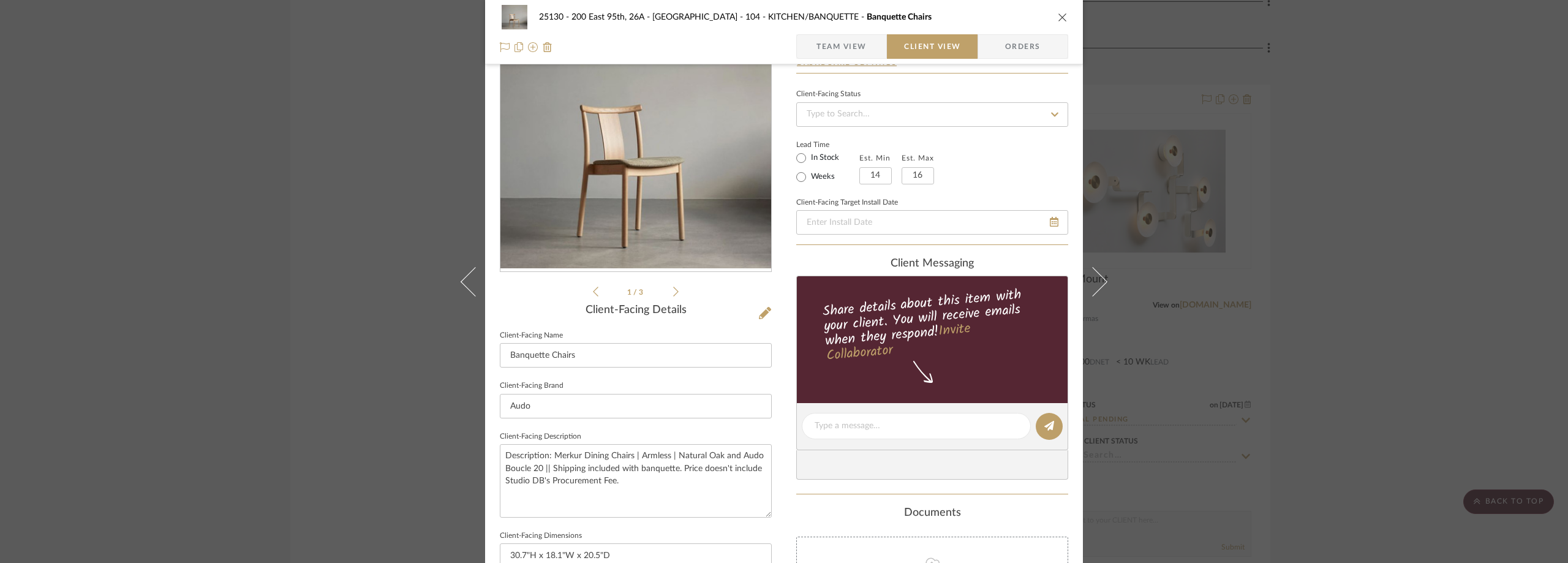
click at [829, 50] on span "Team View" at bounding box center [841, 46] width 50 height 25
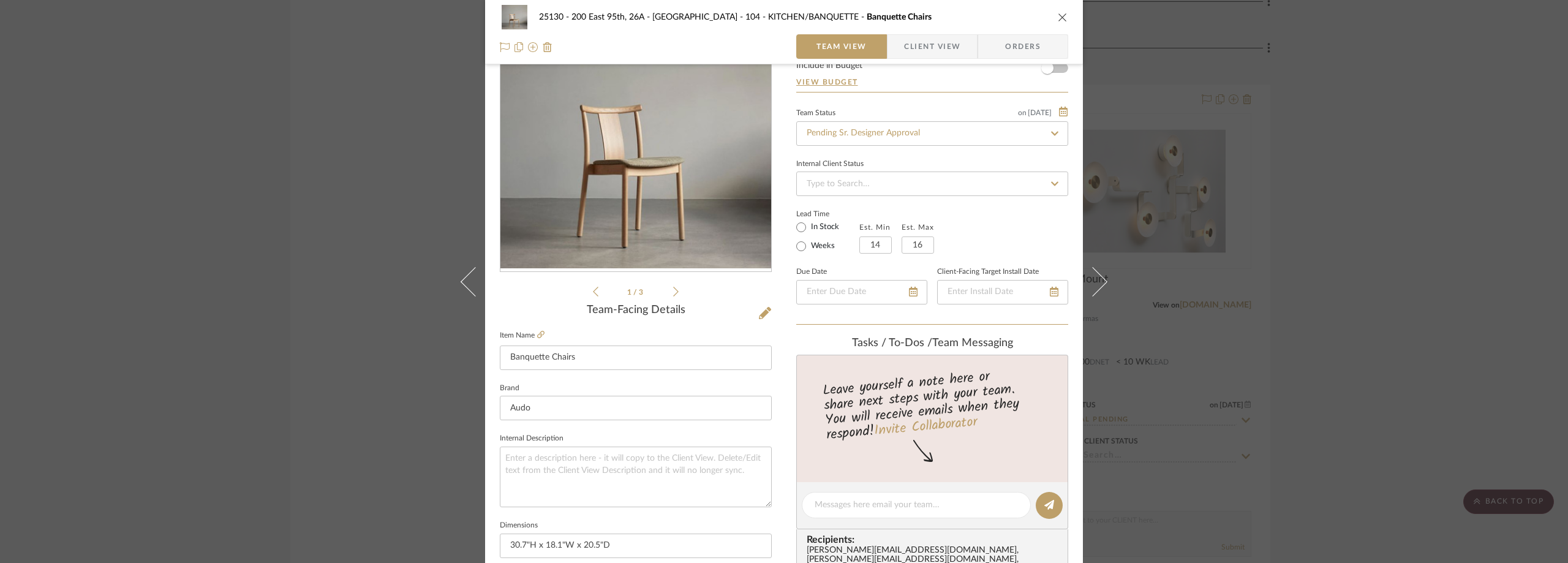
drag, startPoint x: 1195, startPoint y: 135, endPoint x: 811, endPoint y: 154, distance: 384.5
click at [1190, 135] on div "25130 - 200 East 95th, 26A - Kosheleva 104 - KITCHEN/BANQUETTE Banquette Chairs…" at bounding box center [784, 281] width 1568 height 563
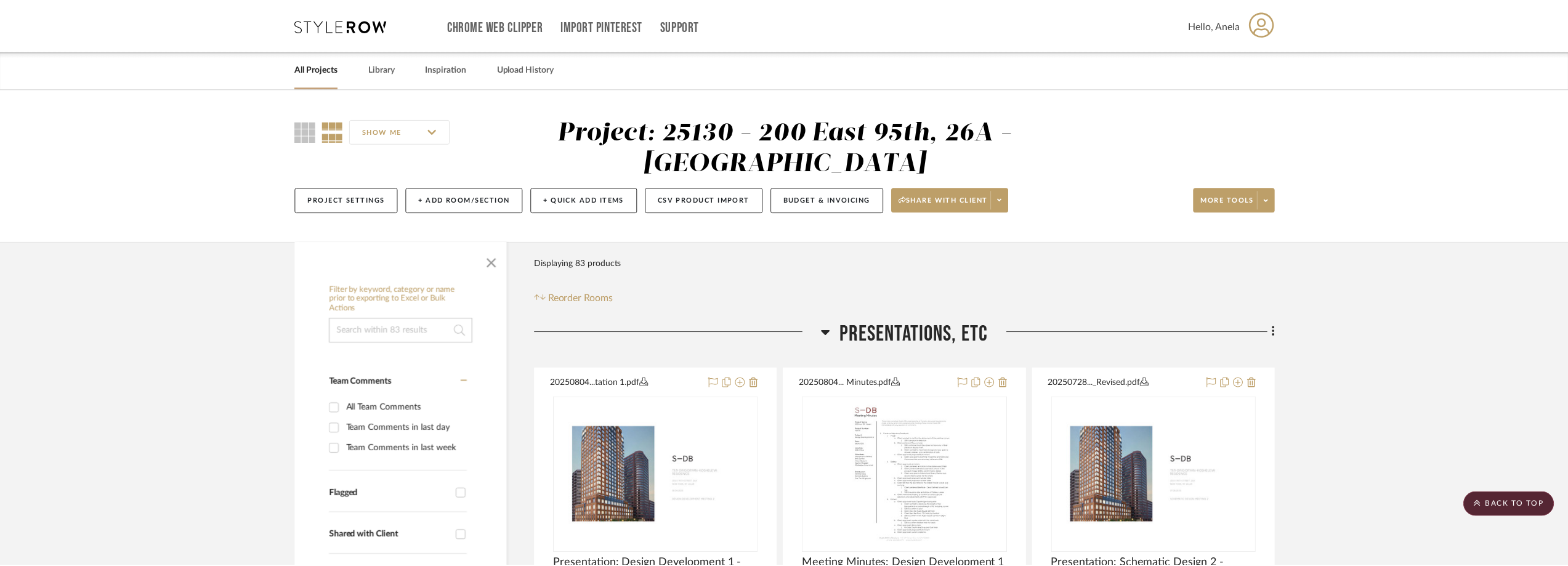
scroll to position [5050, 0]
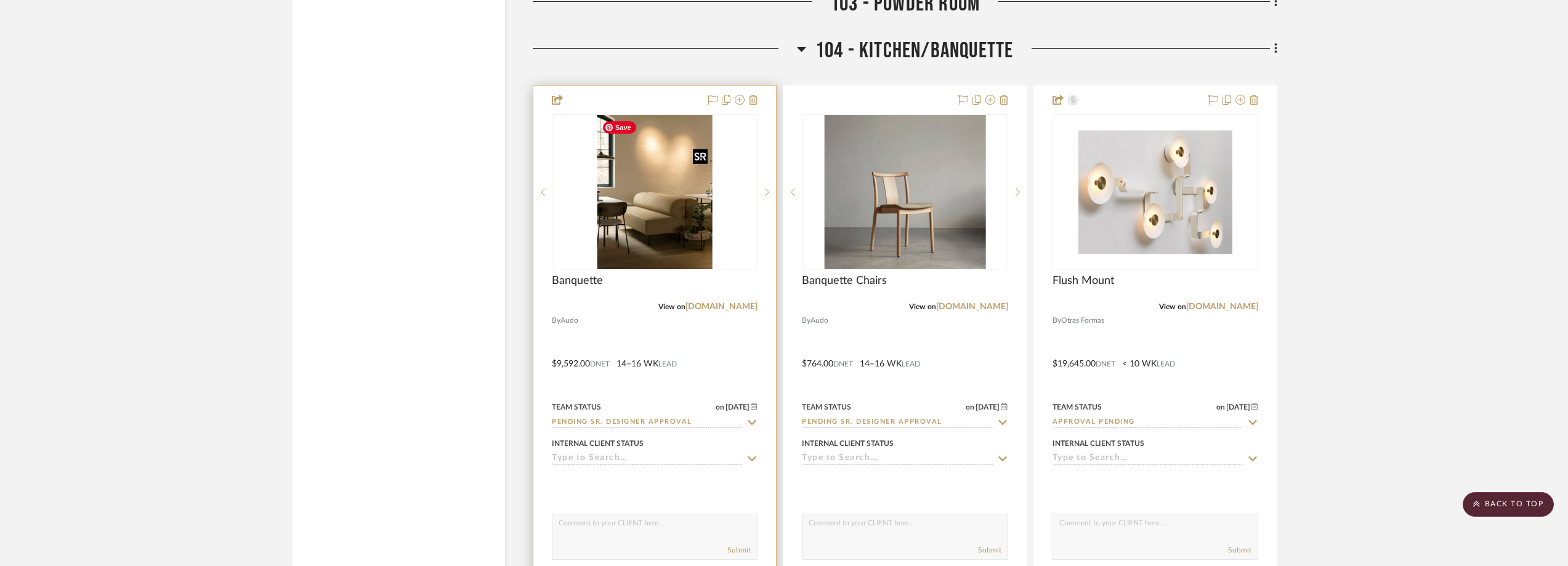
click at [684, 176] on img "0" at bounding box center [654, 192] width 116 height 154
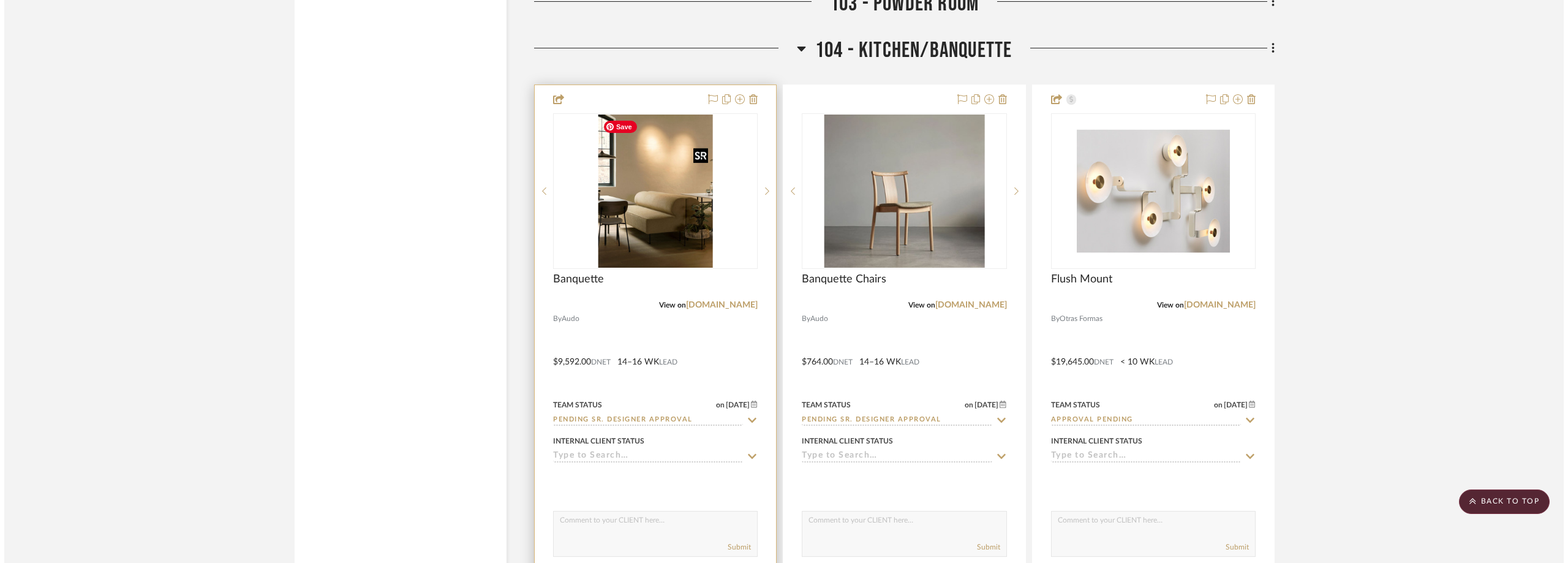
scroll to position [0, 0]
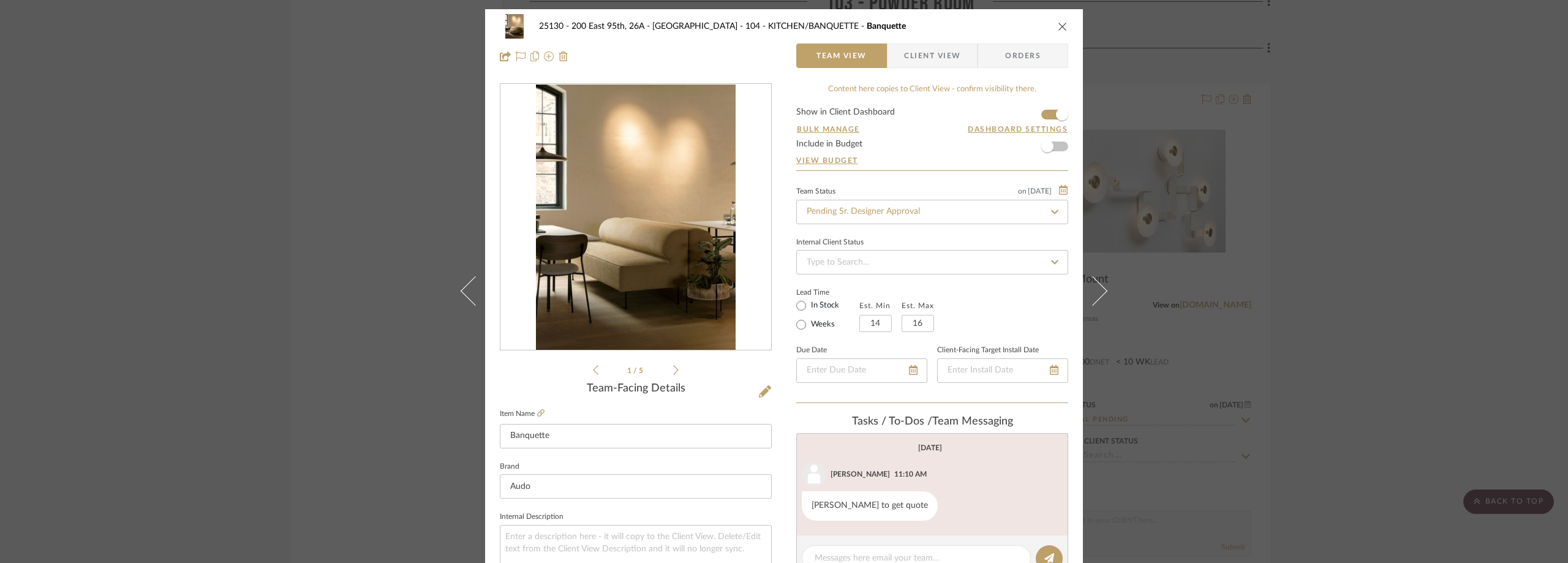
click at [926, 48] on span "Client View" at bounding box center [932, 55] width 56 height 25
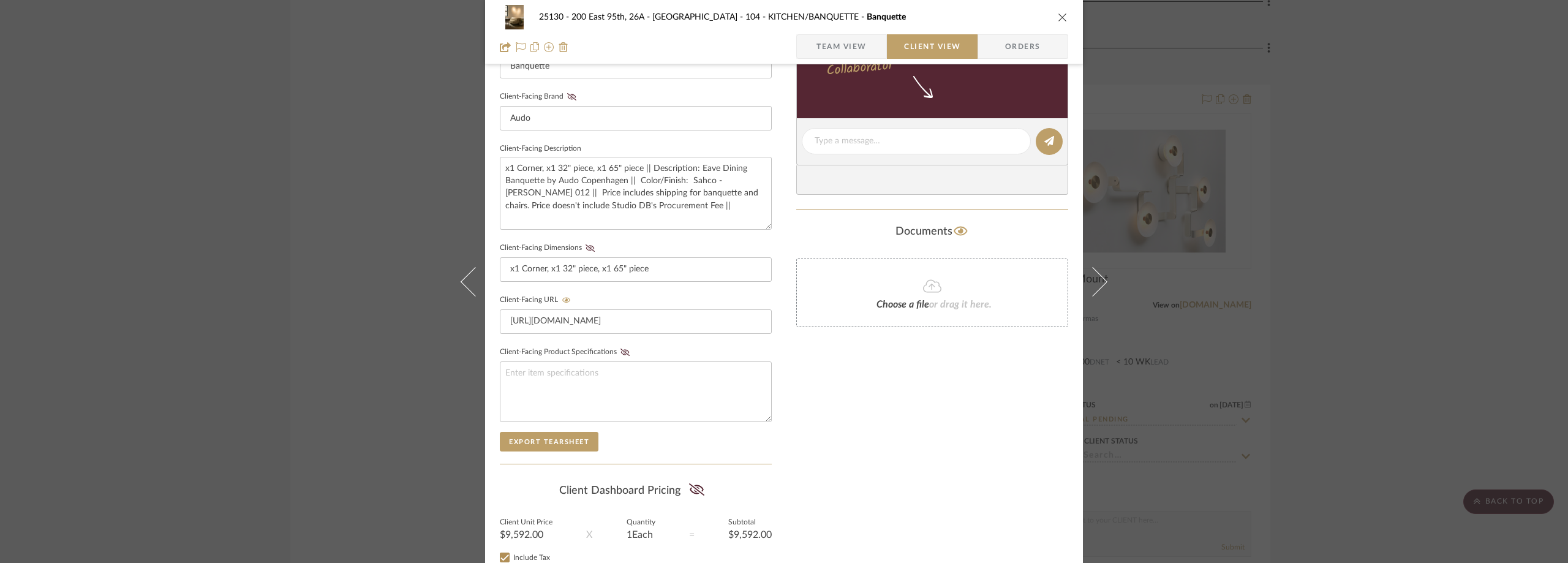
scroll to position [466, 0]
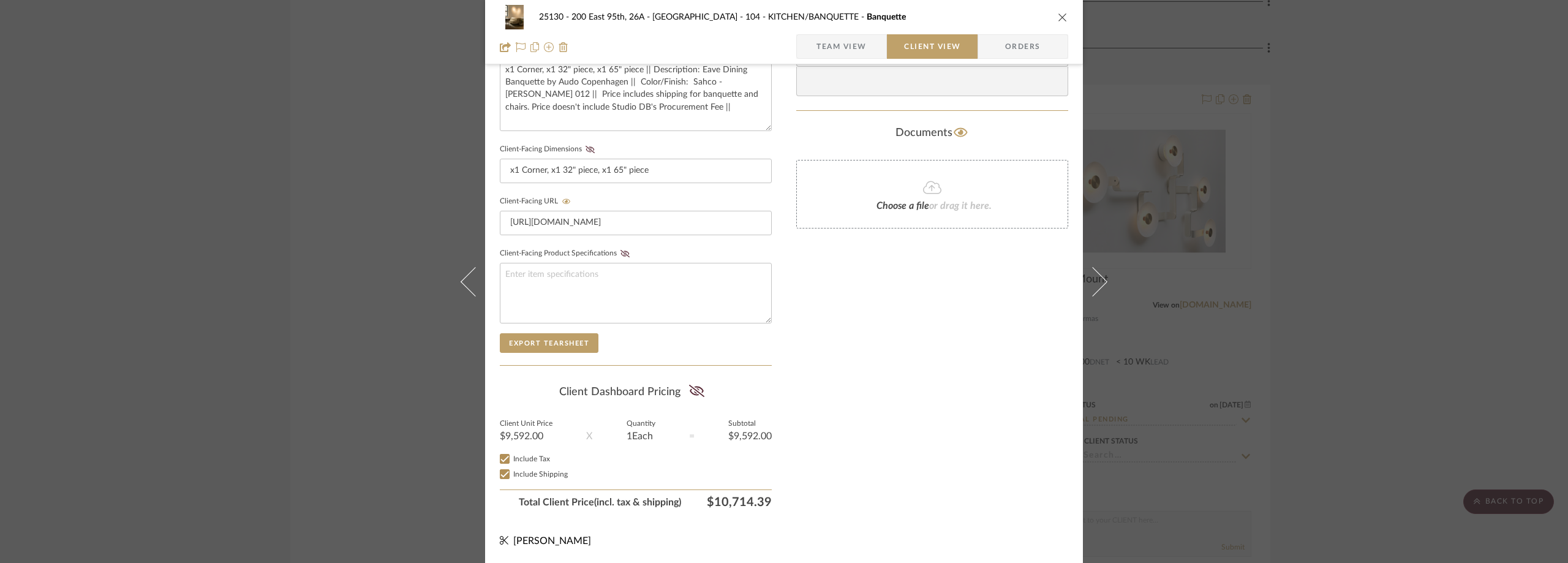
click at [1153, 190] on div "25130 - 200 East 95th, 26A - Kosheleva 104 - KITCHEN/BANQUETTE Banquette Team V…" at bounding box center [784, 281] width 1568 height 563
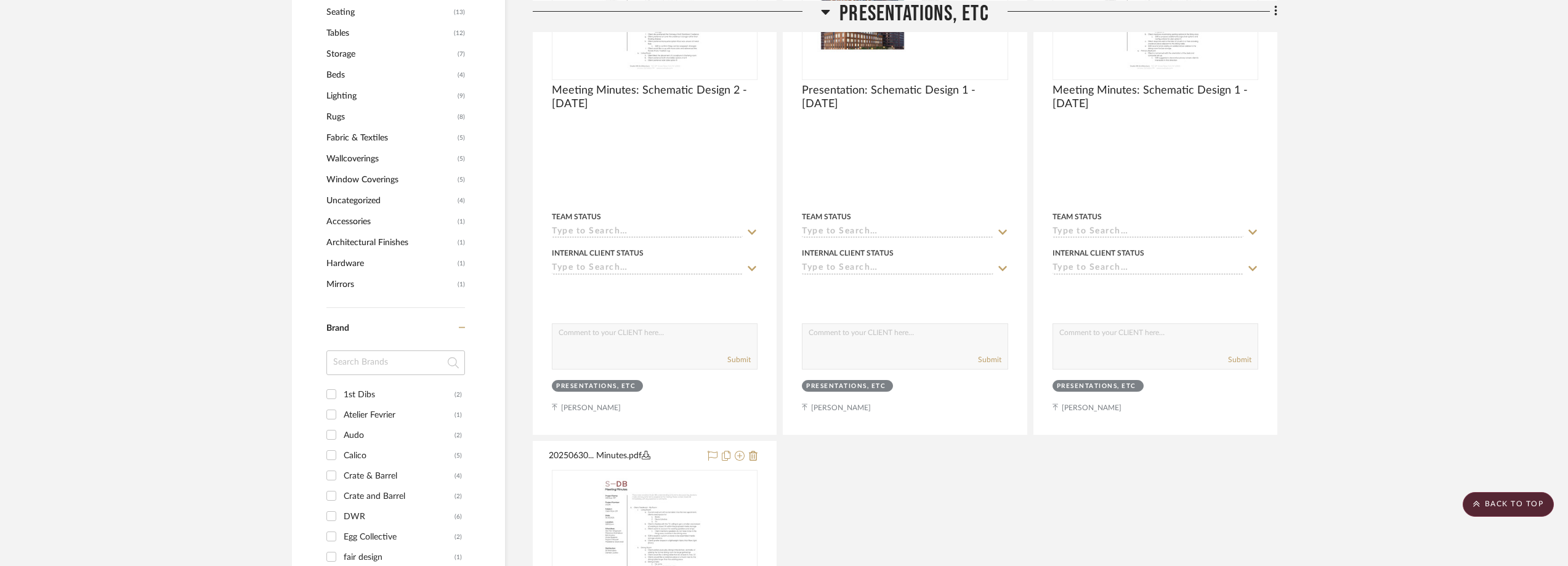
scroll to position [1108, 0]
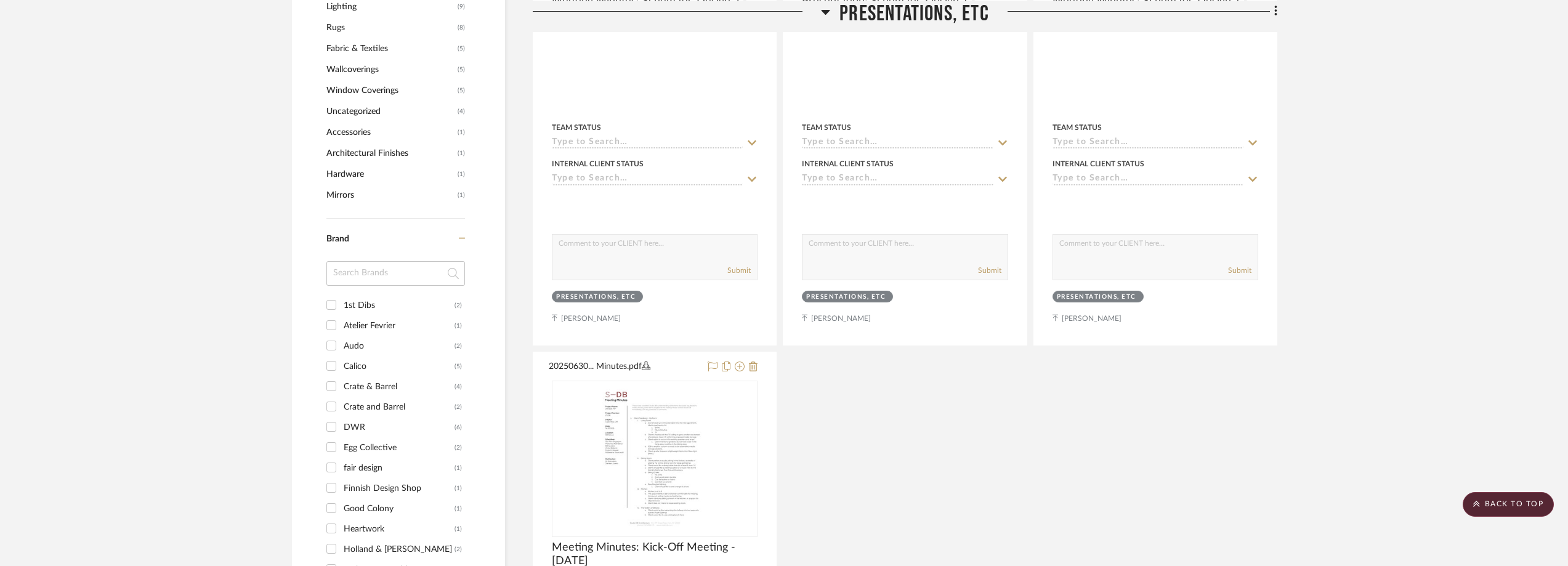
click at [402, 290] on div at bounding box center [395, 278] width 138 height 34
click at [397, 281] on input at bounding box center [395, 273] width 138 height 25
type input "RR"
type input "ES"
type input "REST"
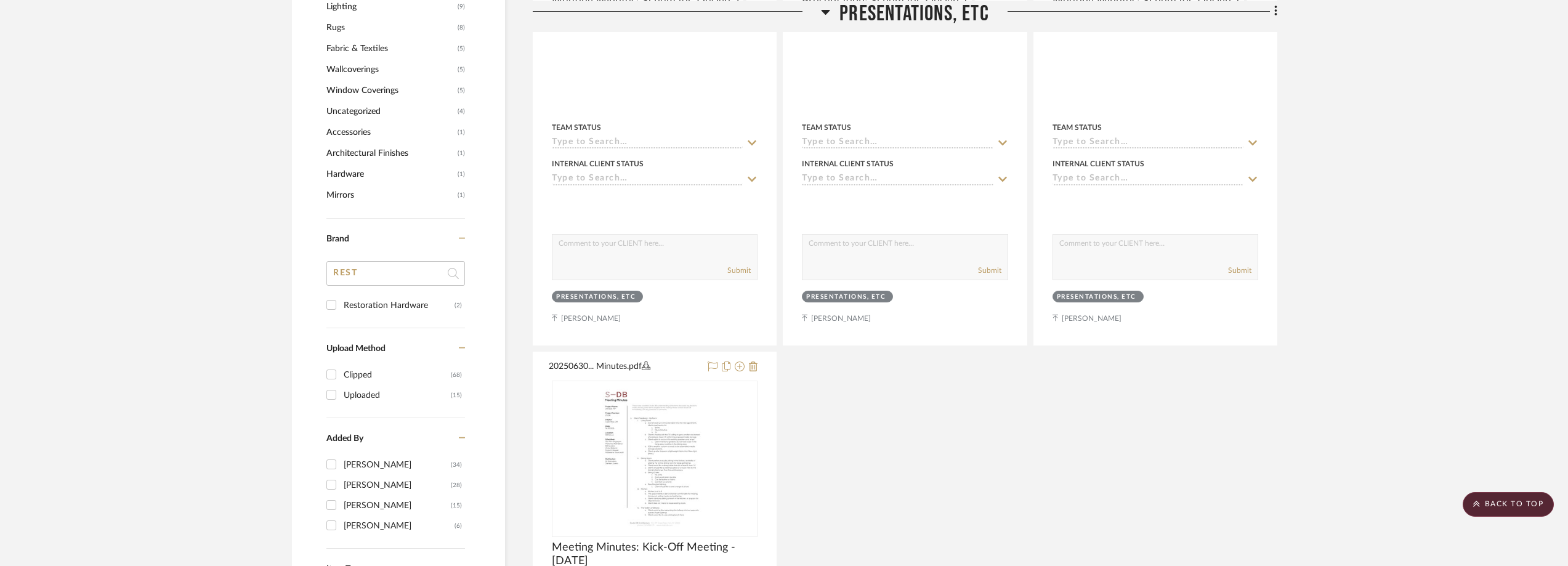
click at [395, 301] on div "Restoration Hardware" at bounding box center [398, 305] width 111 height 20
click at [341, 301] on input "Restoration Hardware (2)" at bounding box center [331, 305] width 20 height 20
checkbox input "true"
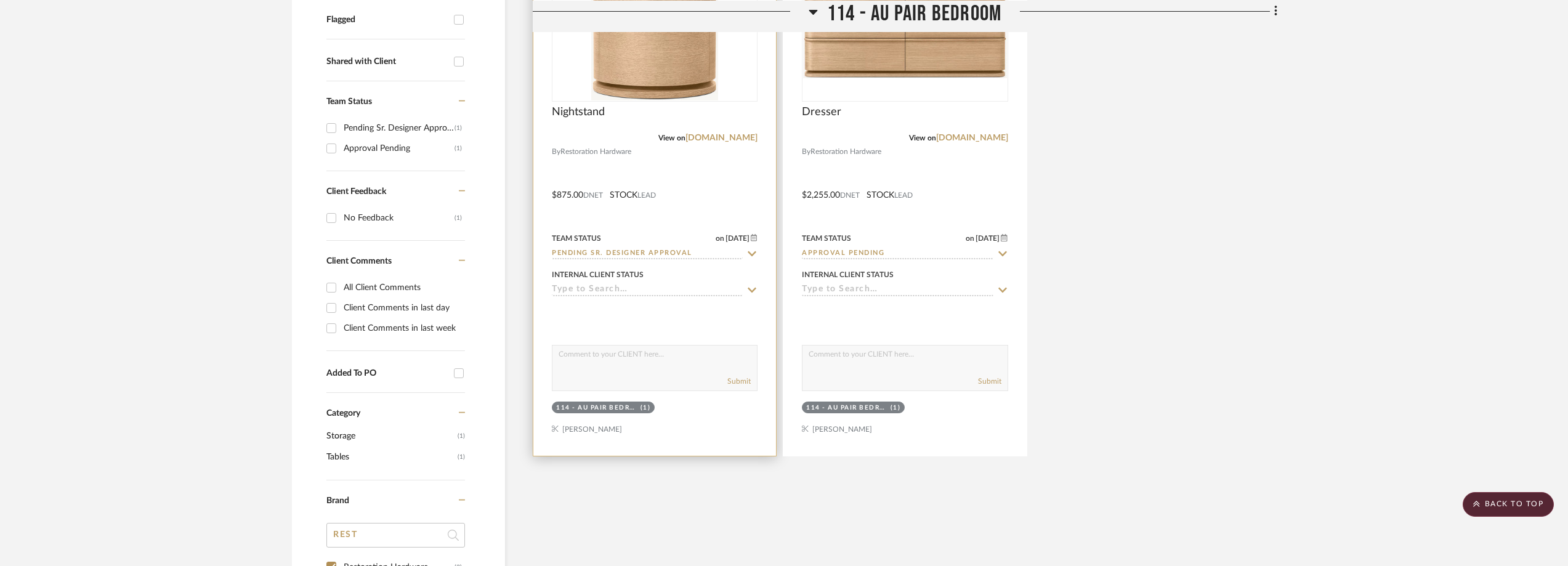
scroll to position [289, 0]
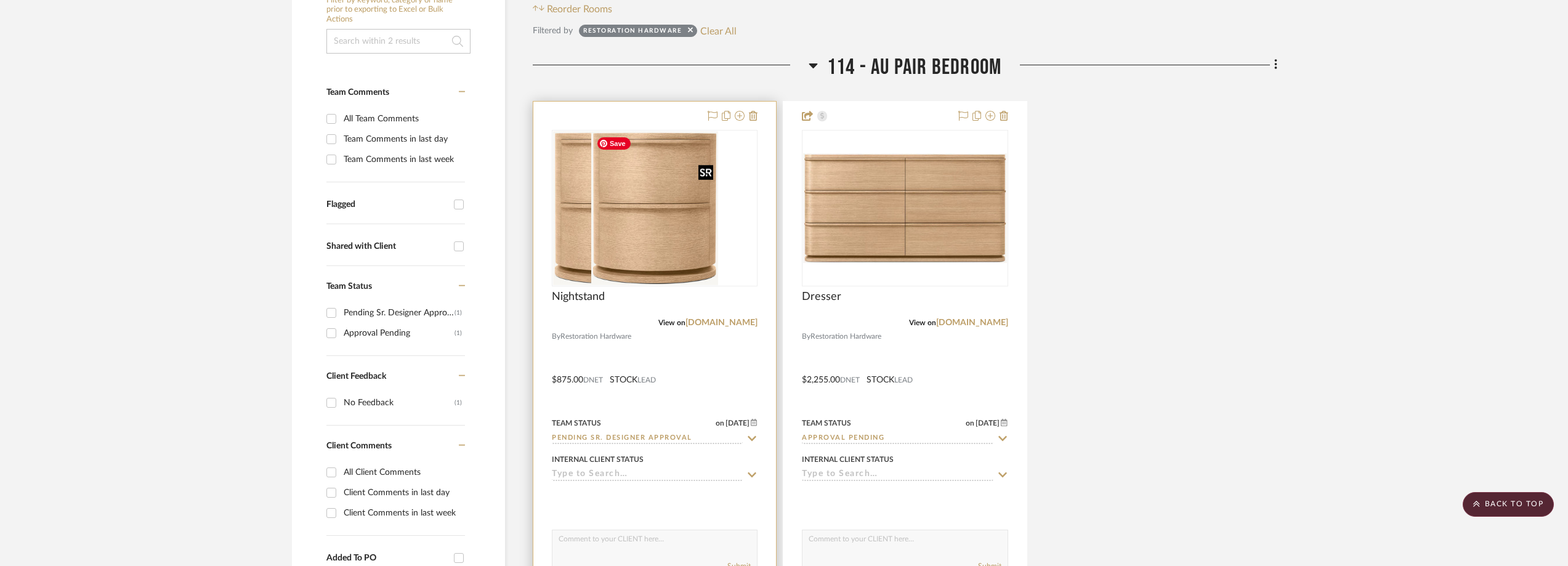
click at [667, 266] on img at bounding box center [654, 208] width 127 height 154
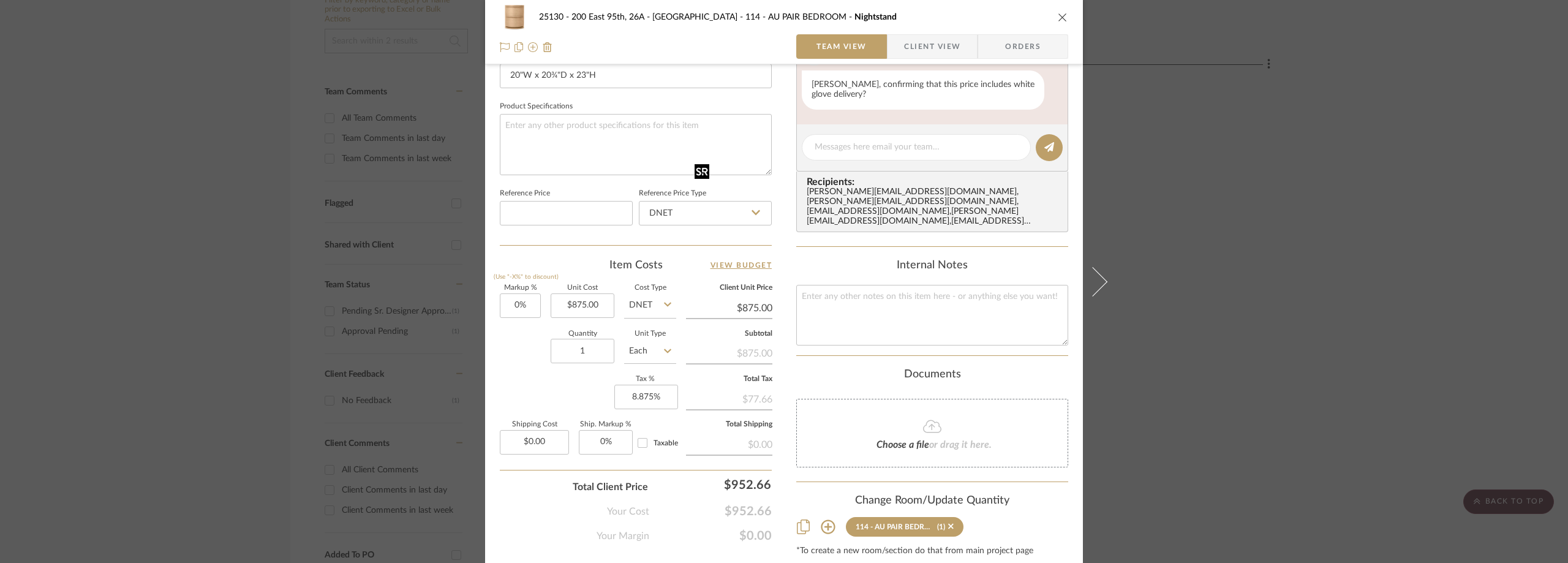
scroll to position [552, 0]
click at [904, 52] on span "Client View" at bounding box center [932, 46] width 56 height 25
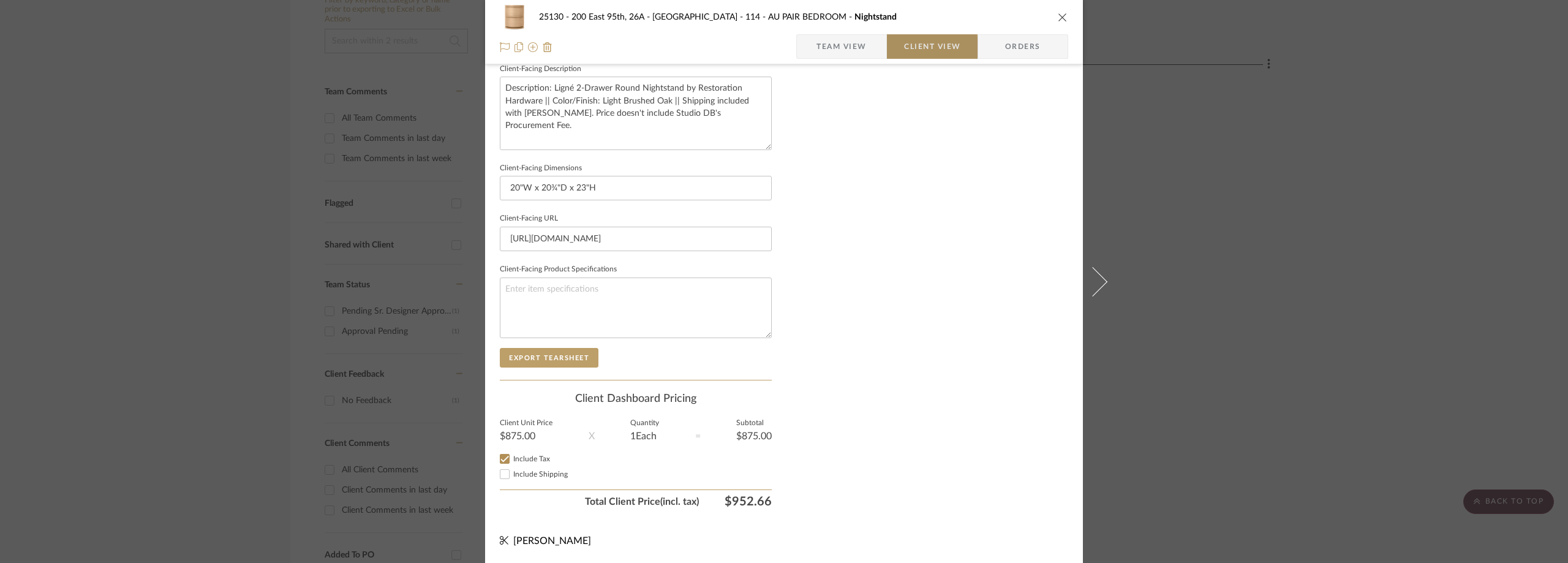
scroll to position [446, 0]
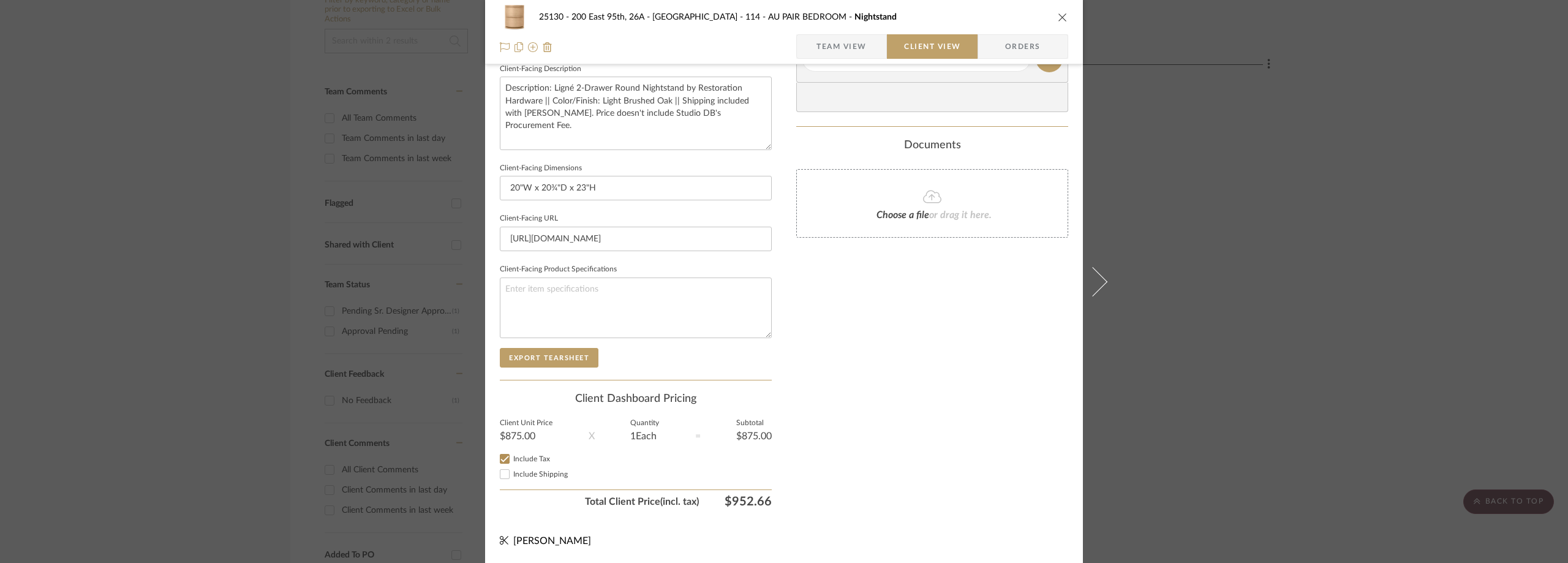
click at [1248, 153] on div "25130 - 200 East 95th, 26A - Kosheleva 114 - AU PAIR BEDROOM Nightstand Team Vi…" at bounding box center [784, 281] width 1568 height 563
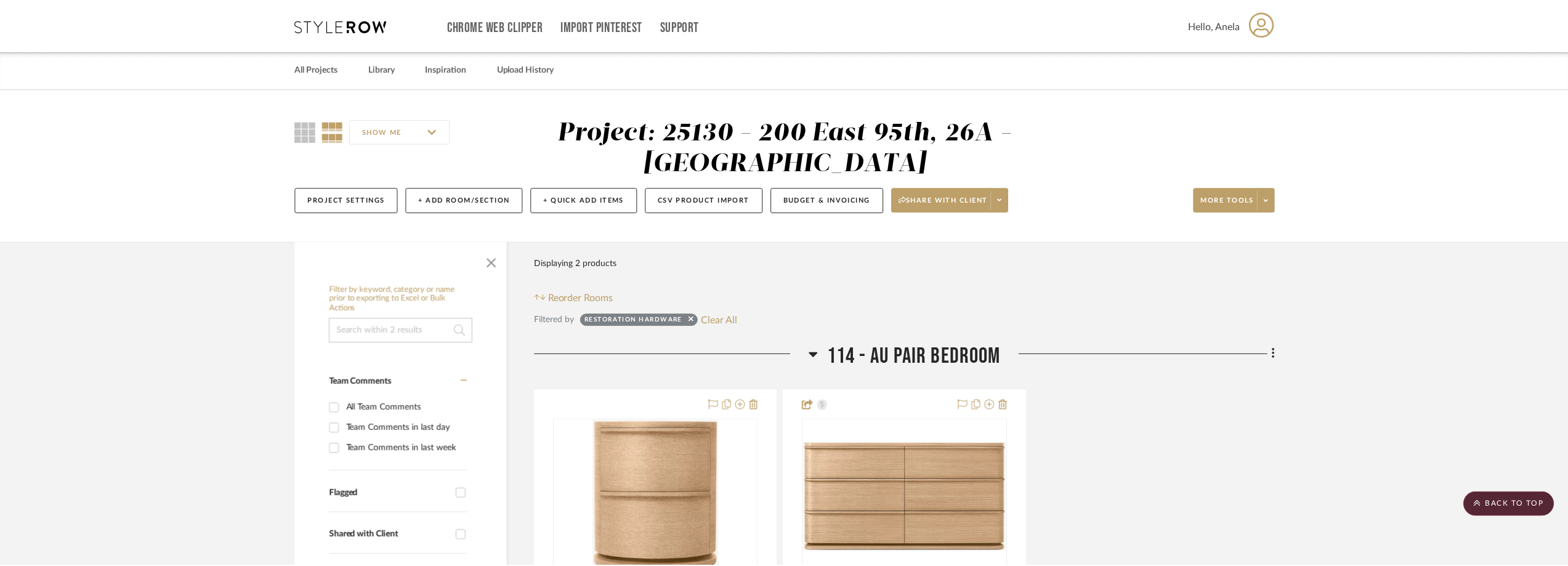
scroll to position [289, 0]
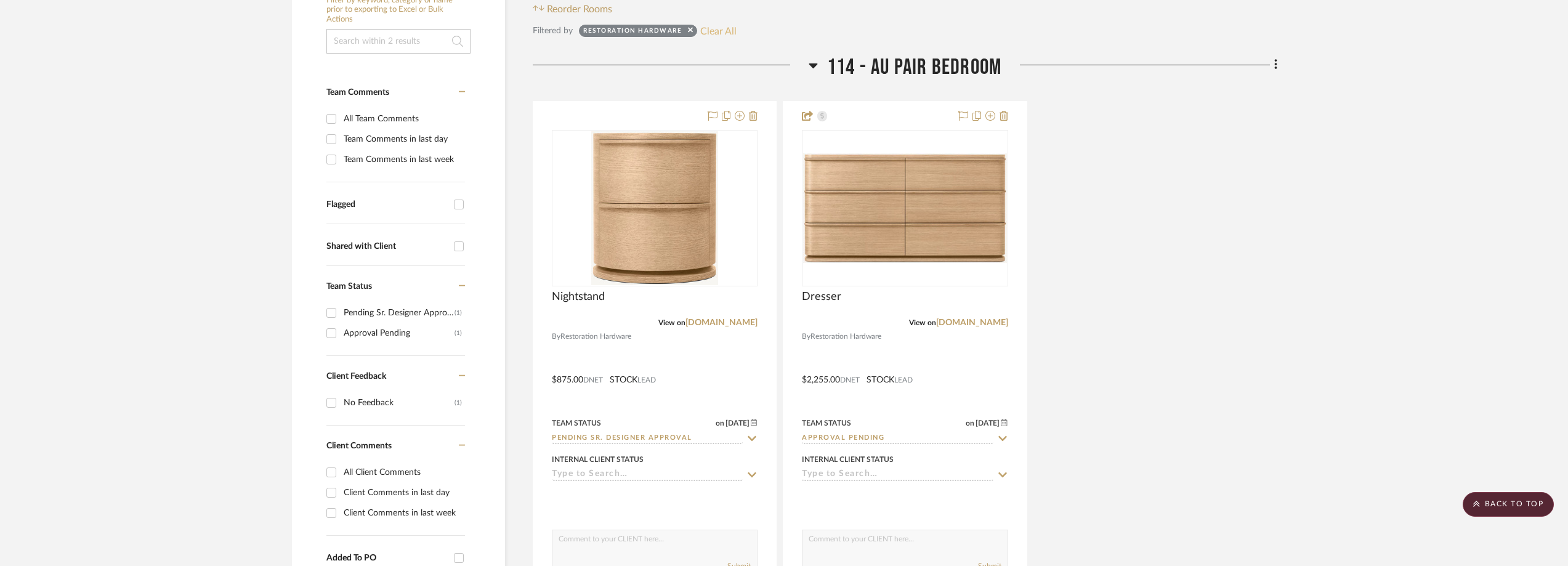
click at [710, 36] on button "Clear All" at bounding box center [718, 31] width 36 height 16
checkbox input "false"
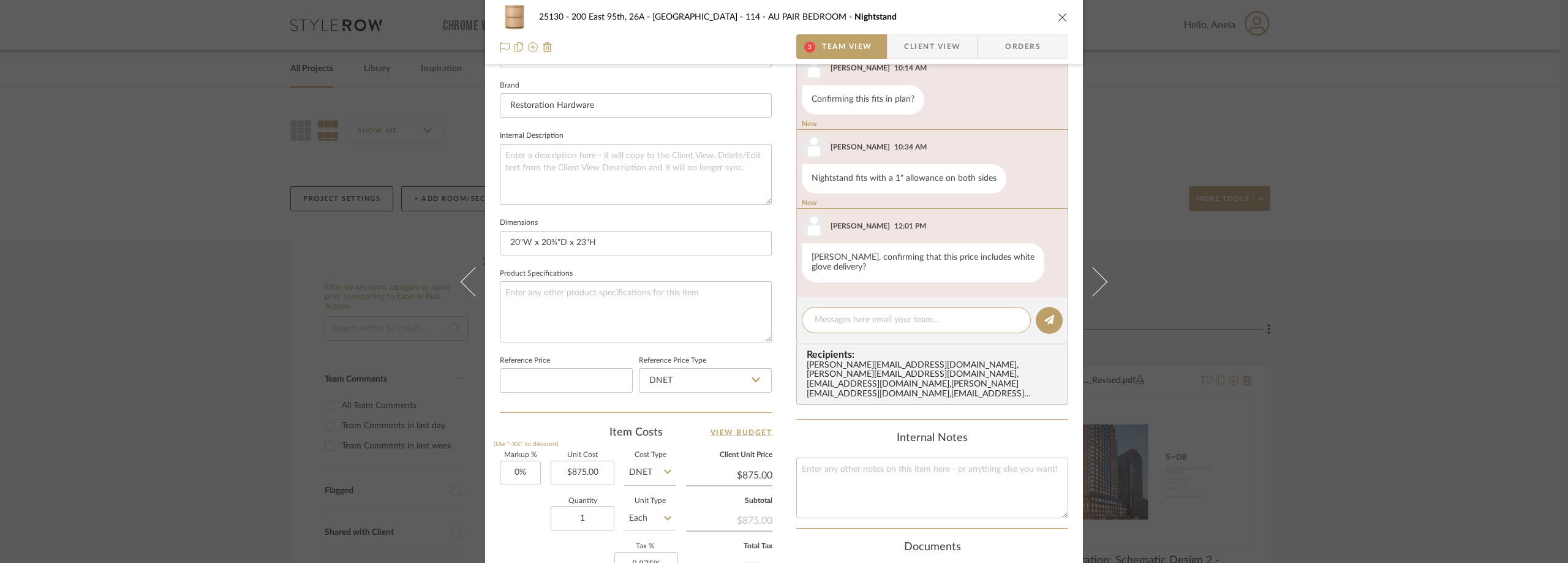
scroll to position [420, 0]
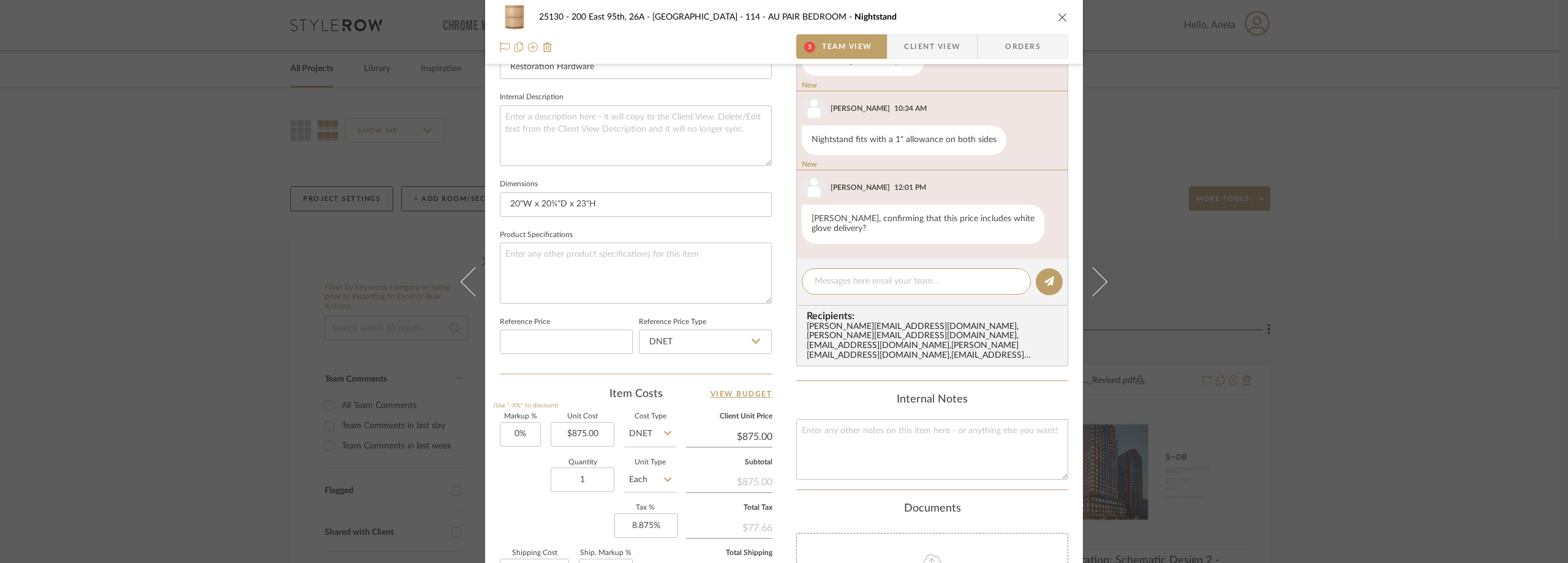
click at [904, 47] on span "Client View" at bounding box center [932, 46] width 56 height 25
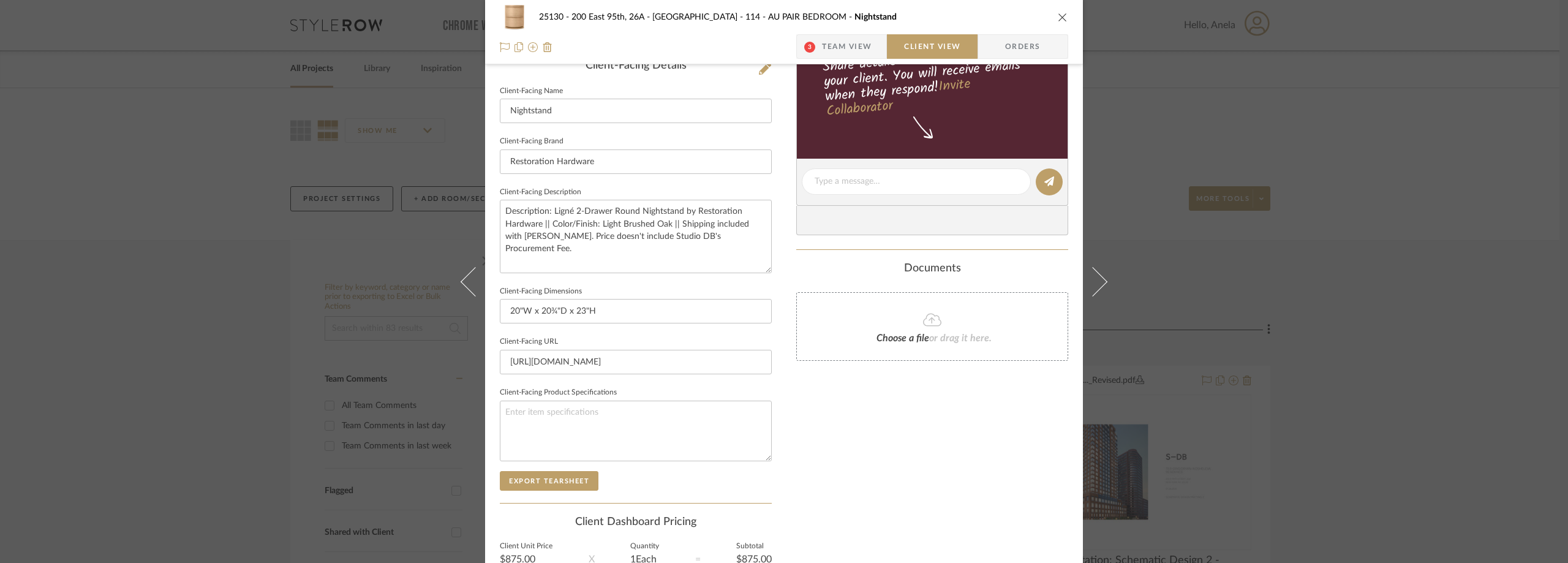
scroll to position [201, 0]
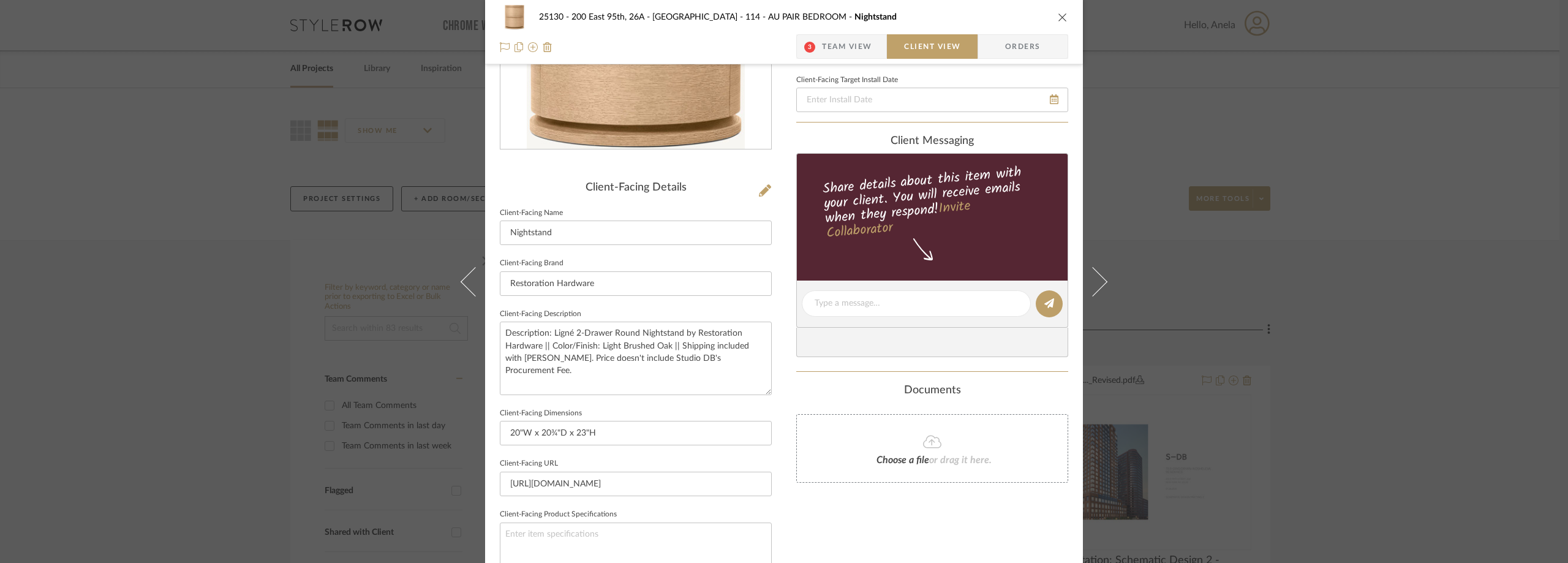
click at [833, 48] on span "Team View" at bounding box center [847, 46] width 50 height 25
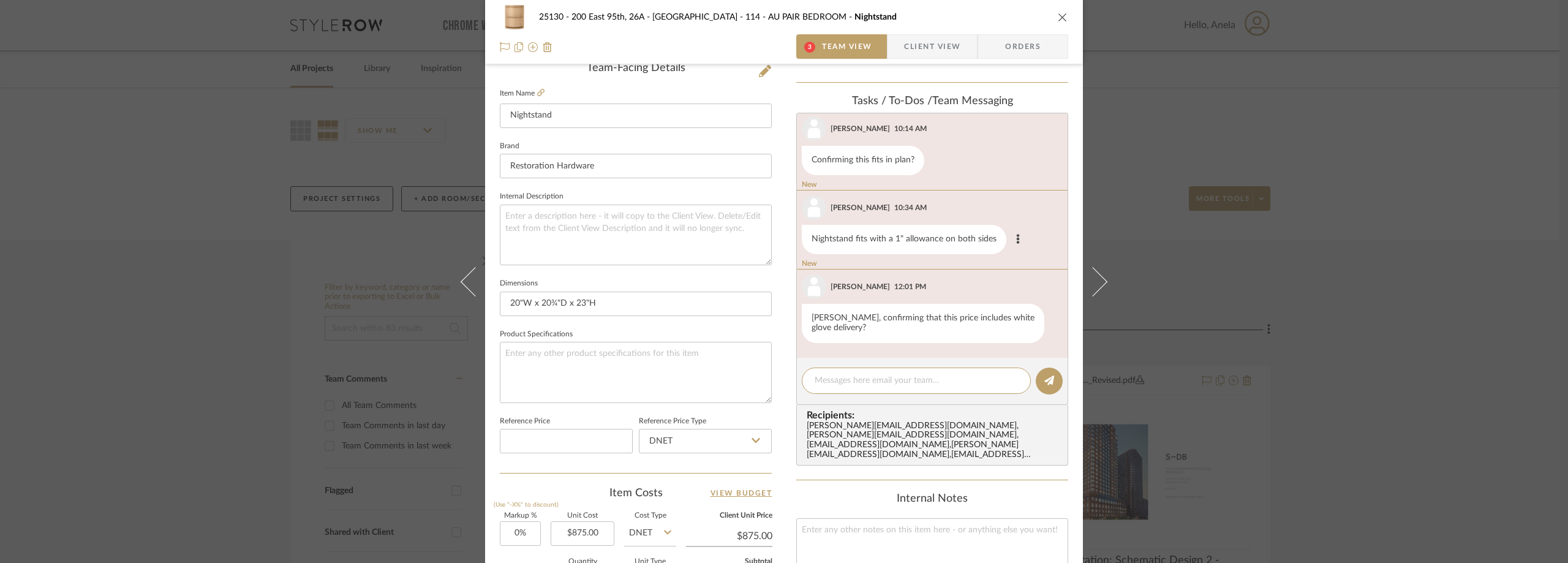
scroll to position [290, 0]
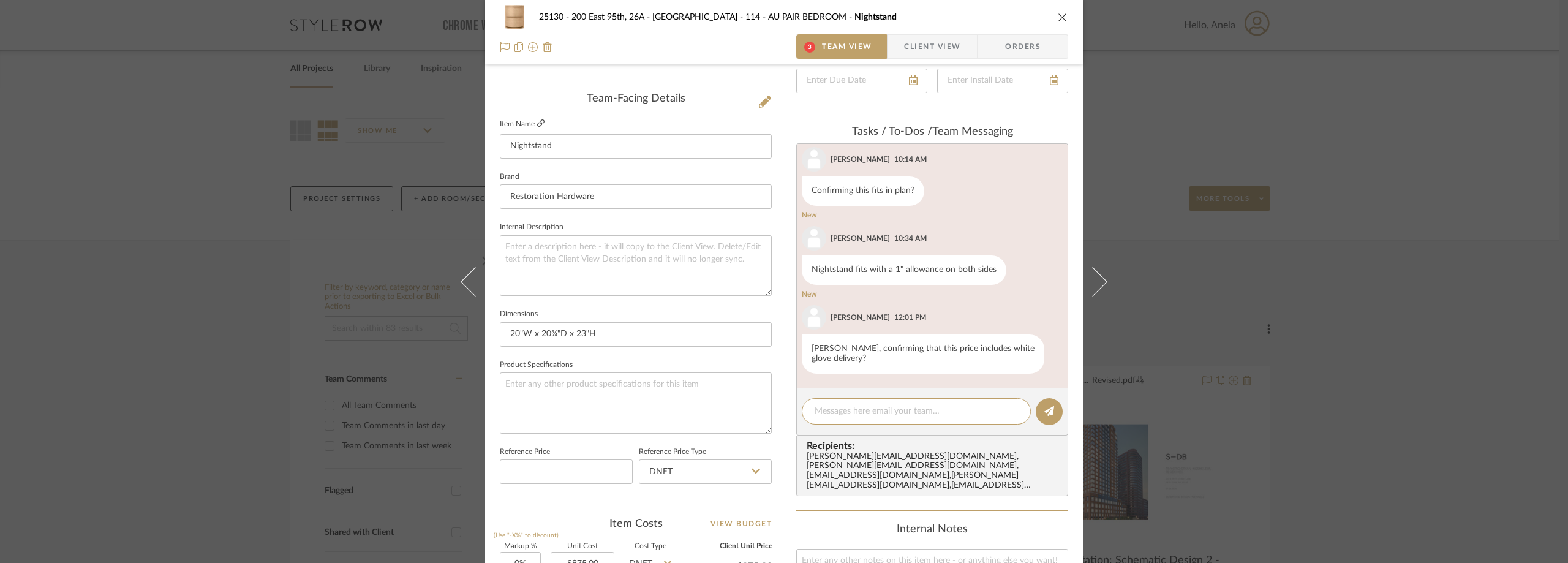
click at [537, 124] on icon at bounding box center [541, 123] width 7 height 7
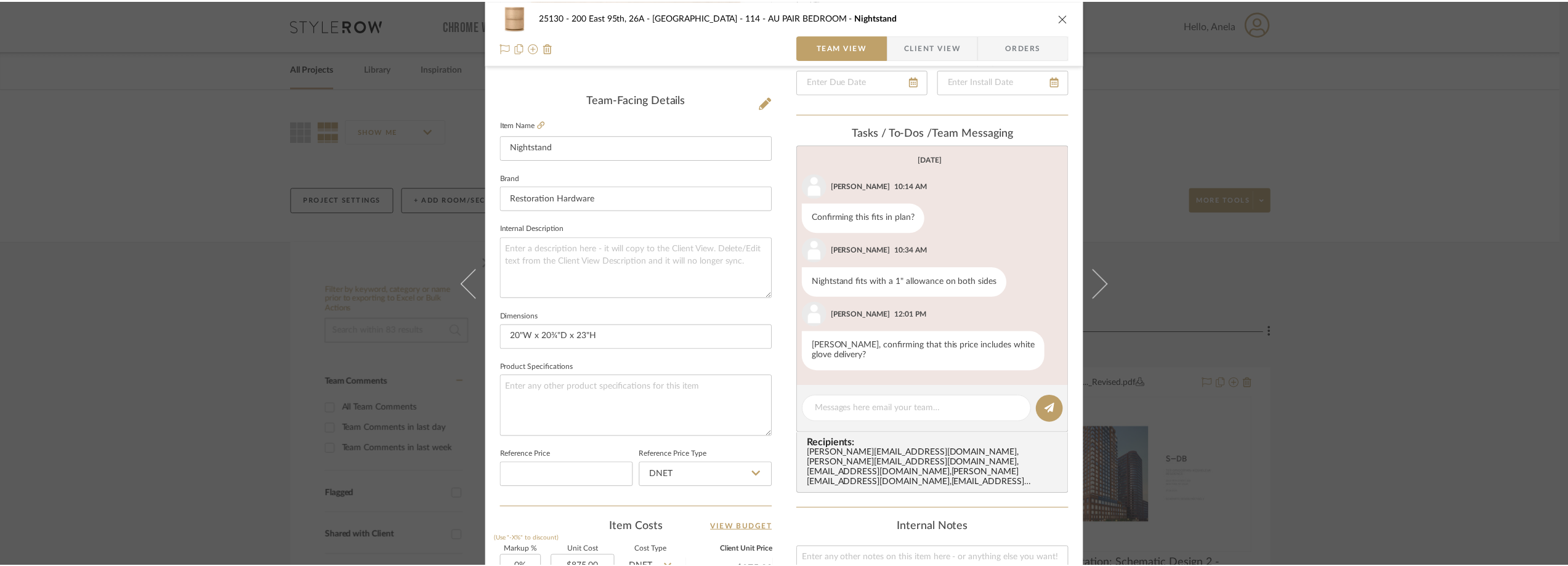
scroll to position [0, 0]
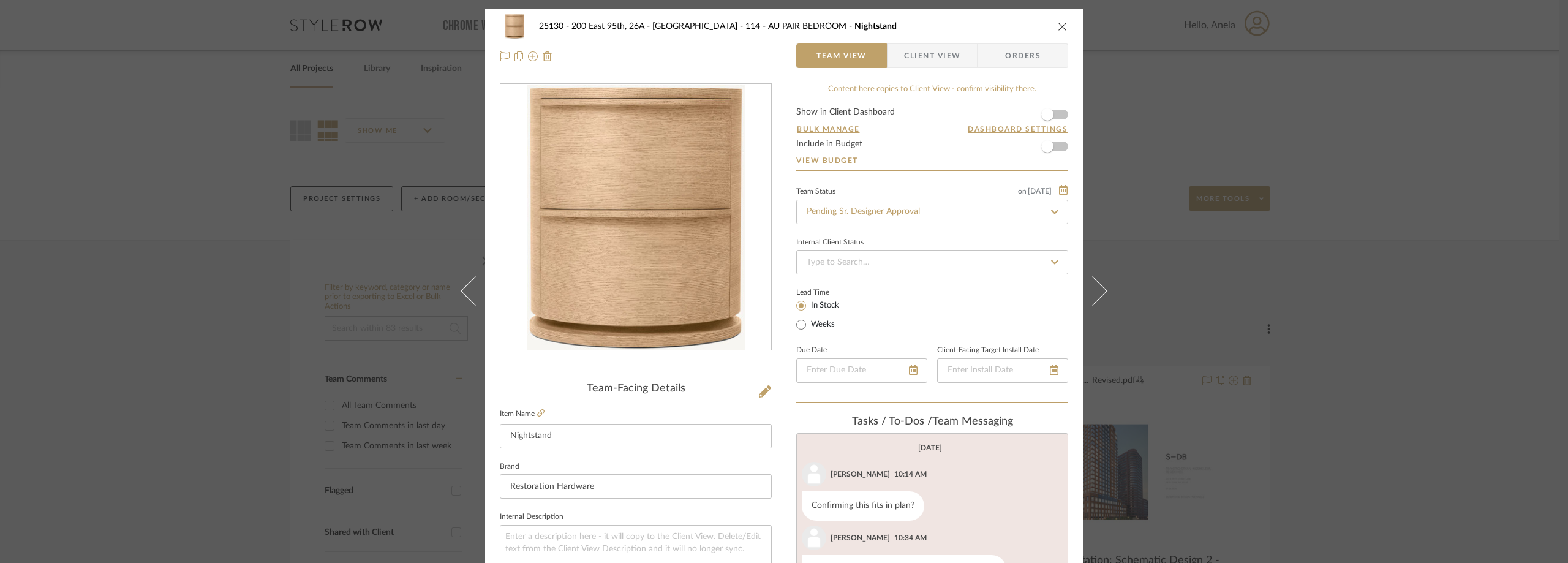
click at [1356, 168] on div "25130 - 200 East 95th, 26A - Kosheleva 114 - AU PAIR BEDROOM Nightstand Team Vi…" at bounding box center [784, 281] width 1568 height 563
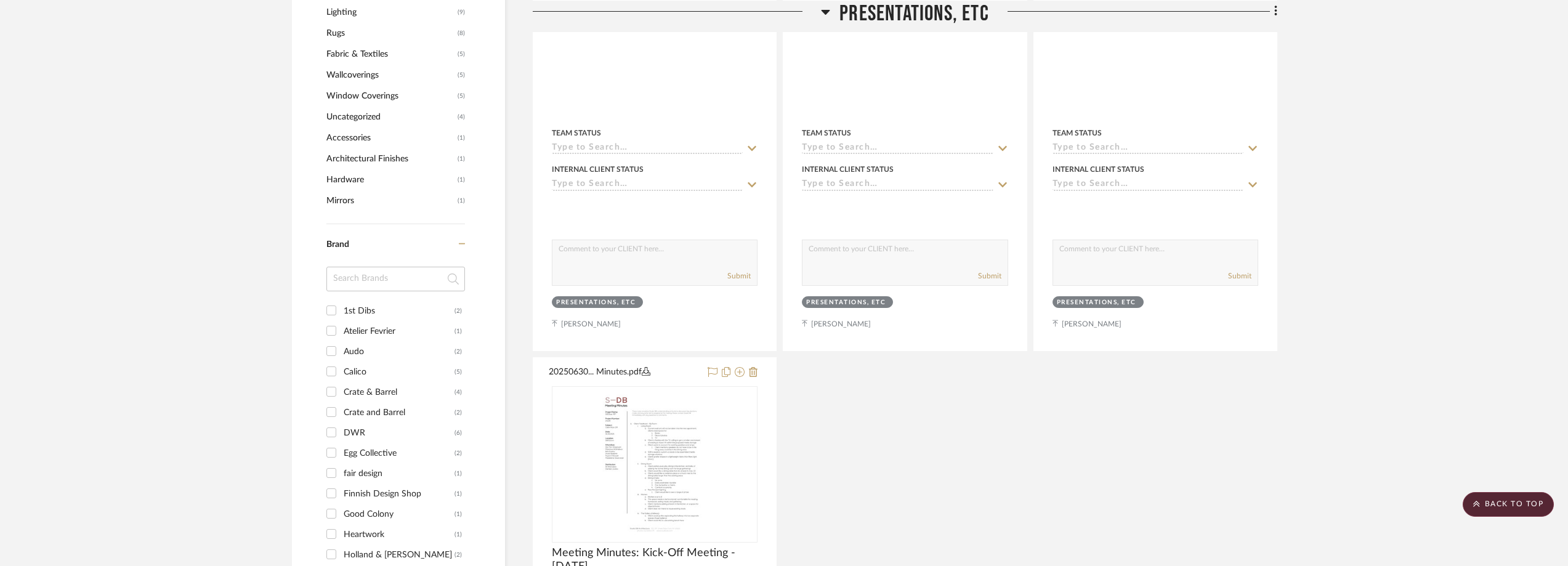
scroll to position [1108, 0]
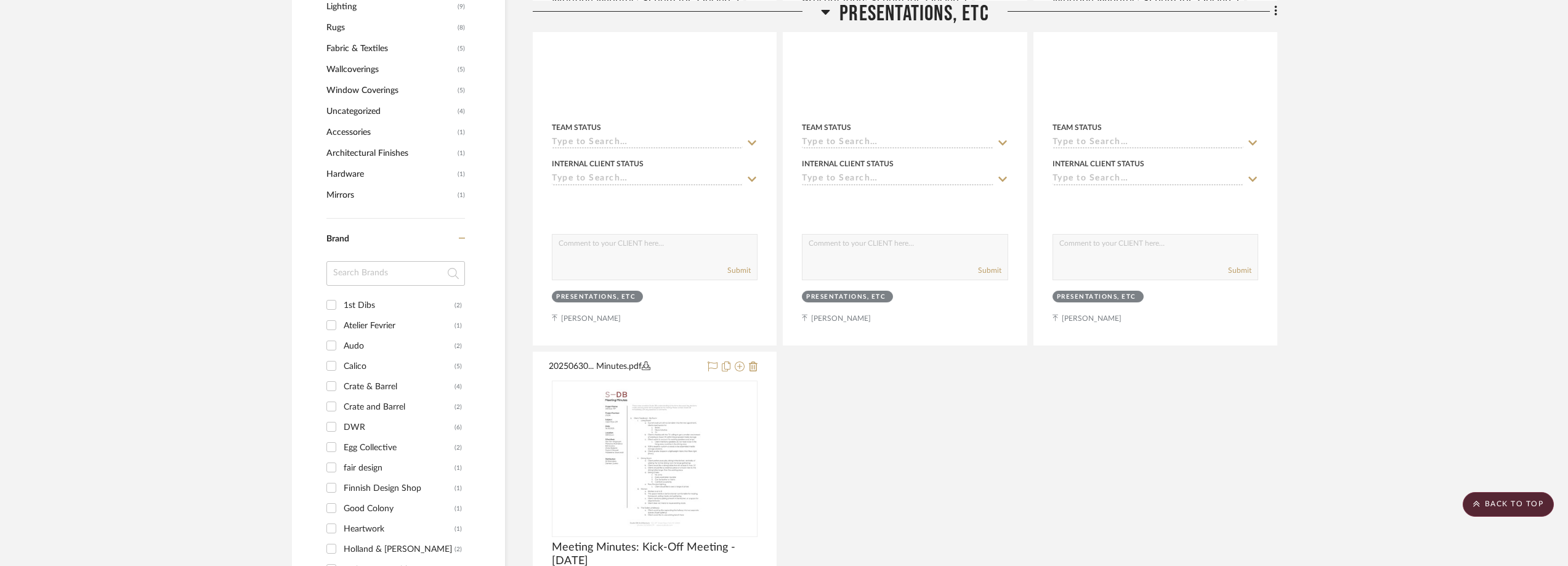
click at [372, 275] on input at bounding box center [395, 273] width 138 height 25
type input "RES"
click at [375, 305] on div "Restoration Hardware" at bounding box center [398, 305] width 111 height 20
click at [341, 305] on input "Restoration Hardware (2)" at bounding box center [331, 305] width 20 height 20
checkbox input "true"
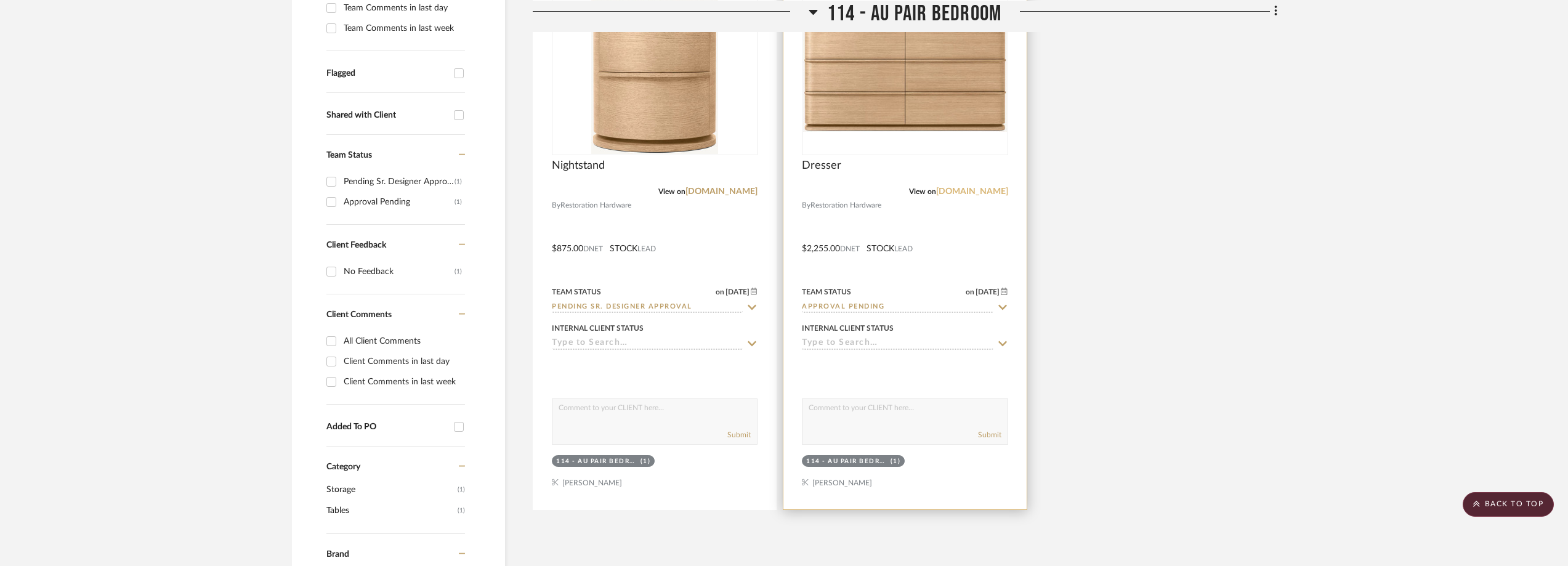
scroll to position [288, 0]
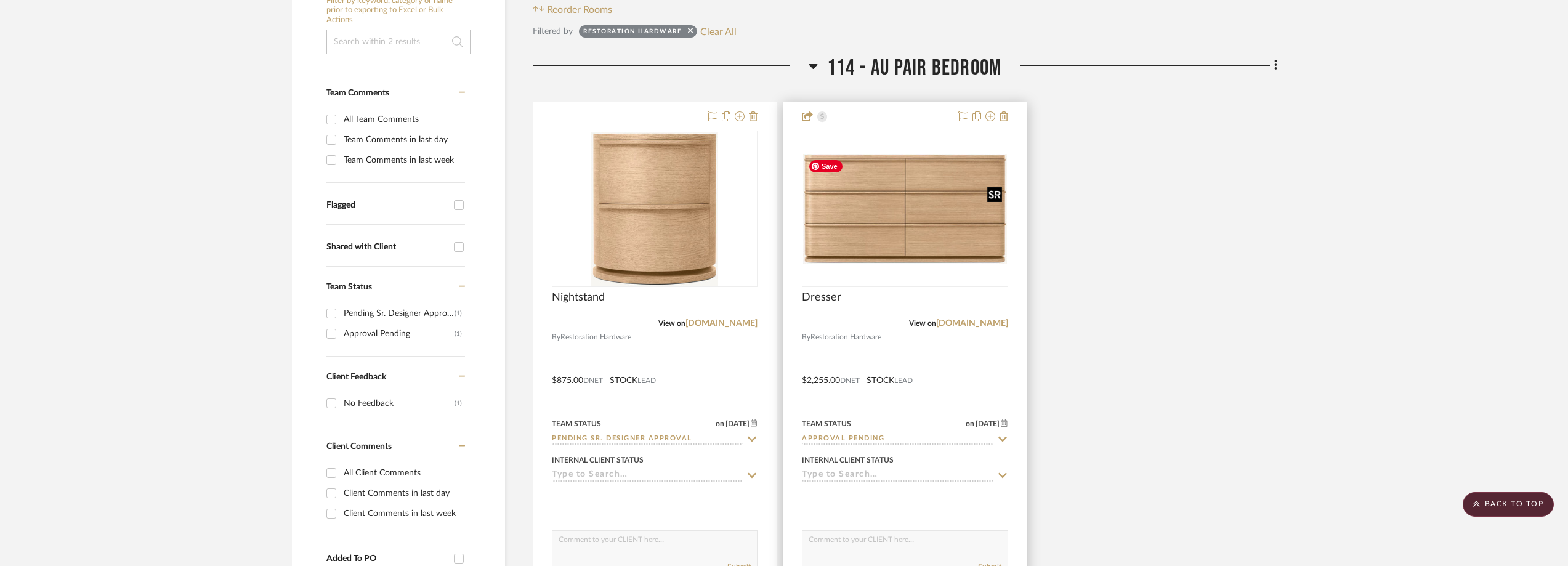
click at [0, 0] on img at bounding box center [0, 0] width 0 height 0
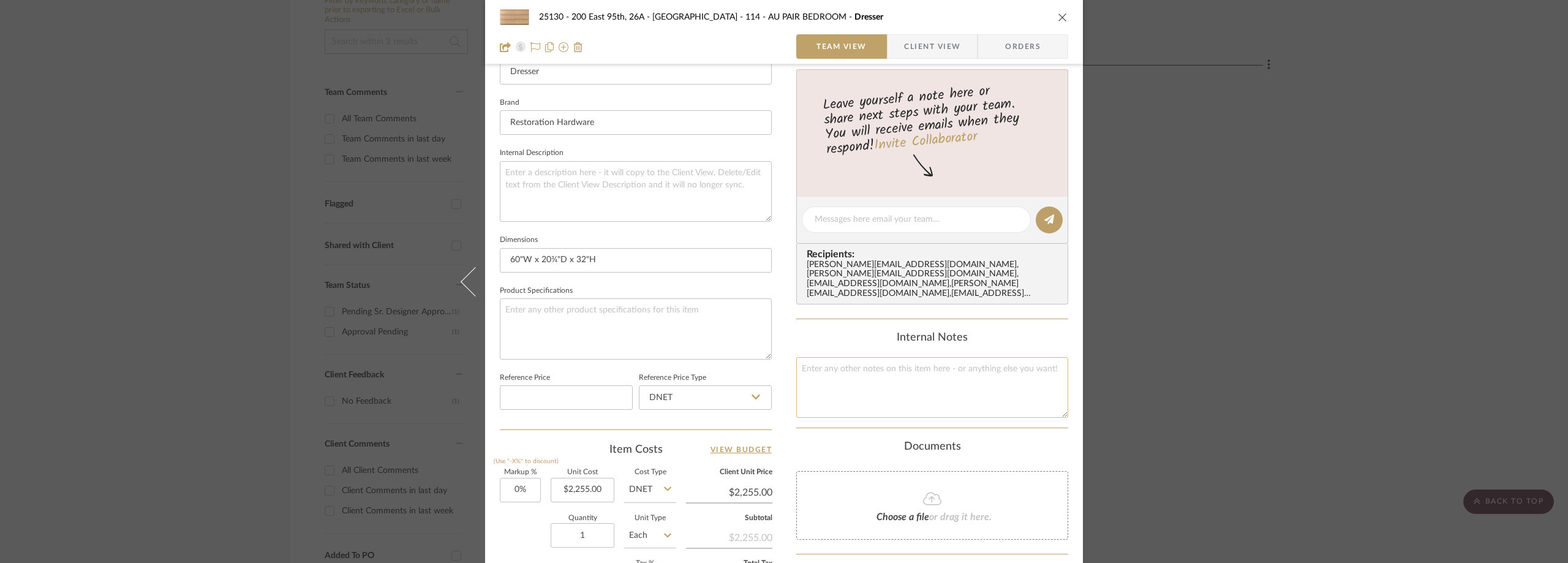
scroll to position [552, 0]
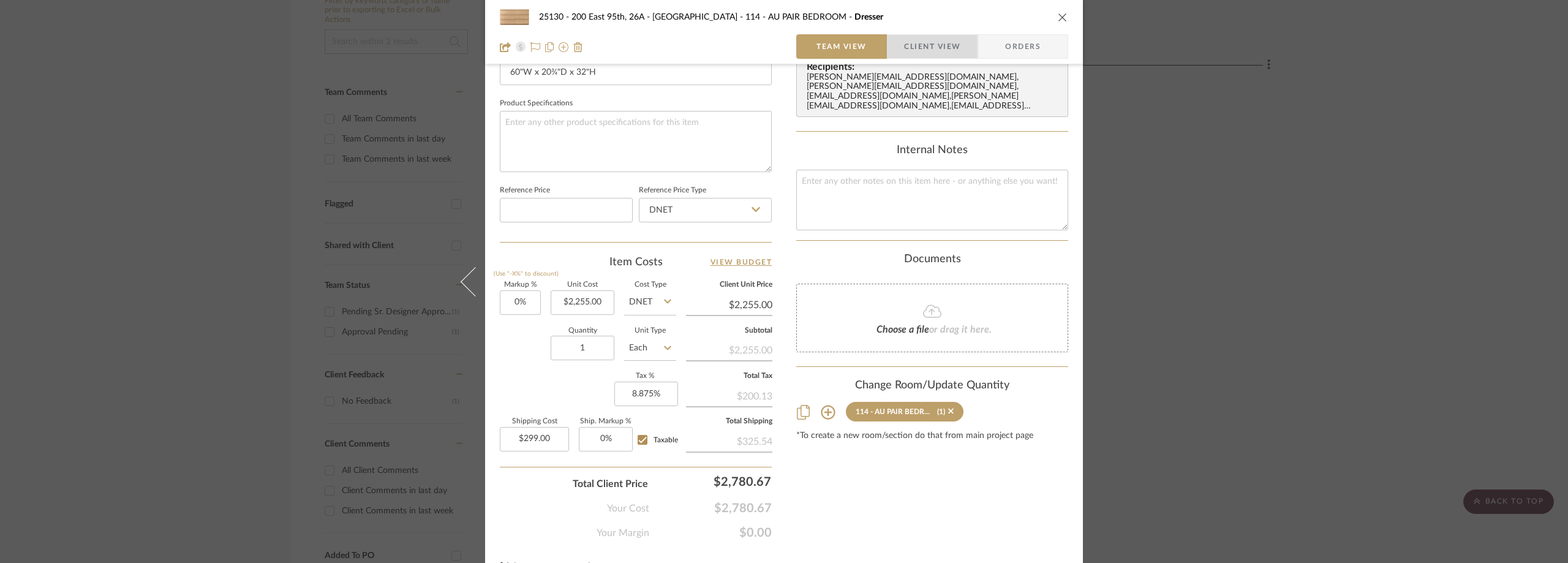
click at [905, 49] on span "Client View" at bounding box center [932, 46] width 56 height 25
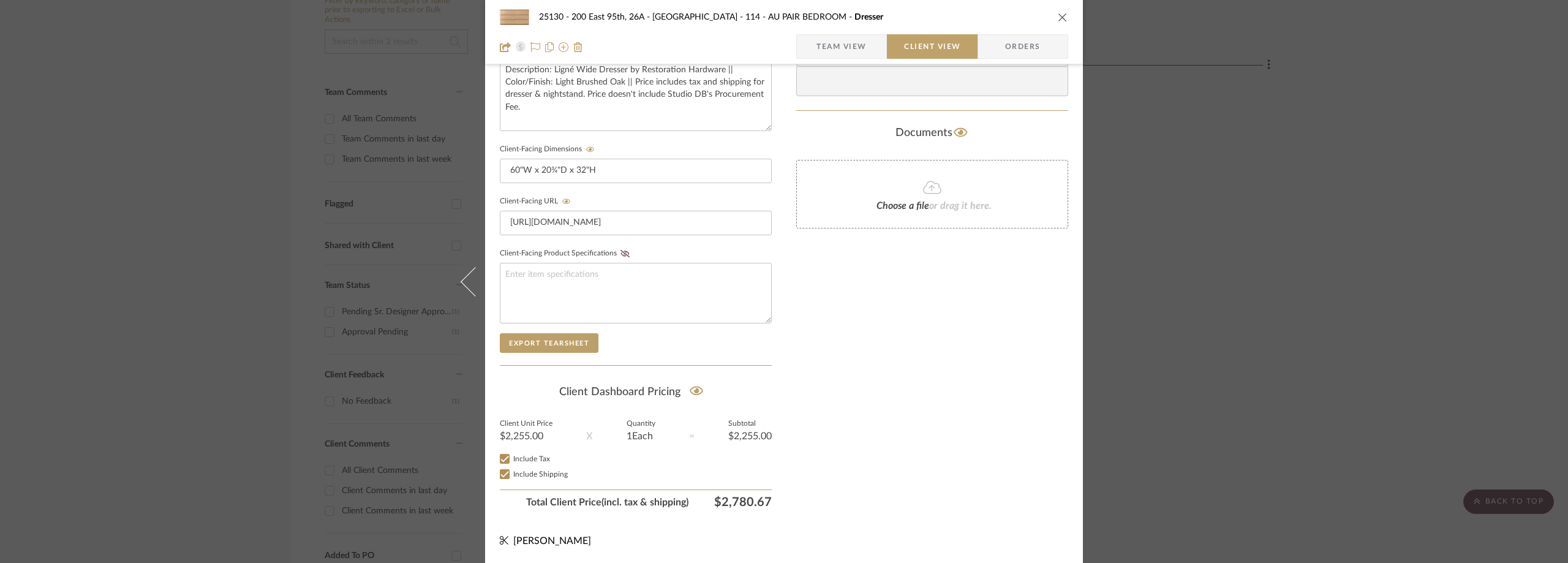
click at [1286, 303] on div "25130 - 200 East 95th, 26A - Kosheleva 114 - AU PAIR BEDROOM Dresser Team View …" at bounding box center [784, 281] width 1568 height 563
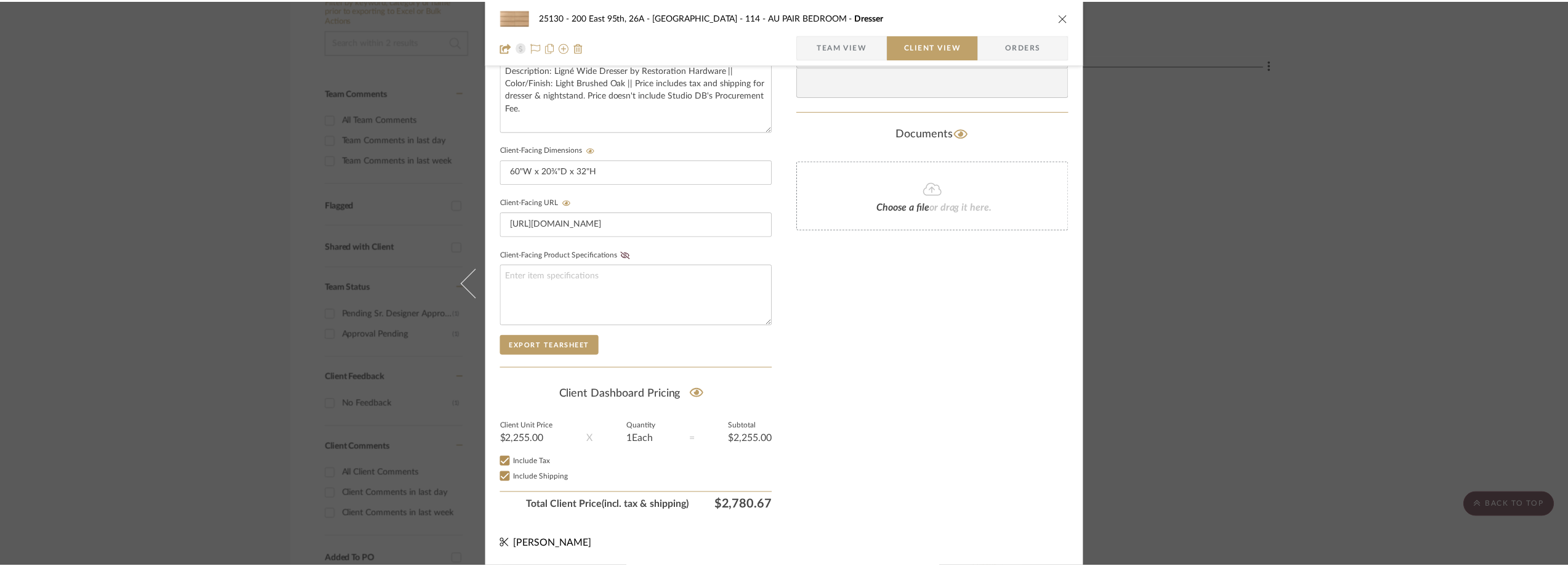
scroll to position [288, 0]
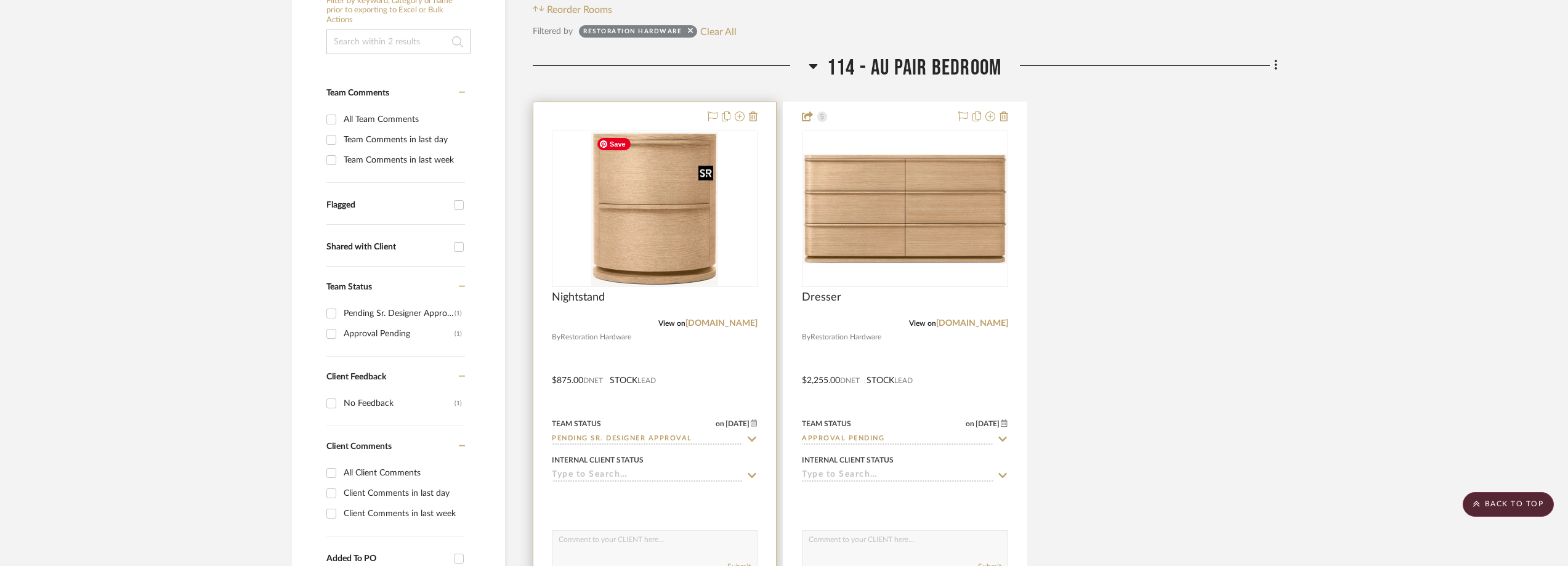
click at [664, 266] on img "0" at bounding box center [654, 209] width 127 height 154
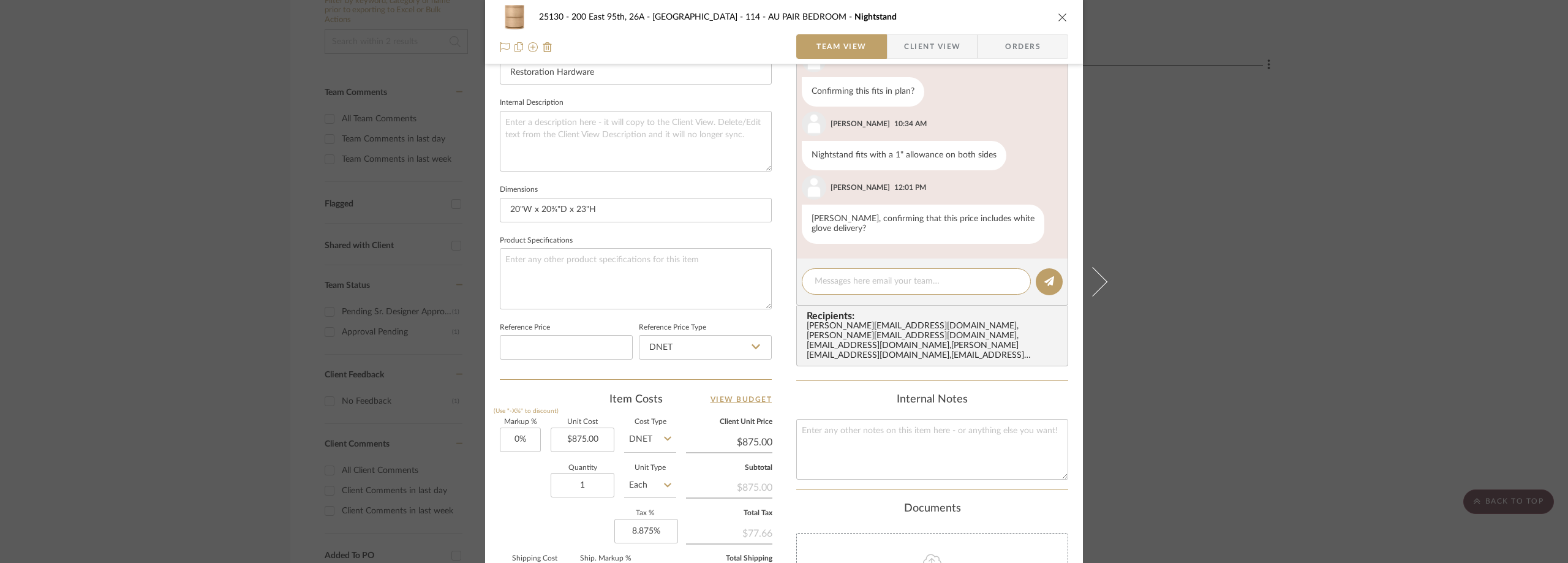
scroll to position [476, 0]
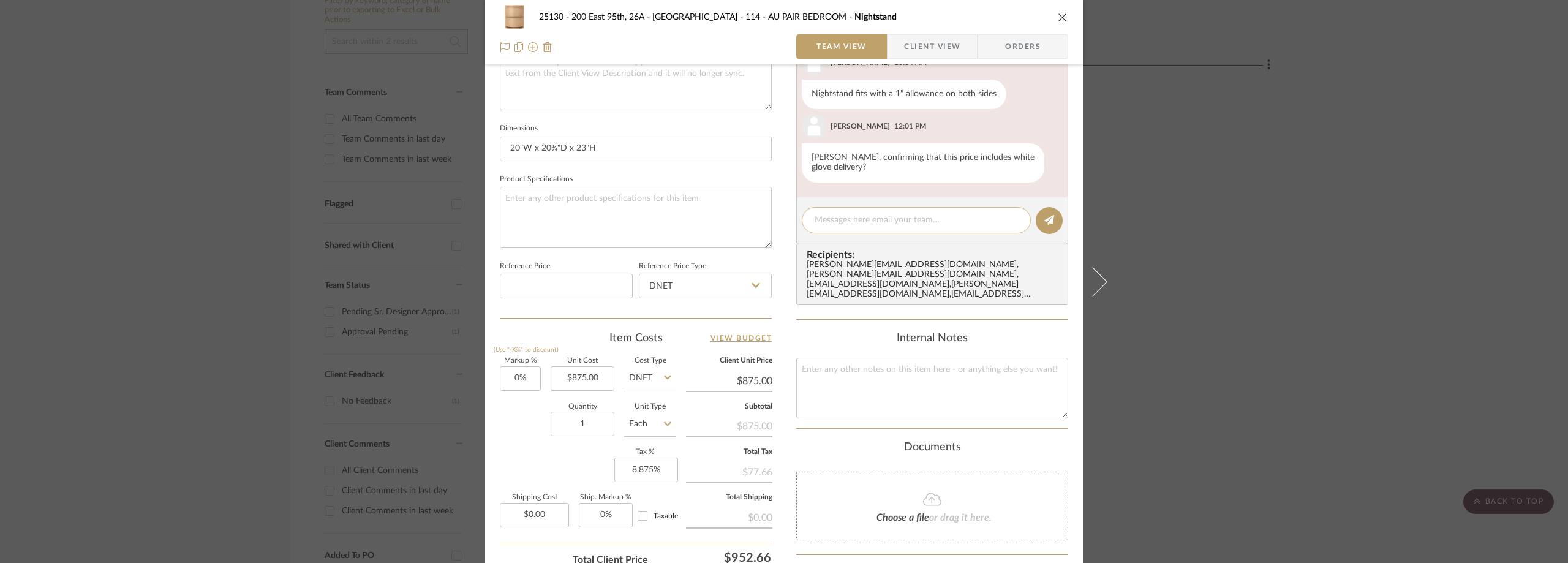
click at [873, 221] on textarea at bounding box center [916, 220] width 203 height 13
type textarea "h"
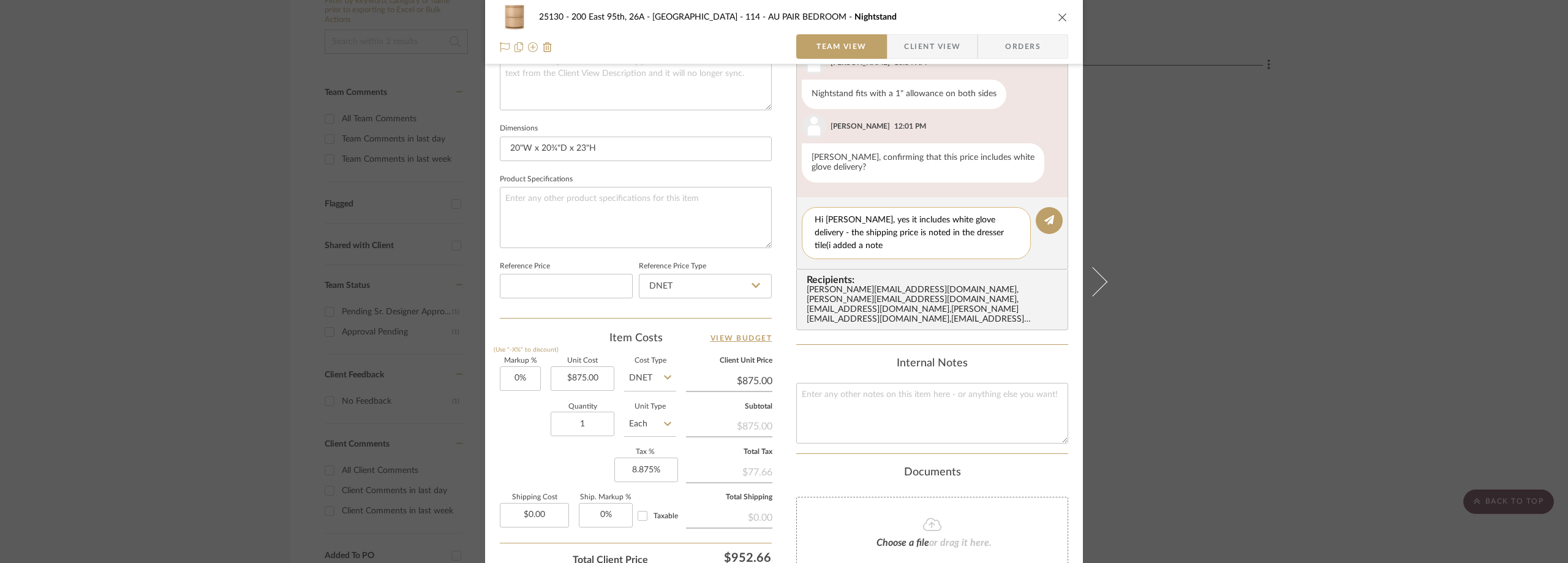
scroll to position [0, 0]
type textarea "Hi Peyton, yes it includes white glove delivery - the shipping price is noted i…"
drag, startPoint x: 924, startPoint y: 248, endPoint x: 770, endPoint y: 199, distance: 161.6
click at [766, 197] on div "25130 - 200 East 95th, 26A - Kosheleva 114 - AU PAIR BEDROOM Nightstand Team Vi…" at bounding box center [784, 118] width 598 height 1169
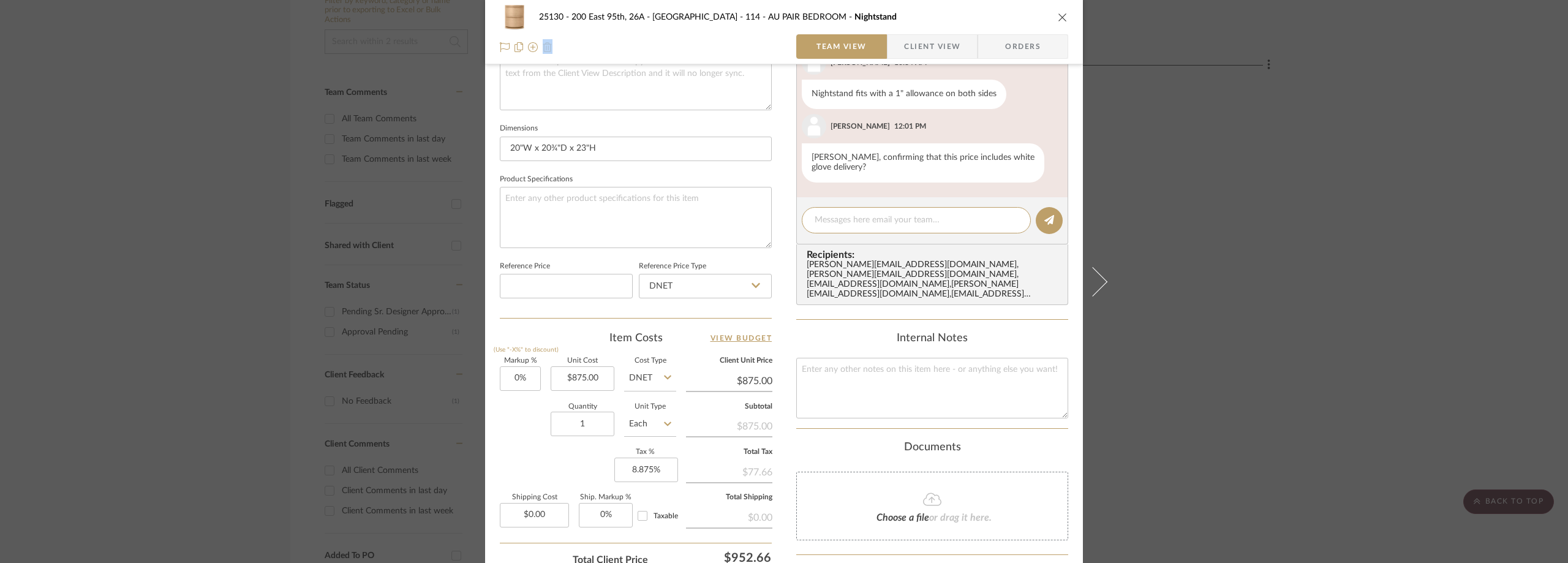
click at [904, 31] on div "25130 - 200 East 95th, 26A - Kosheleva 114 - AU PAIR BEDROOM Nightstand Team Vi…" at bounding box center [784, 32] width 598 height 65
click at [904, 50] on span "Client View" at bounding box center [932, 46] width 56 height 25
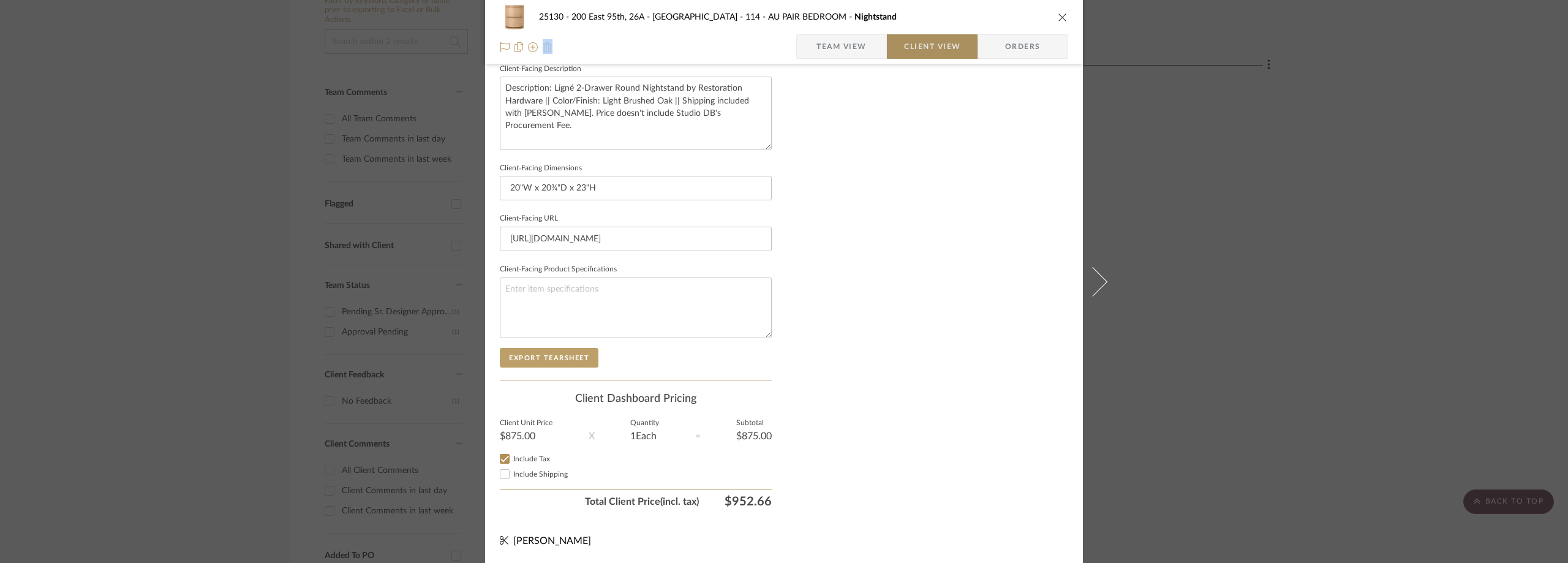
scroll to position [446, 0]
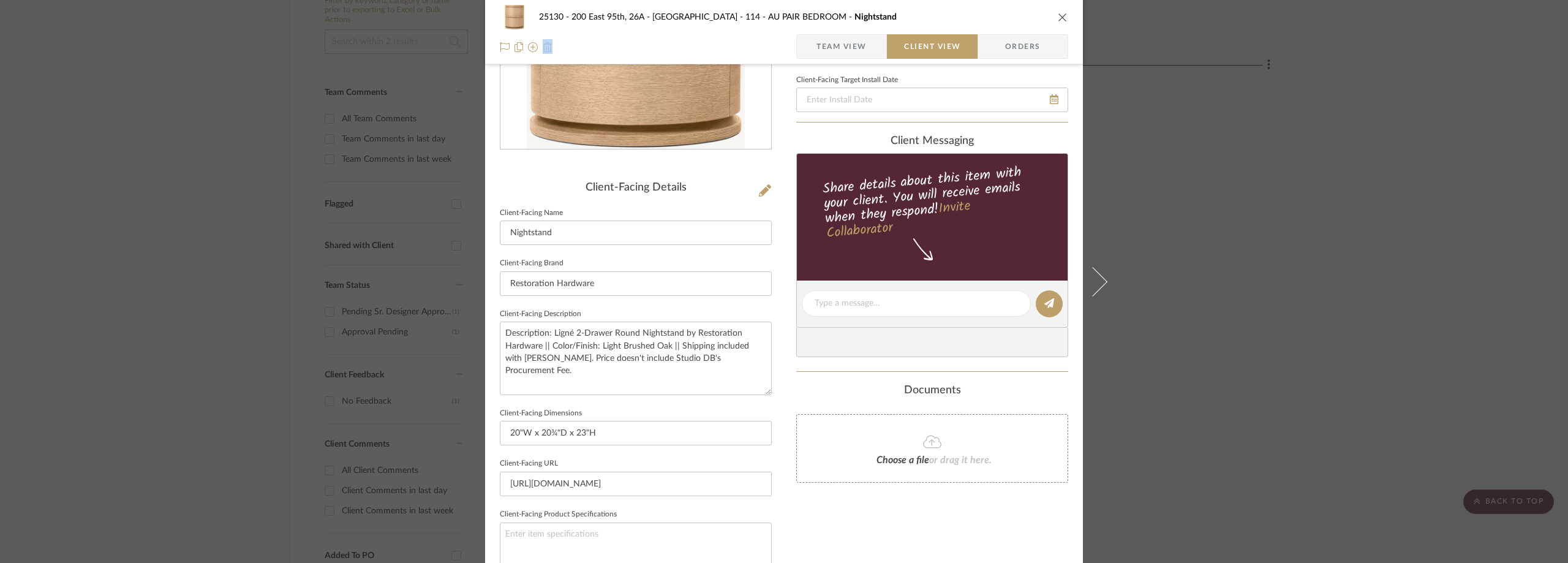
click at [841, 38] on span "Team View" at bounding box center [841, 46] width 50 height 25
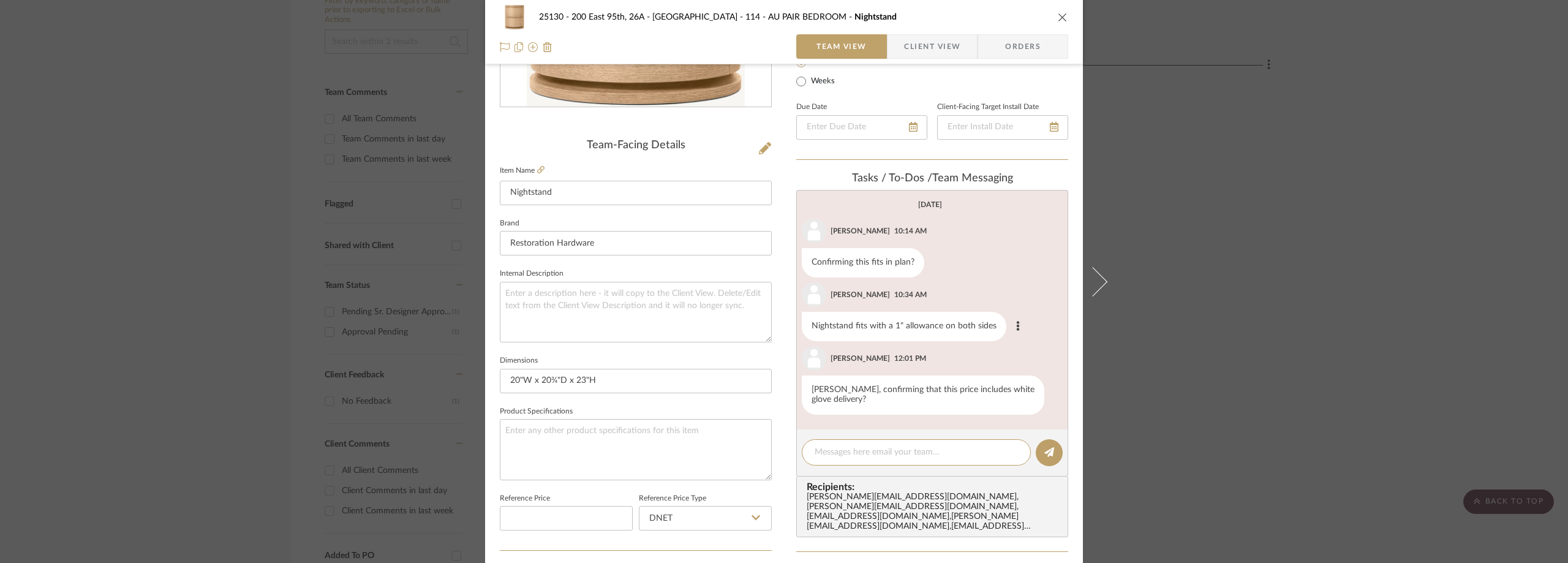
scroll to position [305, 0]
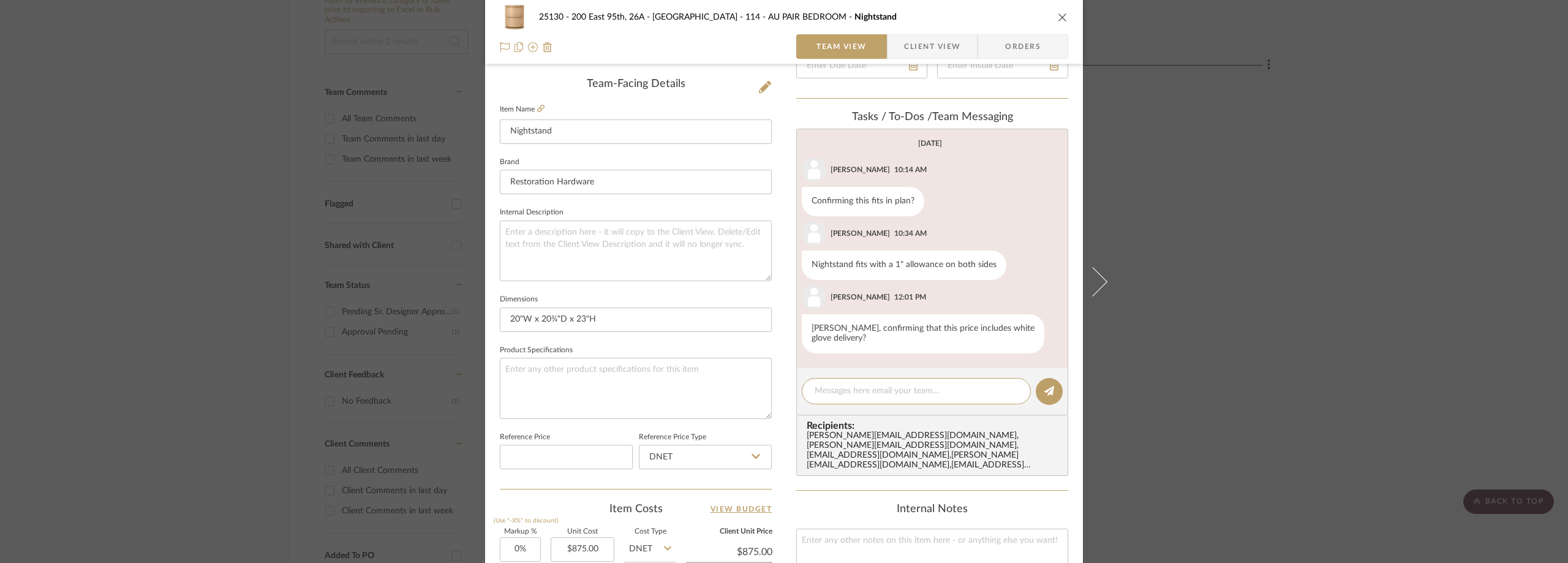
paste textarea "Hi Peyton, Yes, it includes white glove delivery — the shipping cost for both i…"
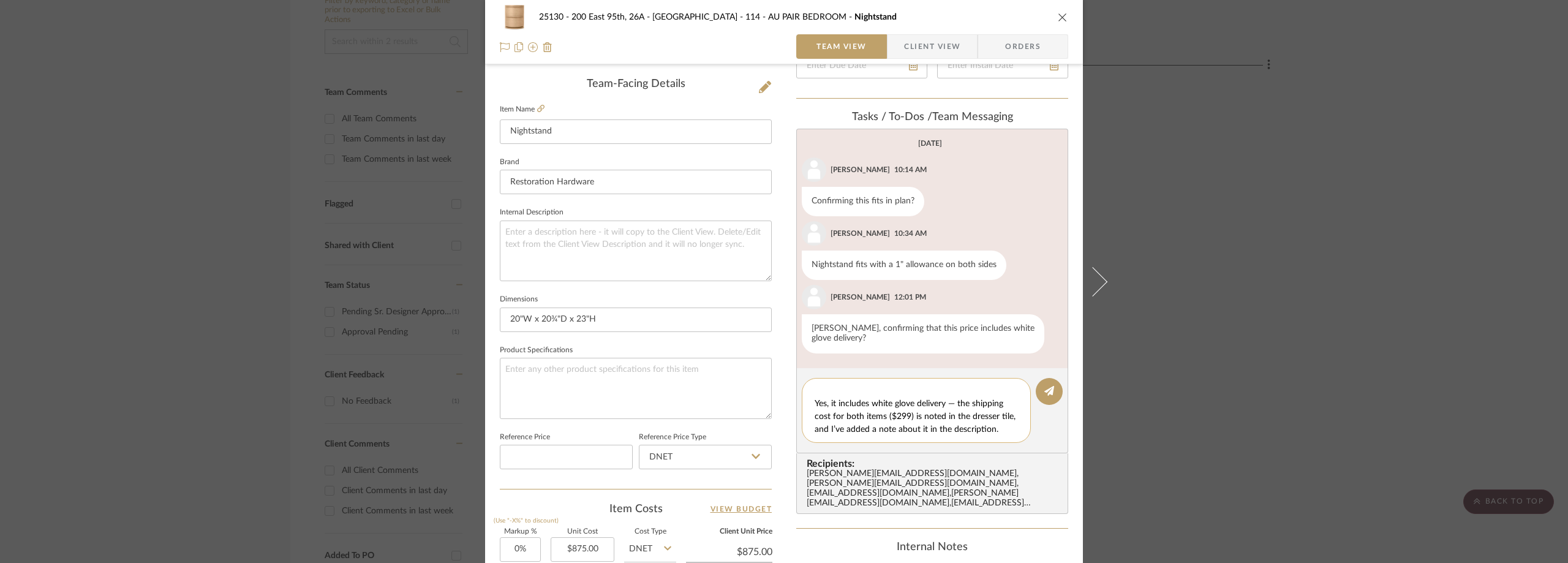
click at [951, 393] on textarea "Hi Peyton, Yes, it includes white glove delivery — the shipping cost for both i…" at bounding box center [921, 410] width 212 height 51
click at [916, 434] on textarea "Hi Peyton, Yes, it includes white glove delivery - the shipping cost for both i…" at bounding box center [921, 410] width 212 height 51
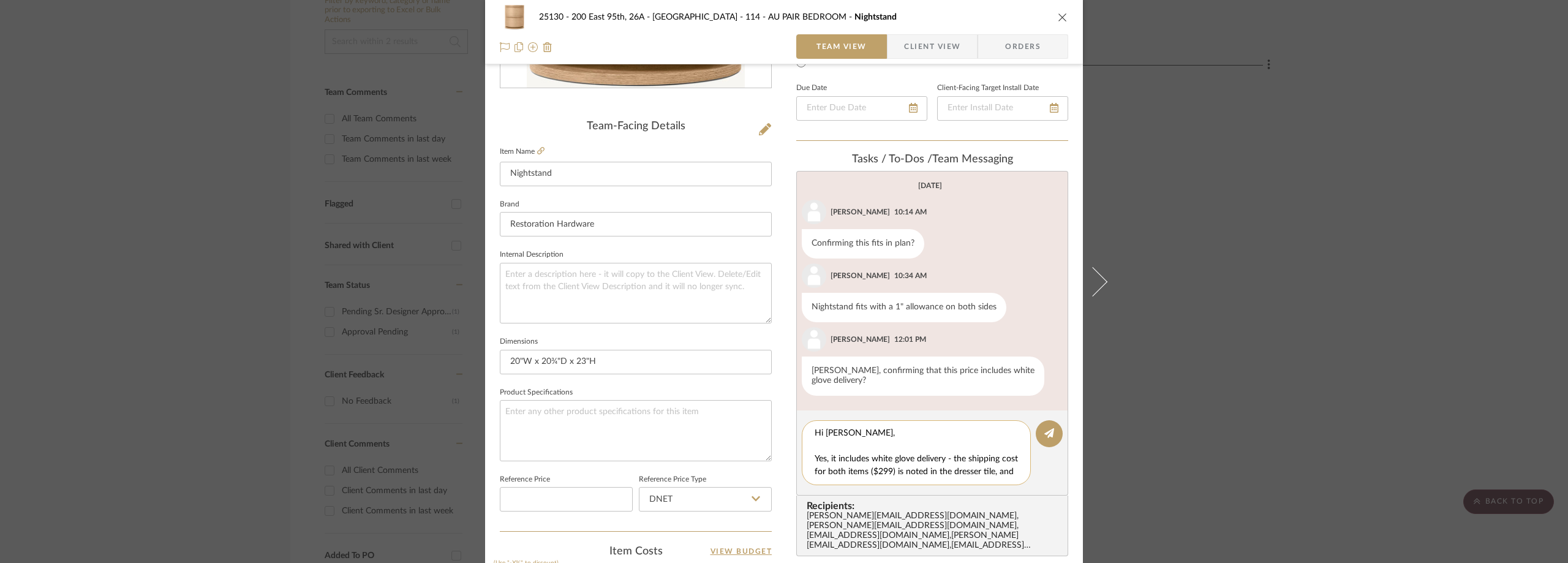
scroll to position [244, 0]
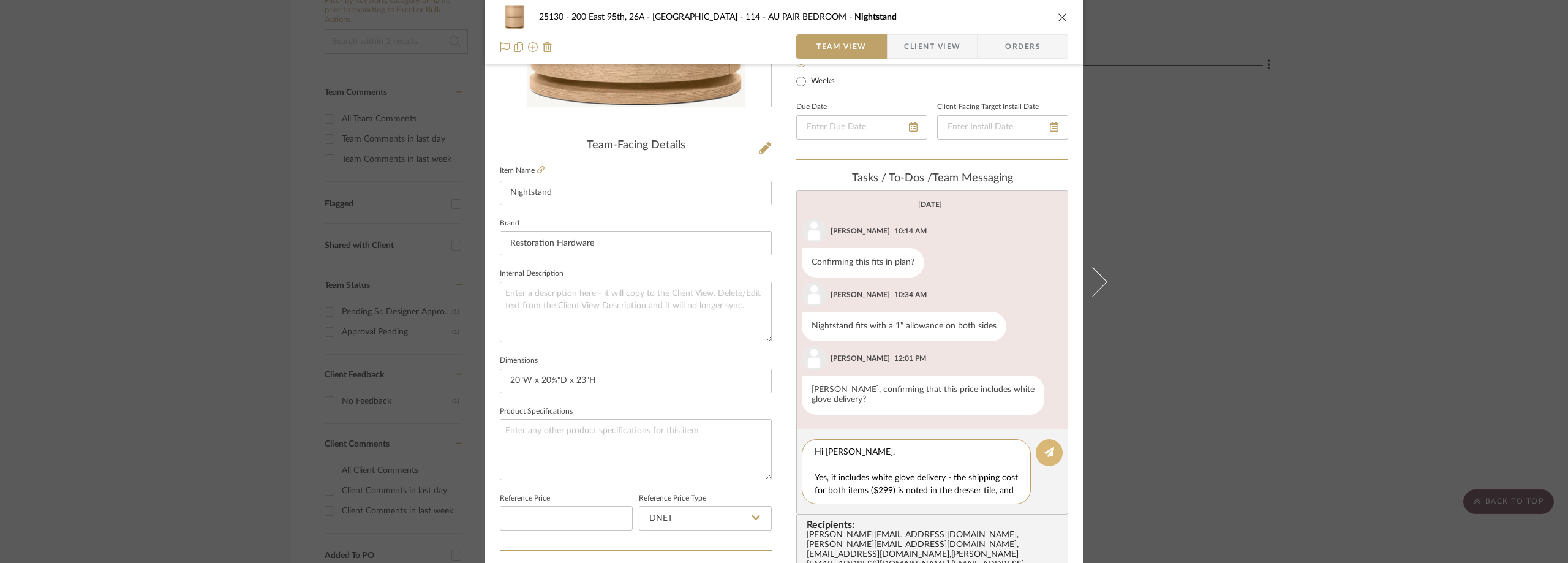
type textarea "Hi Peyton, Yes, it includes white glove delivery - the shipping cost for both i…"
click at [1044, 452] on icon at bounding box center [1049, 452] width 10 height 10
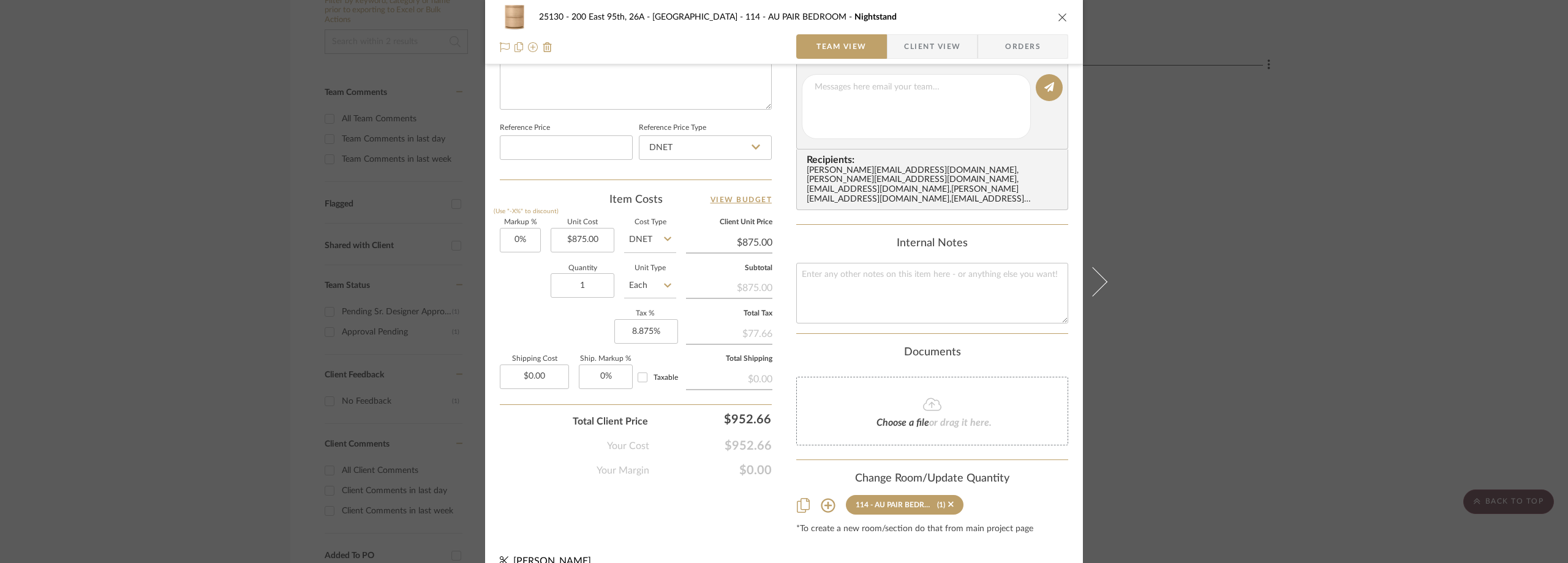
scroll to position [634, 0]
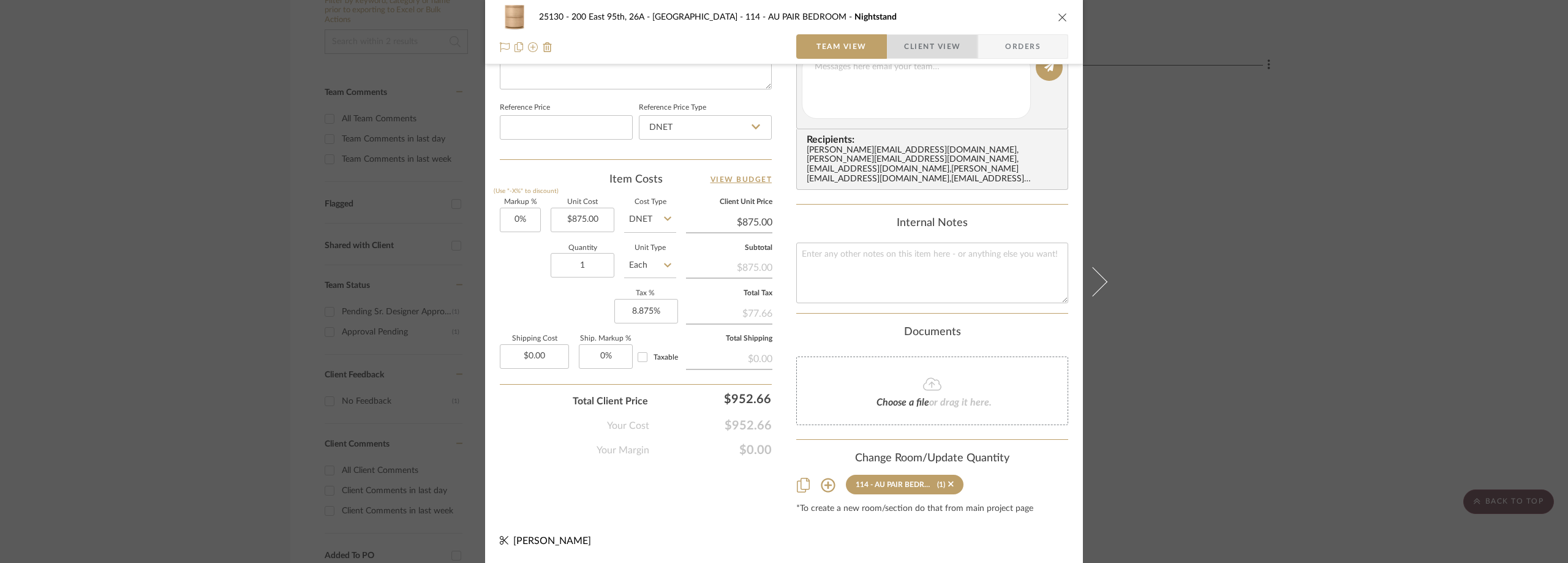
click at [943, 38] on span "Client View" at bounding box center [932, 46] width 56 height 25
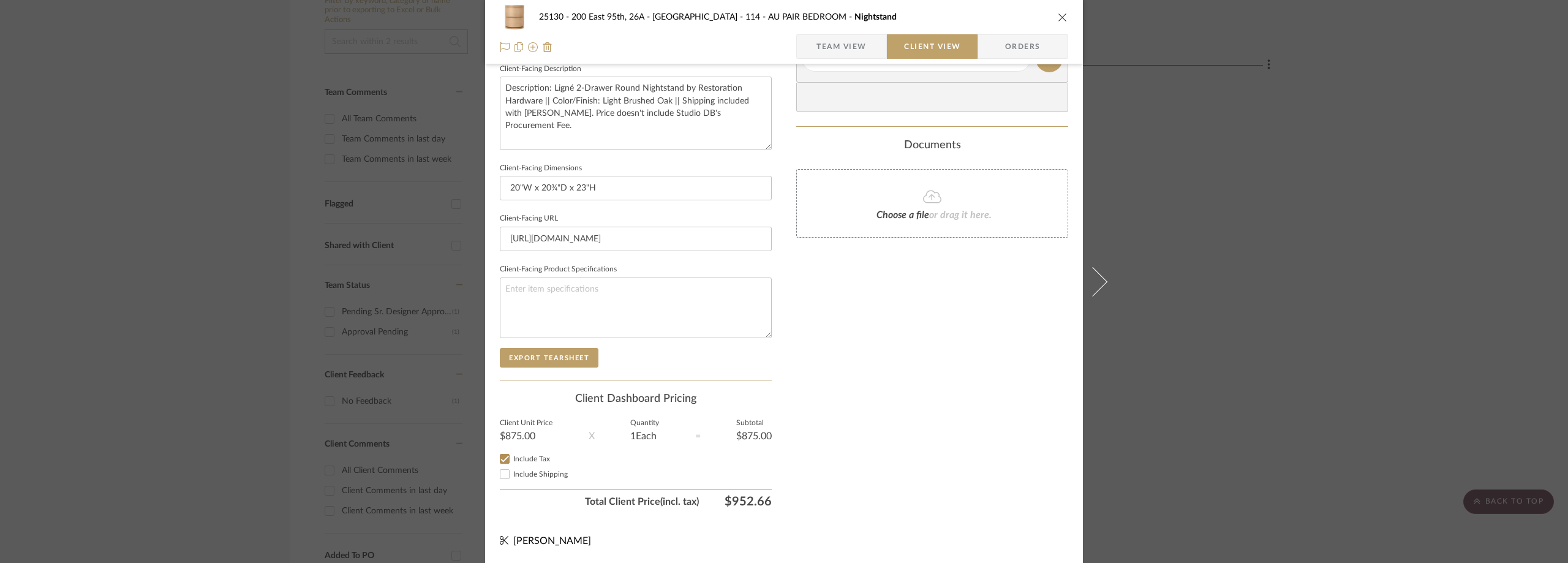
click at [1293, 258] on div "25130 - 200 East 95th, 26A - Kosheleva 114 - AU PAIR BEDROOM Nightstand Team Vi…" at bounding box center [784, 281] width 1568 height 563
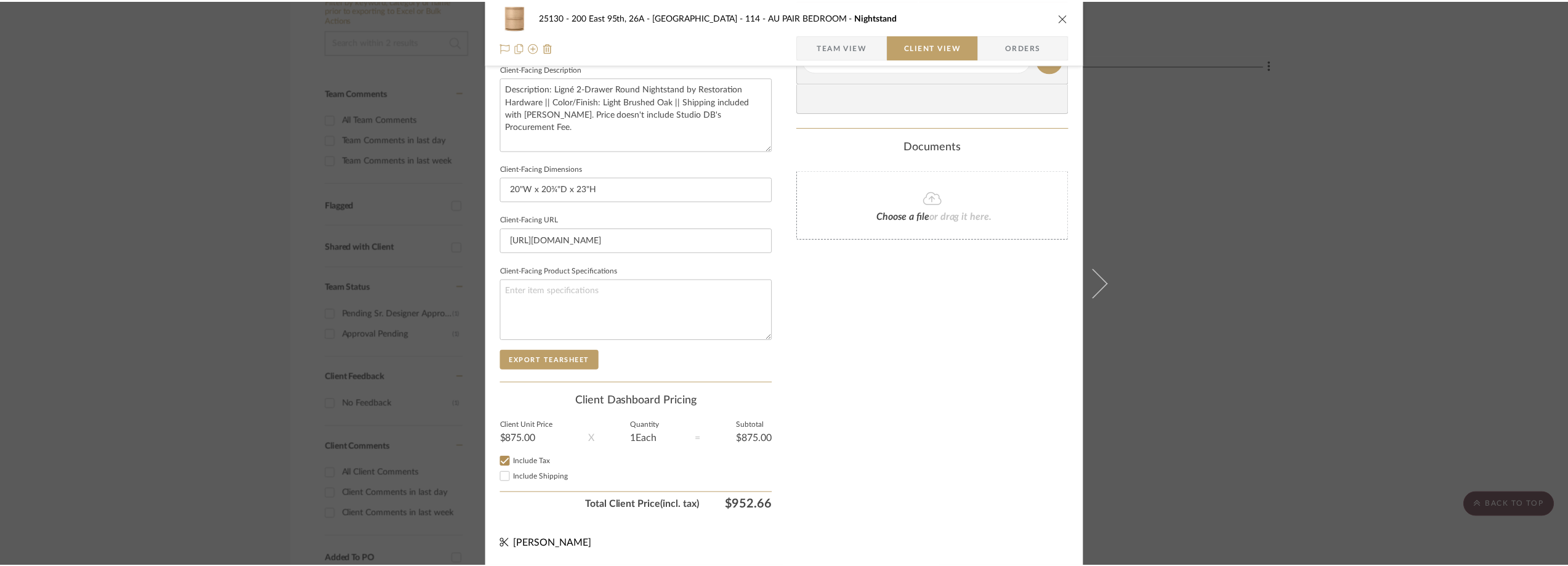
scroll to position [288, 0]
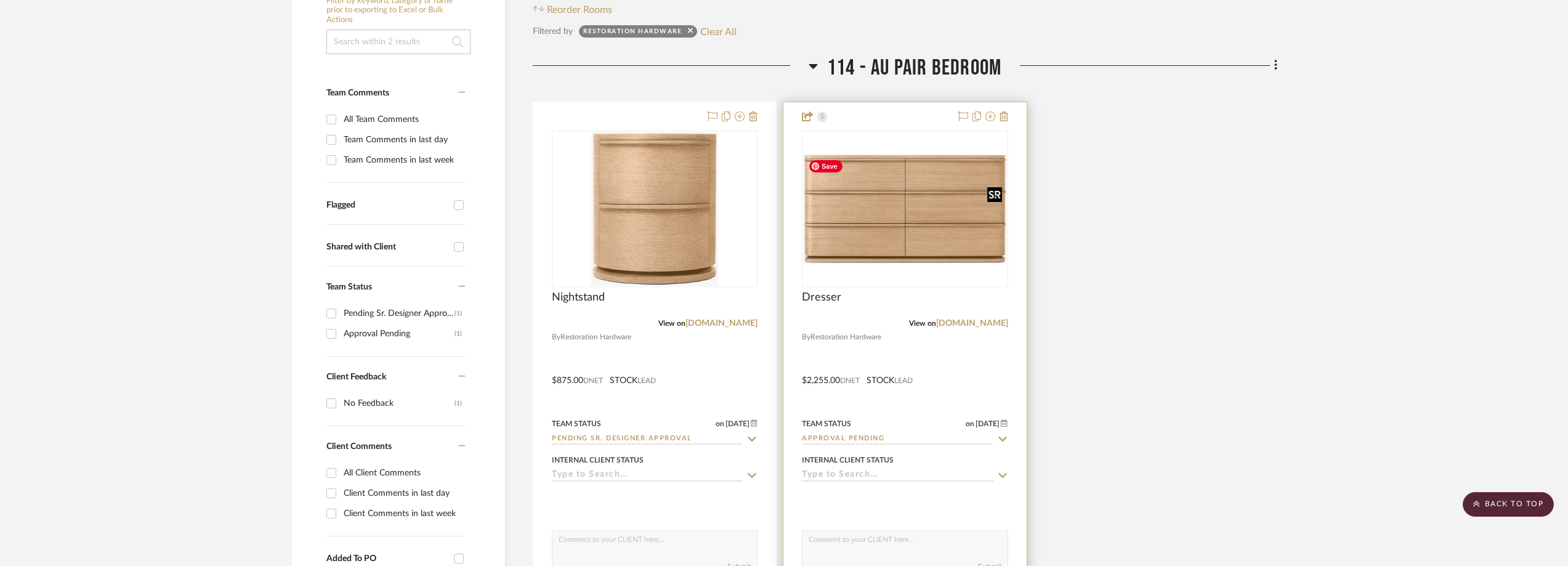
click at [897, 229] on img "0" at bounding box center [904, 209] width 203 height 110
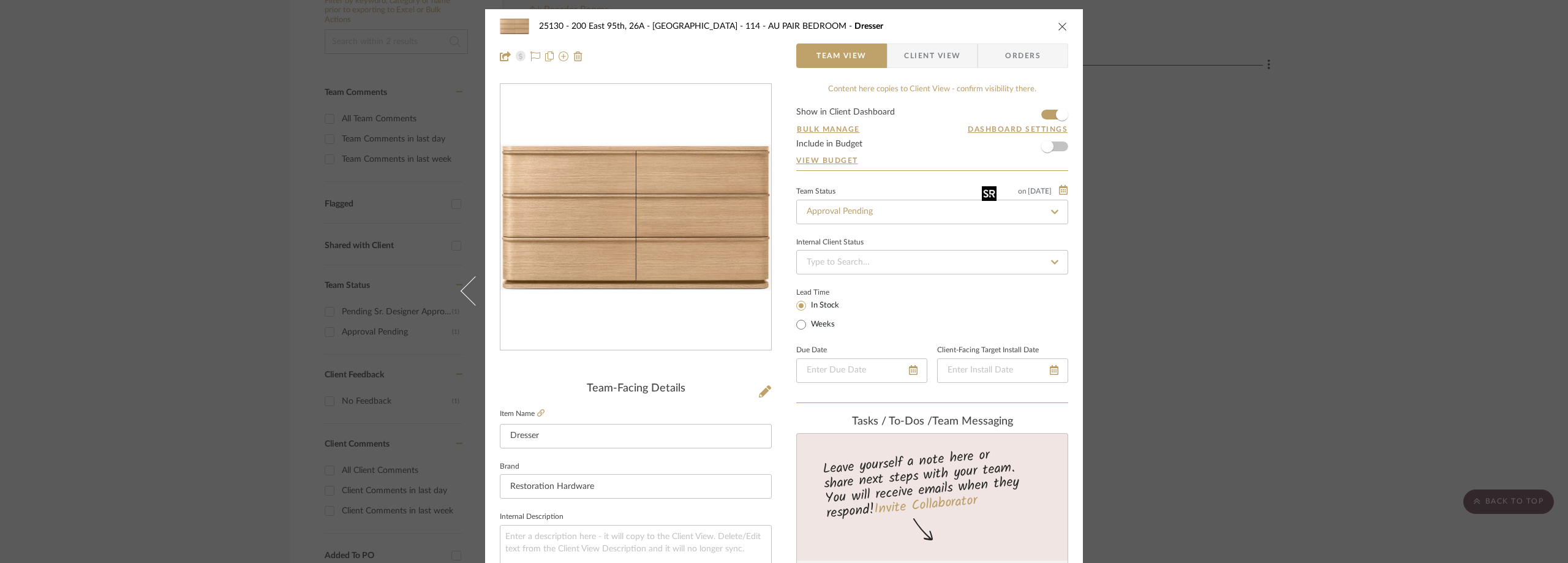
scroll to position [578, 0]
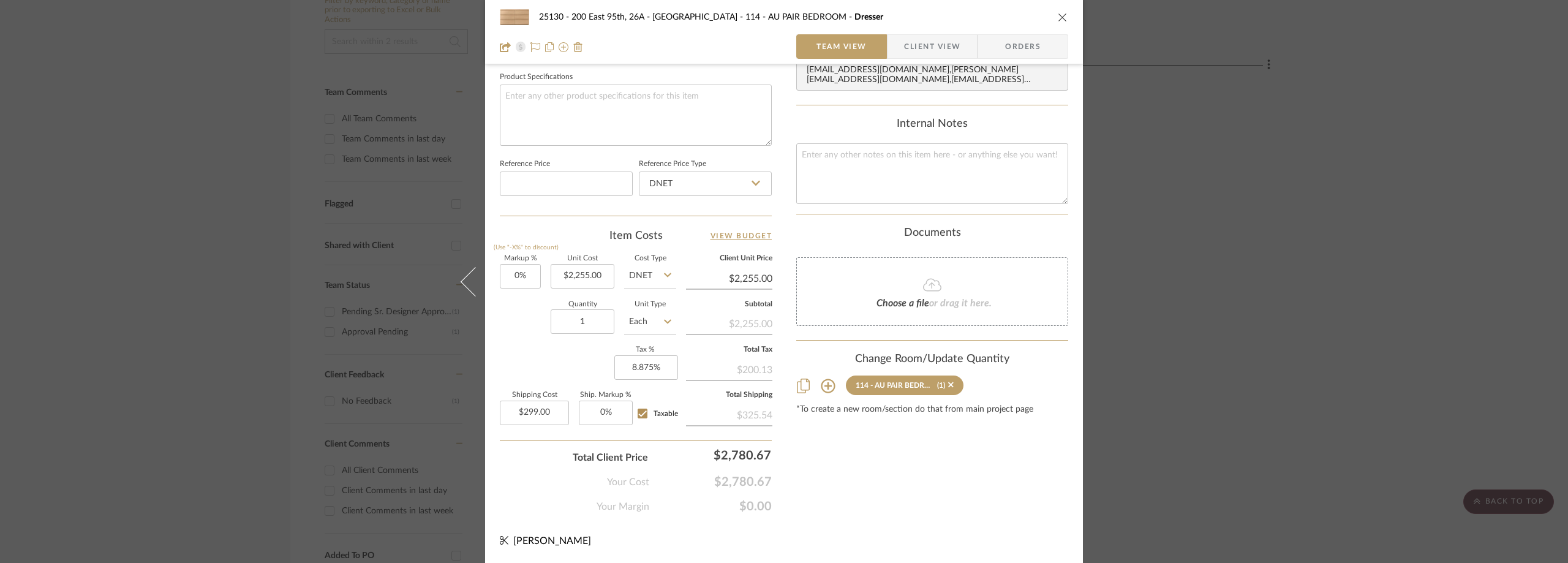
click at [46, 20] on div "25130 - 200 East 95th, 26A - Kosheleva 114 - AU PAIR BEDROOM Dresser Team View …" at bounding box center [784, 281] width 1568 height 563
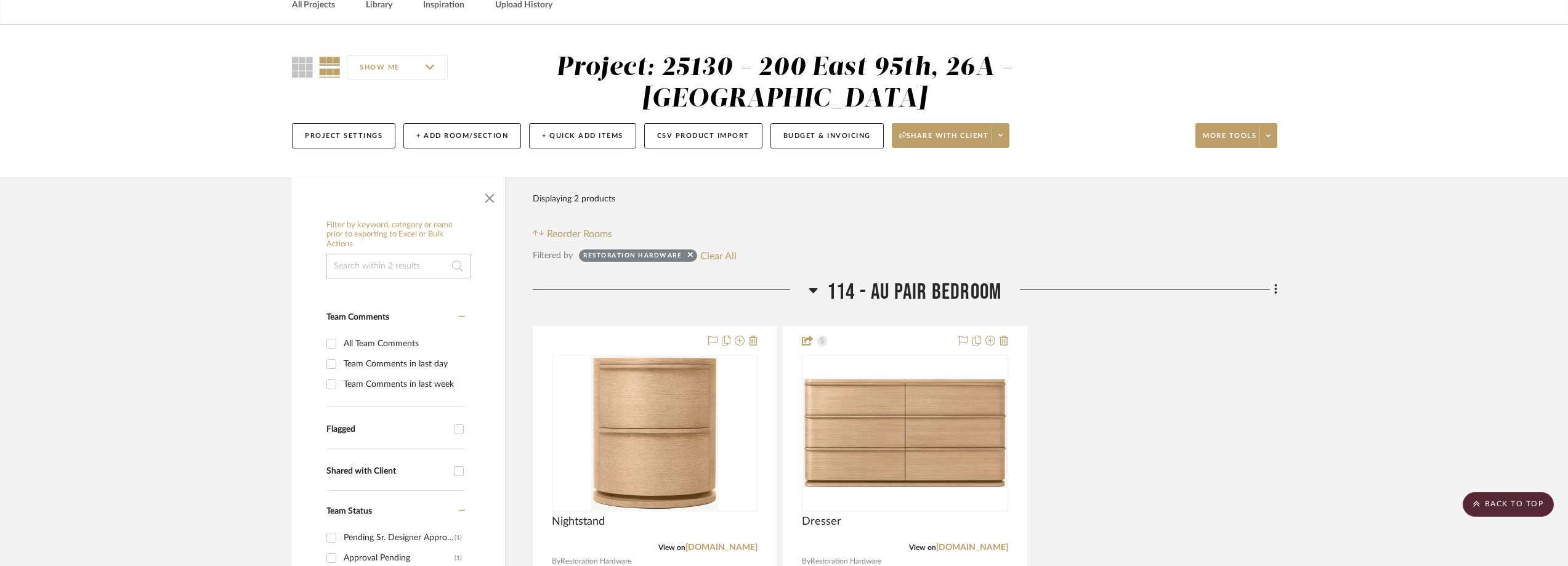
scroll to position [0, 0]
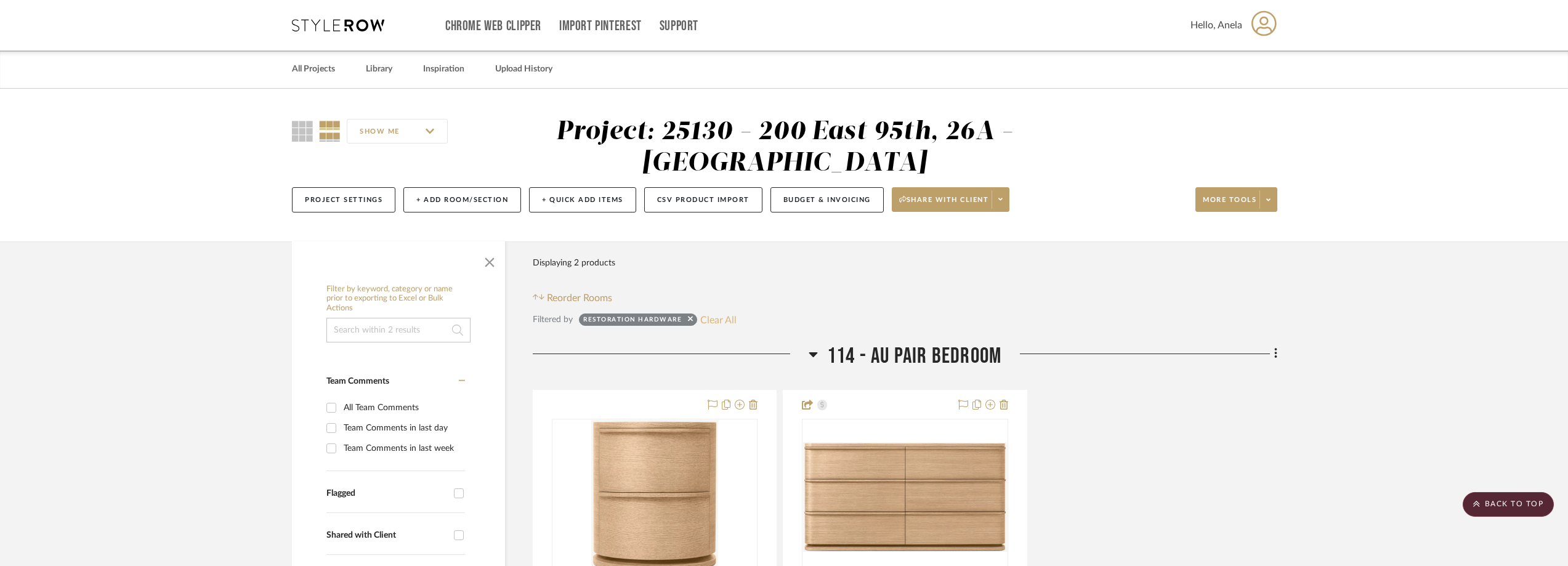
click at [729, 314] on button "Clear All" at bounding box center [718, 320] width 36 height 16
checkbox input "false"
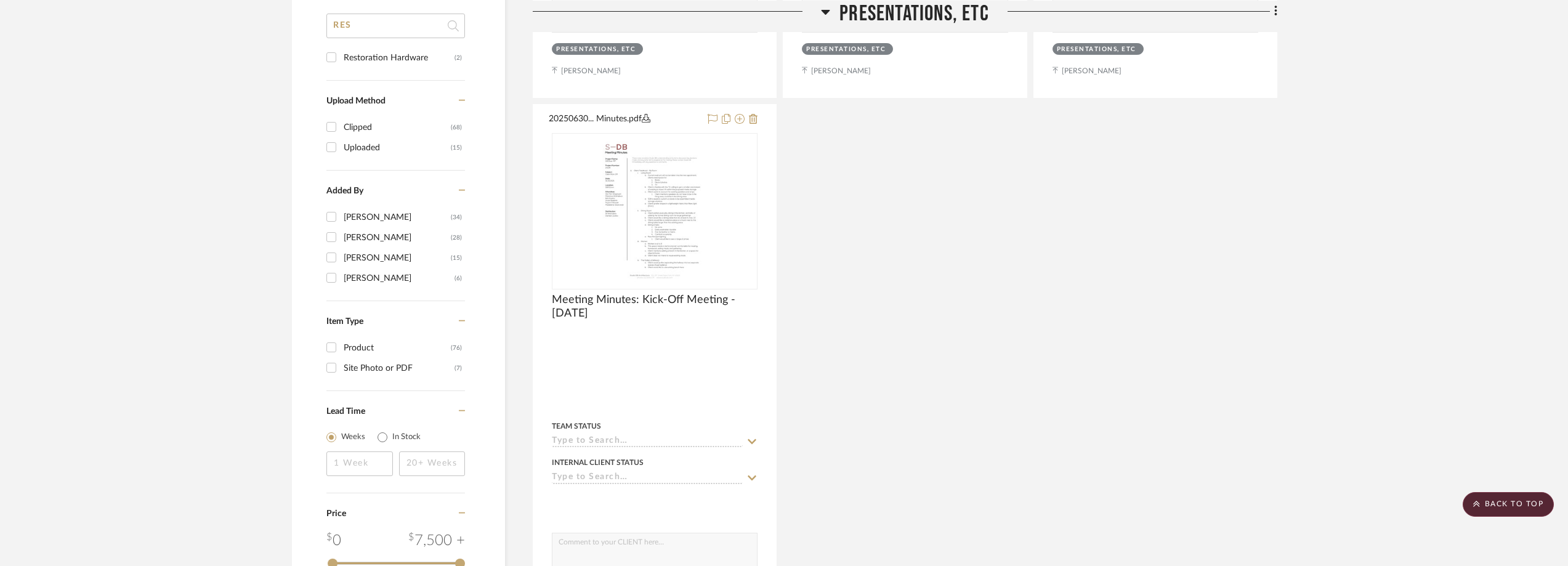
scroll to position [1047, 0]
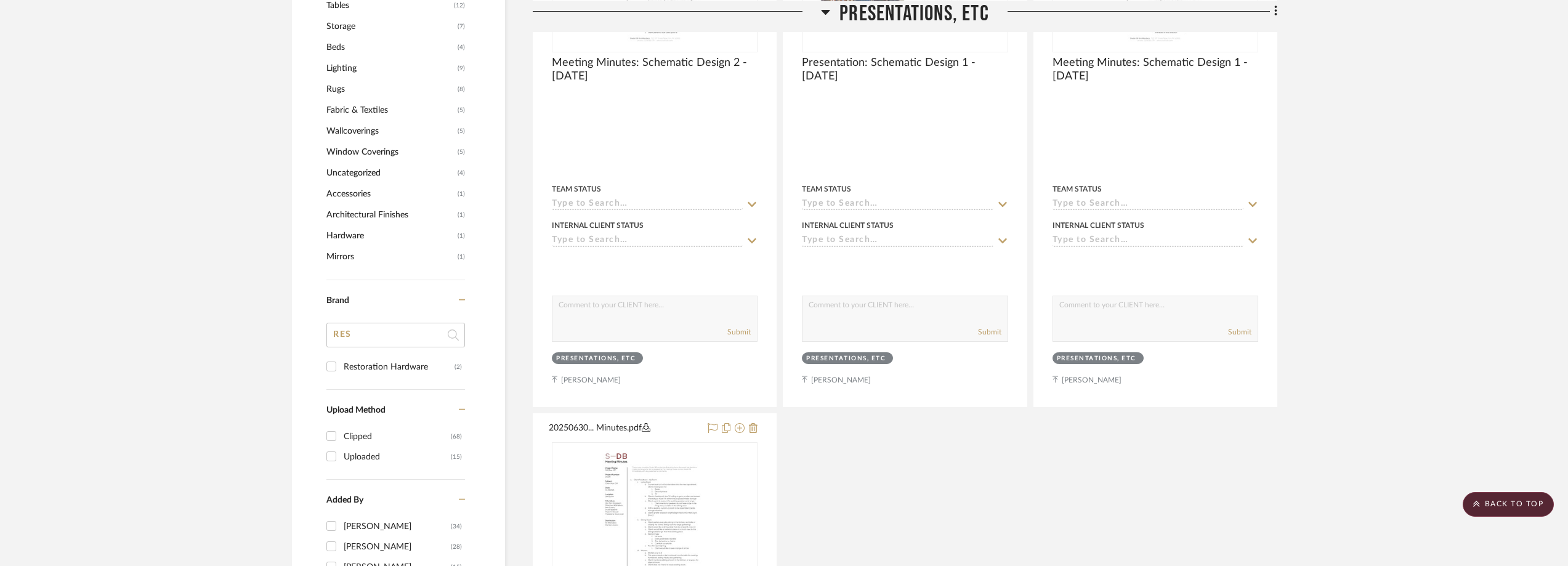
drag, startPoint x: 325, startPoint y: 329, endPoint x: 312, endPoint y: 329, distance: 13.0
click at [313, 329] on div "Filter by keyword, category or name prior to exporting to Excel or Bulk Actions…" at bounding box center [398, 67] width 213 height 1672
type input "im"
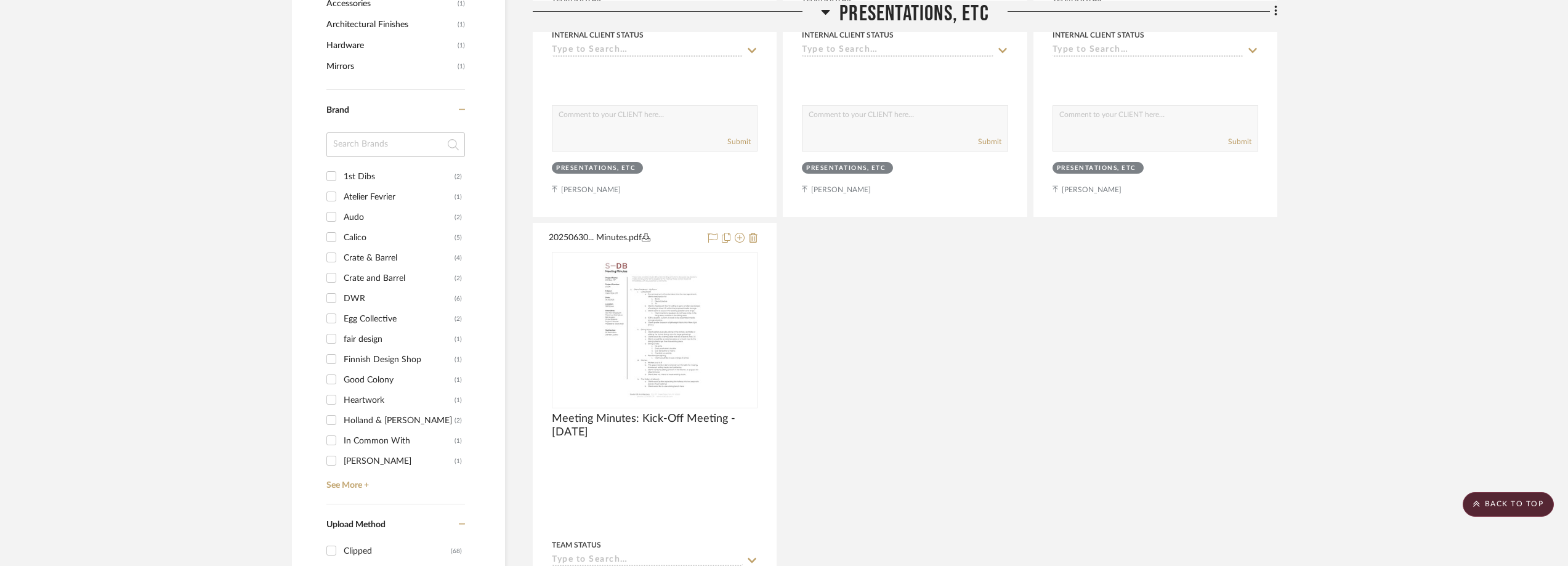
scroll to position [1417, 0]
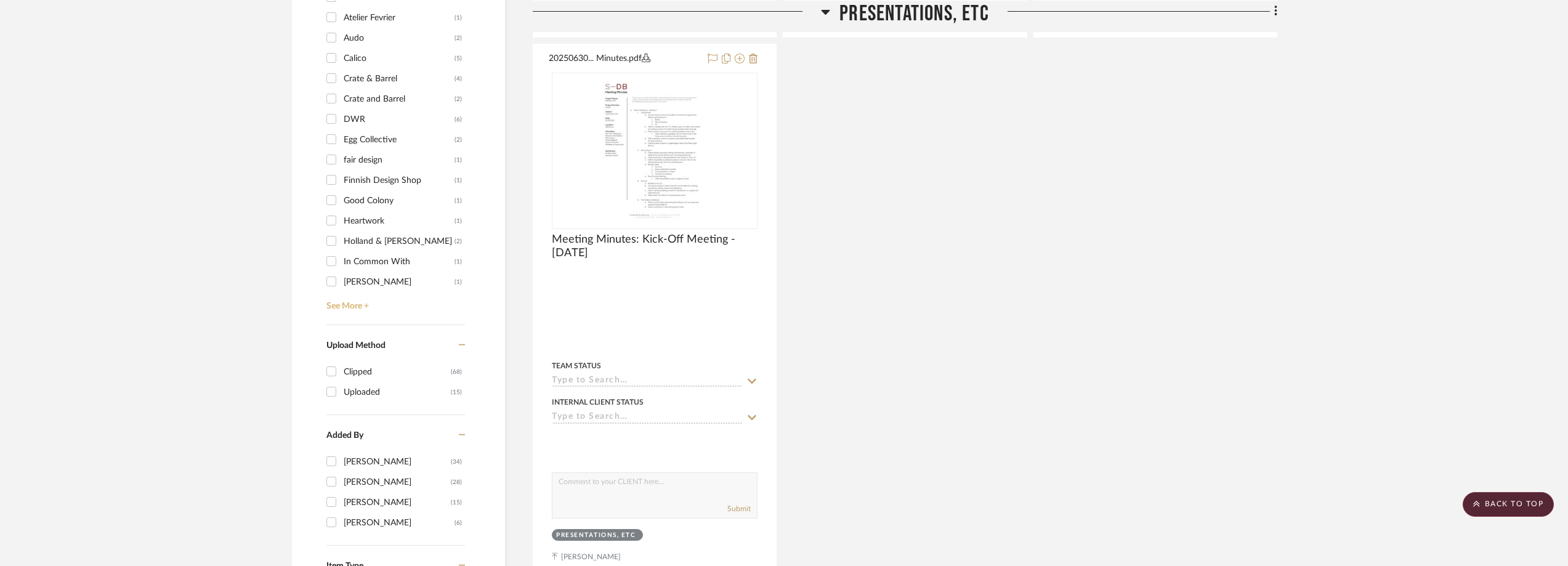
click at [349, 303] on link "See More +" at bounding box center [394, 302] width 141 height 20
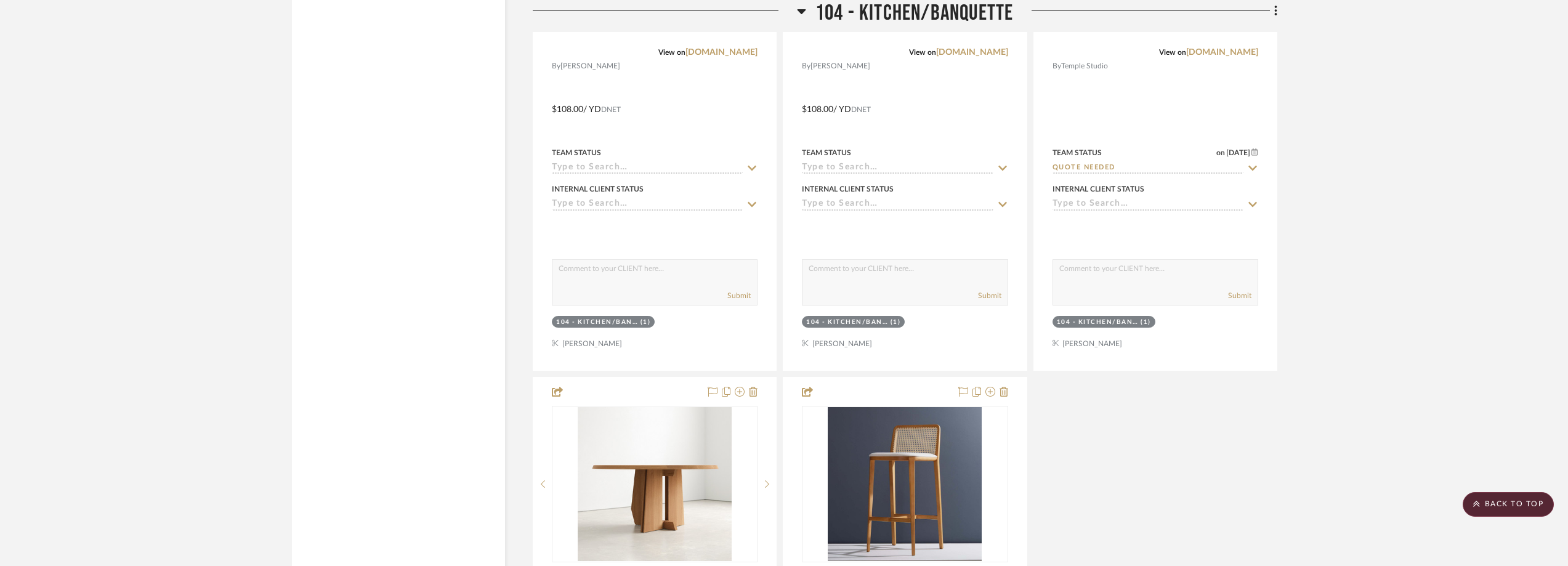
scroll to position [6035, 0]
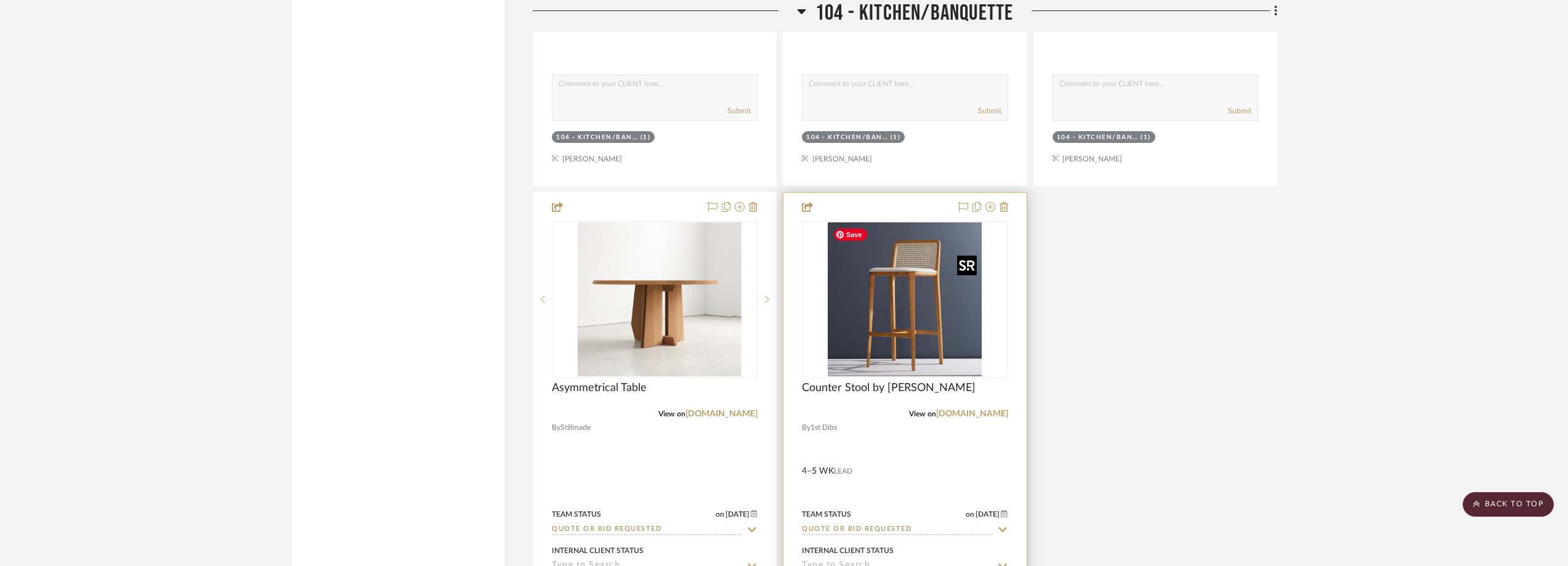
click at [0, 0] on img at bounding box center [0, 0] width 0 height 0
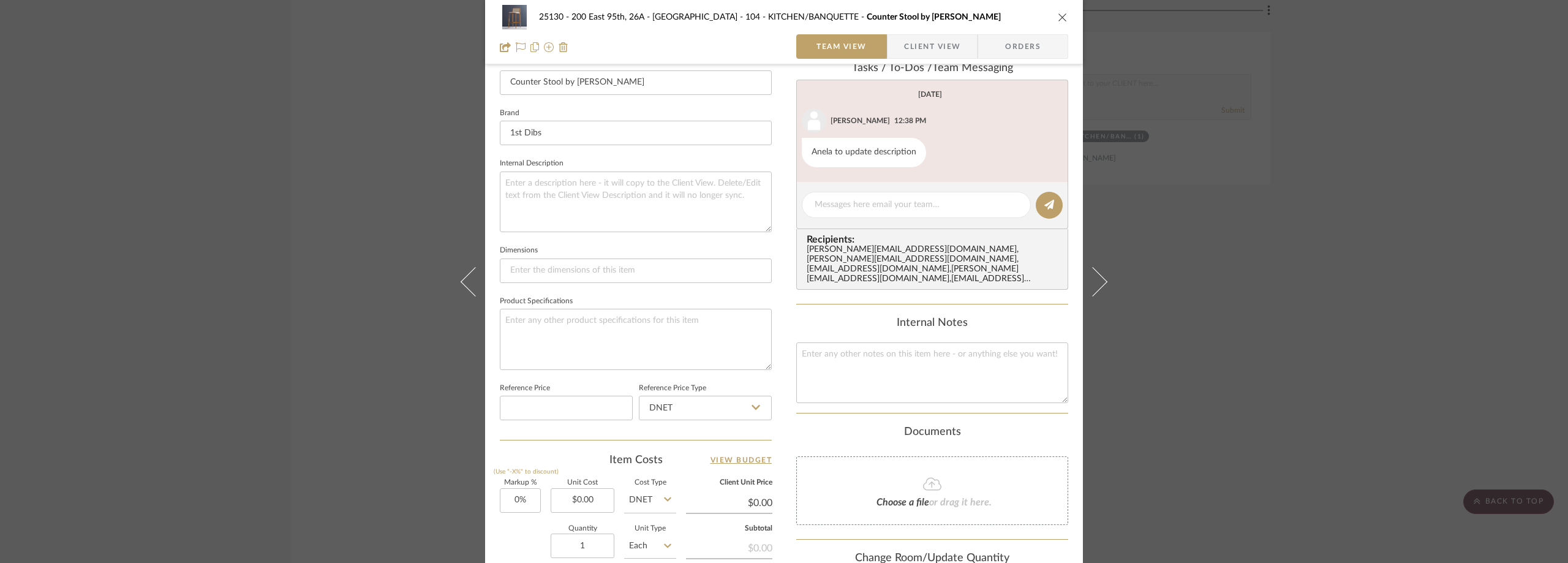
scroll to position [394, 0]
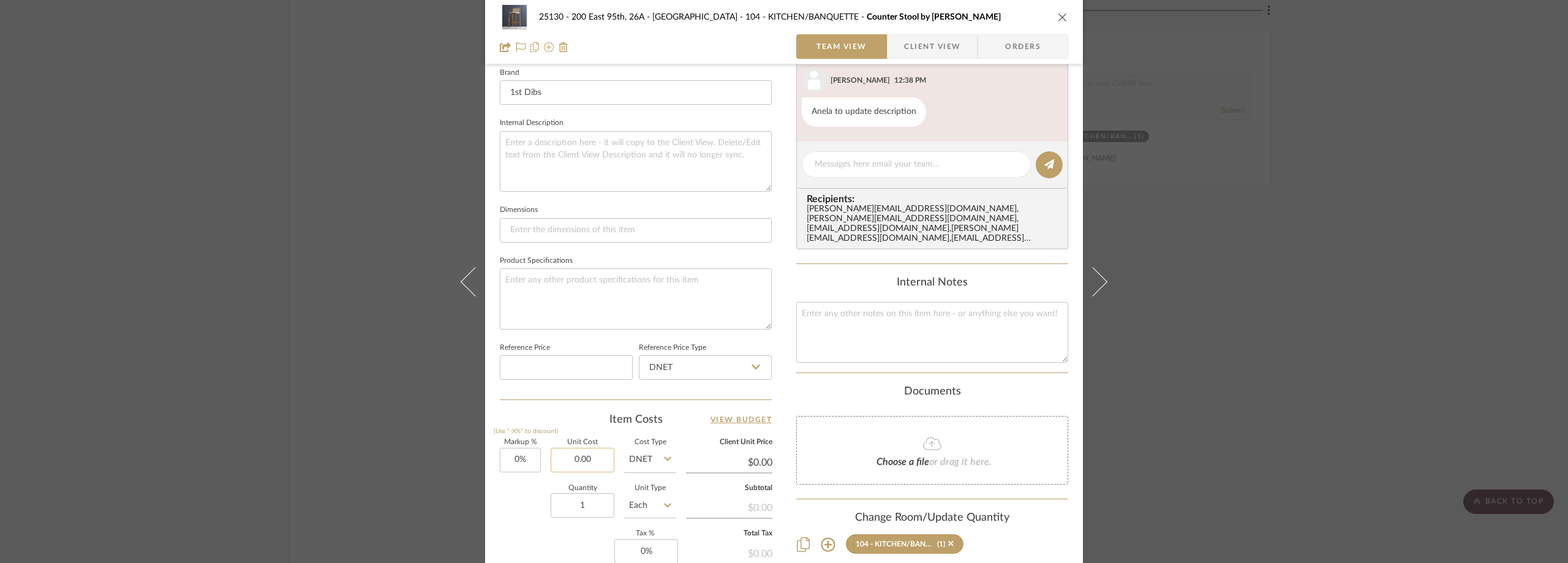
click at [579, 453] on input "0.00" at bounding box center [583, 460] width 64 height 25
type input "$1,115.00"
click at [555, 400] on summary-project-details "Team-Facing Details Item Name Counter Stool by Simonini Brand 1st Dibs Internal…" at bounding box center [635, 195] width 272 height 412
type input "$1,115.00"
click at [592, 505] on input "1" at bounding box center [583, 505] width 64 height 25
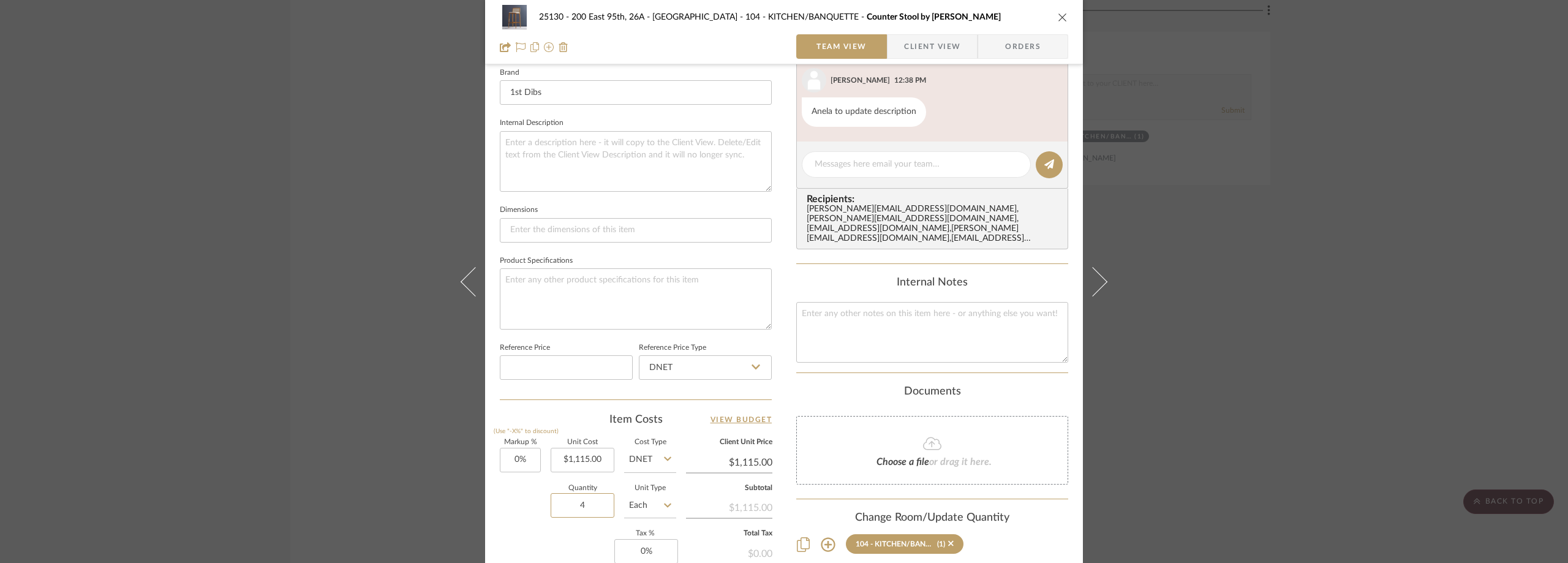
type input "4"
click at [552, 543] on div "Markup % (Use "-X%" to discount) 0% Unit Cost $1,115.00 Cost Type DNET Client U…" at bounding box center [635, 529] width 272 height 179
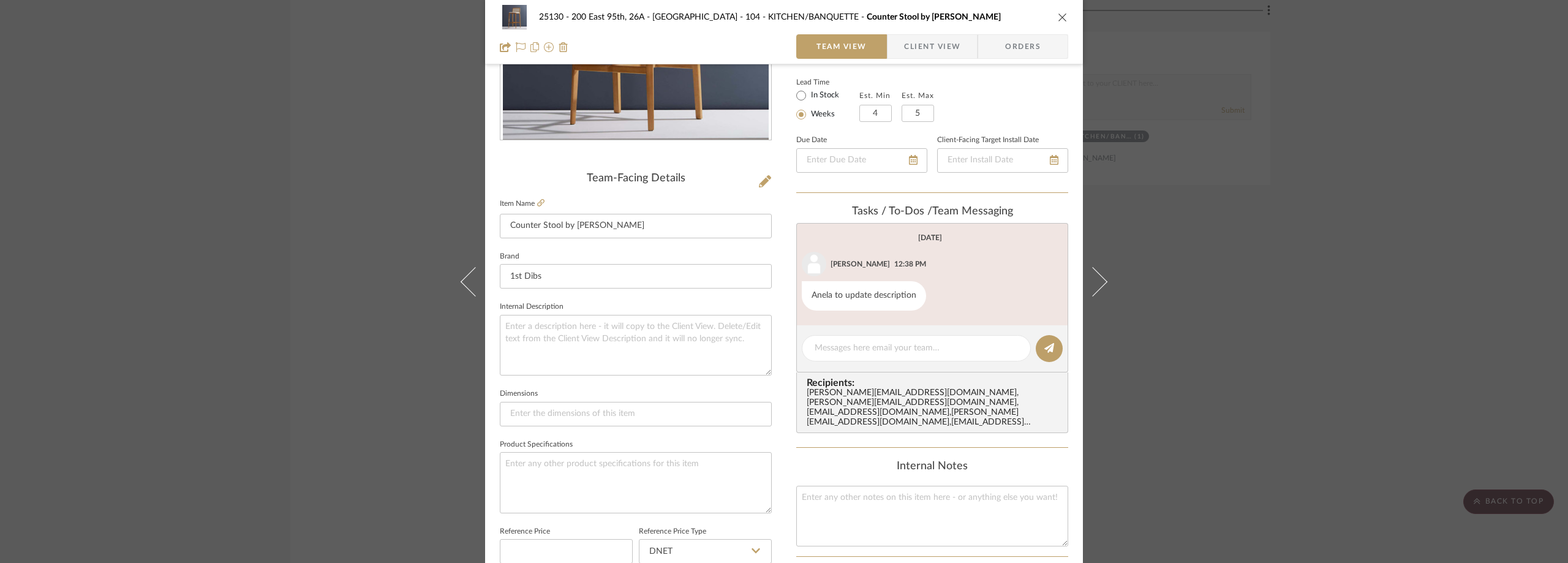
scroll to position [26, 0]
